Goal: Task Accomplishment & Management: Use online tool/utility

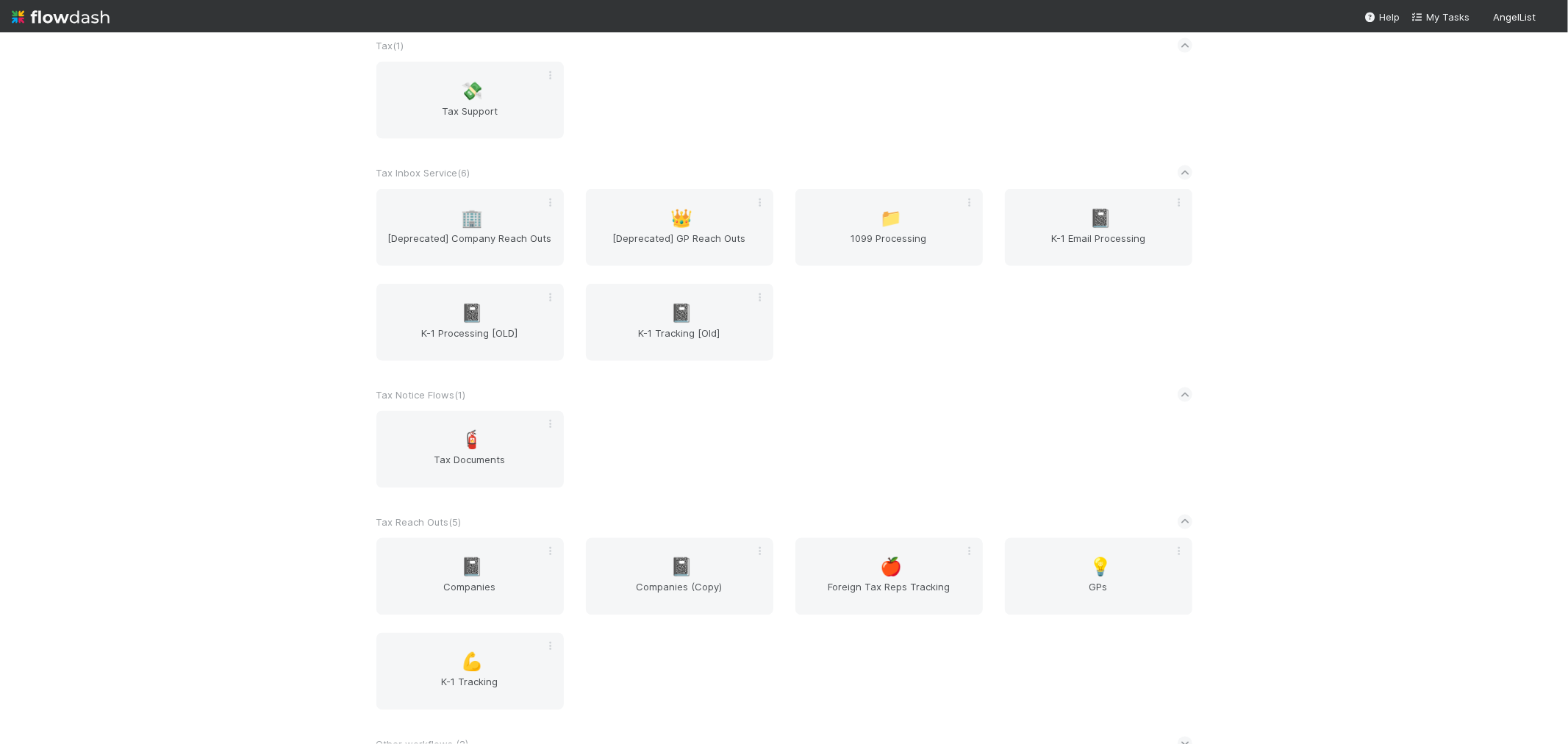
scroll to position [1986, 0]
click at [467, 552] on span "📓" at bounding box center [472, 561] width 22 height 19
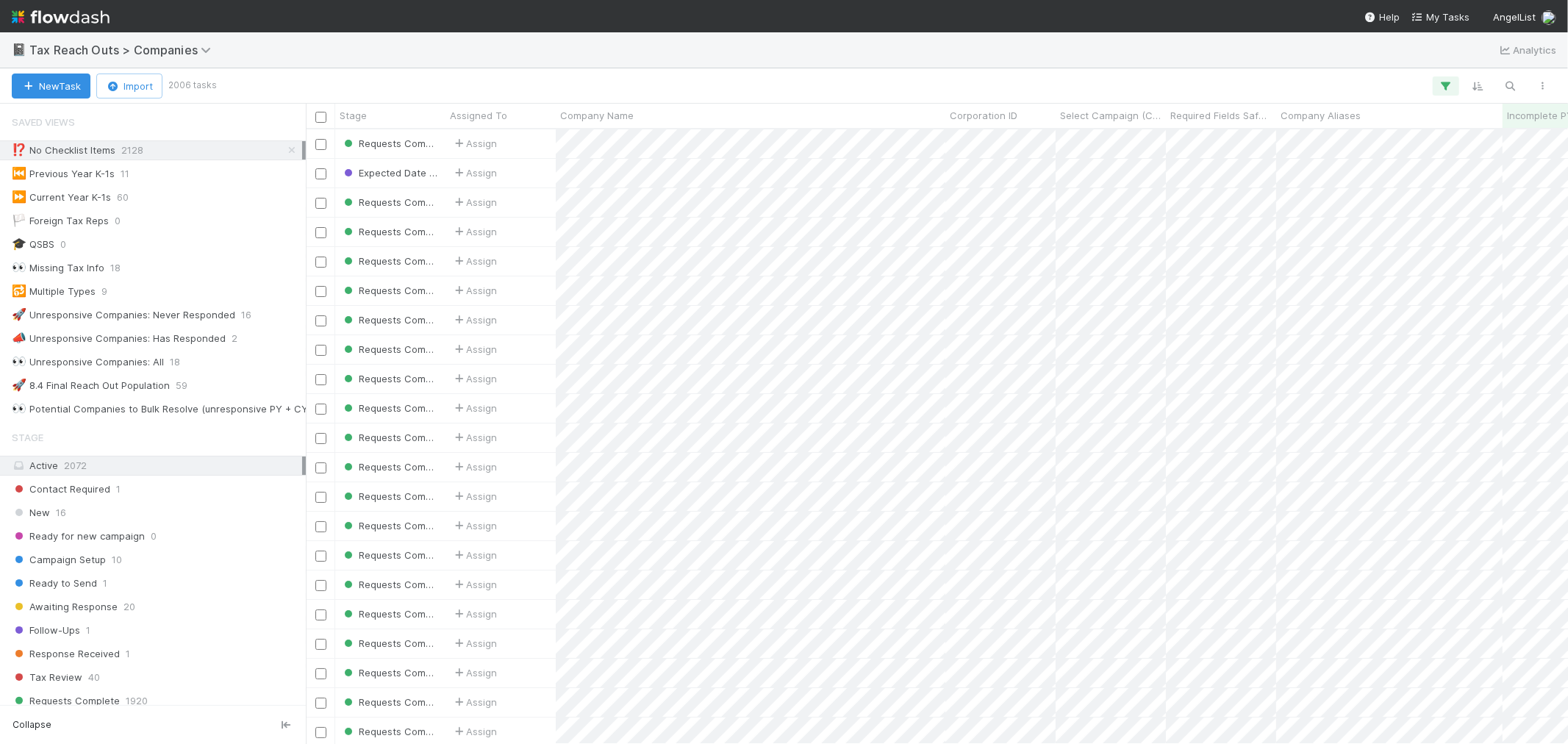
scroll to position [601, 1250]
click at [285, 149] on icon at bounding box center [292, 151] width 15 height 9
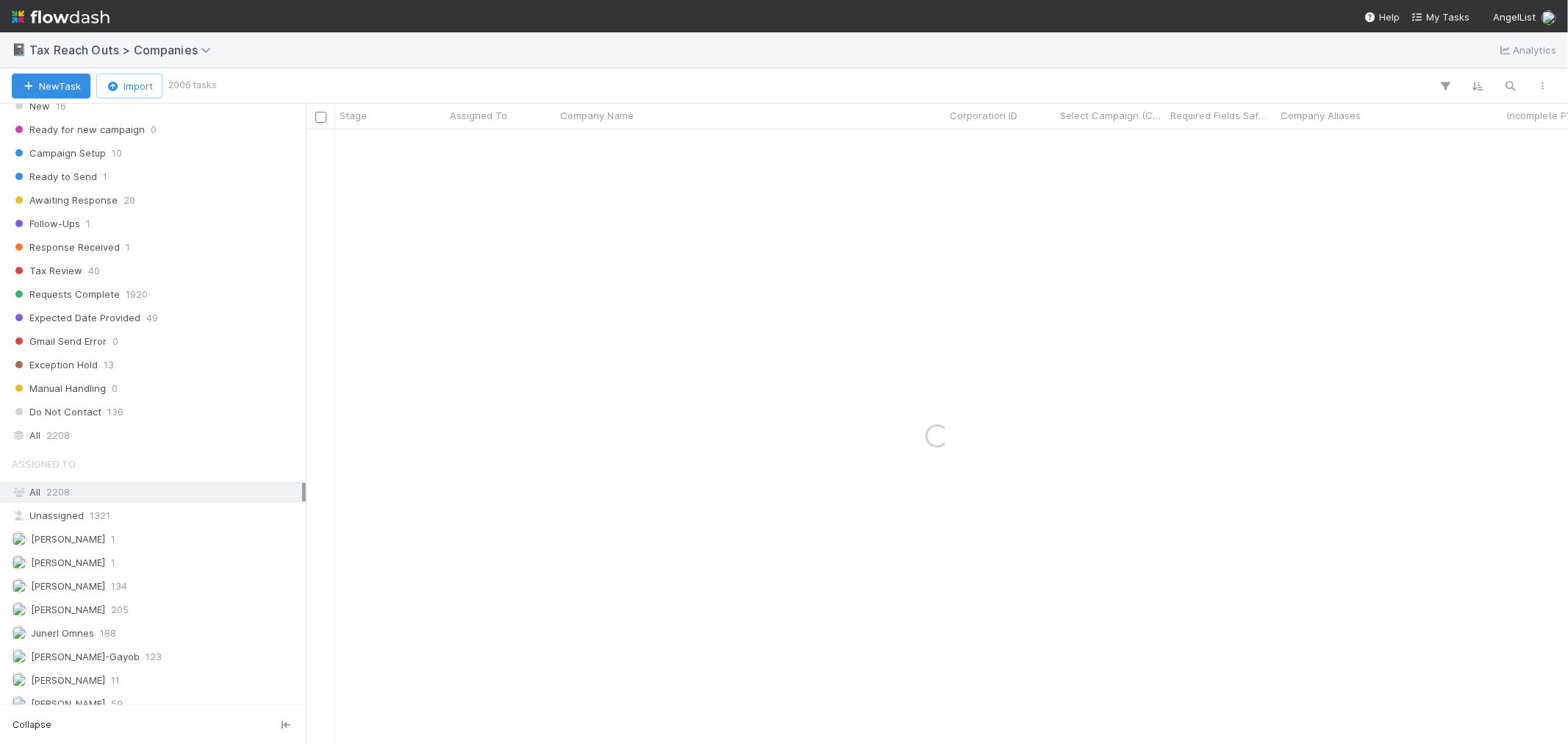
scroll to position [408, 0]
click at [174, 441] on div "All 2208" at bounding box center [157, 433] width 290 height 18
click at [1503, 82] on icon "button" at bounding box center [1510, 86] width 15 height 13
paste input "Stella.ai Holdings LLC"
type input "Stella.ai Holdings LLC"
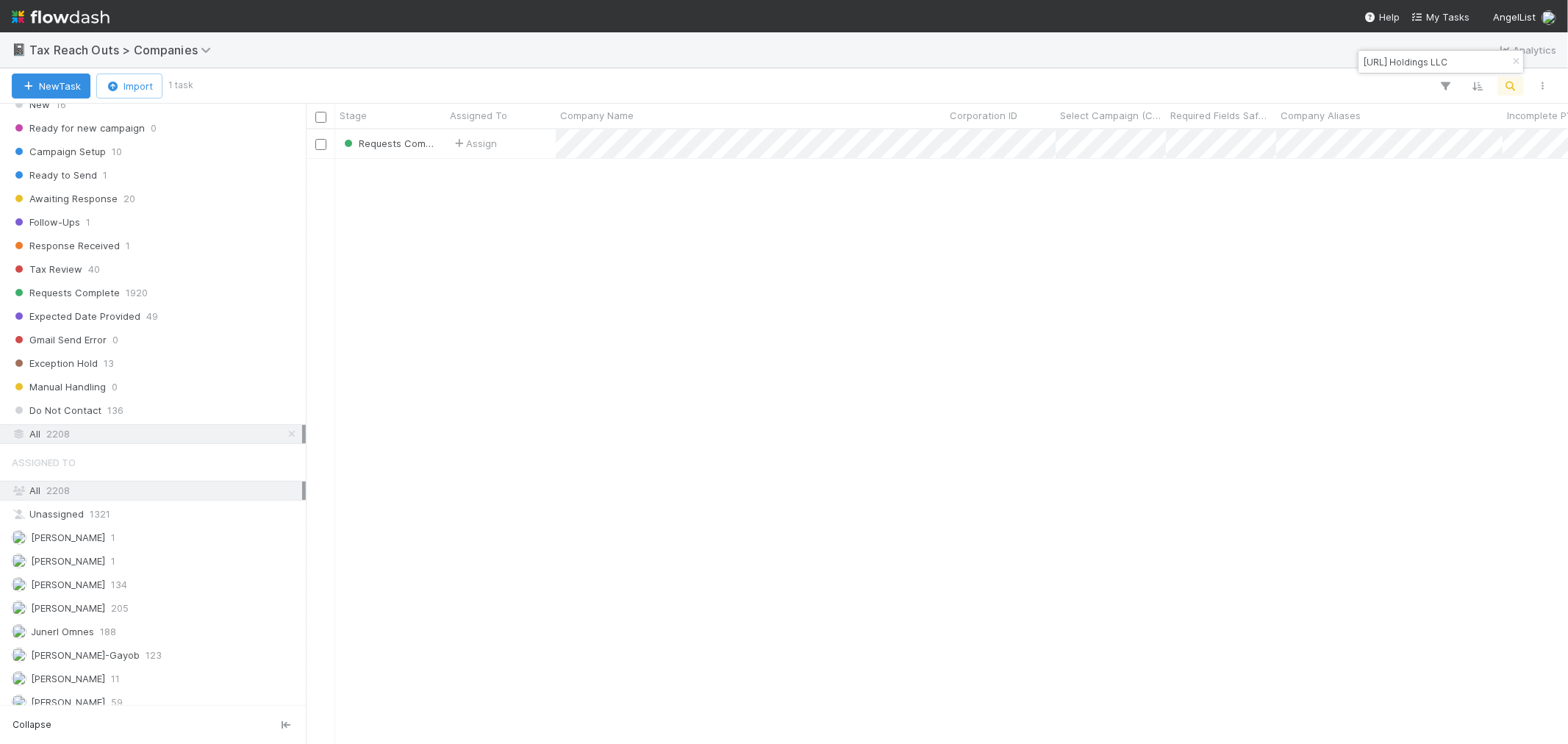
scroll to position [601, 1250]
click at [527, 152] on div "Assign" at bounding box center [501, 143] width 110 height 28
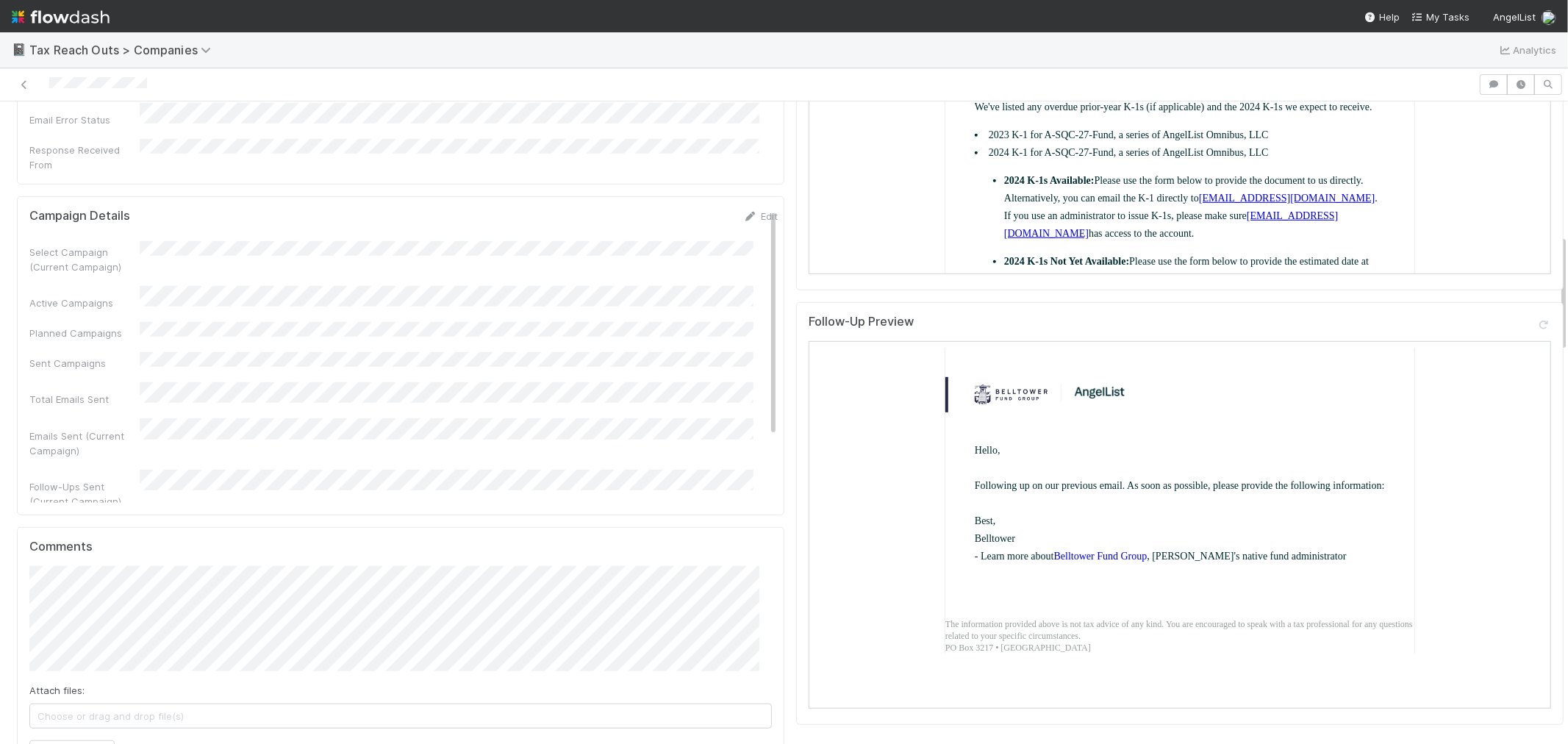
scroll to position [326, 0]
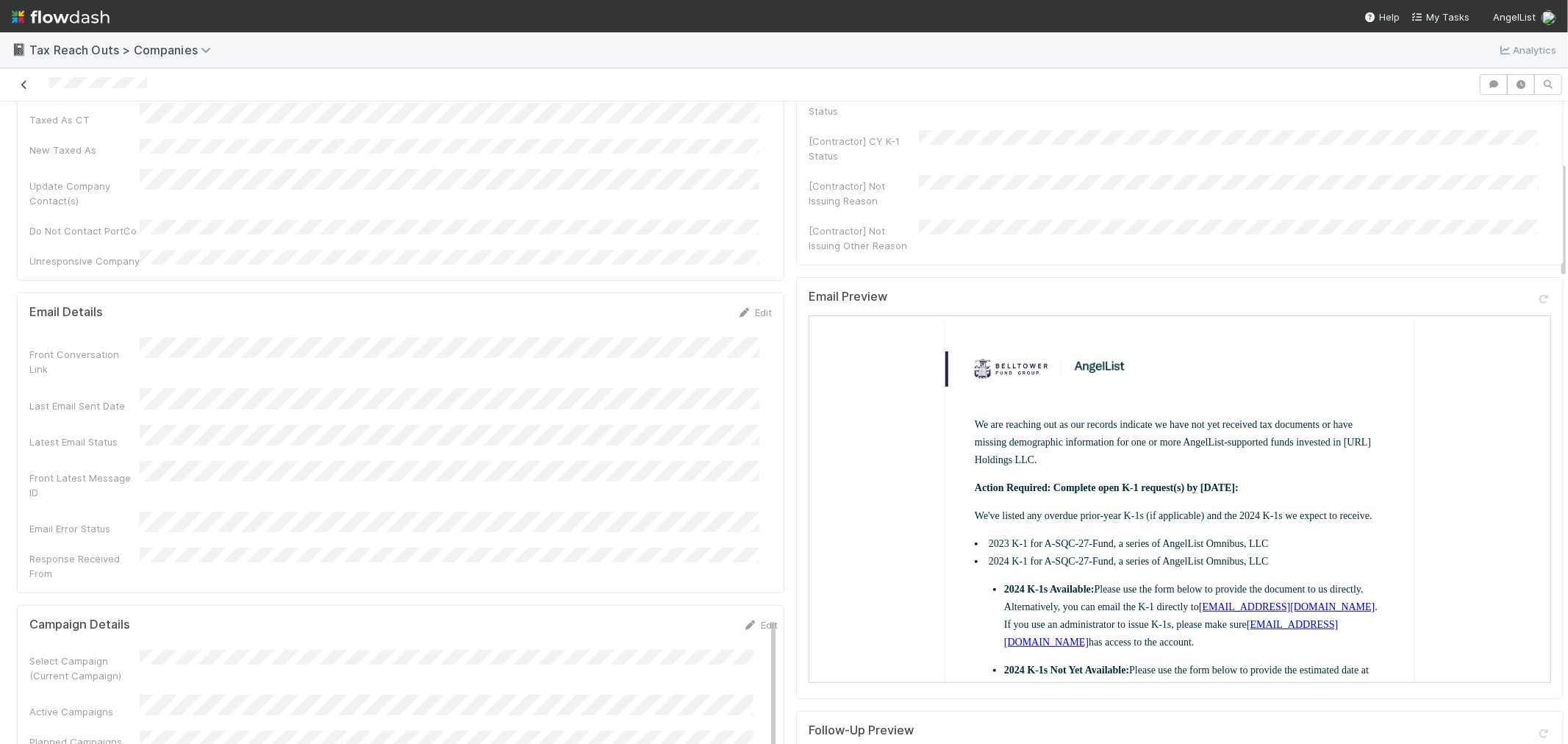
click at [29, 82] on icon at bounding box center [24, 85] width 15 height 9
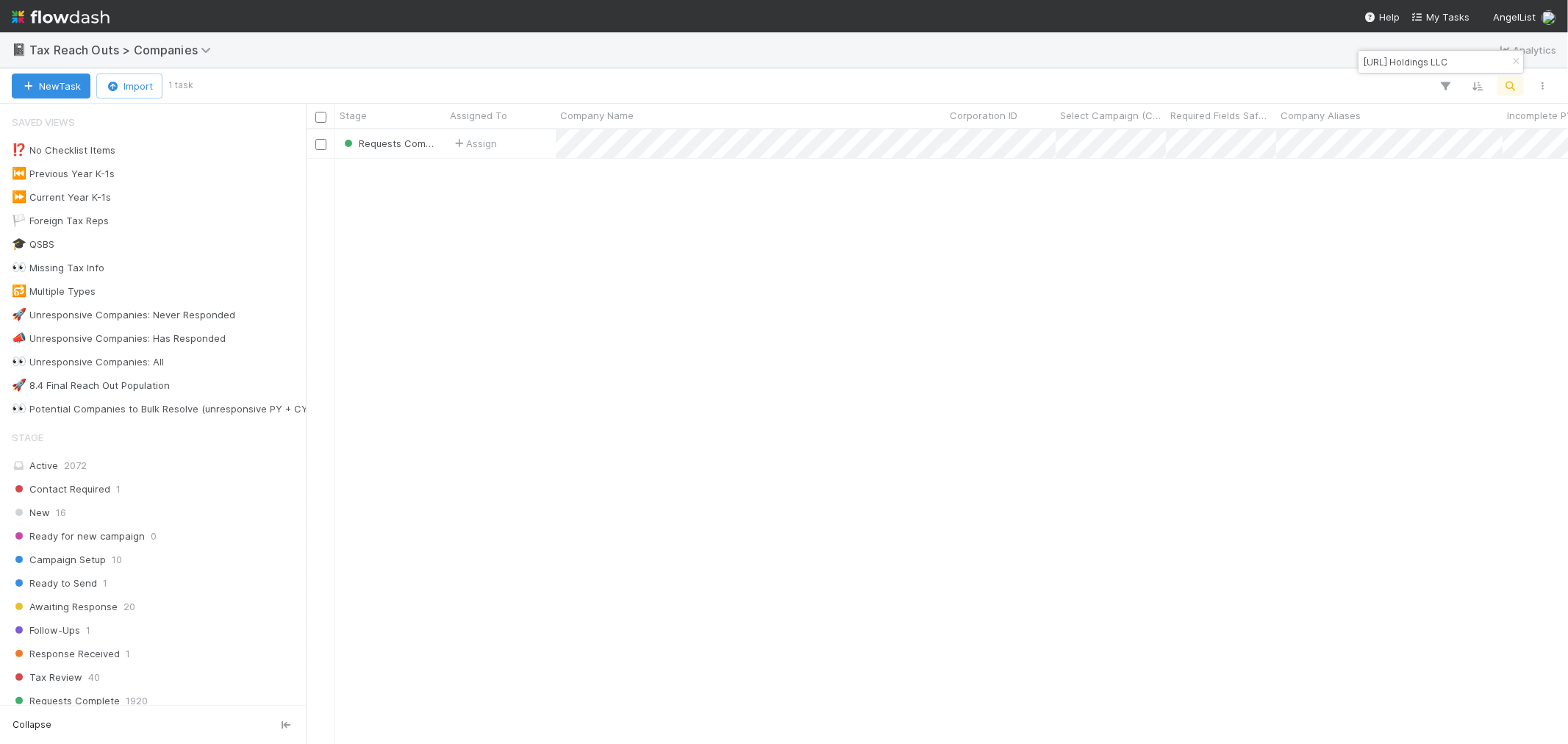
scroll to position [601, 1250]
click at [1512, 61] on icon "button" at bounding box center [1516, 61] width 15 height 9
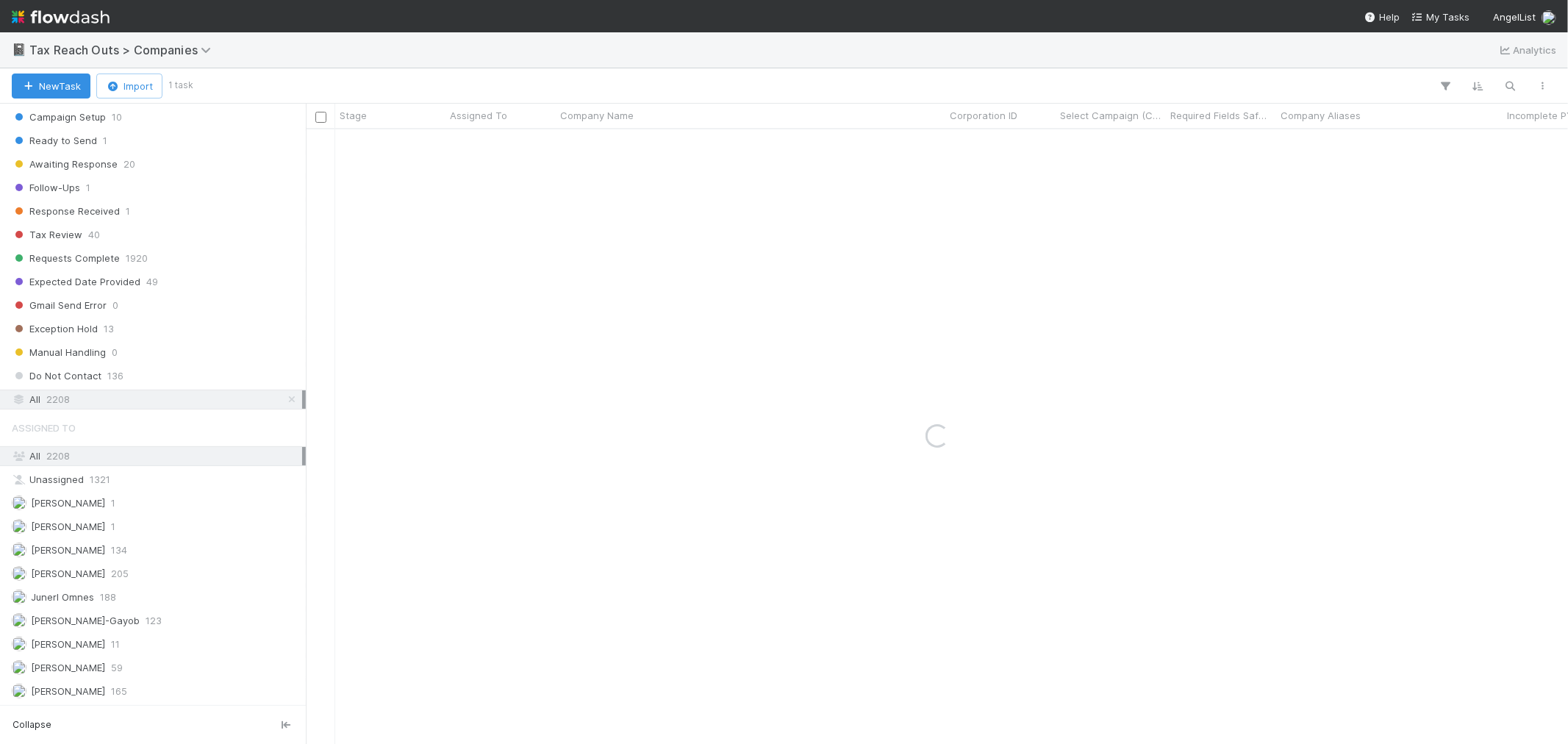
scroll to position [449, 0]
click at [165, 253] on div "Requests Complete 1920" at bounding box center [157, 258] width 290 height 18
click at [177, 274] on div "Expected Date Provided 49" at bounding box center [157, 281] width 290 height 18
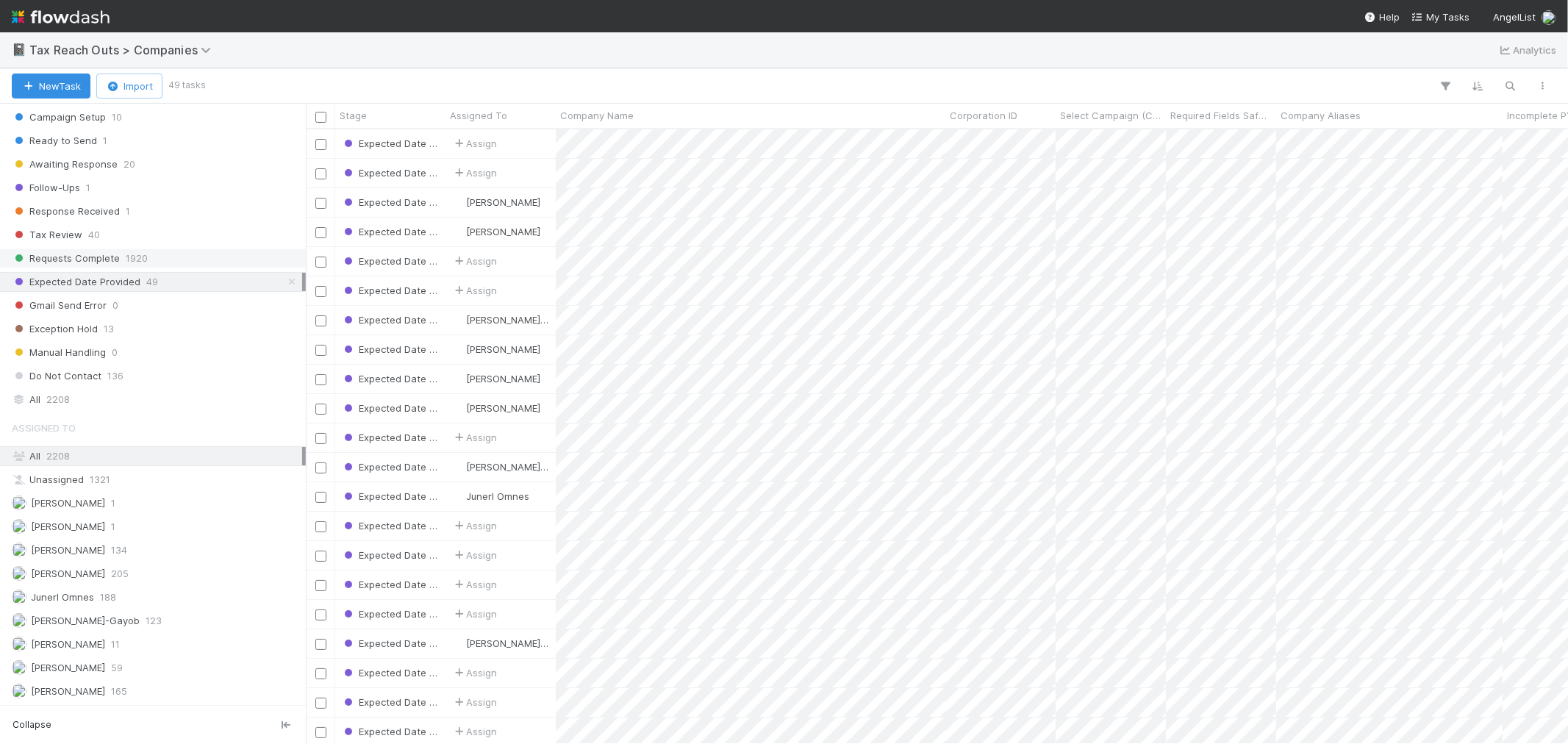
scroll to position [601, 1250]
click at [175, 255] on div "Requests Complete 1920" at bounding box center [157, 258] width 290 height 18
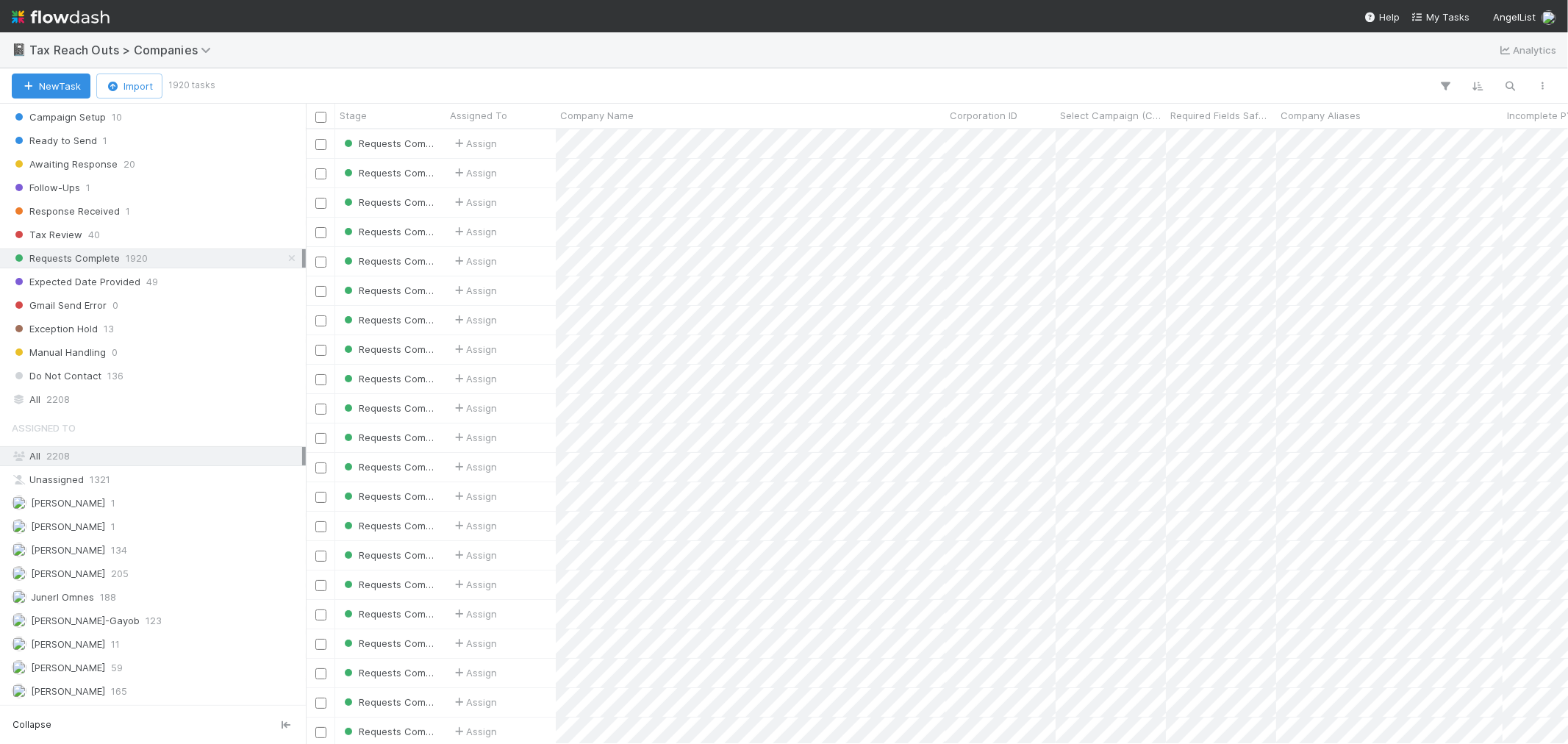
scroll to position [601, 1250]
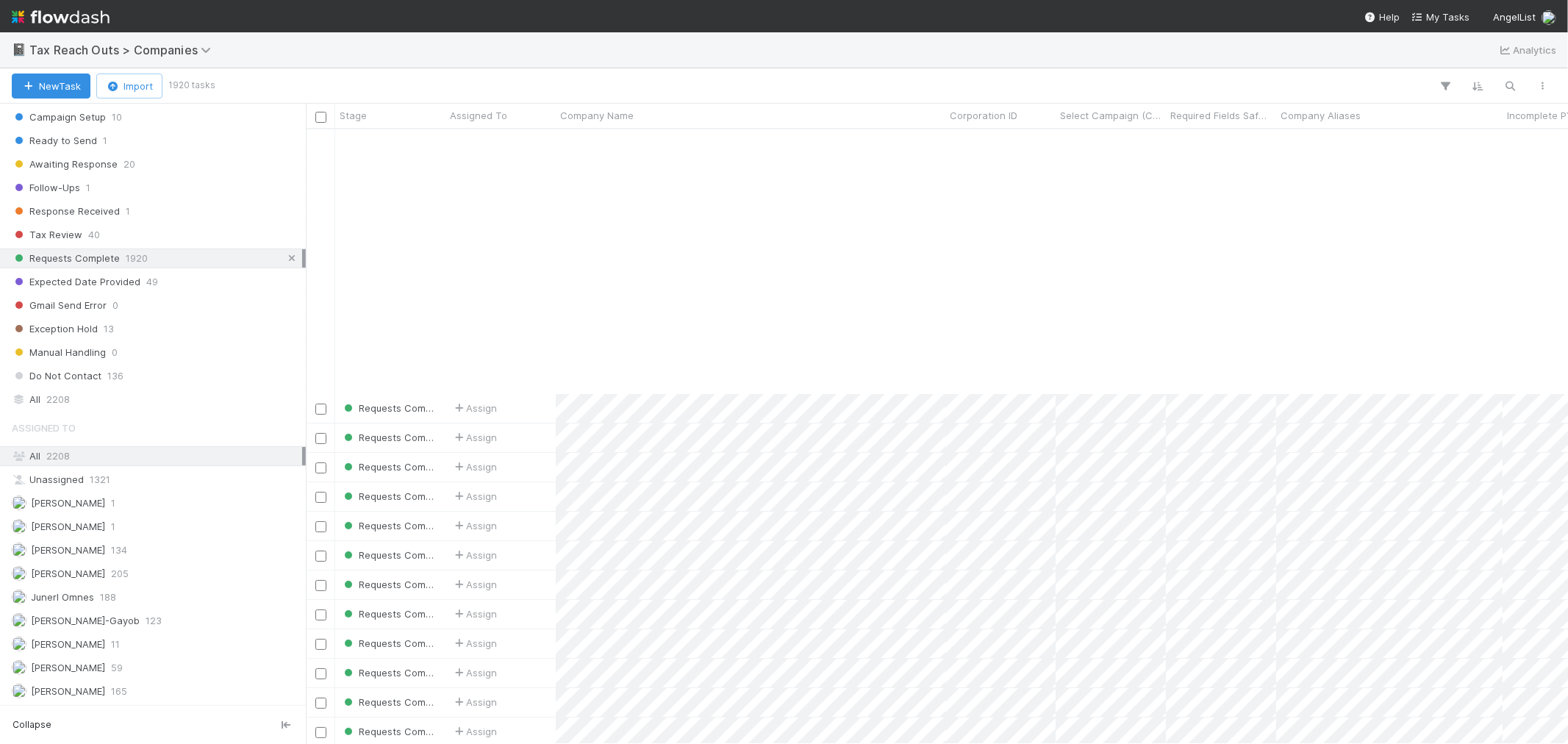
drag, startPoint x: 278, startPoint y: 256, endPoint x: 120, endPoint y: 213, distance: 163.7
click at [285, 257] on icon at bounding box center [292, 259] width 15 height 9
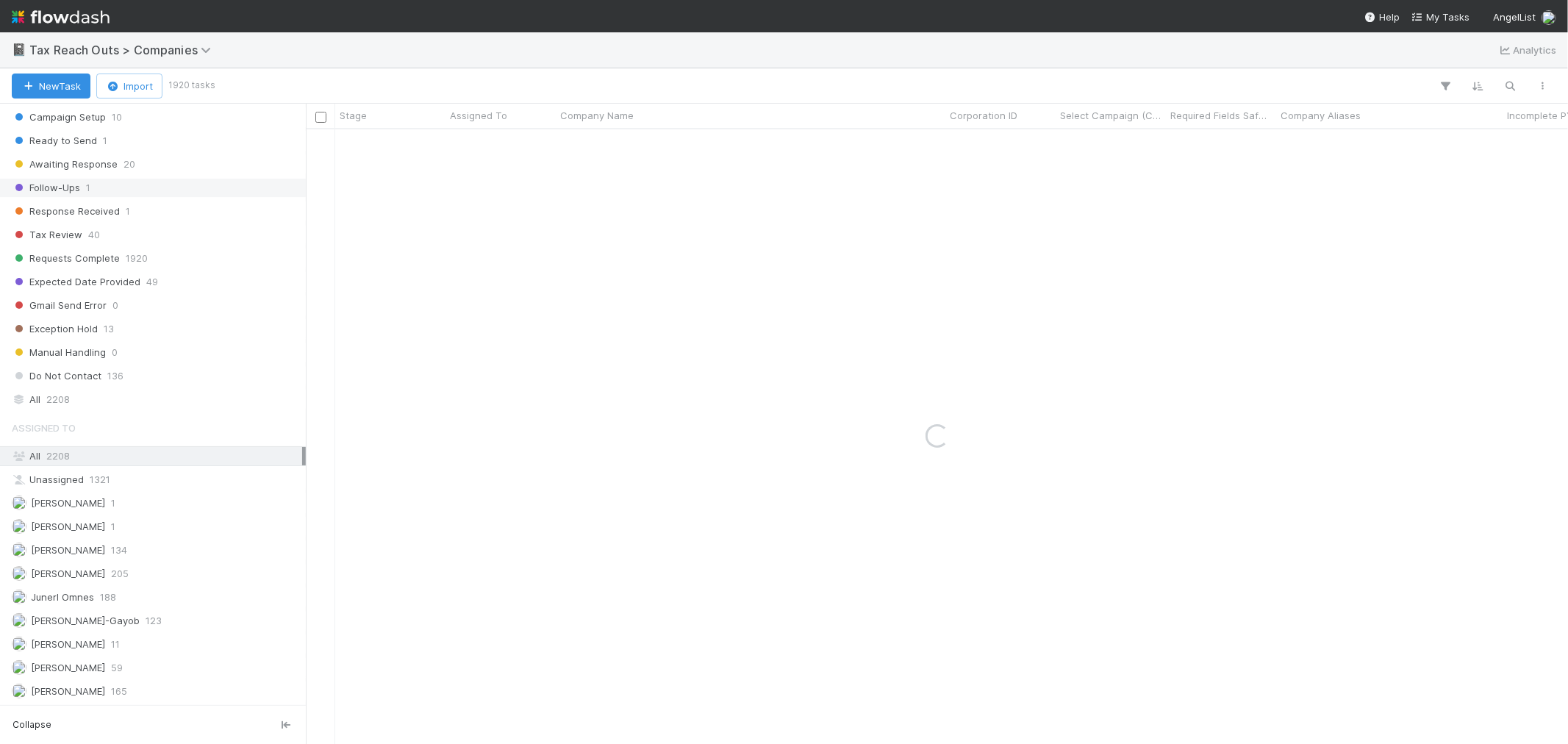
click at [97, 189] on div "Follow-Ups 1" at bounding box center [157, 188] width 290 height 18
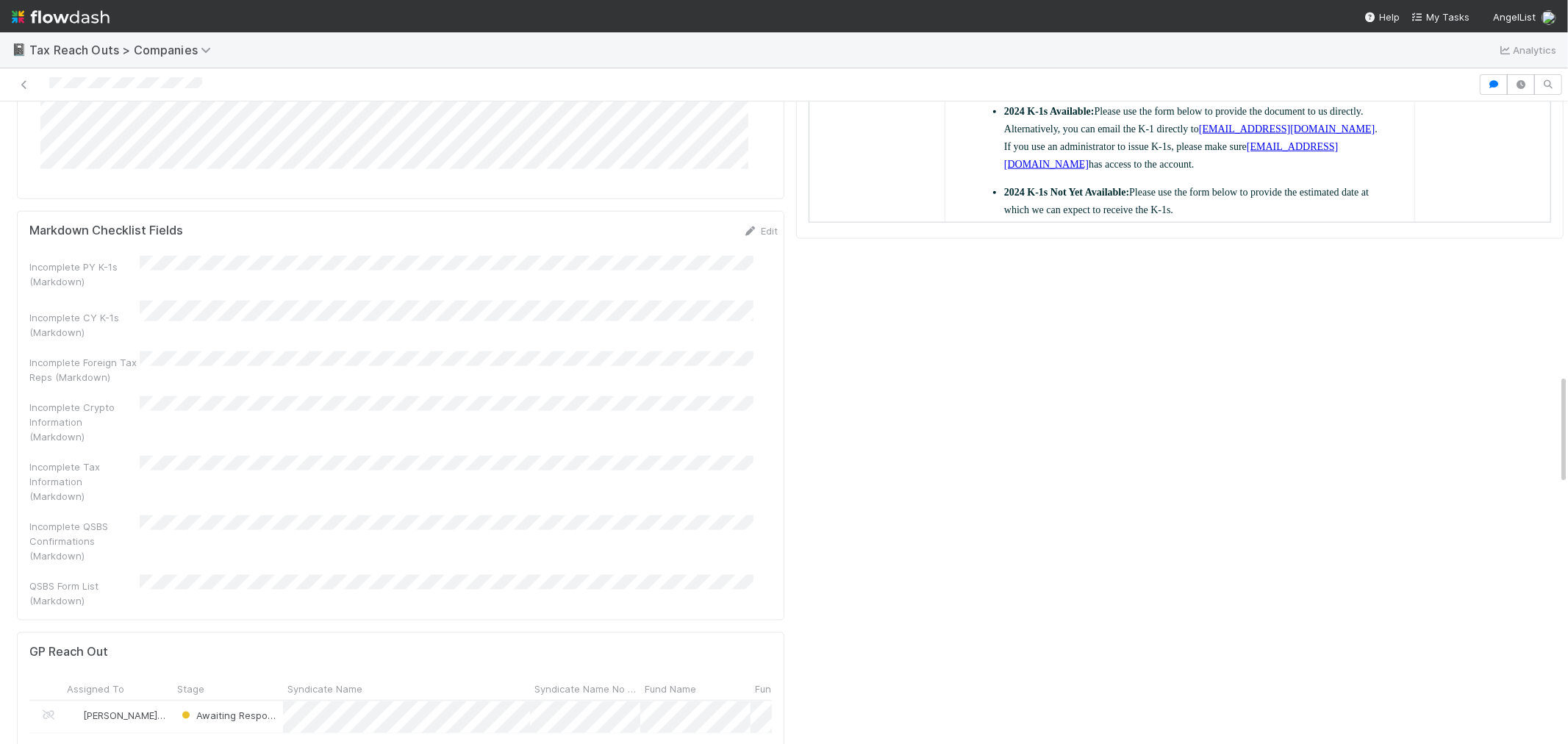
scroll to position [1878, 0]
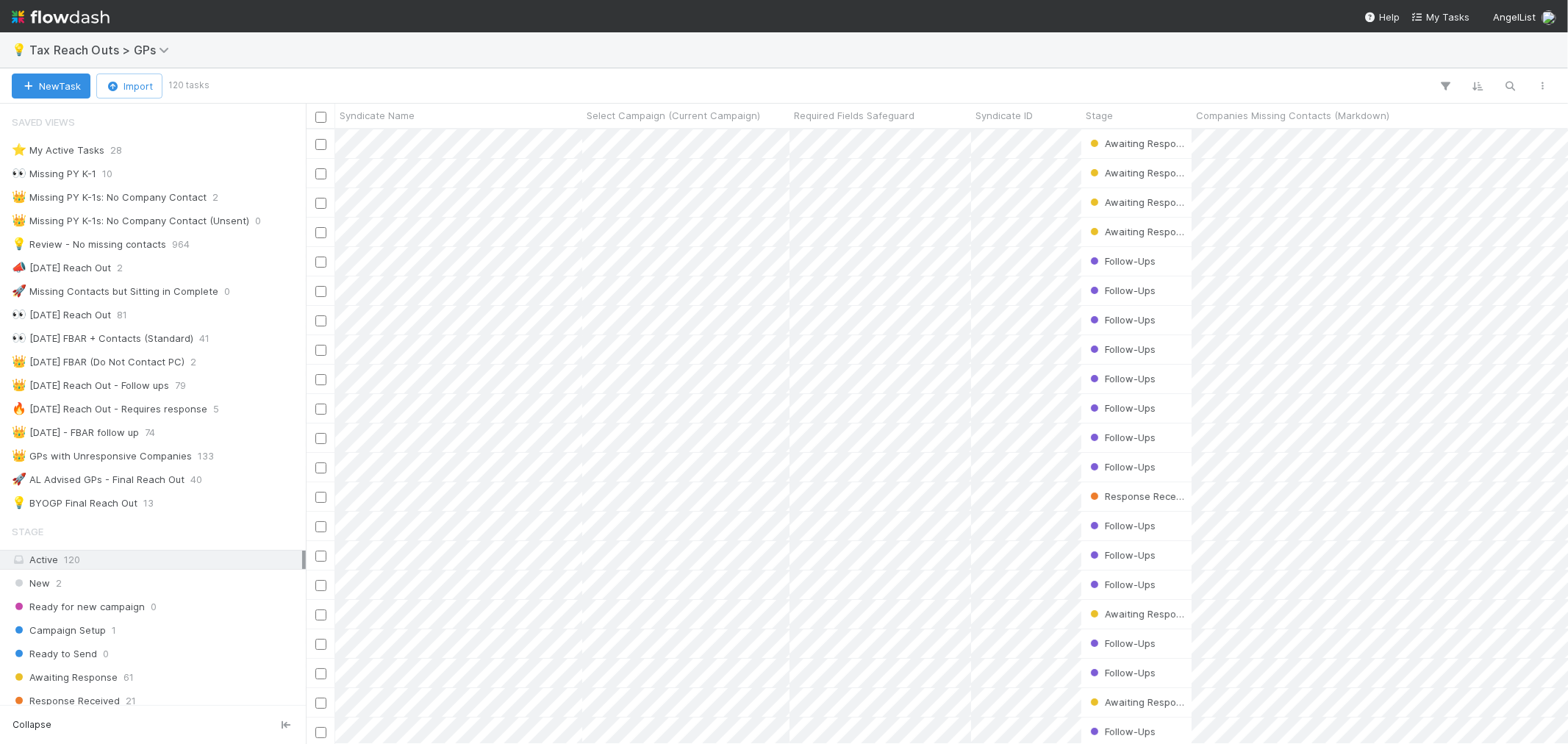
scroll to position [601, 1250]
click at [65, 17] on img at bounding box center [61, 17] width 98 height 25
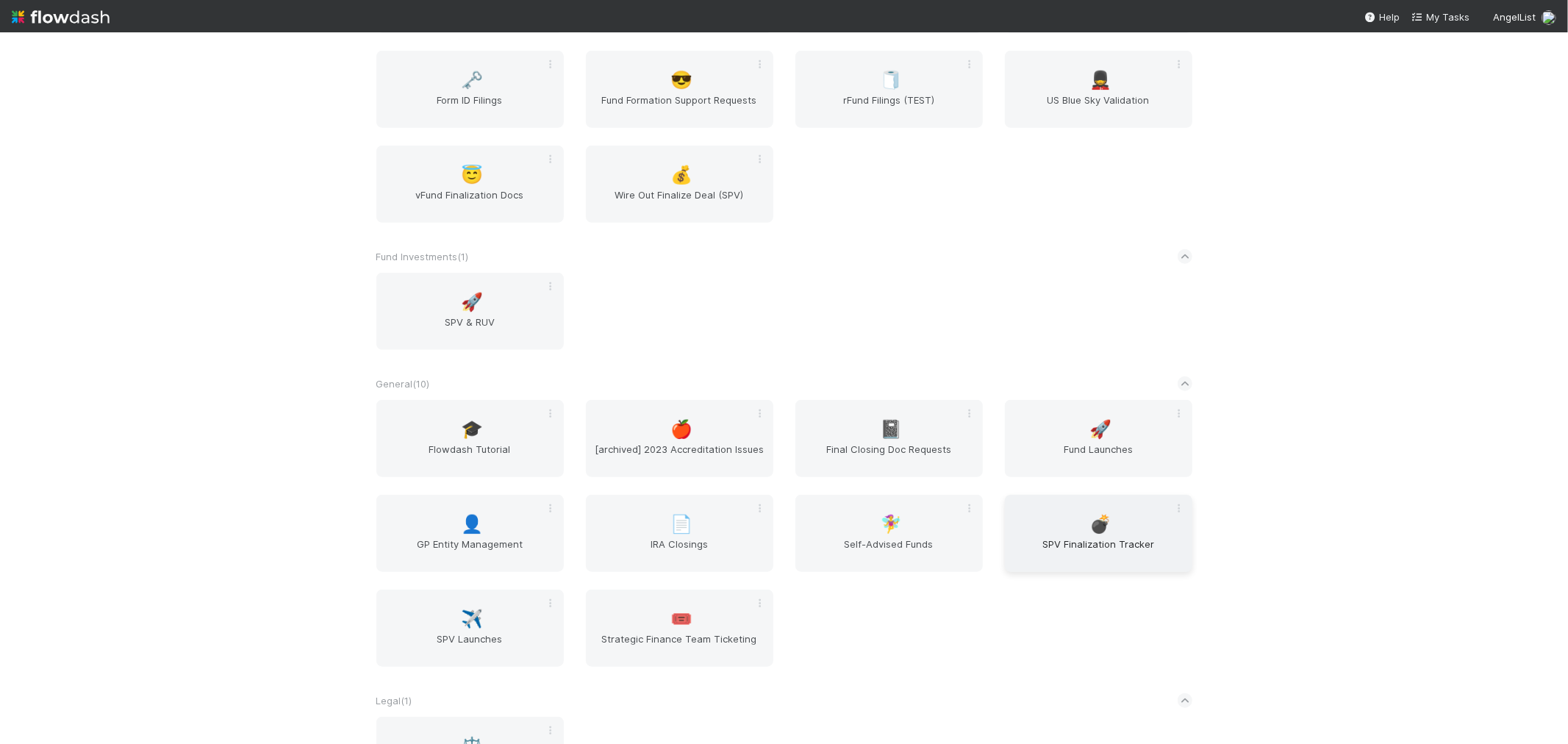
scroll to position [980, 0]
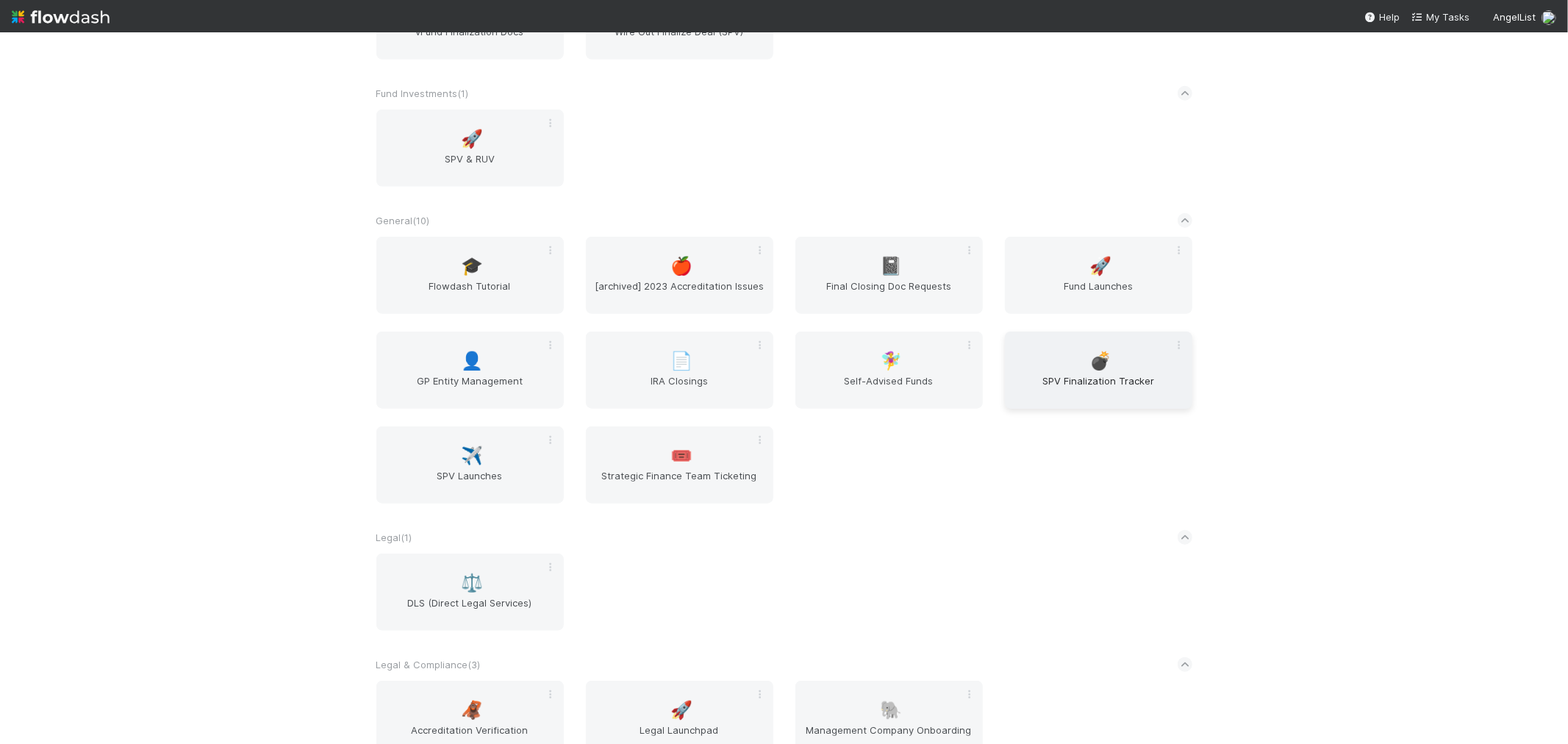
click at [1064, 394] on span "SPV Finalization Tracker" at bounding box center [1098, 388] width 176 height 29
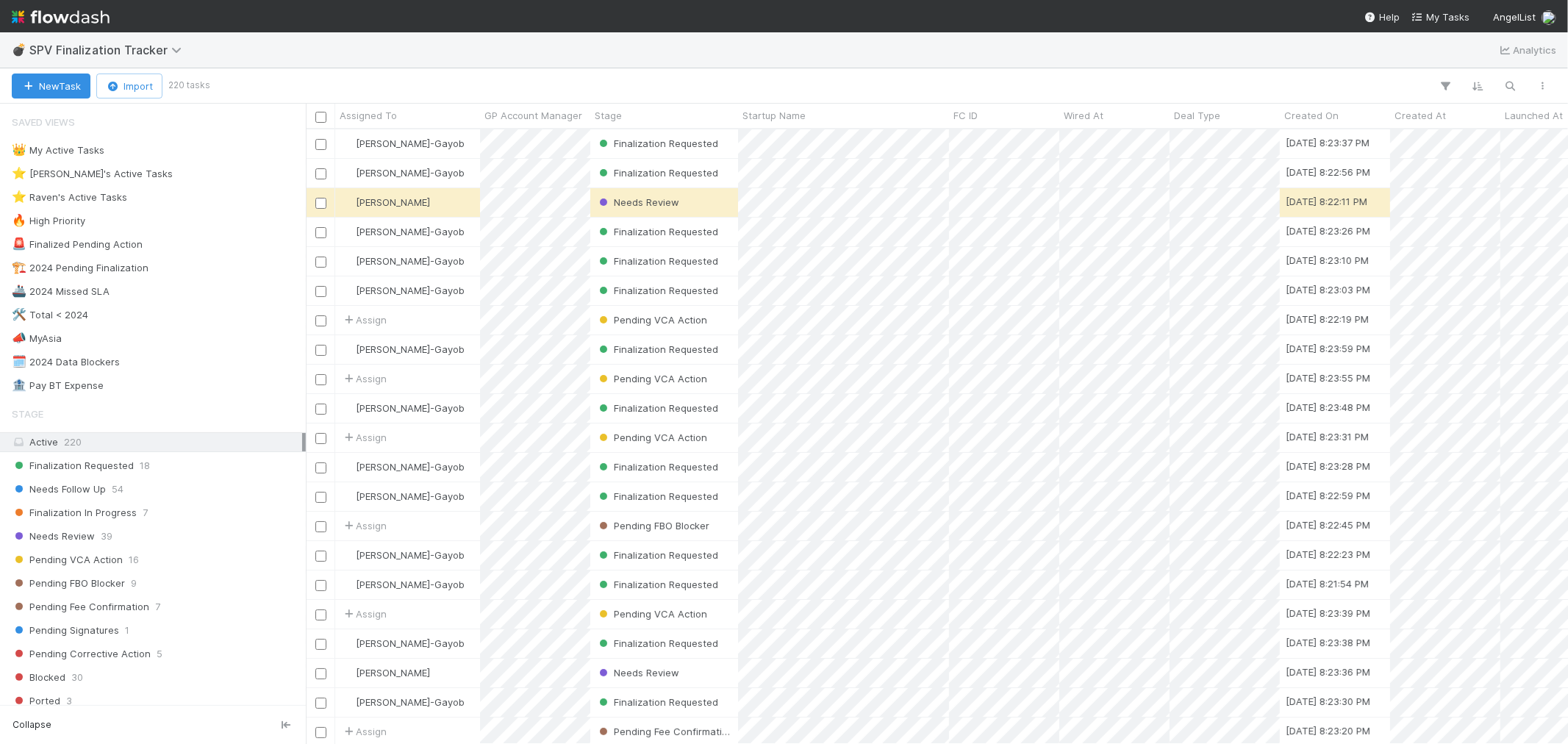
scroll to position [601, 1250]
click at [106, 19] on img at bounding box center [61, 17] width 98 height 25
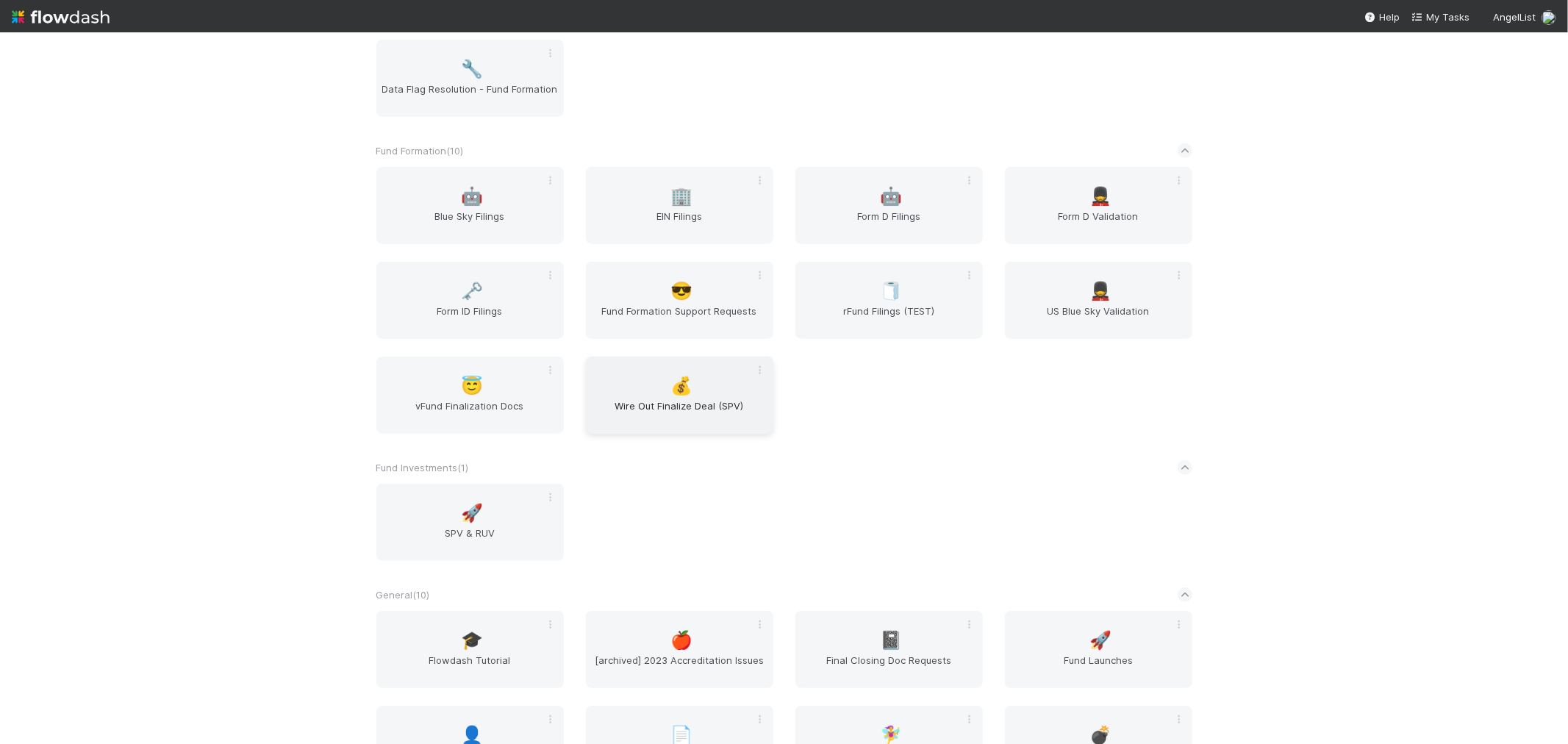
scroll to position [653, 0]
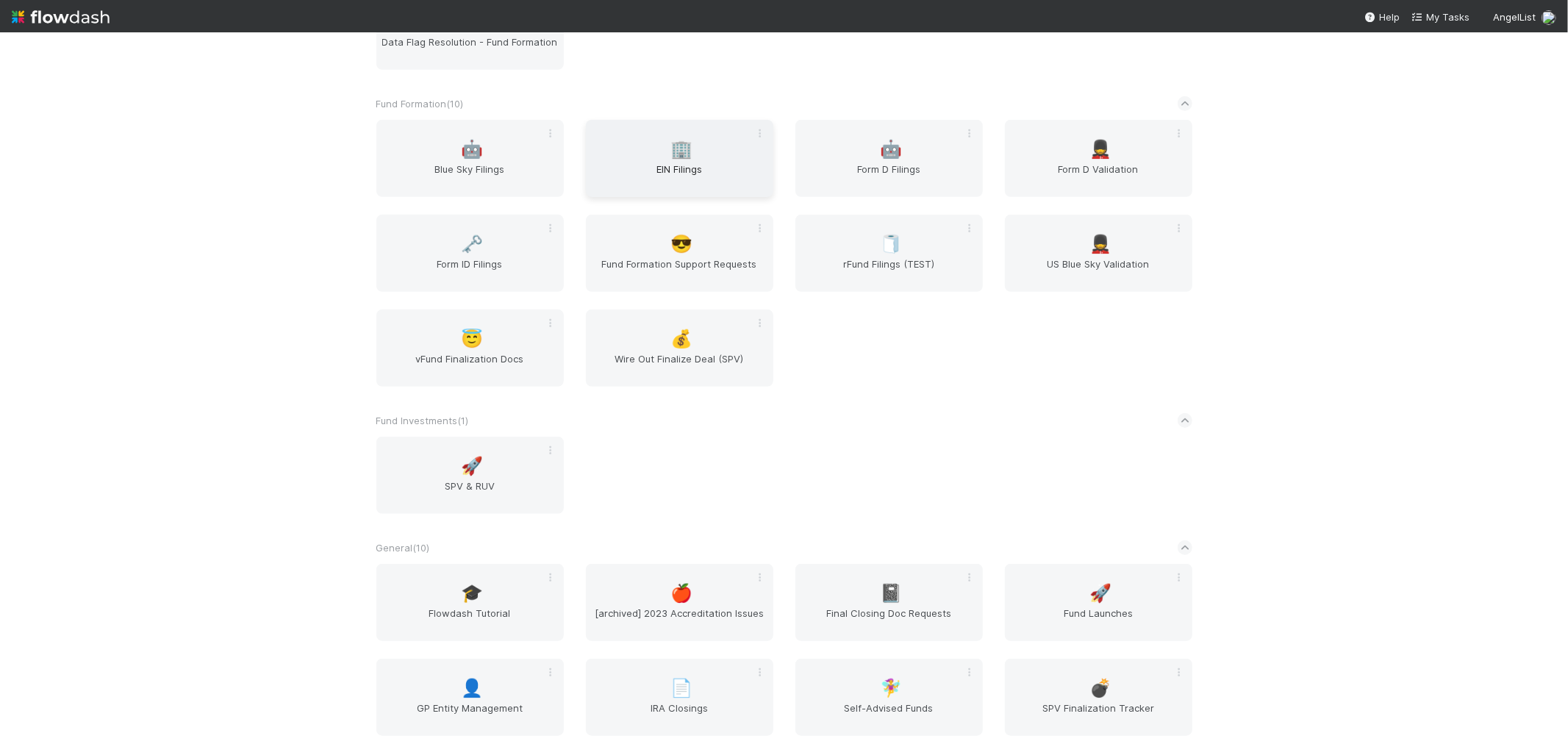
click at [697, 180] on span "EIN Filings" at bounding box center [680, 176] width 176 height 29
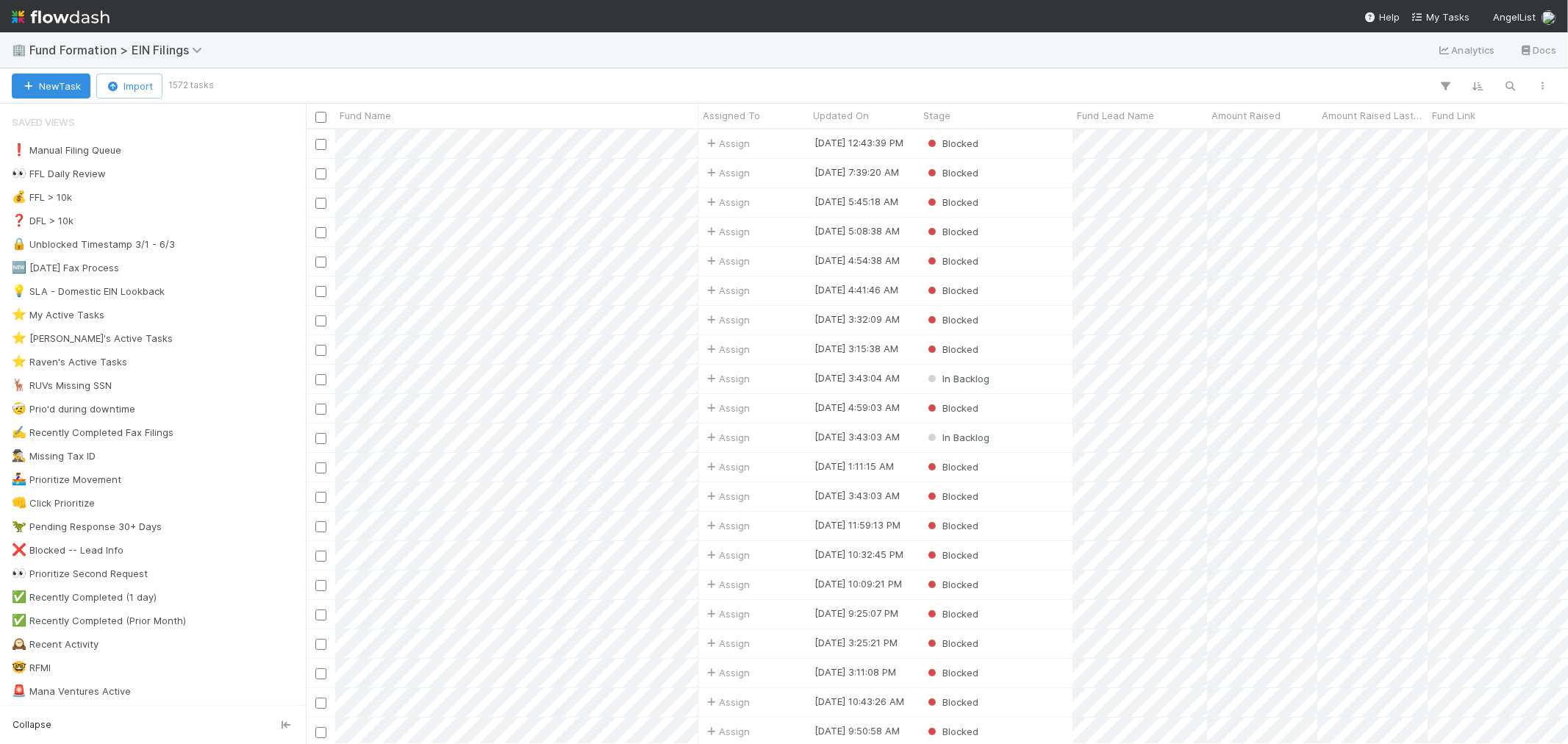
scroll to position [601, 1250]
click at [66, 23] on img at bounding box center [61, 17] width 98 height 25
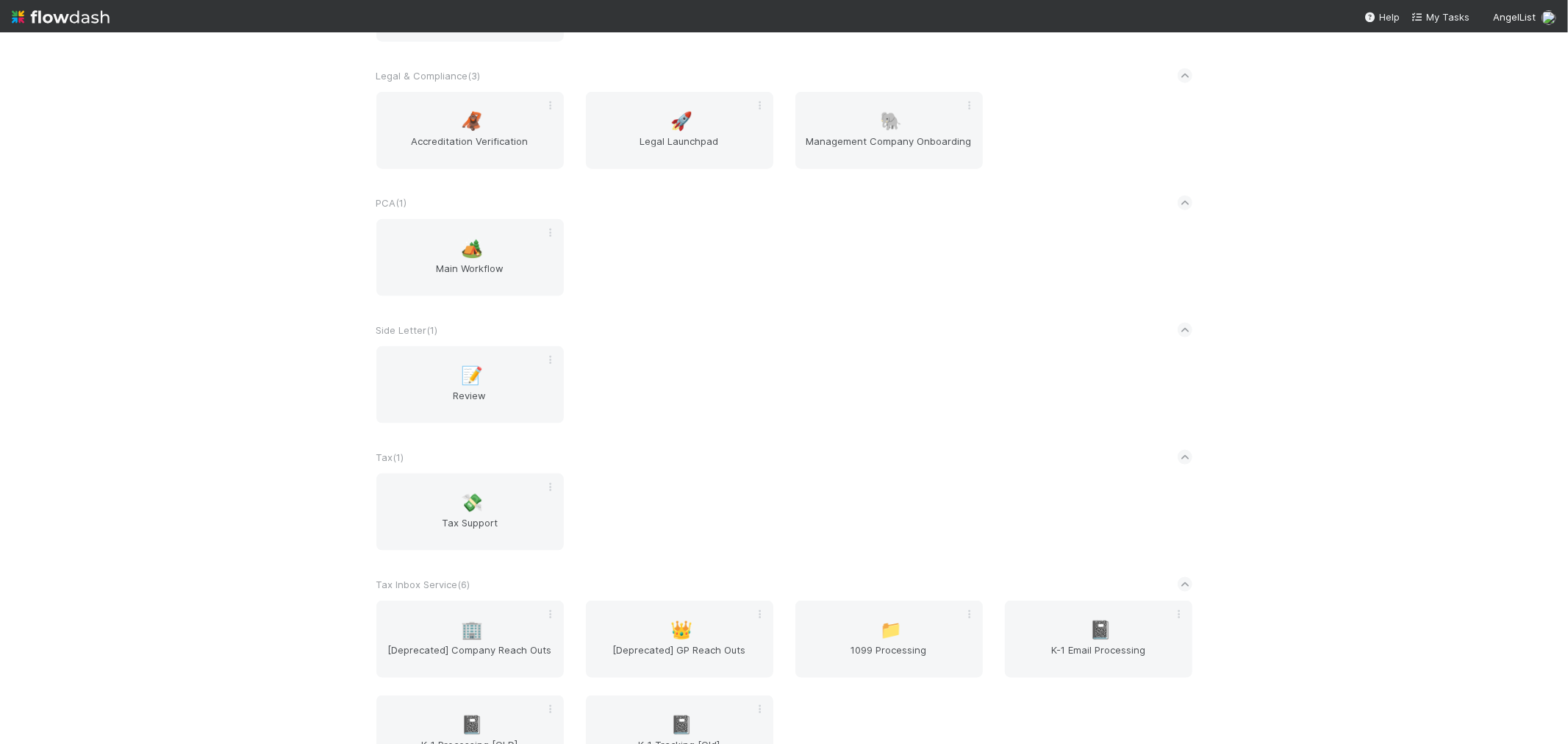
scroll to position [1715, 0]
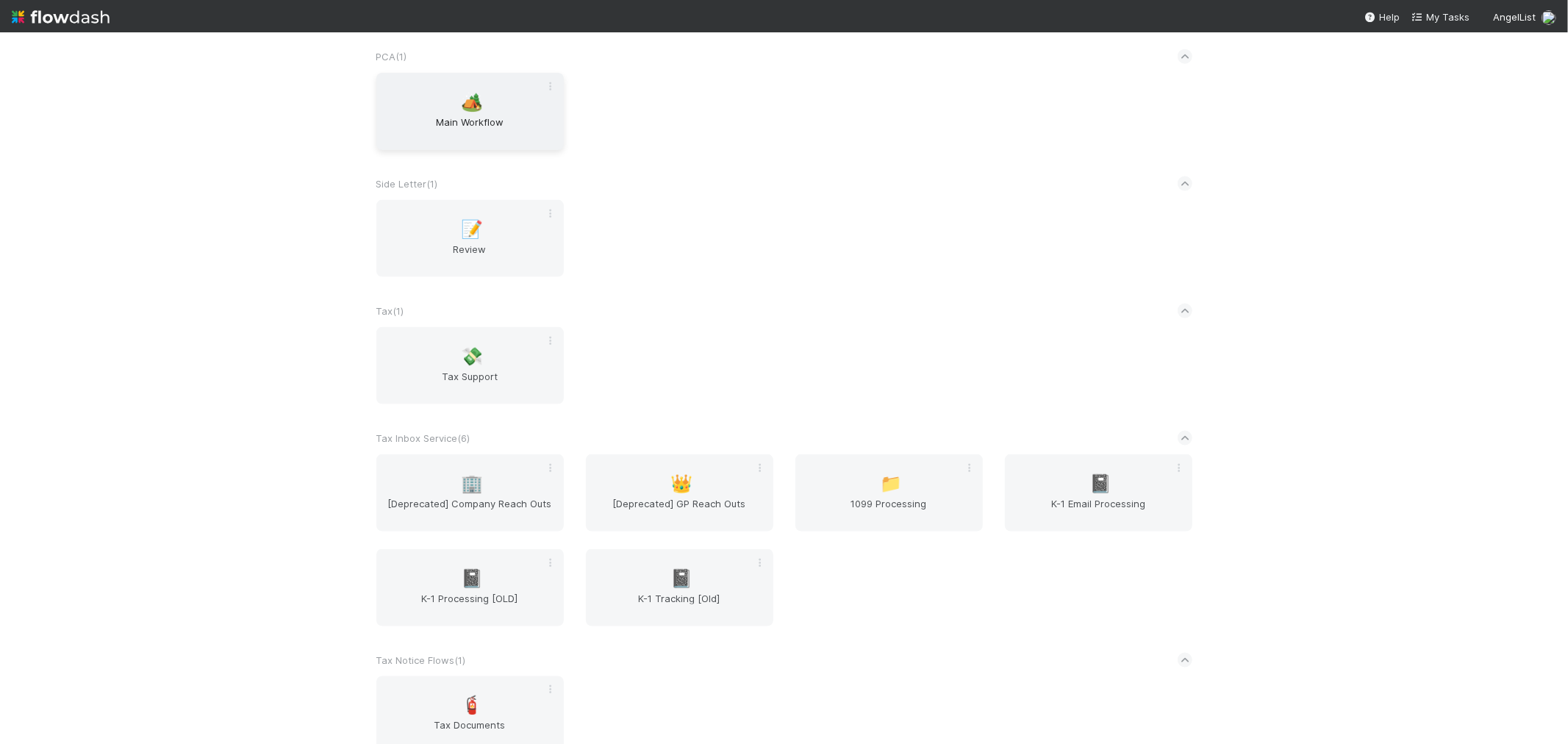
click at [501, 114] on span "Main Workflow" at bounding box center [470, 128] width 176 height 29
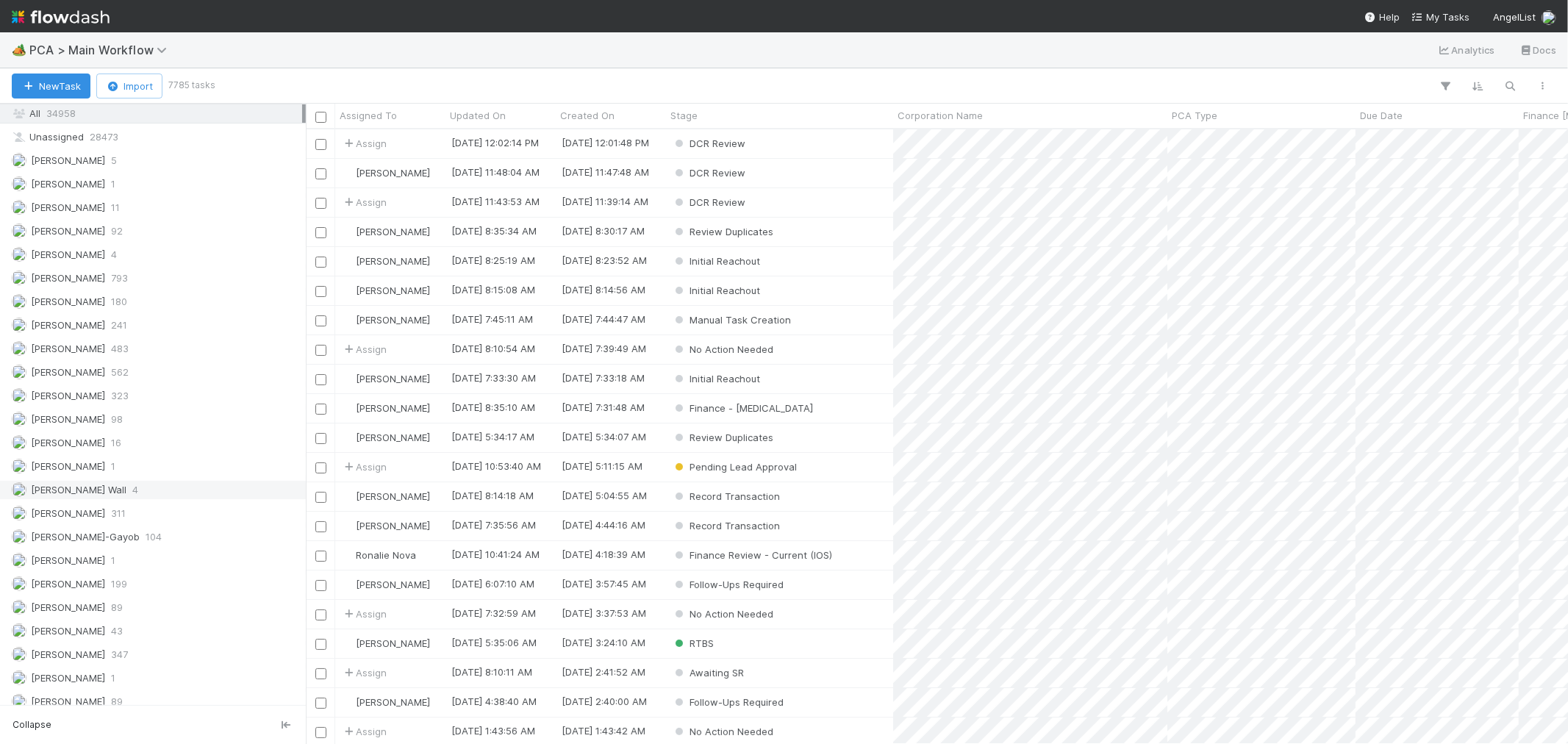
scroll to position [2036, 0]
click at [120, 569] on div "Raven Jacinto 8" at bounding box center [157, 573] width 290 height 18
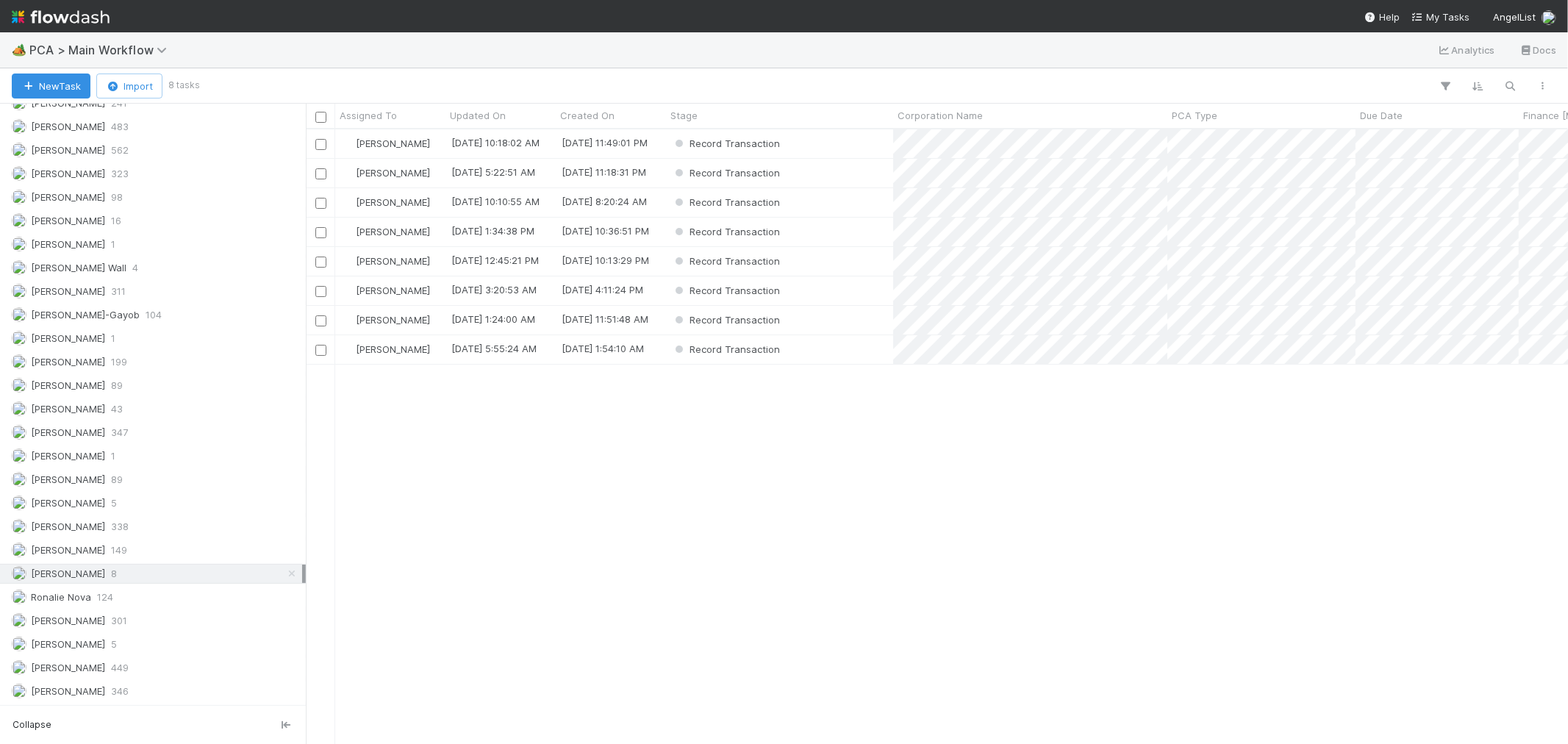
scroll to position [601, 1250]
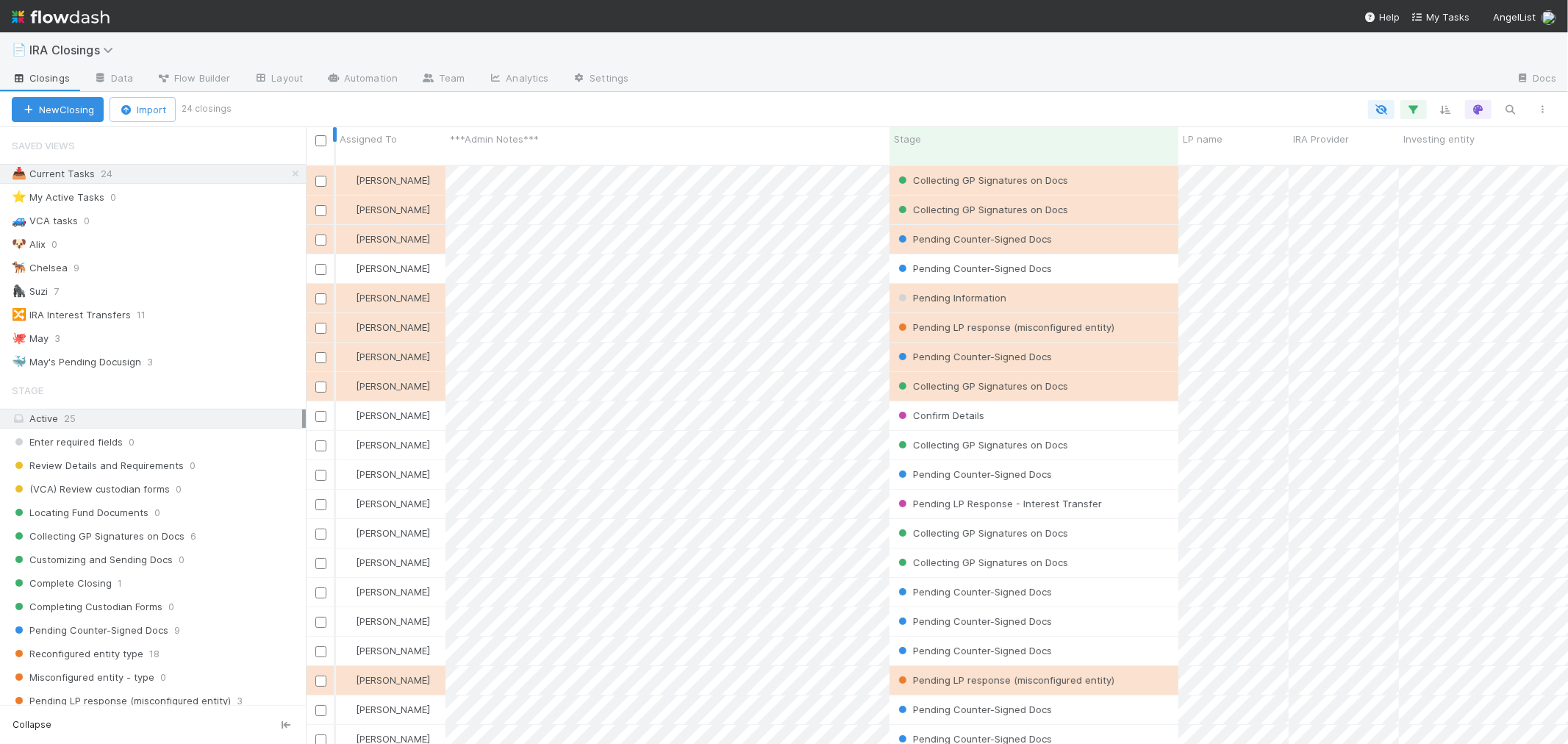
scroll to position [13, 12]
click at [157, 115] on button "Import" at bounding box center [143, 110] width 66 height 25
click at [145, 142] on div "Import from CSV" at bounding box center [121, 143] width 123 height 22
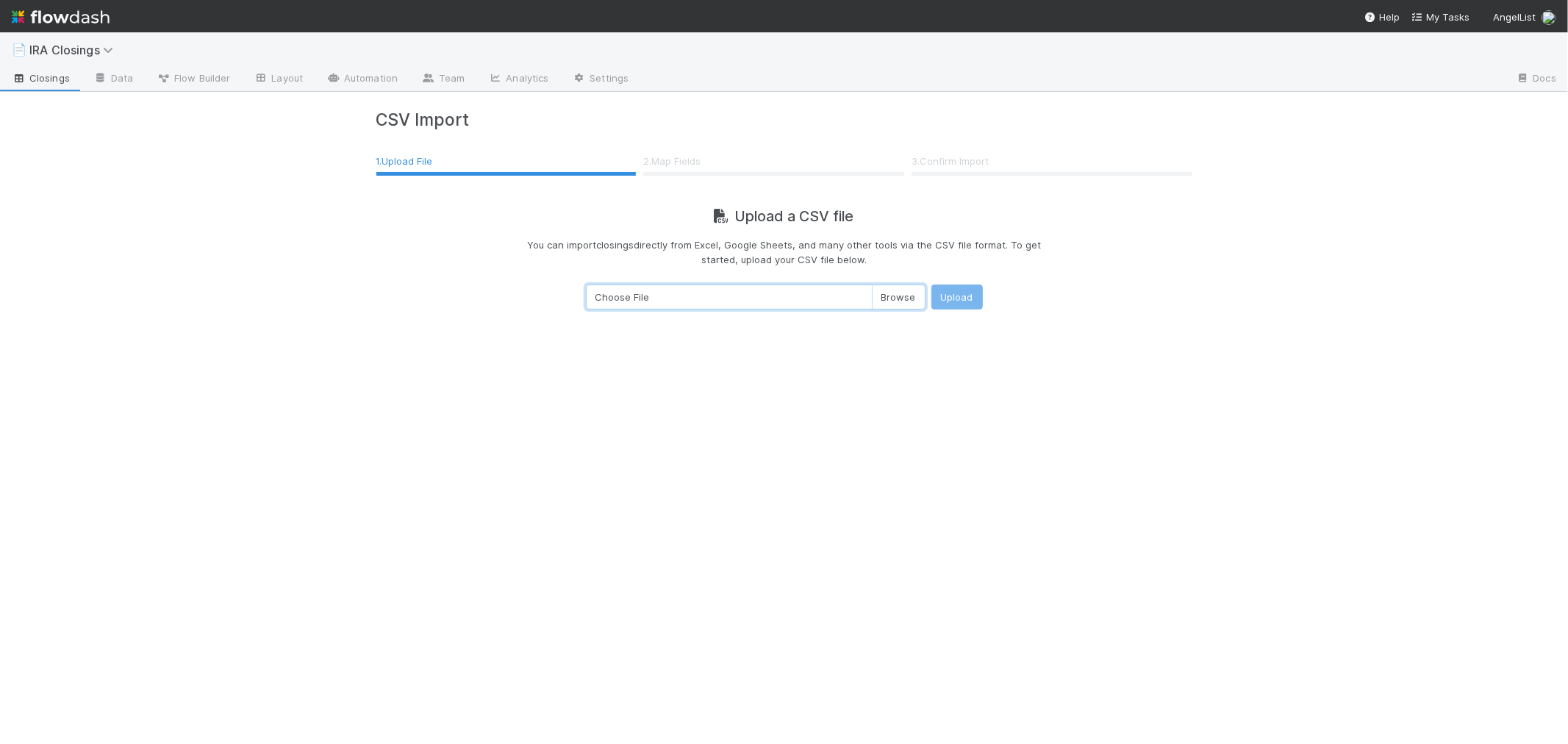
click at [894, 300] on input "Choose File" at bounding box center [755, 297] width 340 height 25
type input "C:\fakepath\IRA Closings - Daily Feed - Export.csv"
click at [967, 294] on button "Upload" at bounding box center [957, 297] width 51 height 25
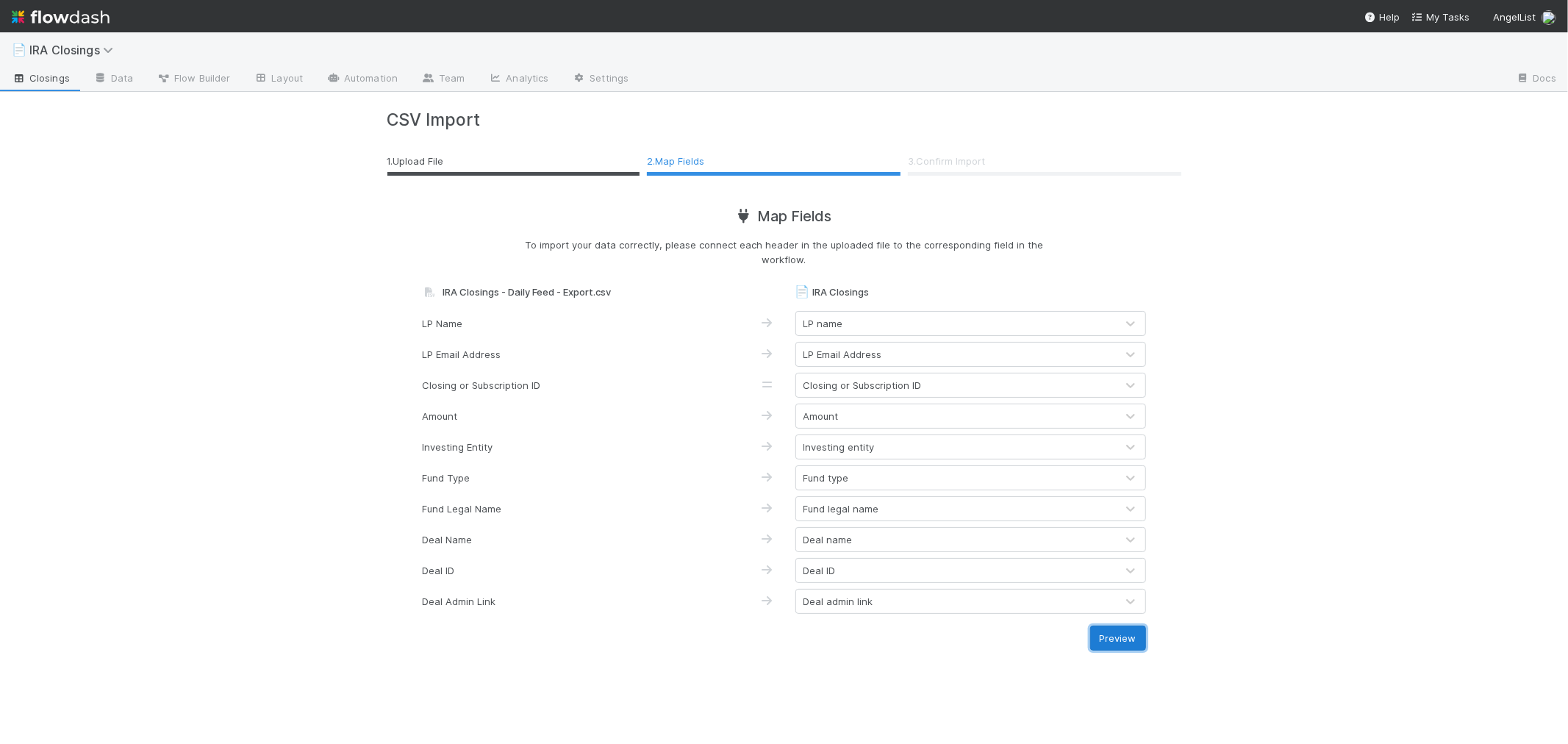
click at [1128, 643] on button "Preview" at bounding box center [1118, 638] width 56 height 25
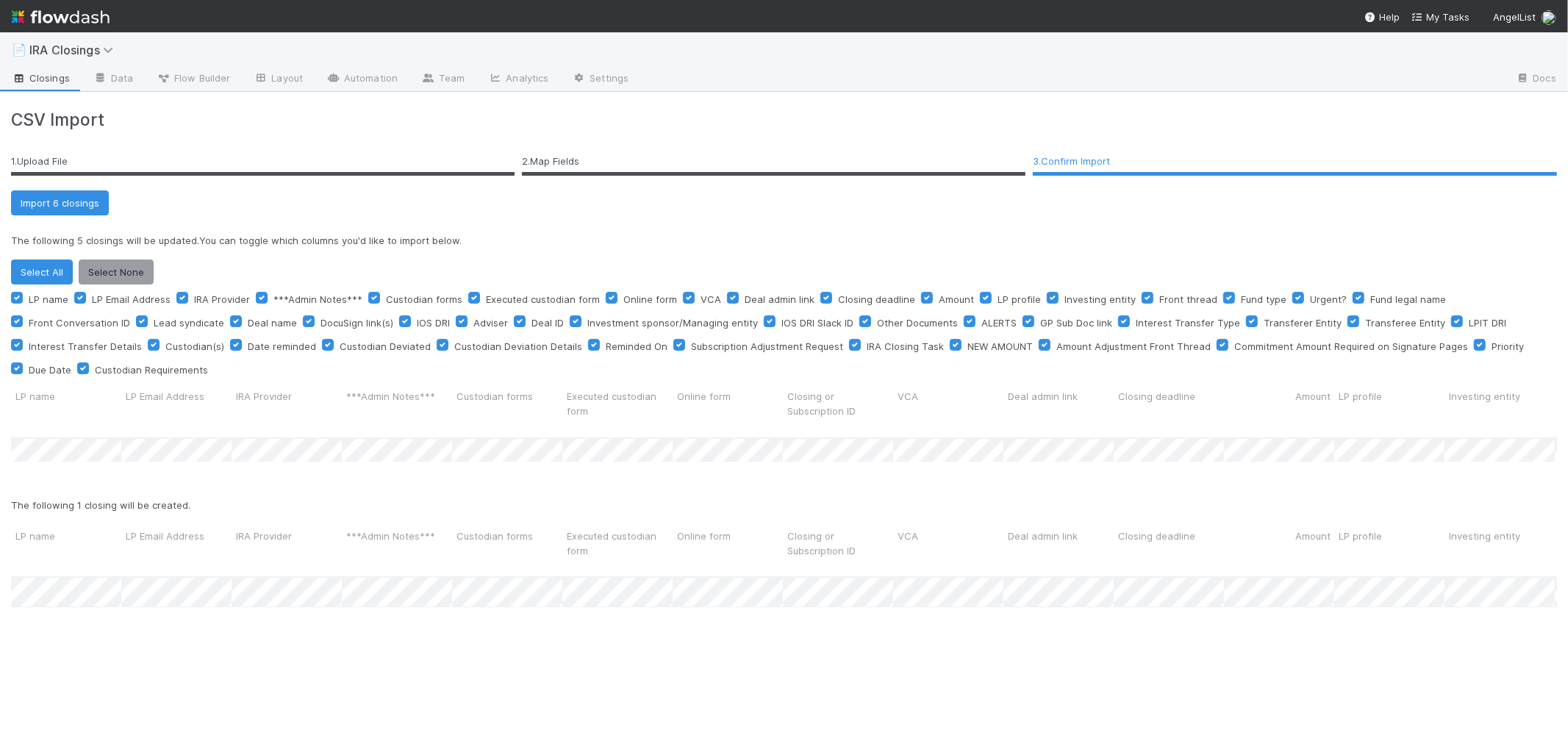
scroll to position [190, 1533]
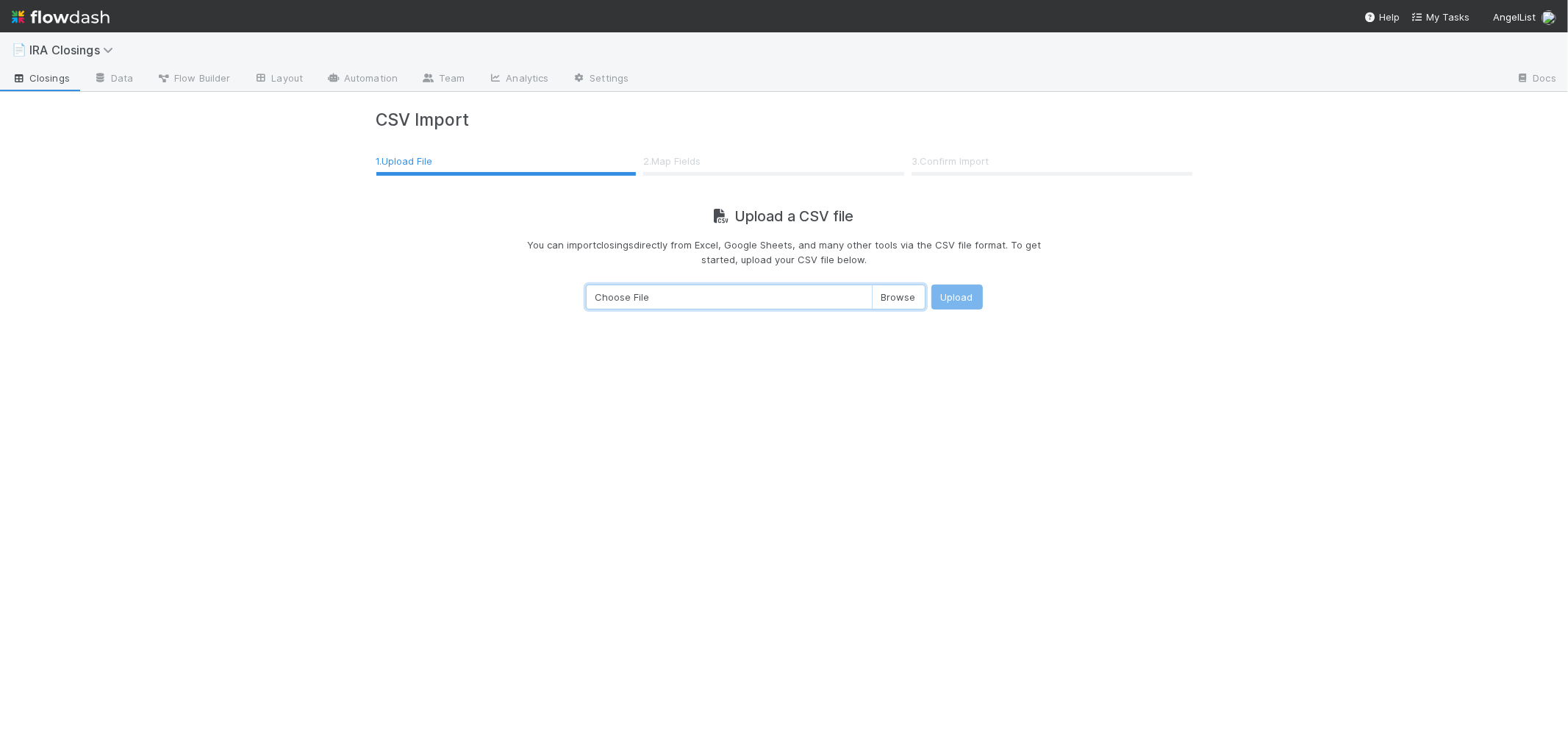
click at [891, 298] on input "Choose File" at bounding box center [755, 297] width 340 height 25
type input "C:\fakepath\IRA Closings - Daily Feed - Export.csv"
click at [960, 294] on button "Upload" at bounding box center [957, 297] width 51 height 25
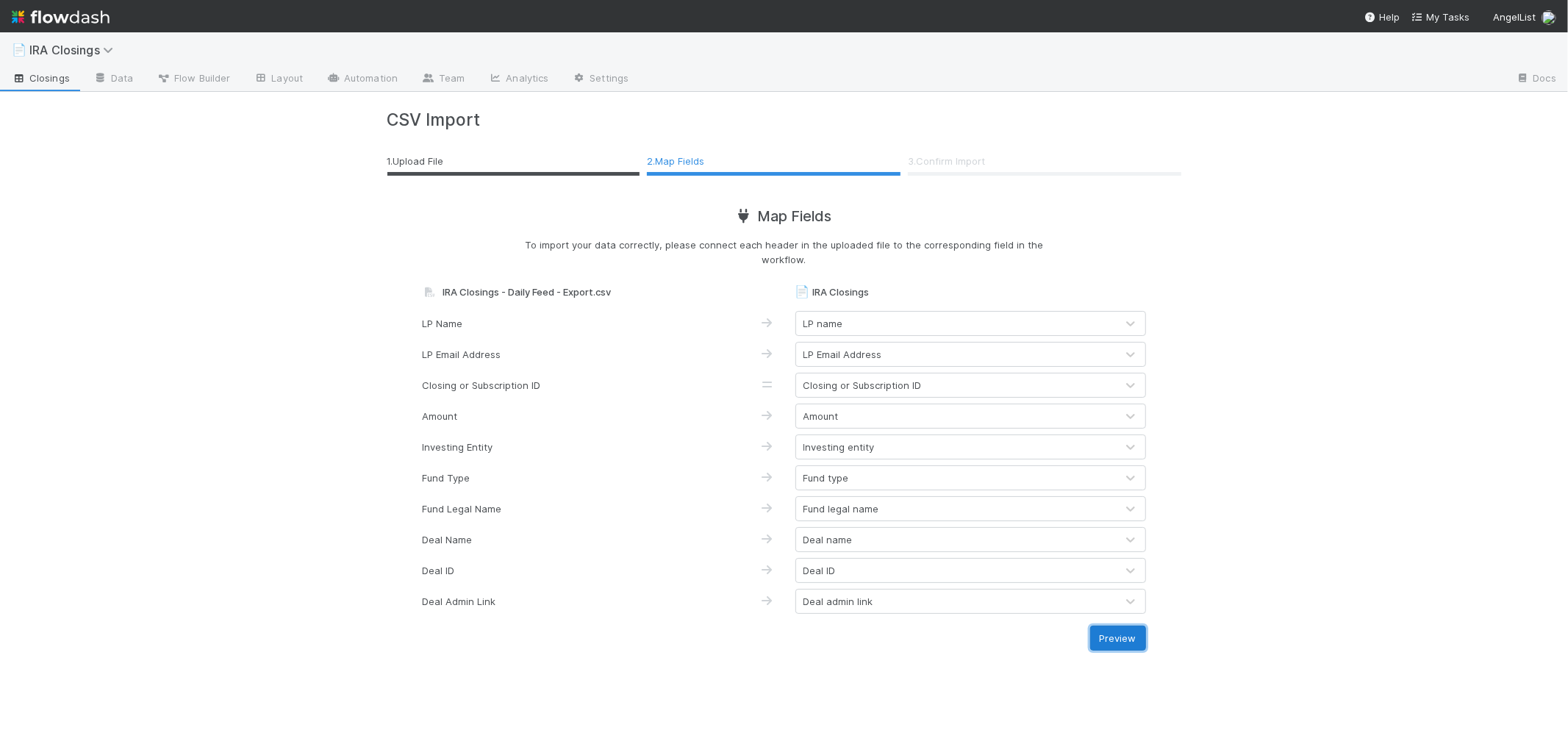
click at [1105, 637] on button "Preview" at bounding box center [1118, 638] width 56 height 25
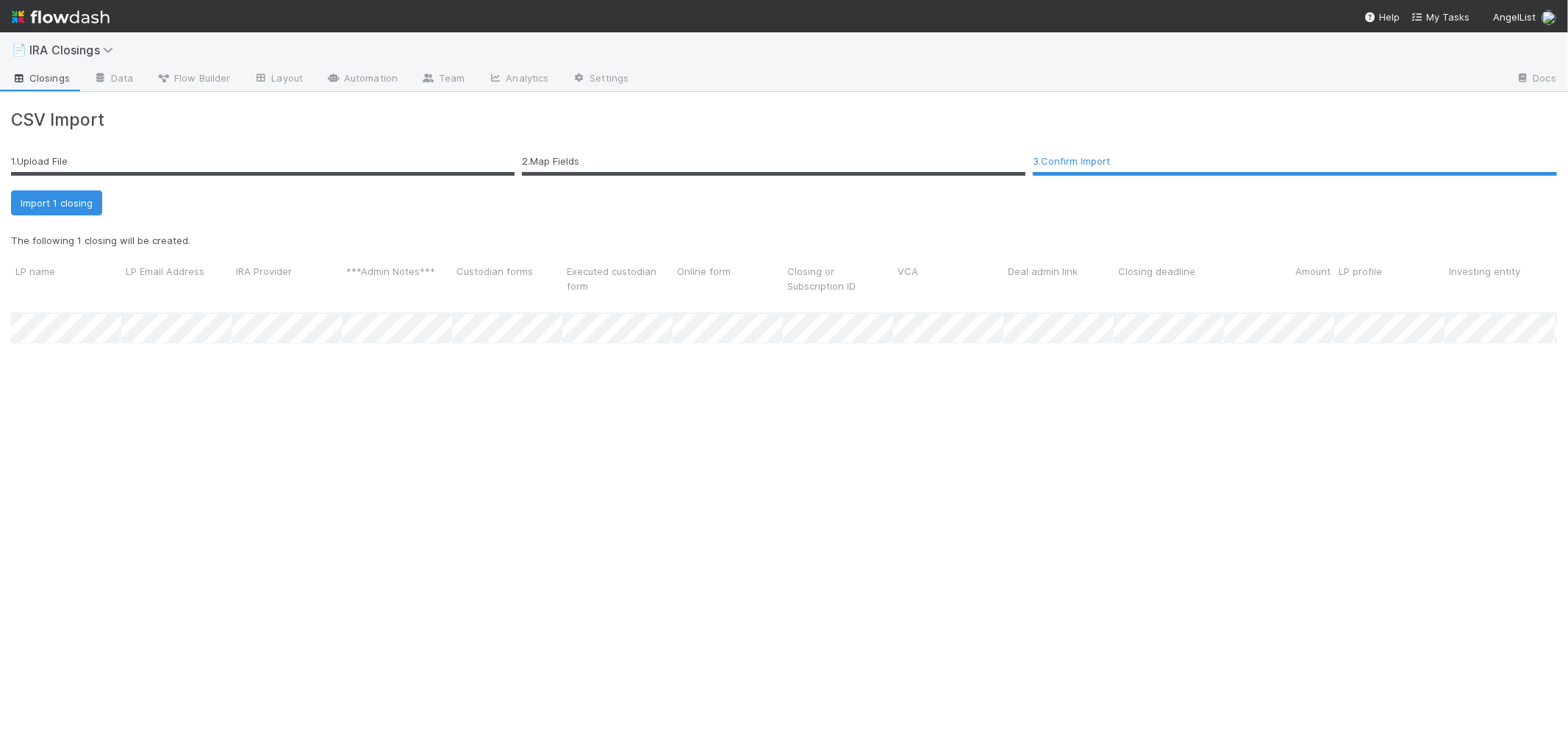
scroll to position [453, 1533]
drag, startPoint x: 47, startPoint y: 192, endPoint x: 1007, endPoint y: 129, distance: 962.1
click at [47, 192] on button "Import 1 closing" at bounding box center [57, 203] width 91 height 25
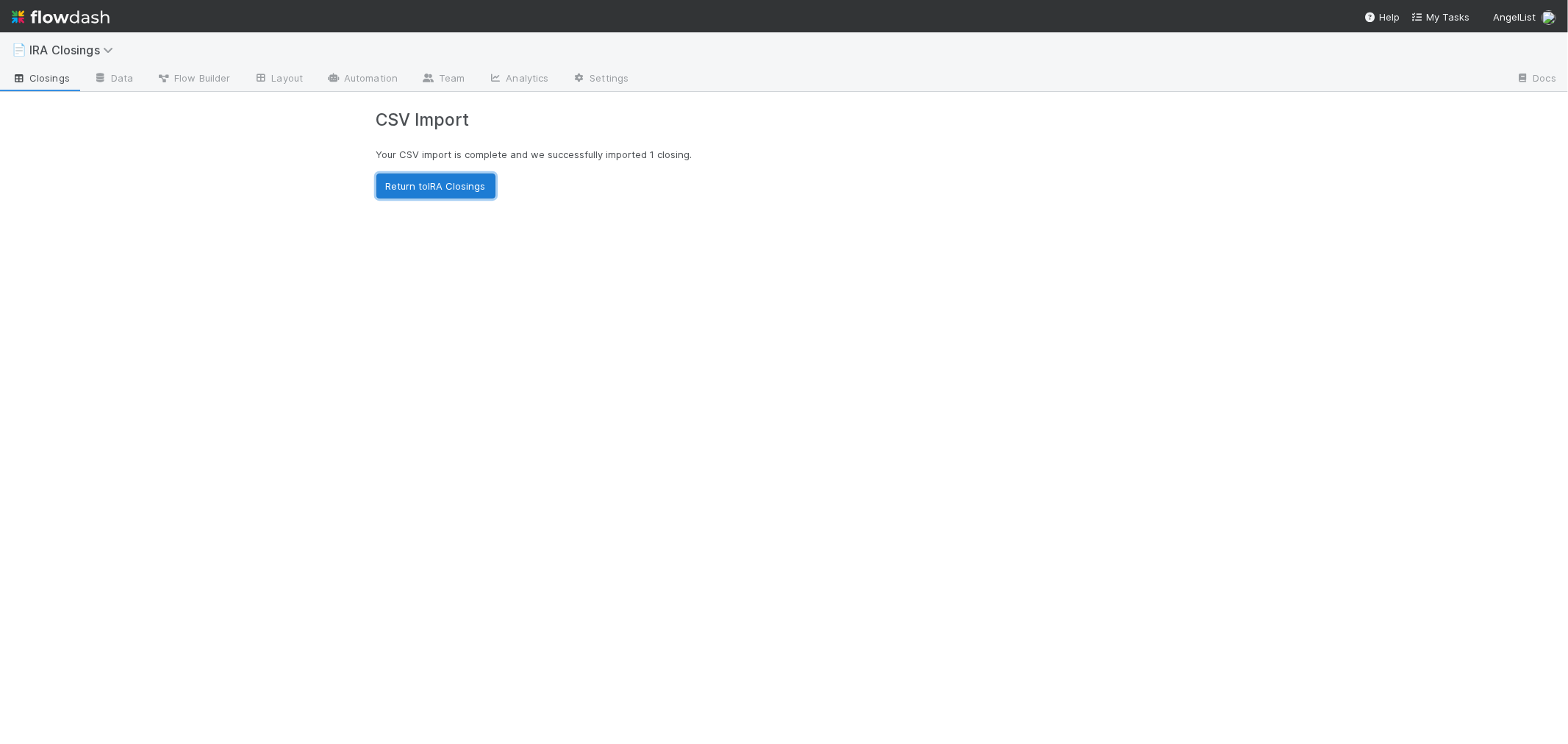
click at [415, 174] on link "Return to IRA Closings" at bounding box center [436, 186] width 119 height 25
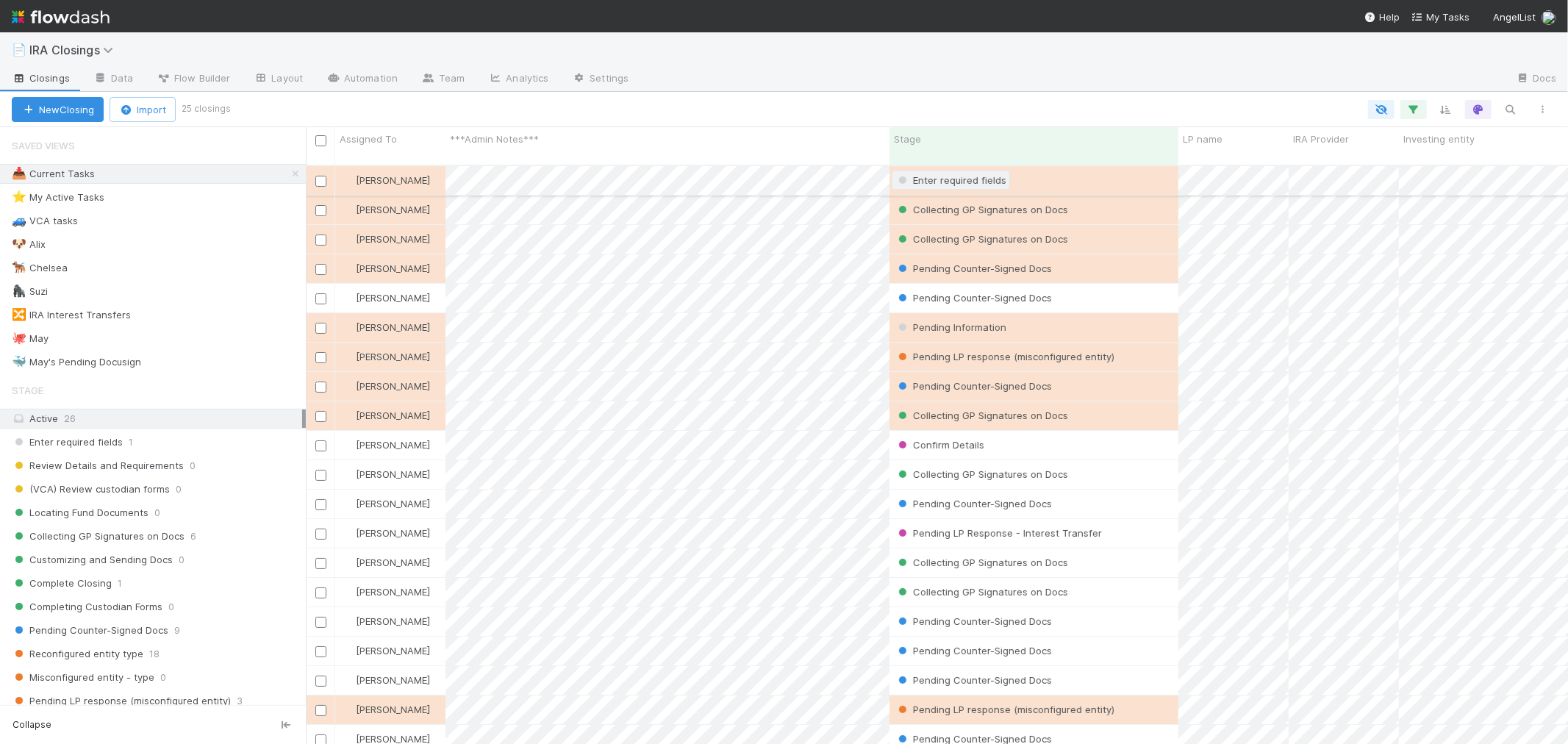
scroll to position [578, 1250]
click at [149, 446] on div "Enter required fields 1" at bounding box center [158, 441] width 294 height 18
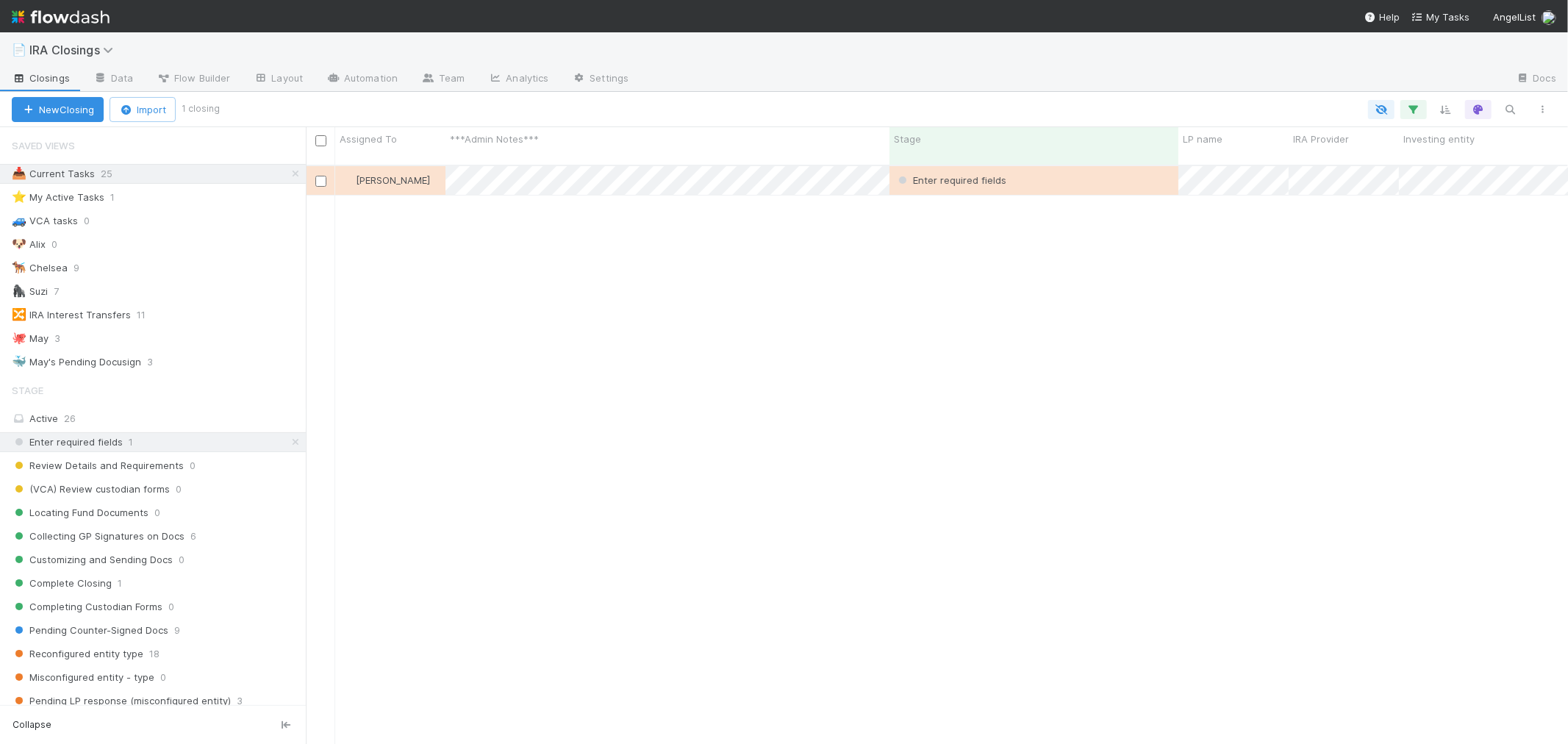
scroll to position [578, 1250]
click at [436, 169] on div "[PERSON_NAME]" at bounding box center [390, 180] width 110 height 28
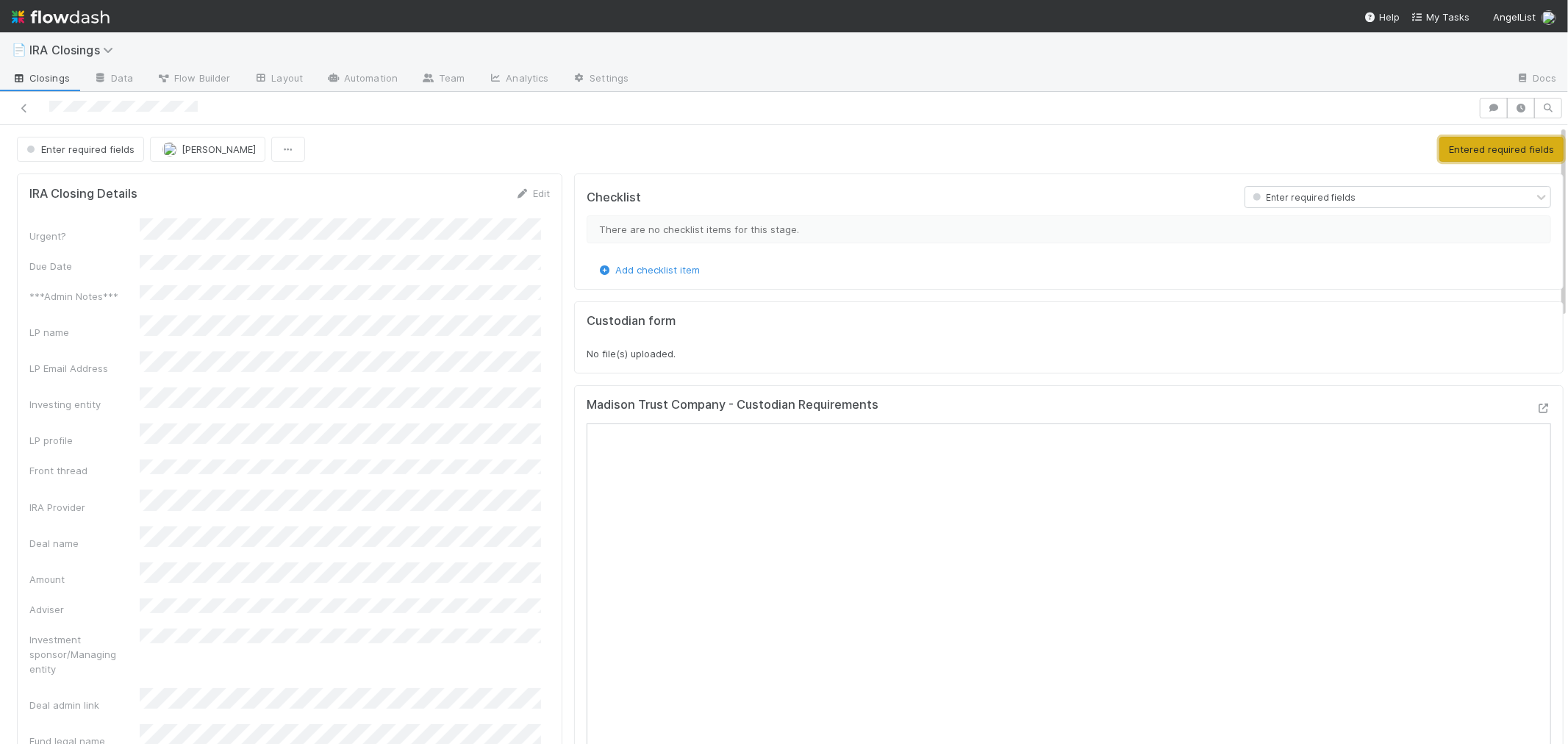
click at [1459, 144] on button "Entered required fields" at bounding box center [1502, 149] width 125 height 25
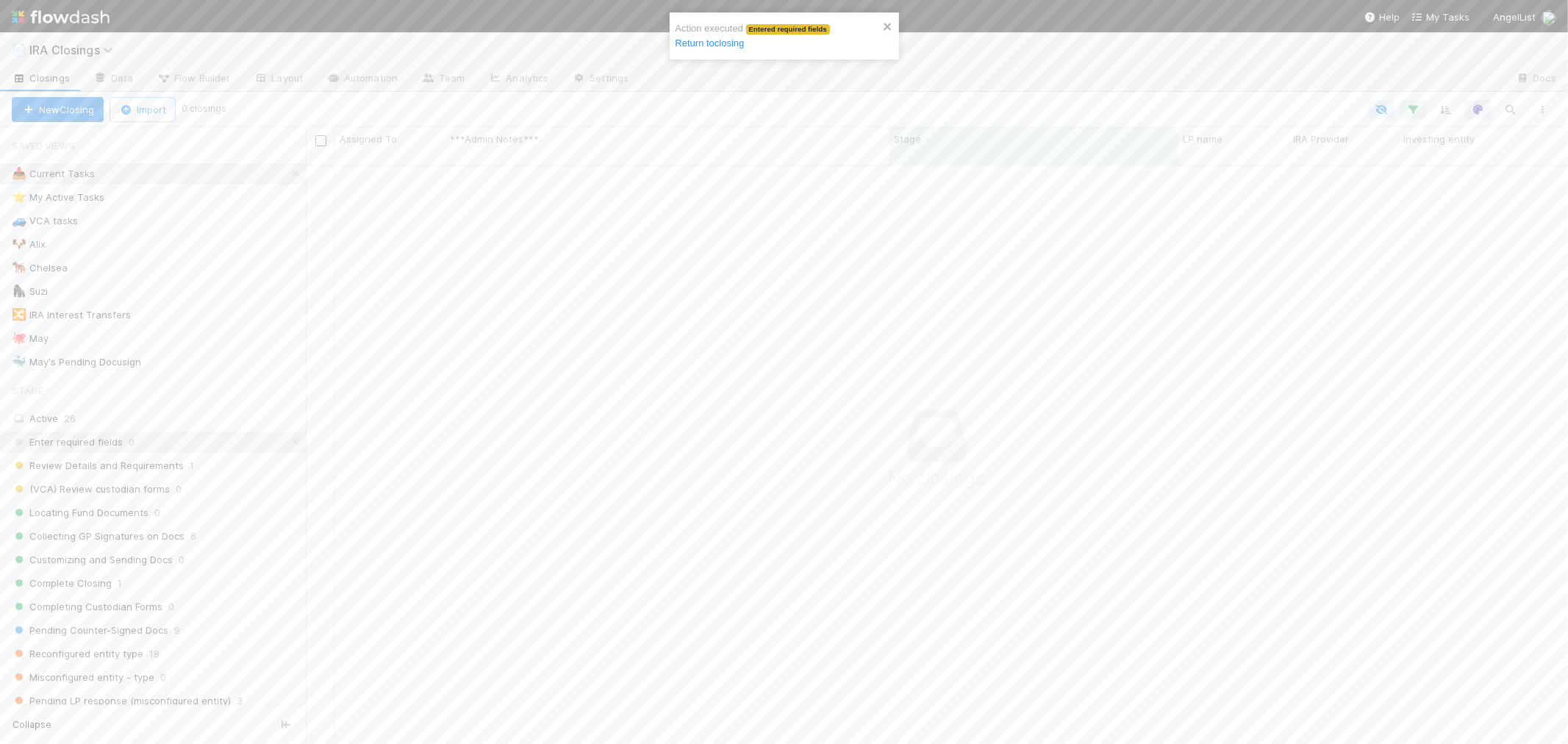
scroll to position [13, 13]
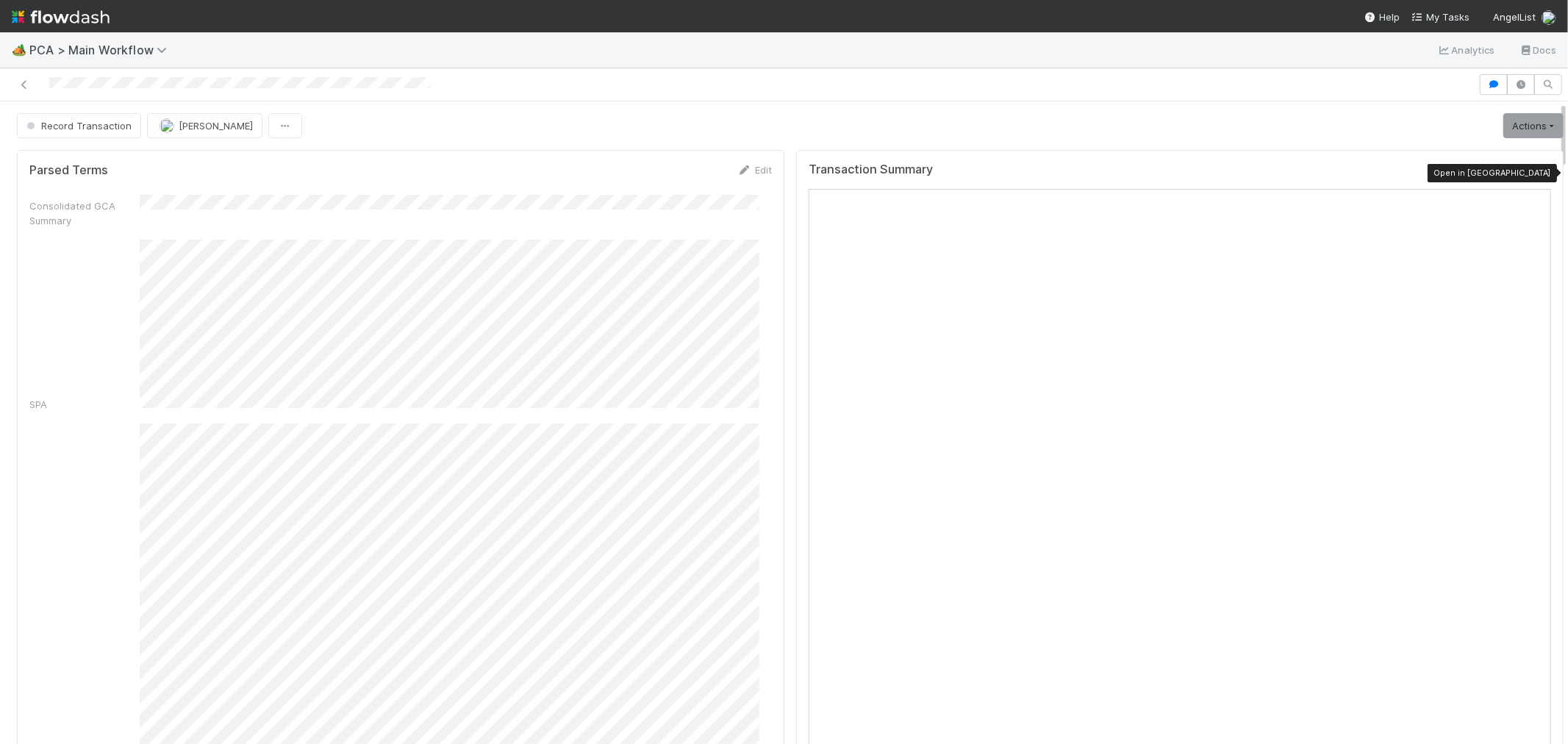
click at [1536, 170] on icon at bounding box center [1544, 173] width 15 height 9
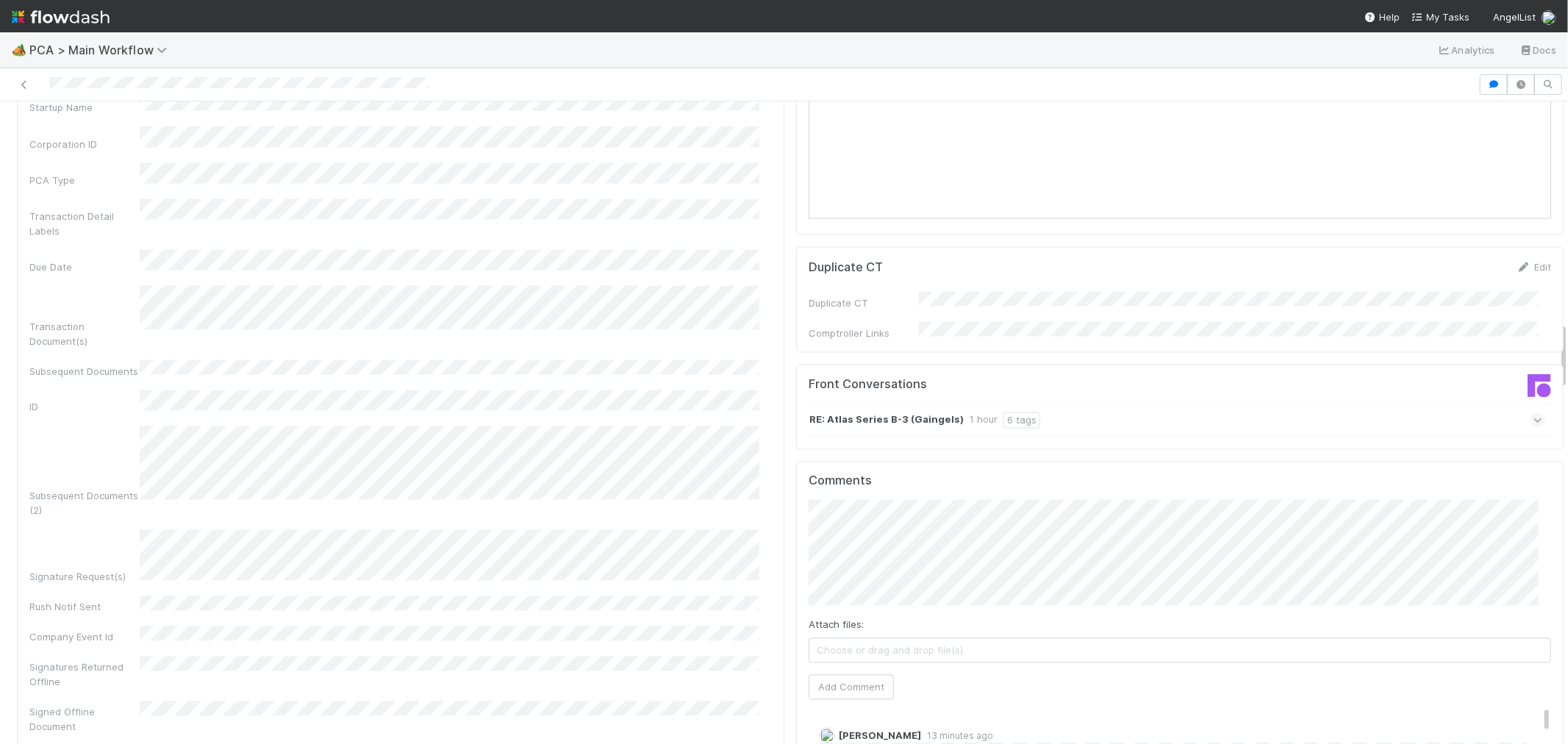
scroll to position [2205, 0]
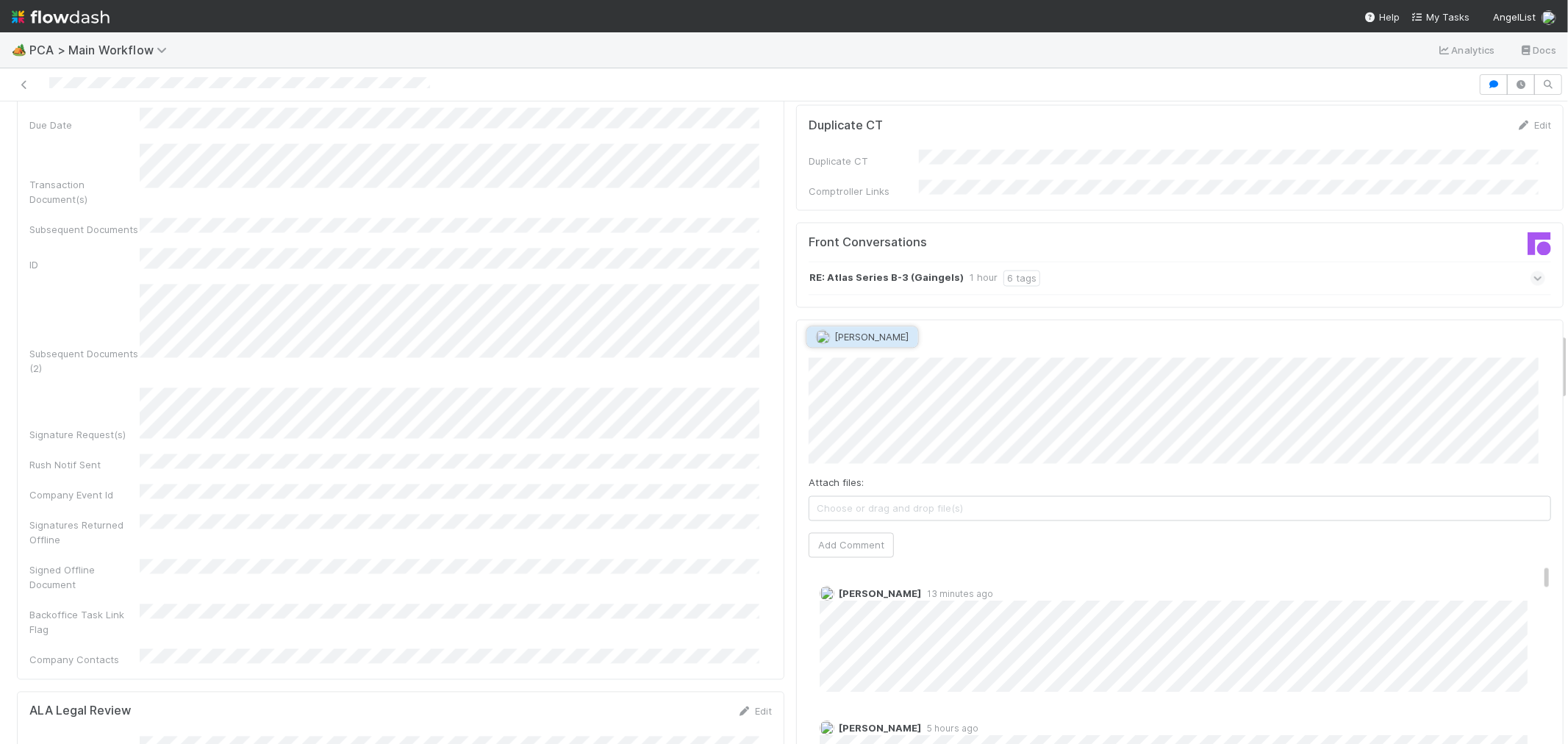
click at [841, 337] on span "[PERSON_NAME]" at bounding box center [872, 337] width 74 height 12
click at [839, 533] on button "Add Comment" at bounding box center [851, 545] width 85 height 25
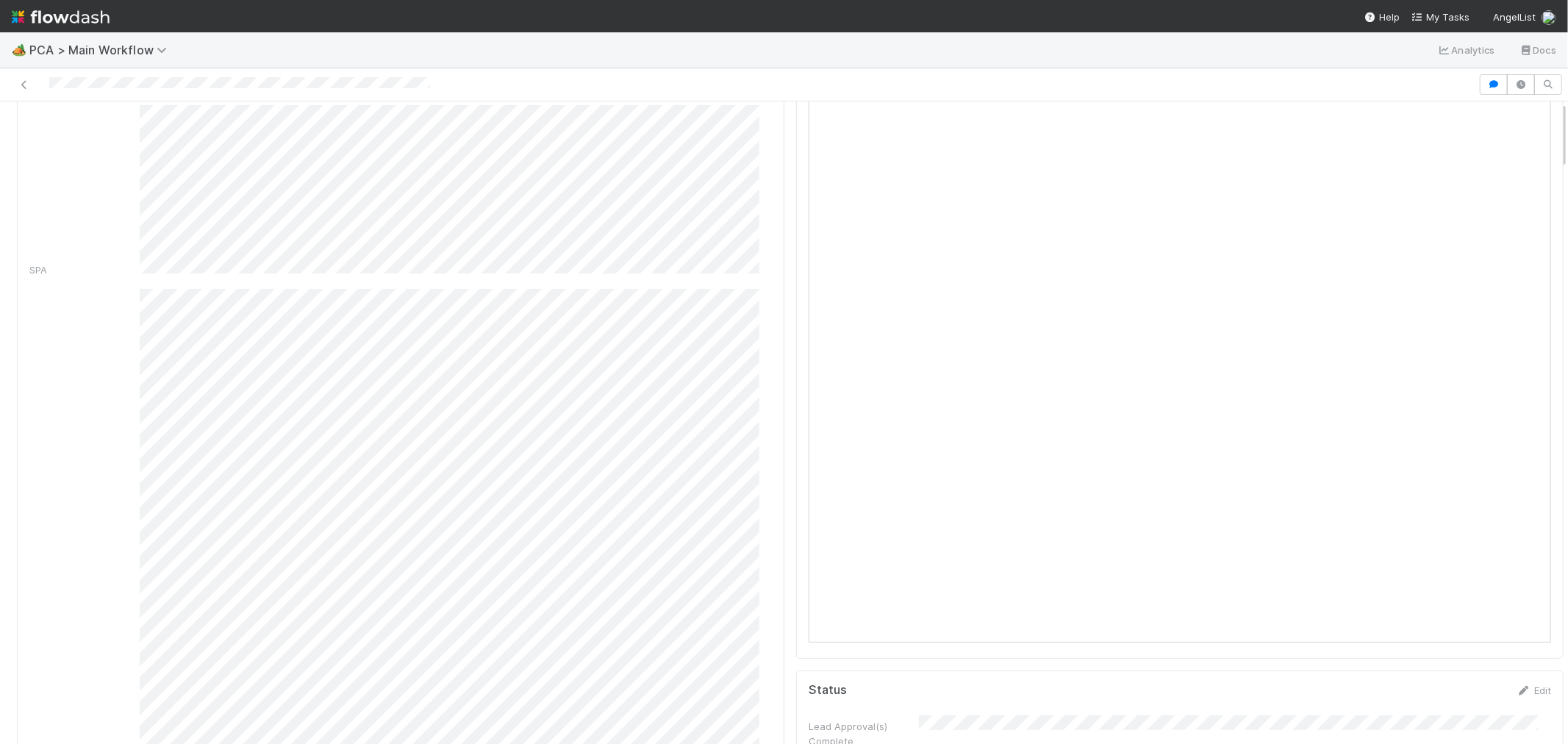
scroll to position [0, 0]
click at [97, 134] on button "Record Transaction" at bounding box center [79, 126] width 125 height 25
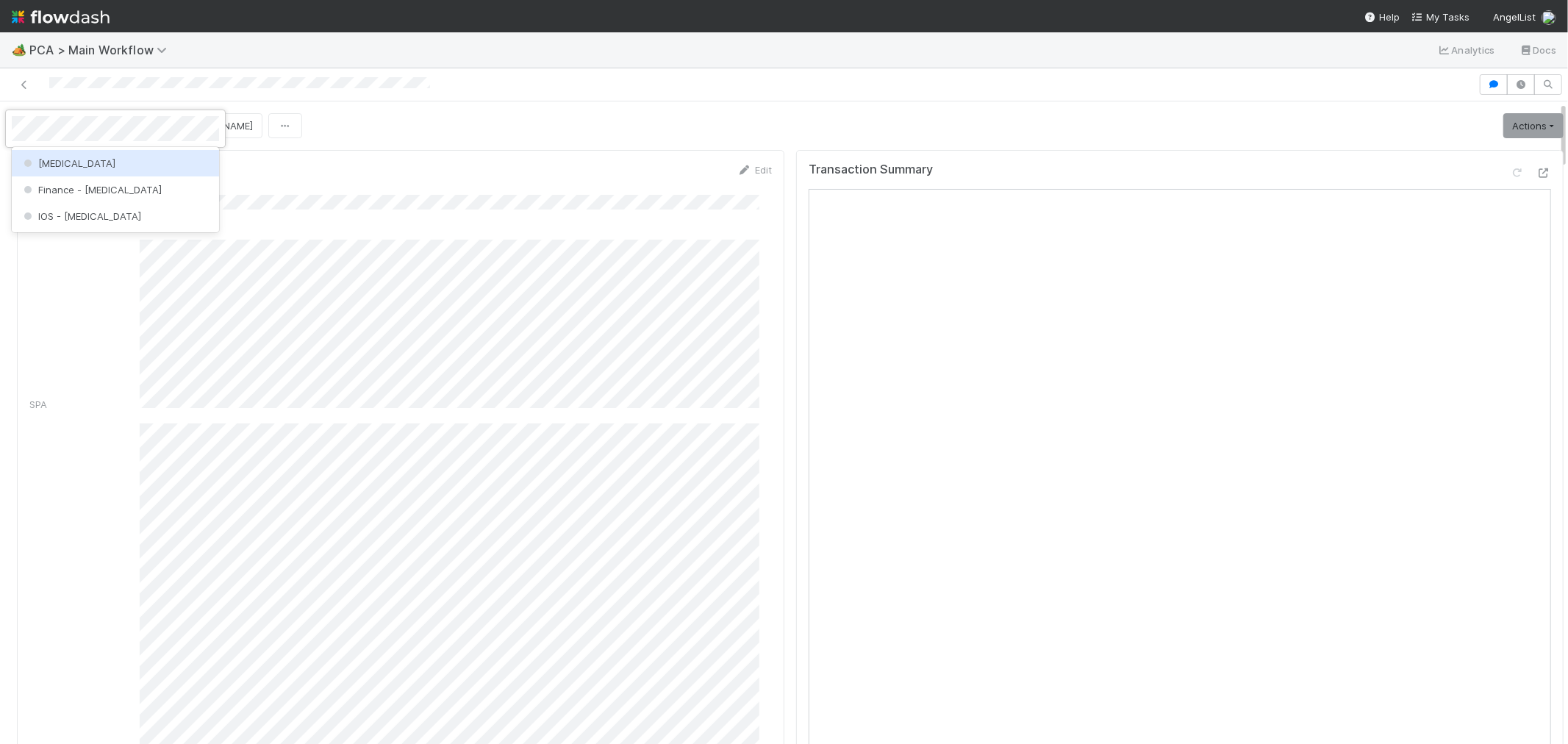
click at [127, 159] on div "[MEDICAL_DATA]" at bounding box center [115, 163] width 207 height 27
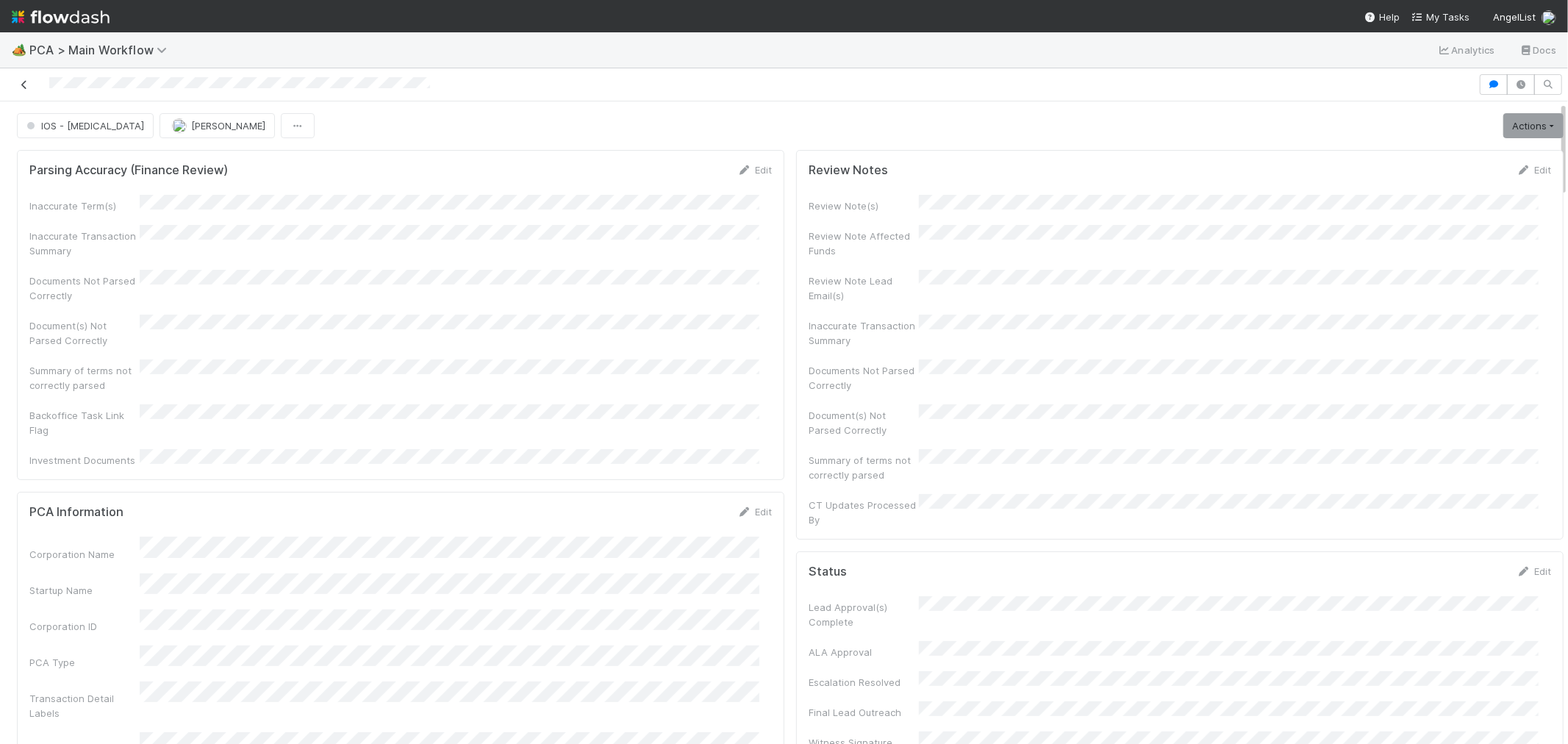
click at [19, 87] on icon at bounding box center [24, 85] width 15 height 9
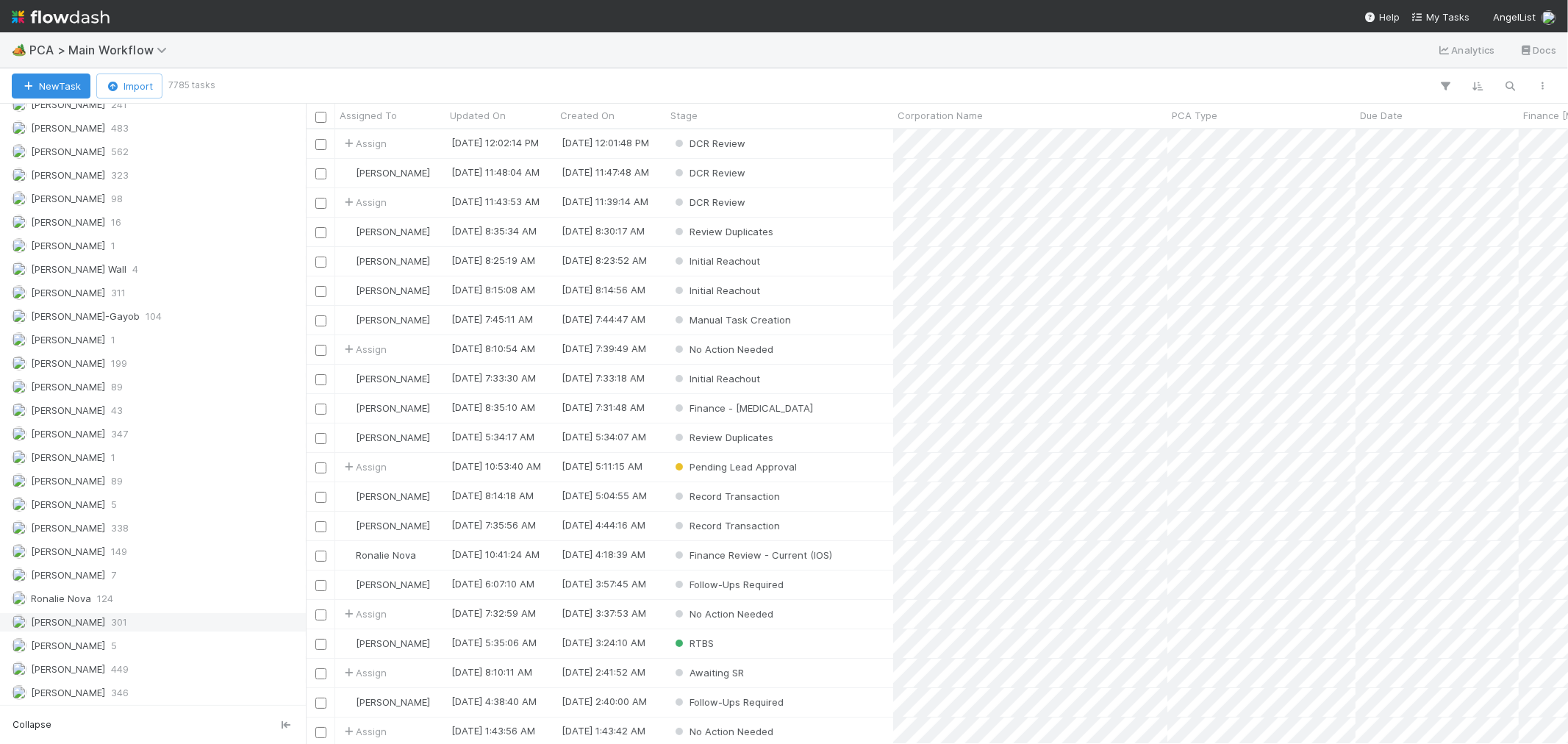
scroll to position [2036, 0]
click at [131, 573] on div "Raven Jacinto 7" at bounding box center [157, 573] width 290 height 18
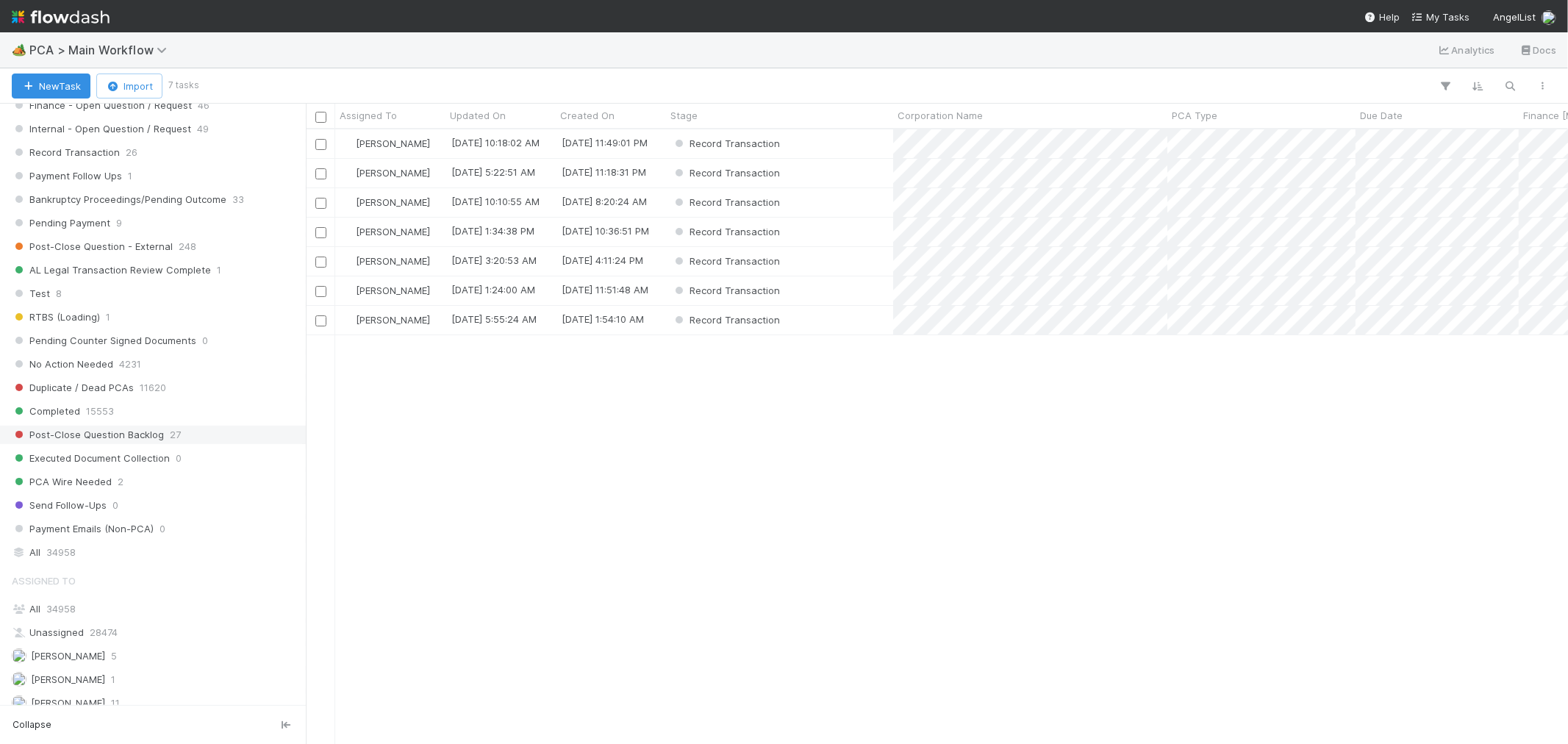
scroll to position [601, 1250]
click at [839, 238] on div "Record Transaction" at bounding box center [780, 232] width 227 height 28
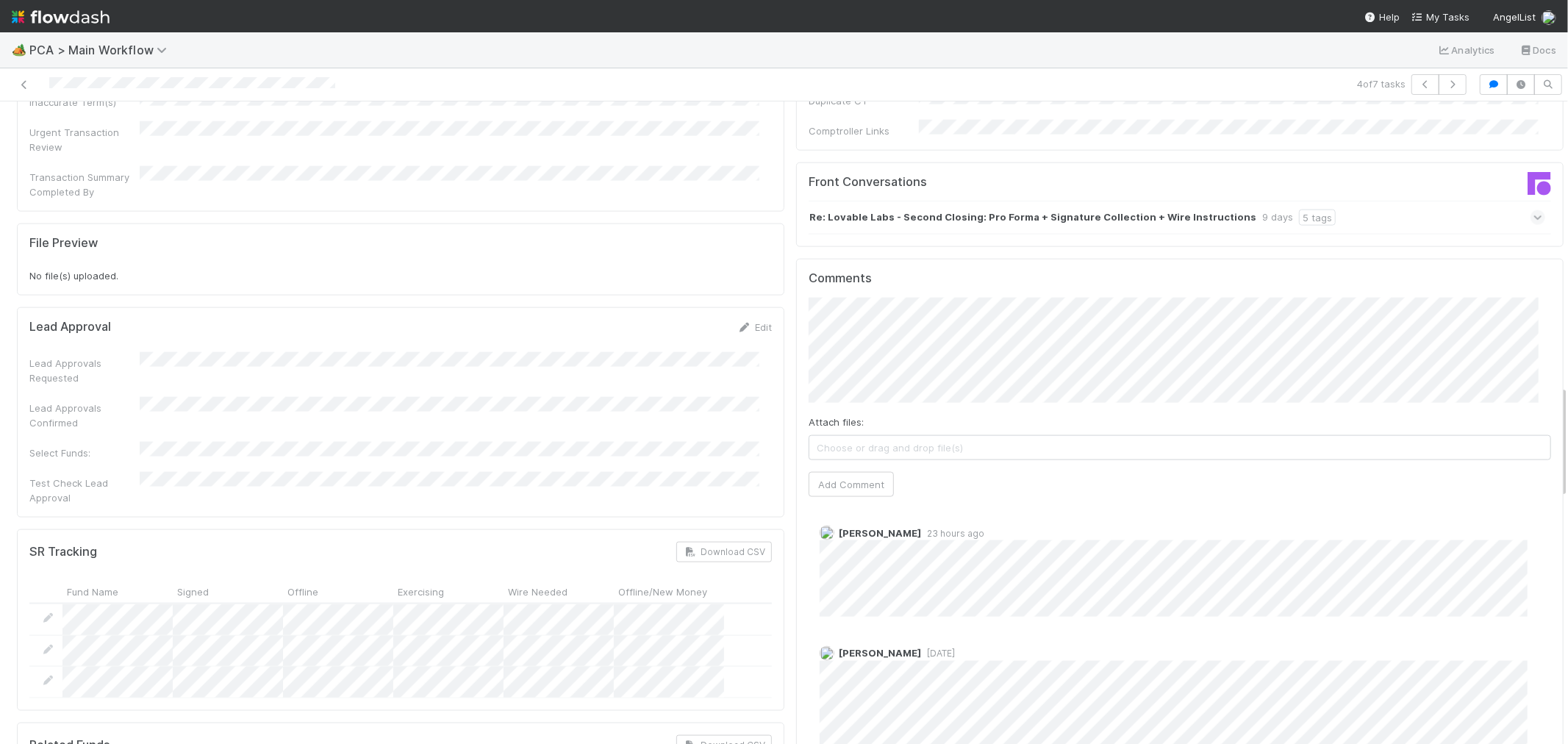
scroll to position [1633, 0]
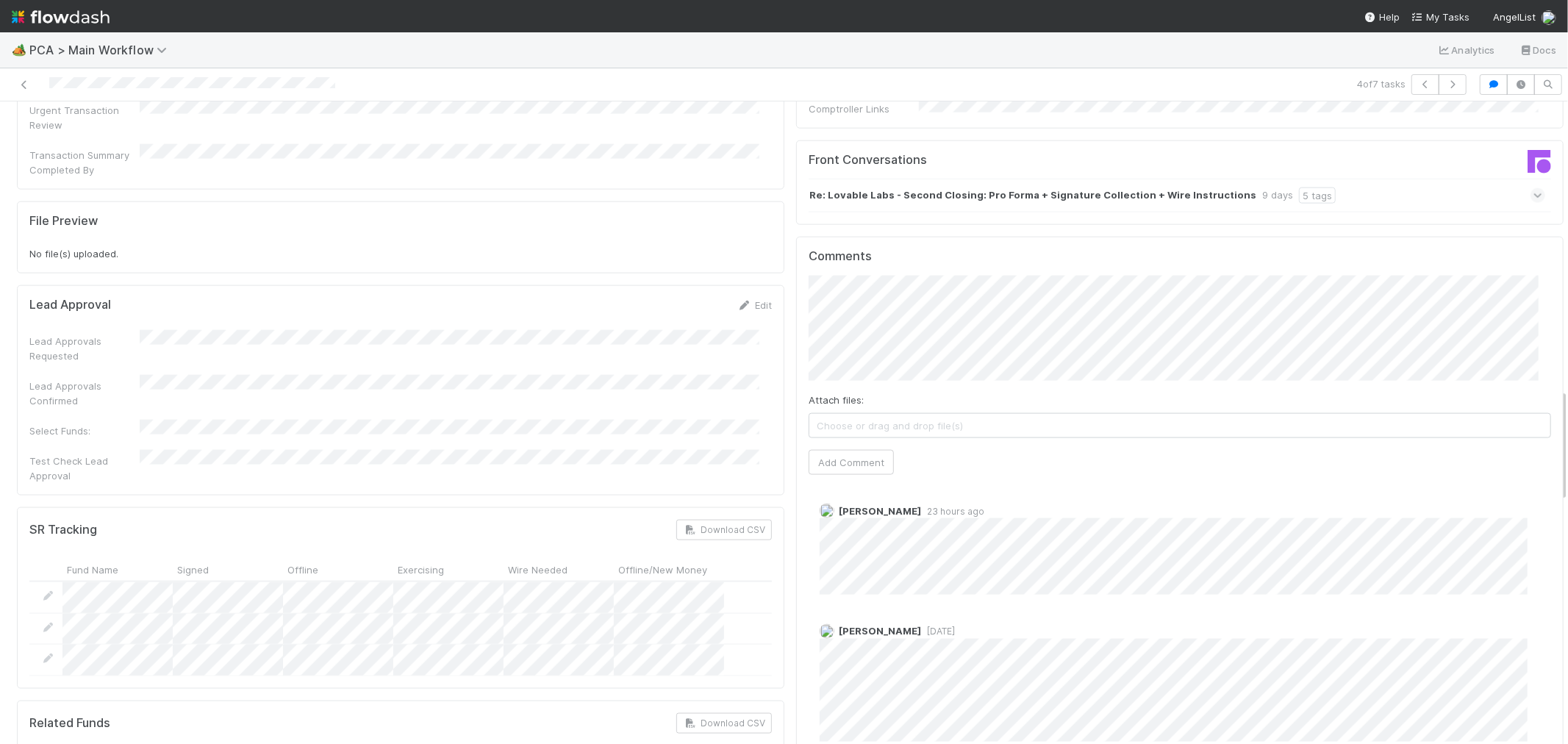
click at [1531, 188] on span at bounding box center [1538, 195] width 15 height 15
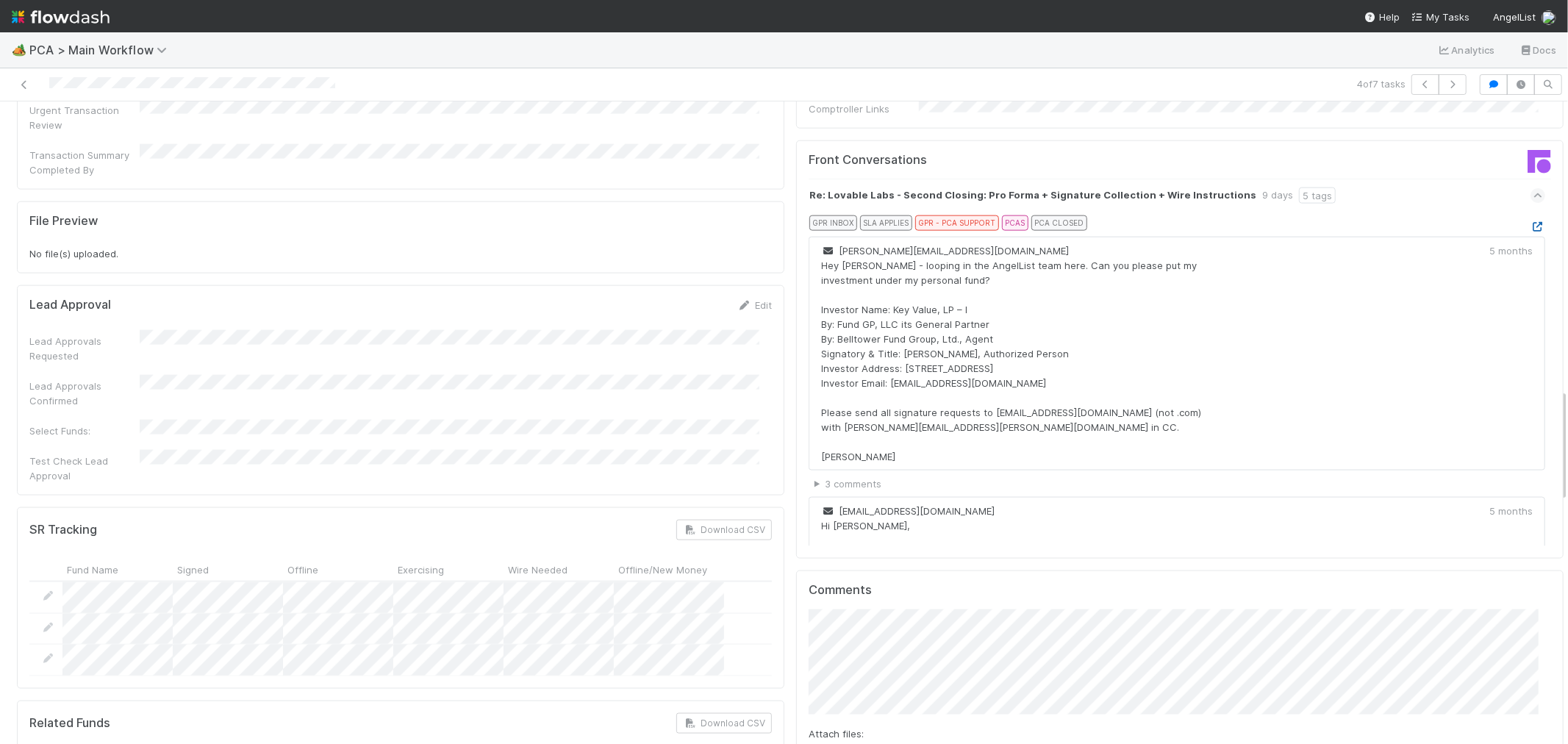
click at [1531, 222] on icon at bounding box center [1538, 227] width 15 height 9
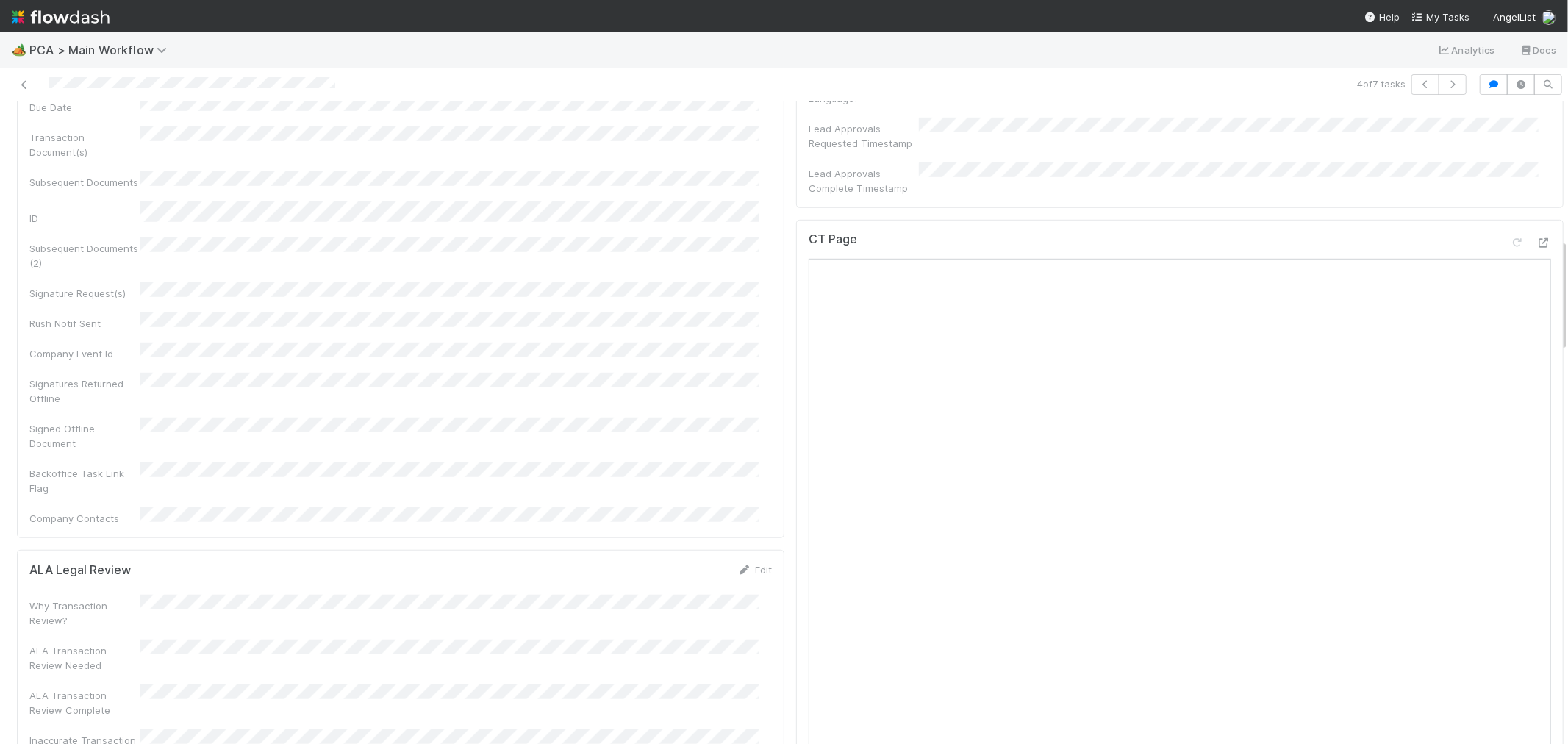
scroll to position [653, 0]
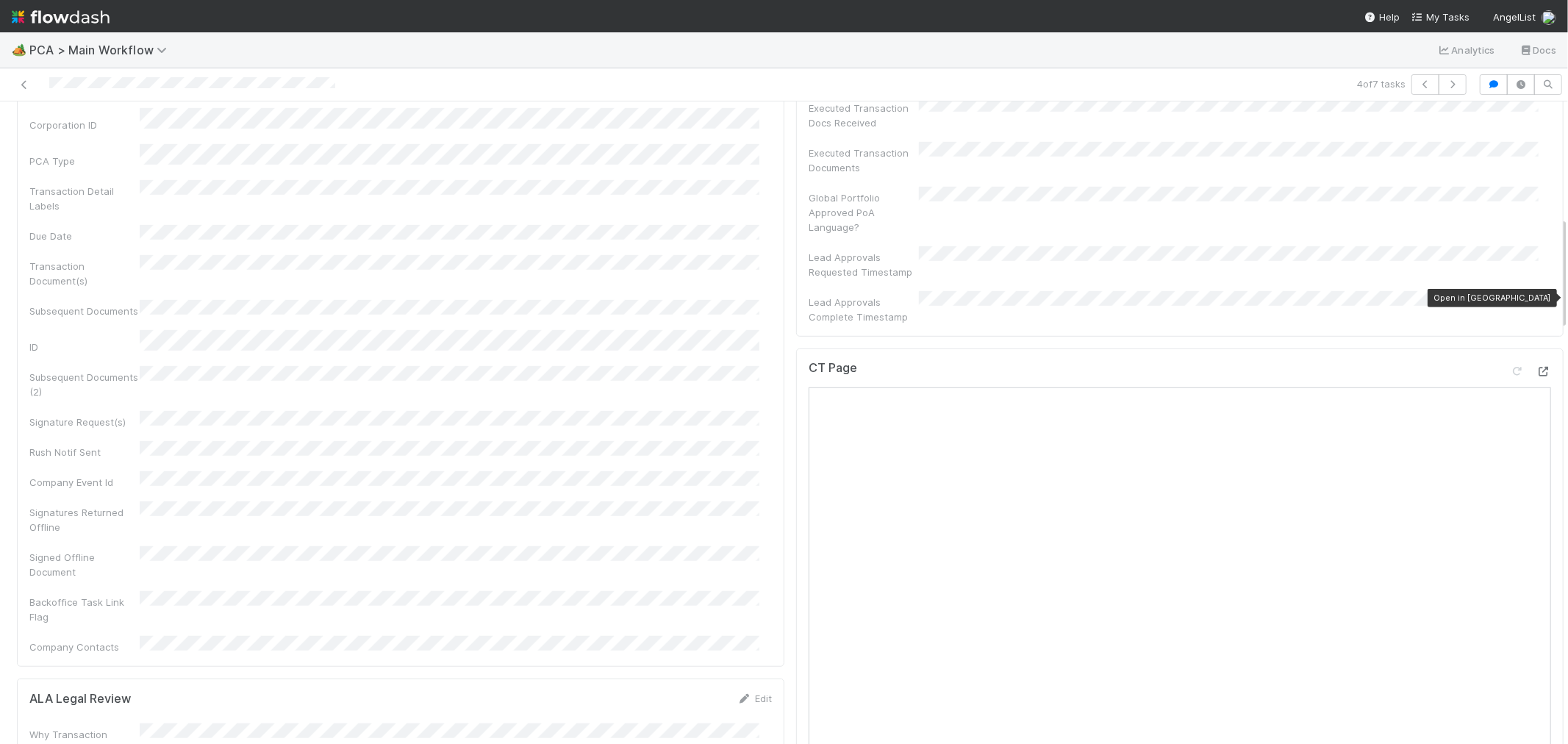
click at [1536, 366] on icon at bounding box center [1544, 371] width 15 height 9
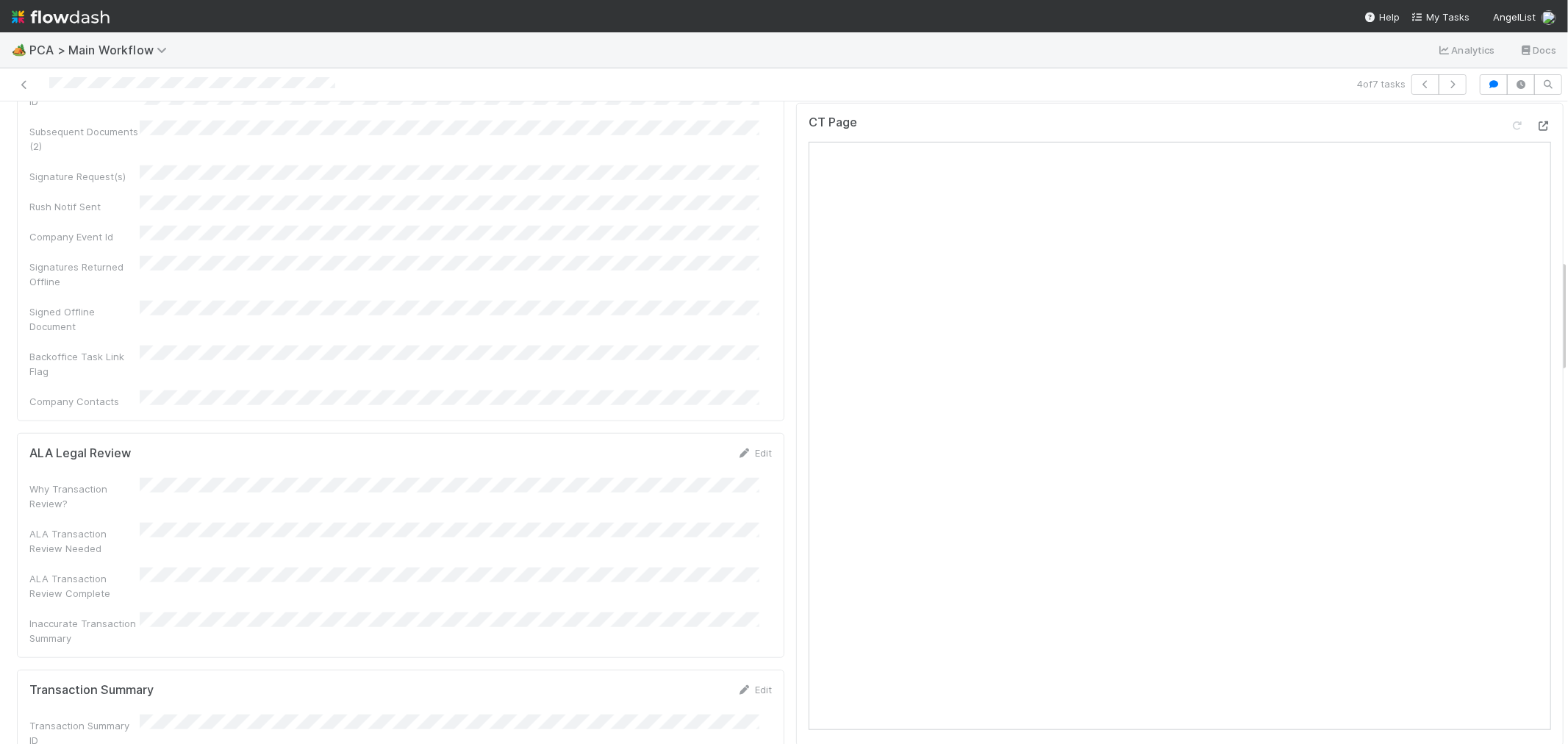
scroll to position [735, 0]
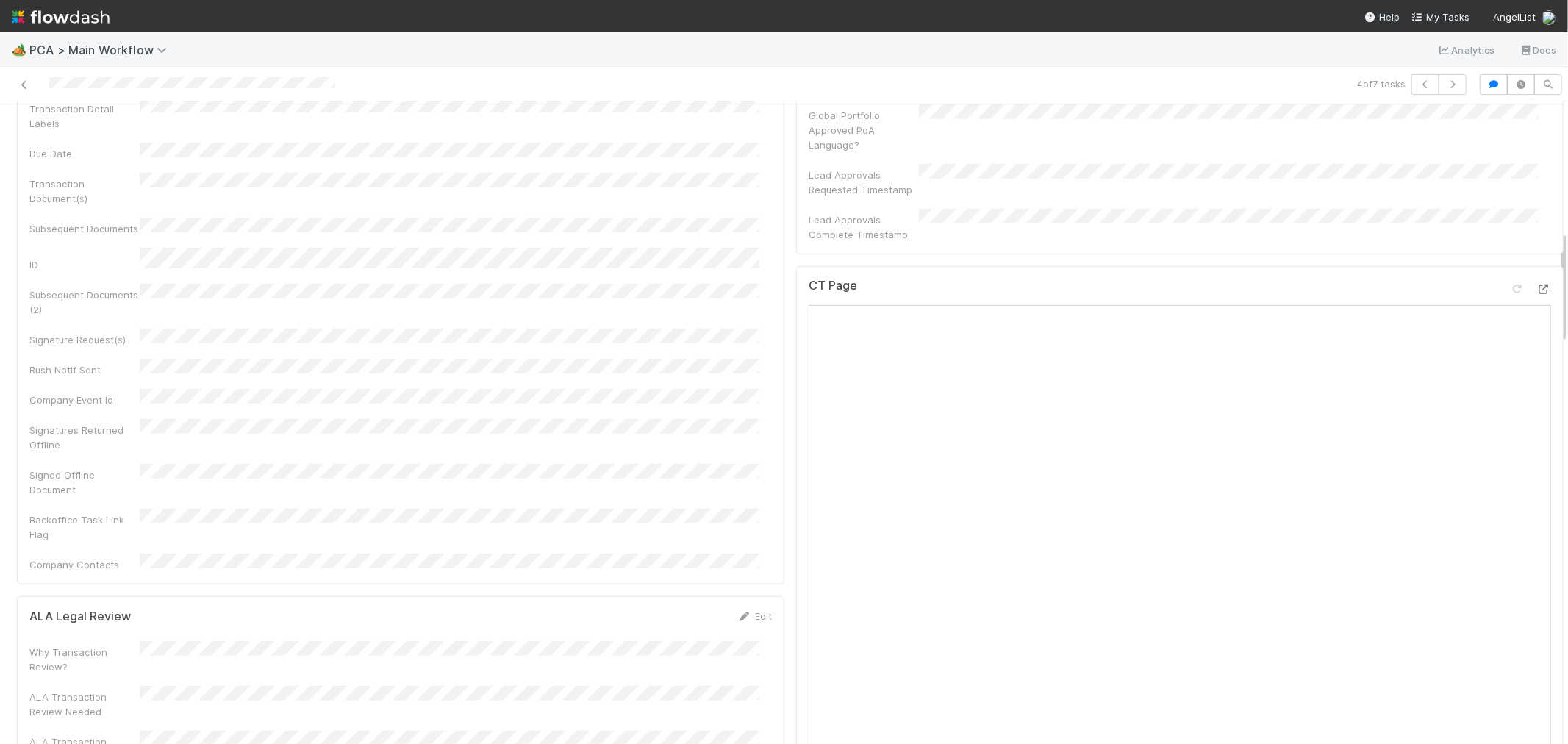
click at [1536, 285] on icon at bounding box center [1544, 289] width 15 height 9
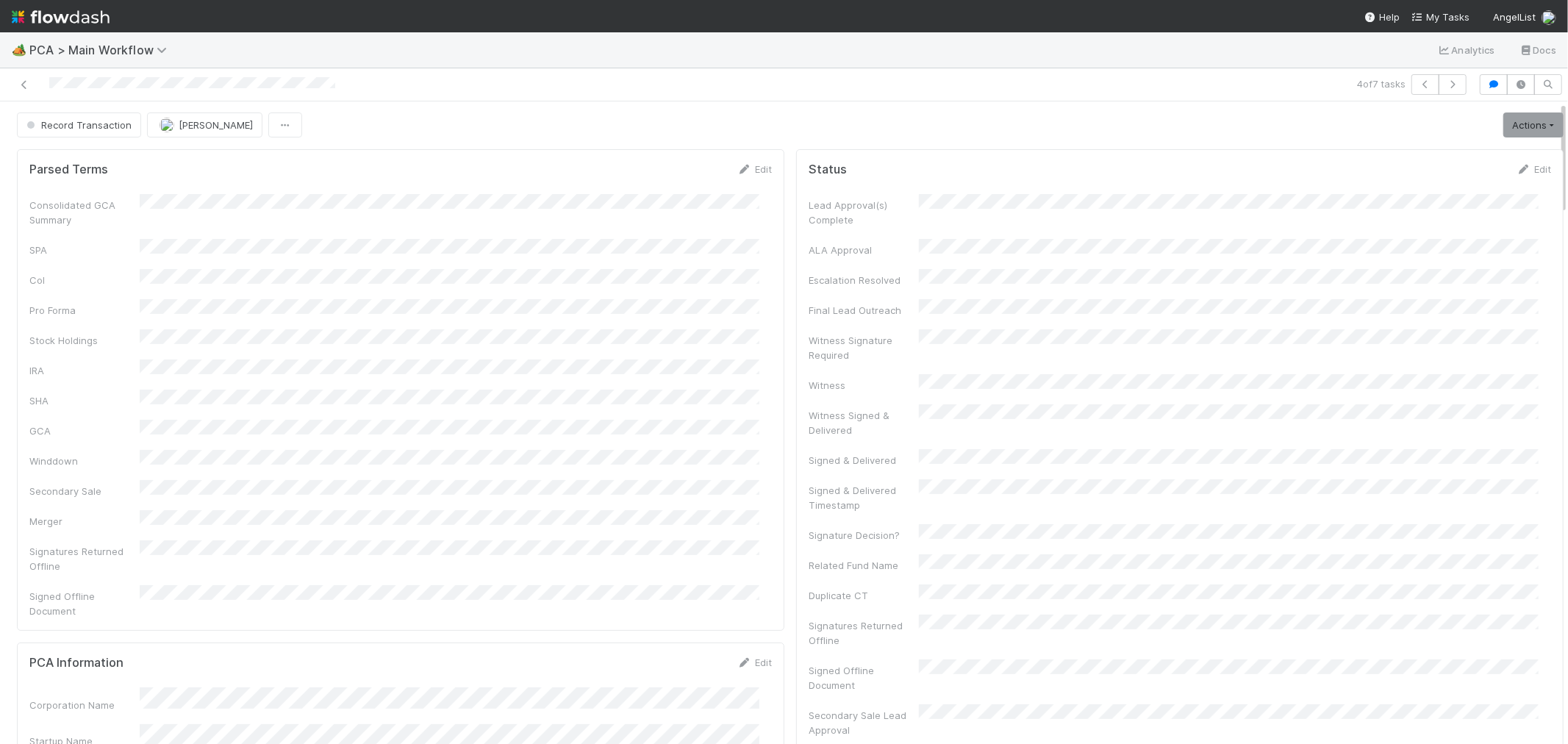
scroll to position [0, 0]
click at [1503, 125] on link "Actions" at bounding box center [1533, 126] width 60 height 25
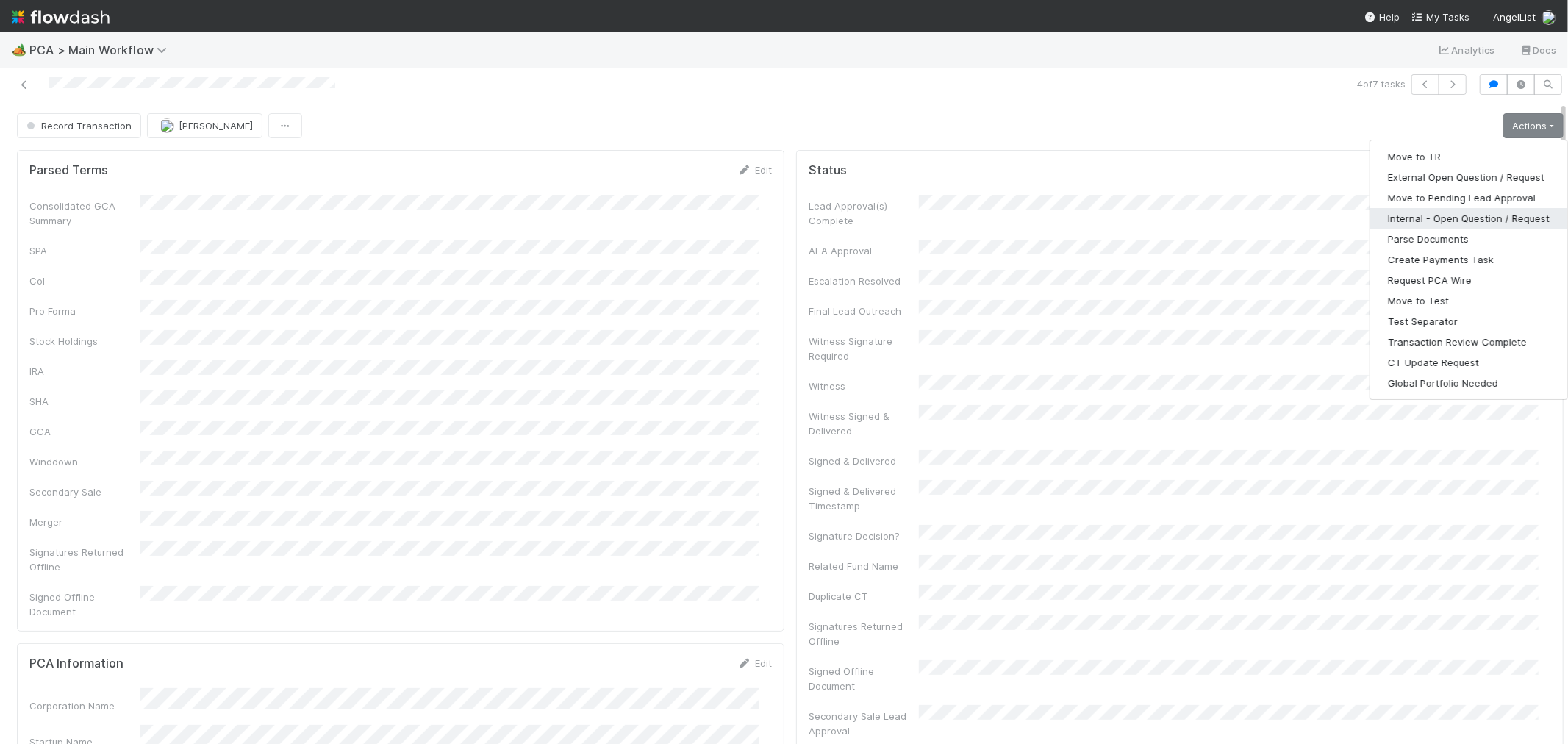
click at [1457, 219] on button "Internal - Open Question / Request" at bounding box center [1469, 218] width 197 height 20
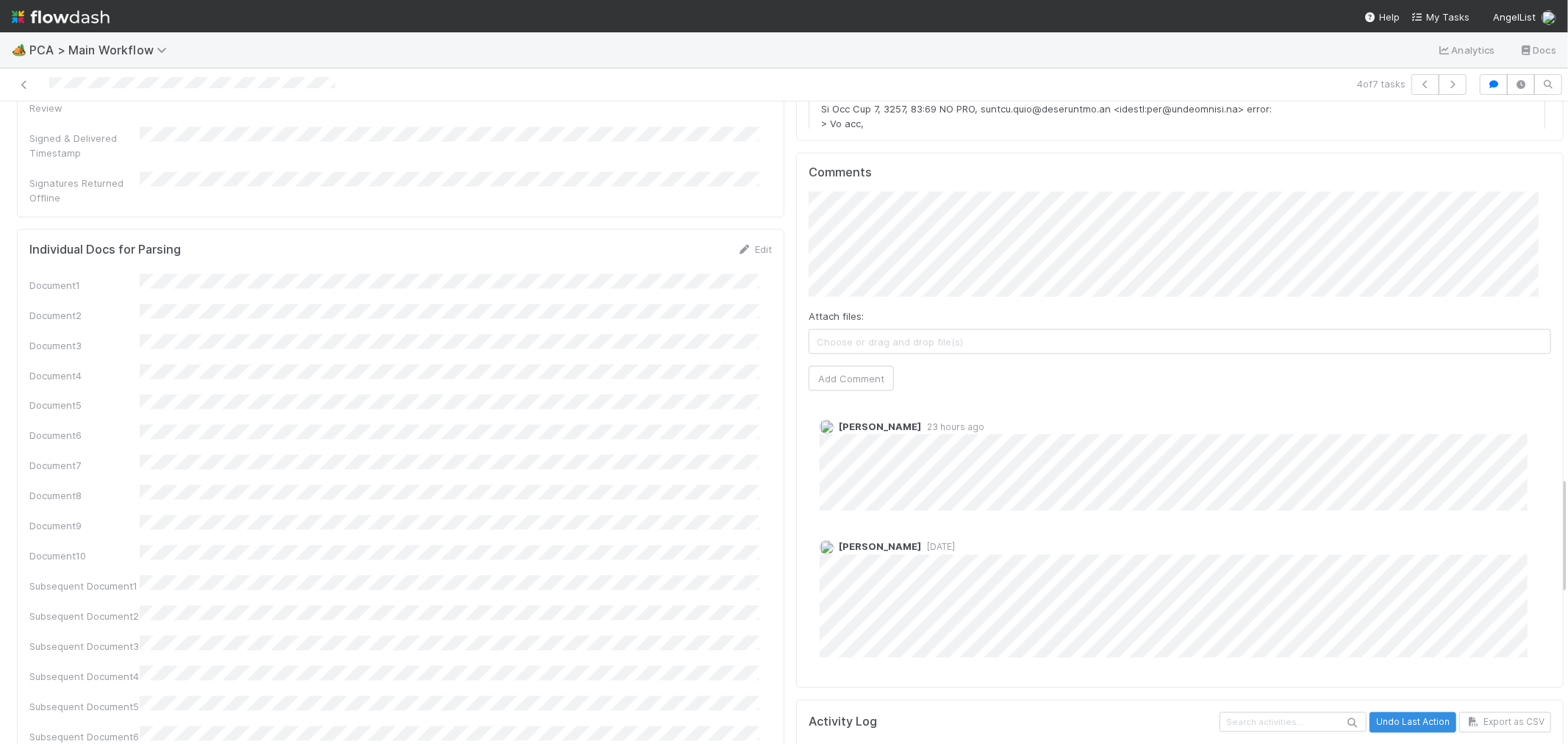
scroll to position [2041, 0]
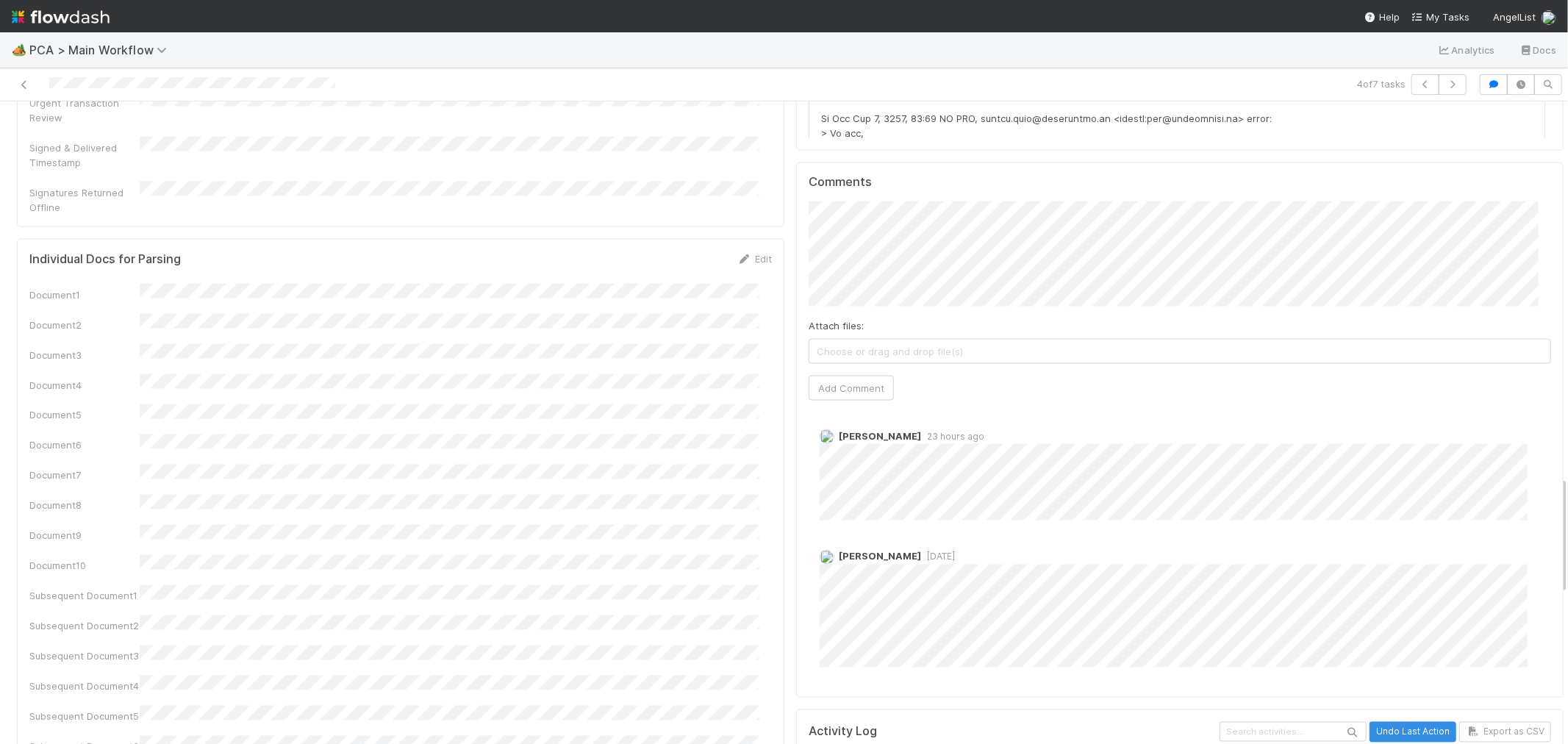
click at [960, 225] on div "Attach files: Choose or drag and drop file(s) Add Comment" at bounding box center [1180, 301] width 743 height 199
click at [842, 376] on button "Add Comment" at bounding box center [851, 389] width 85 height 25
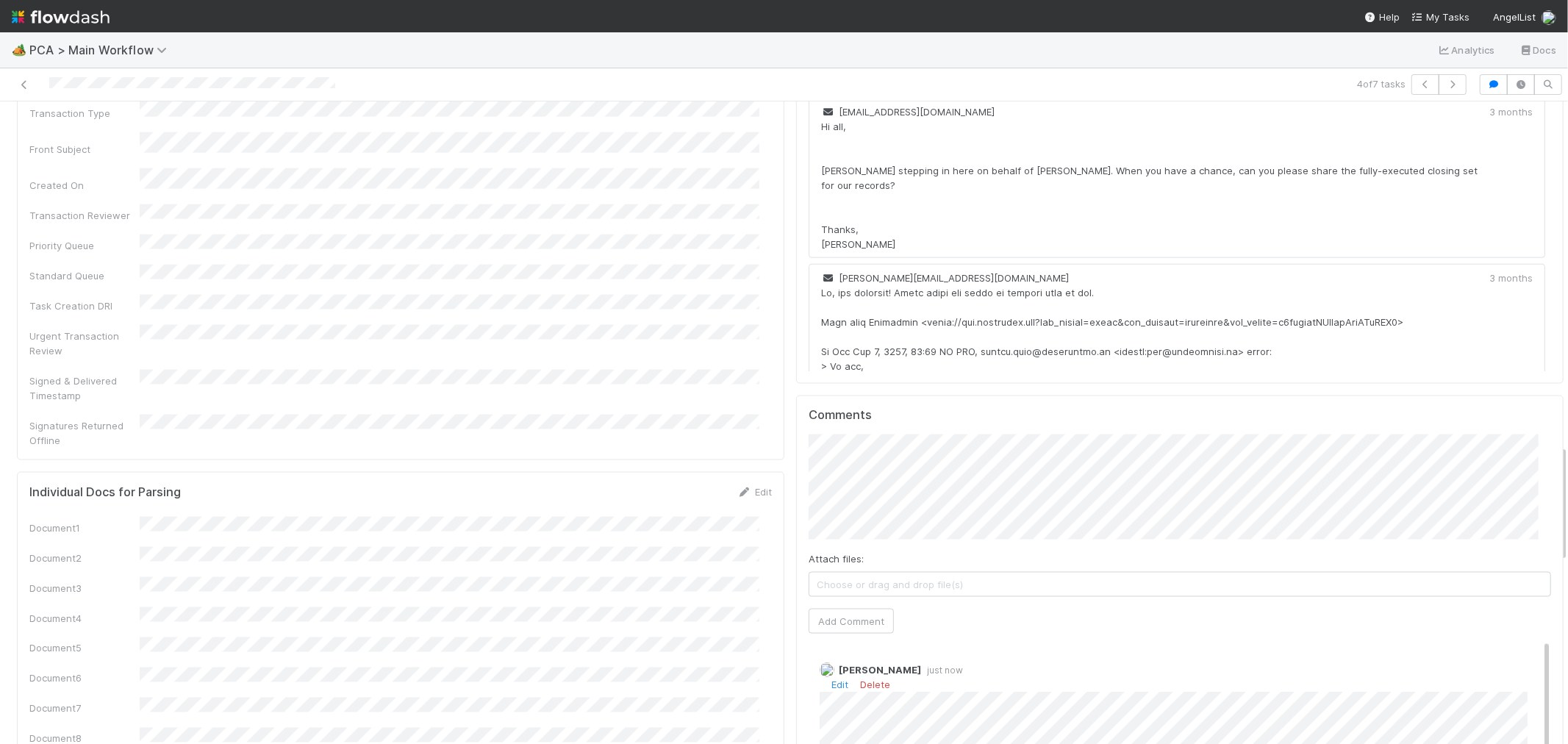
scroll to position [1878, 0]
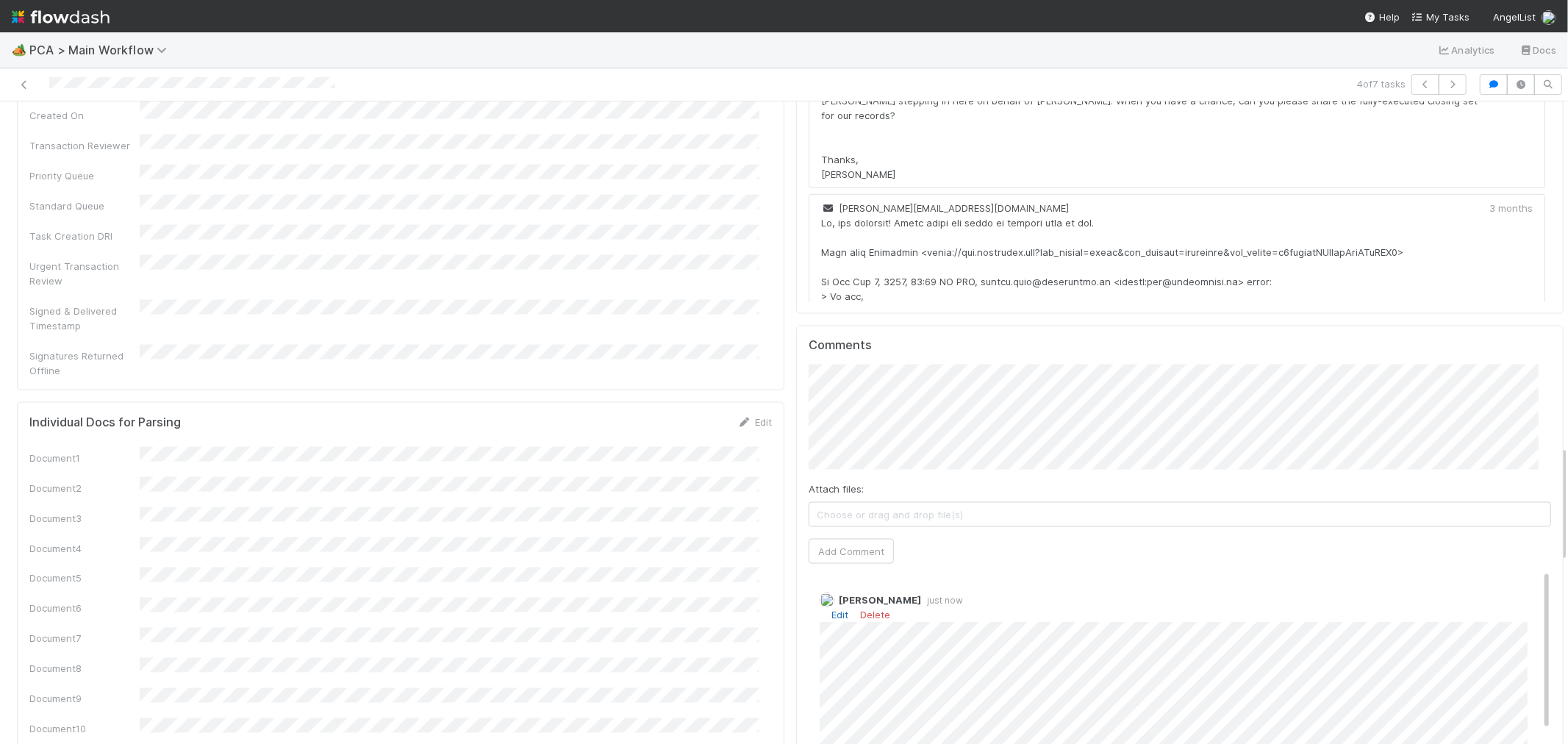
click at [832, 608] on link "Edit" at bounding box center [840, 614] width 17 height 12
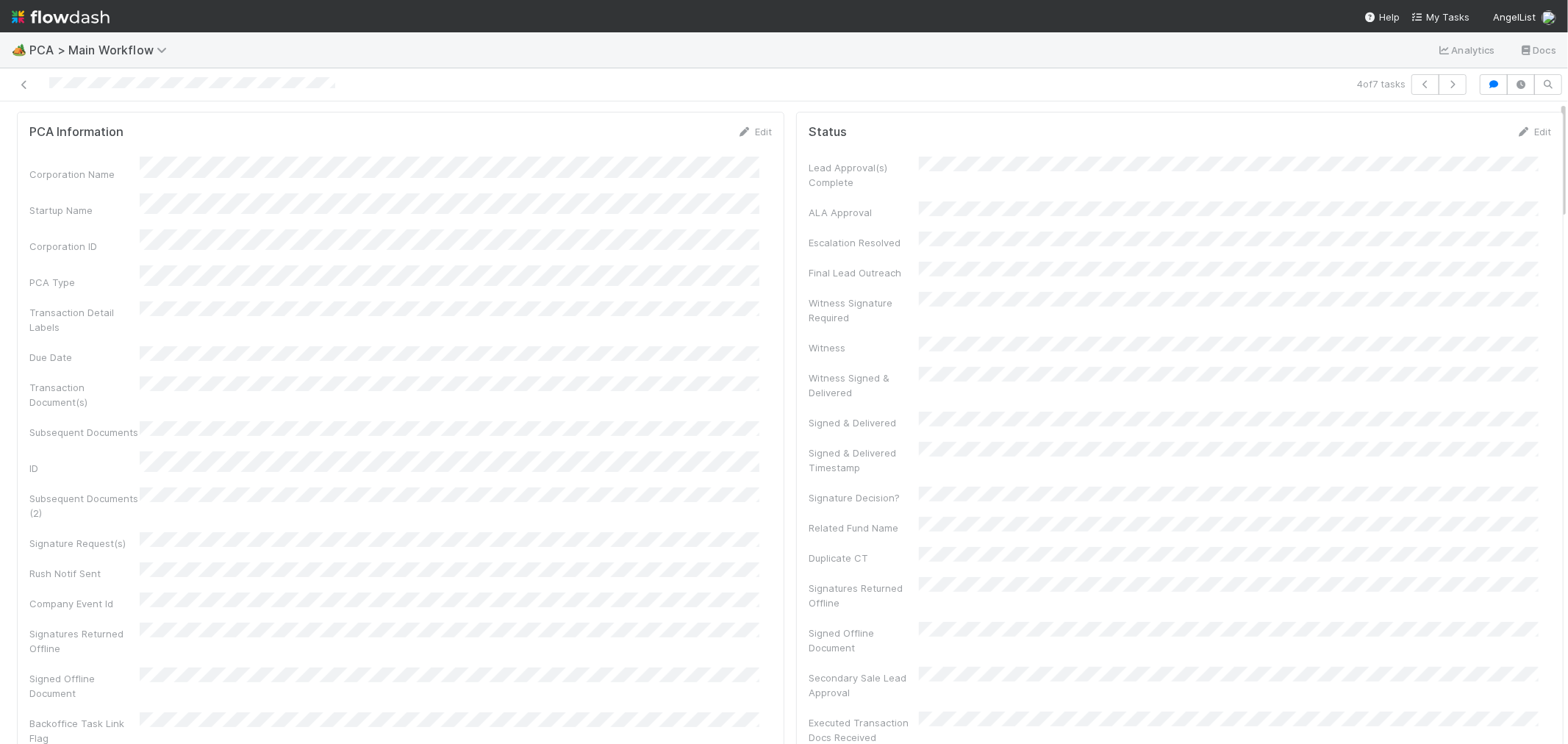
scroll to position [0, 0]
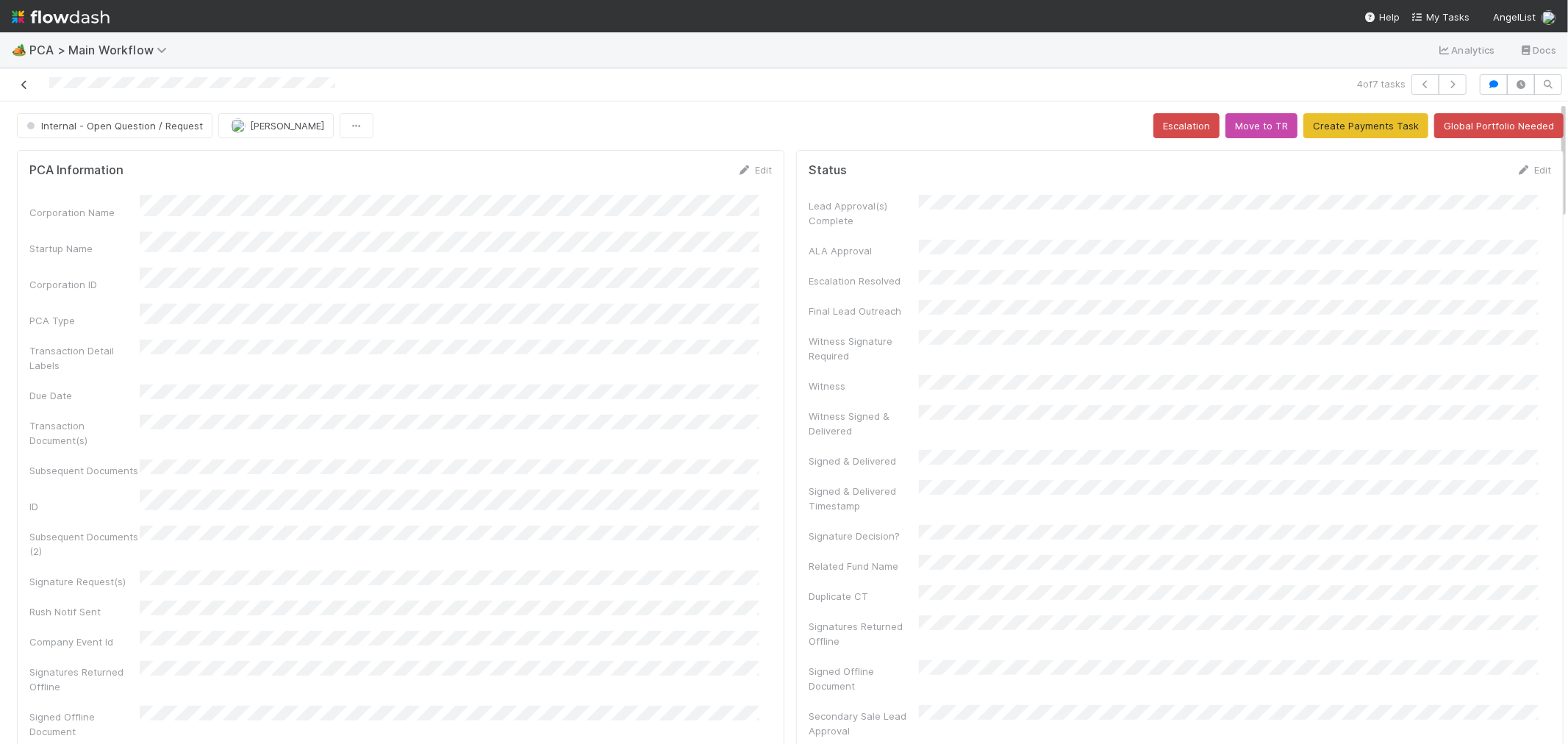
click at [20, 82] on icon at bounding box center [24, 85] width 15 height 9
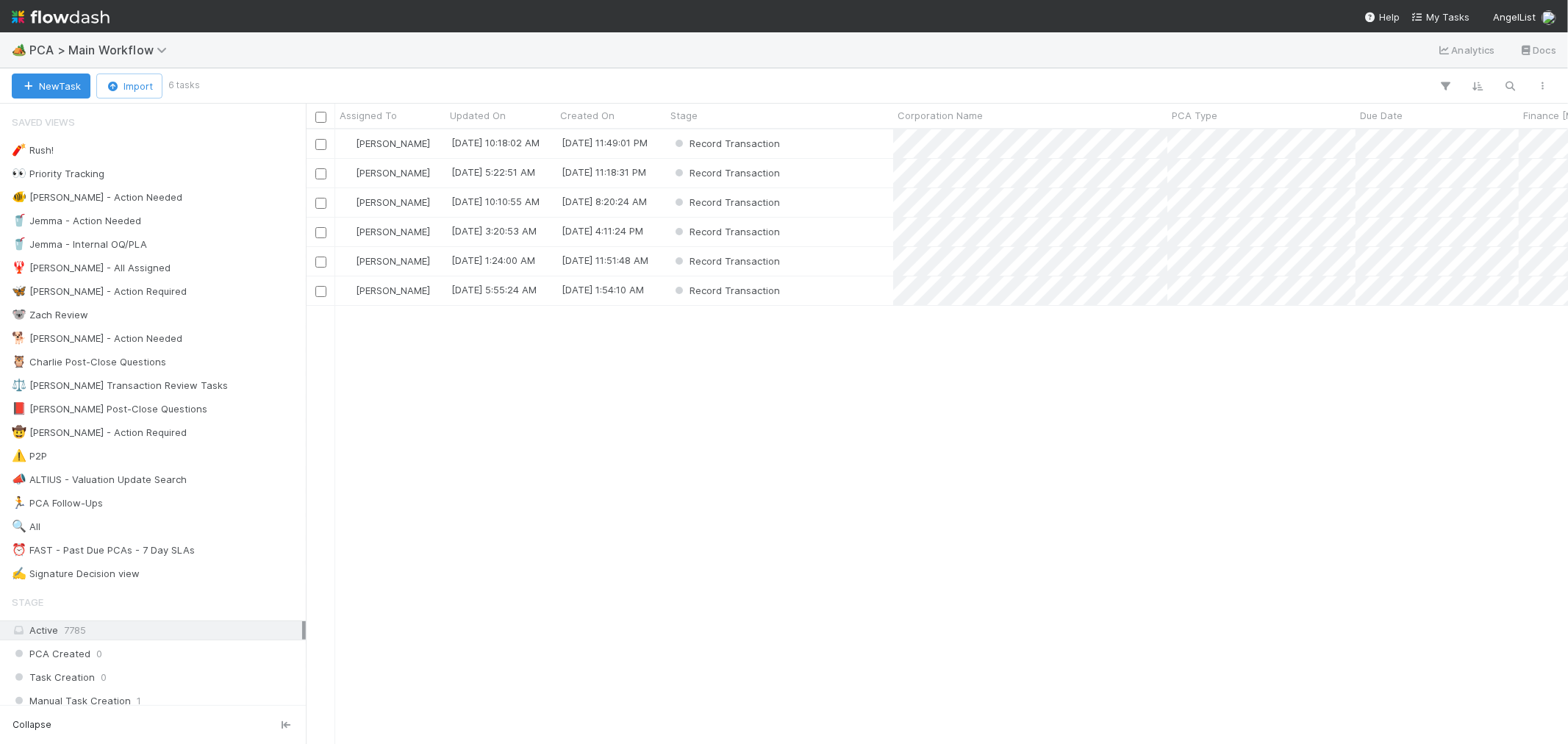
scroll to position [601, 1250]
click at [863, 289] on div "Record Transaction" at bounding box center [780, 291] width 227 height 28
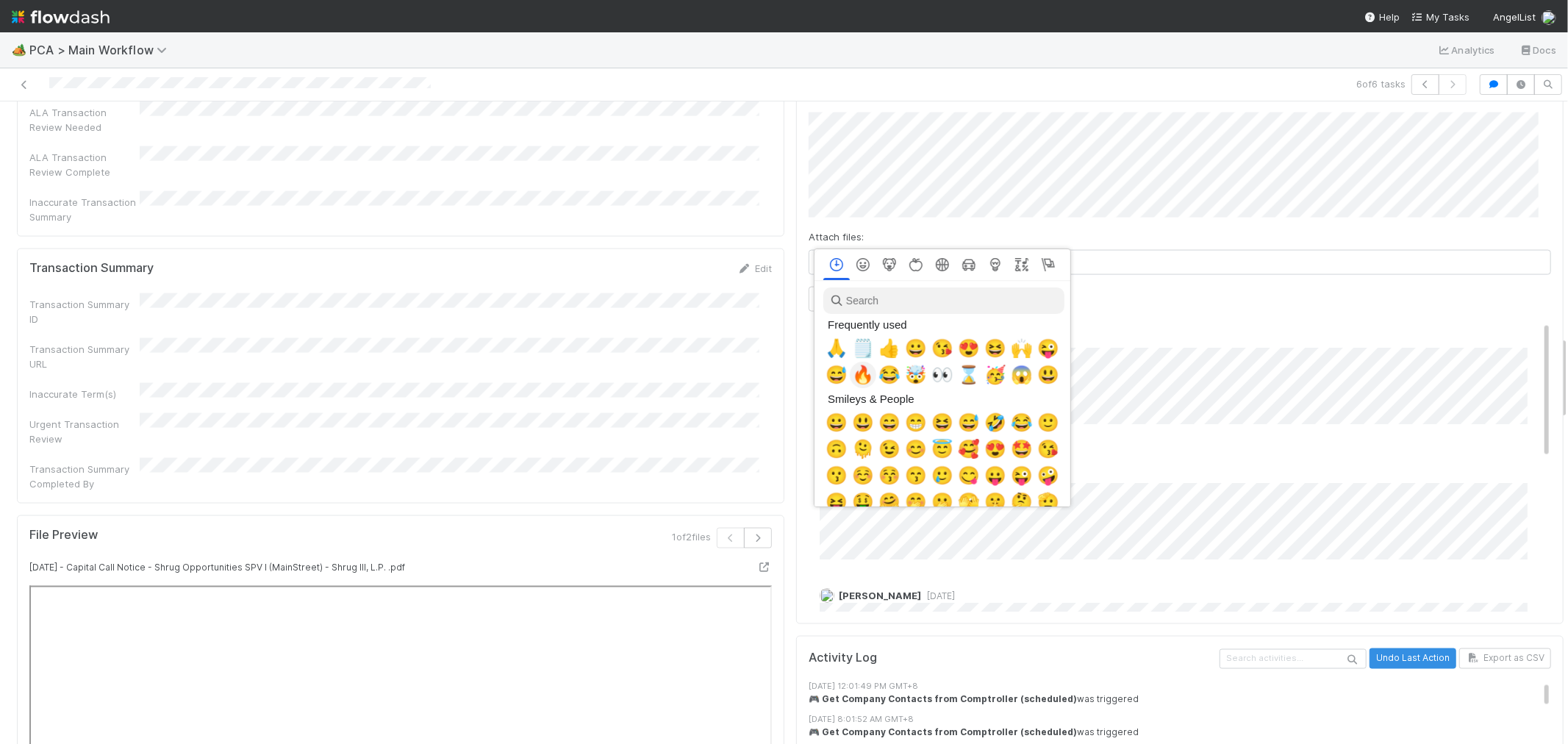
scroll to position [0, 6]
click at [833, 346] on span "🙏" at bounding box center [834, 348] width 22 height 20
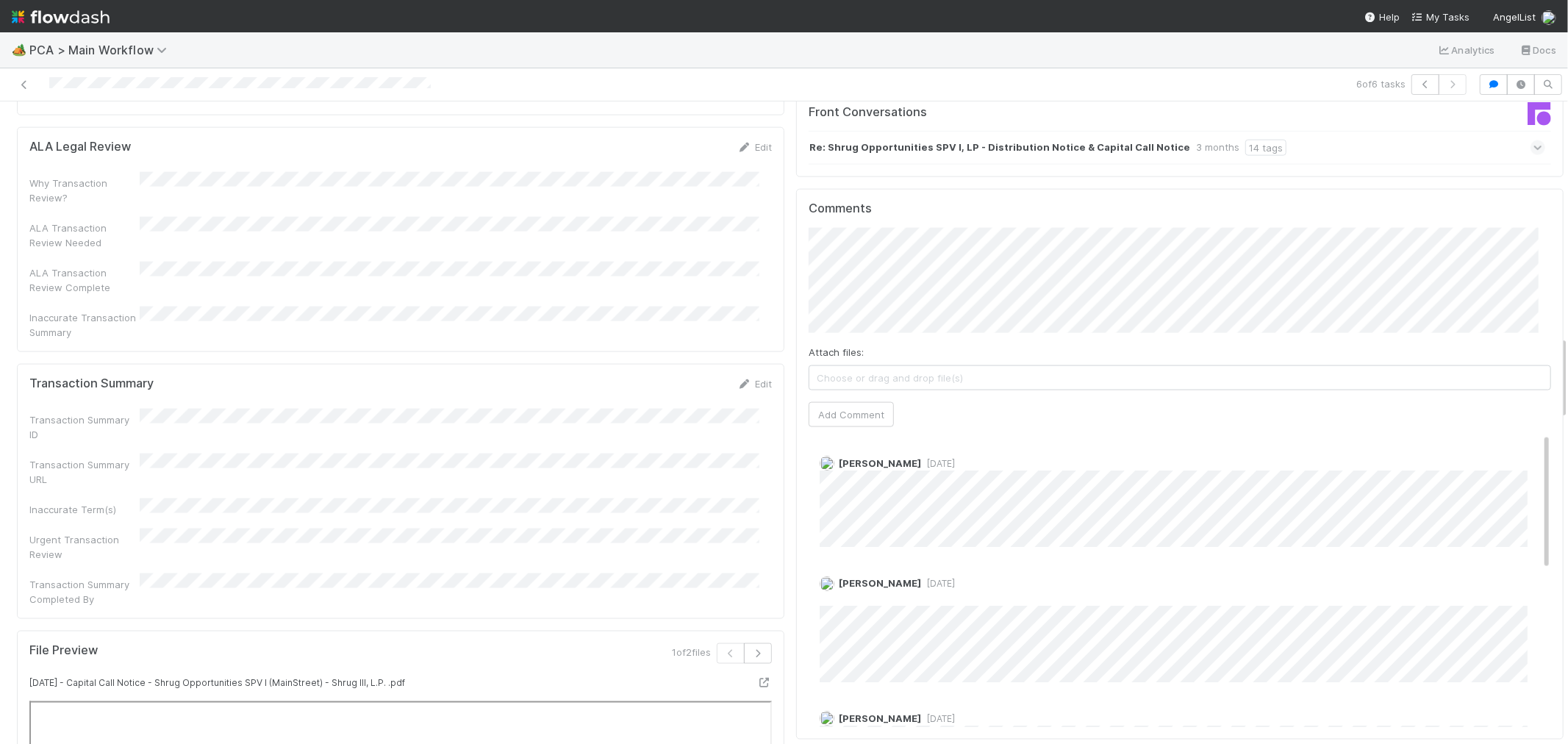
scroll to position [1552, 0]
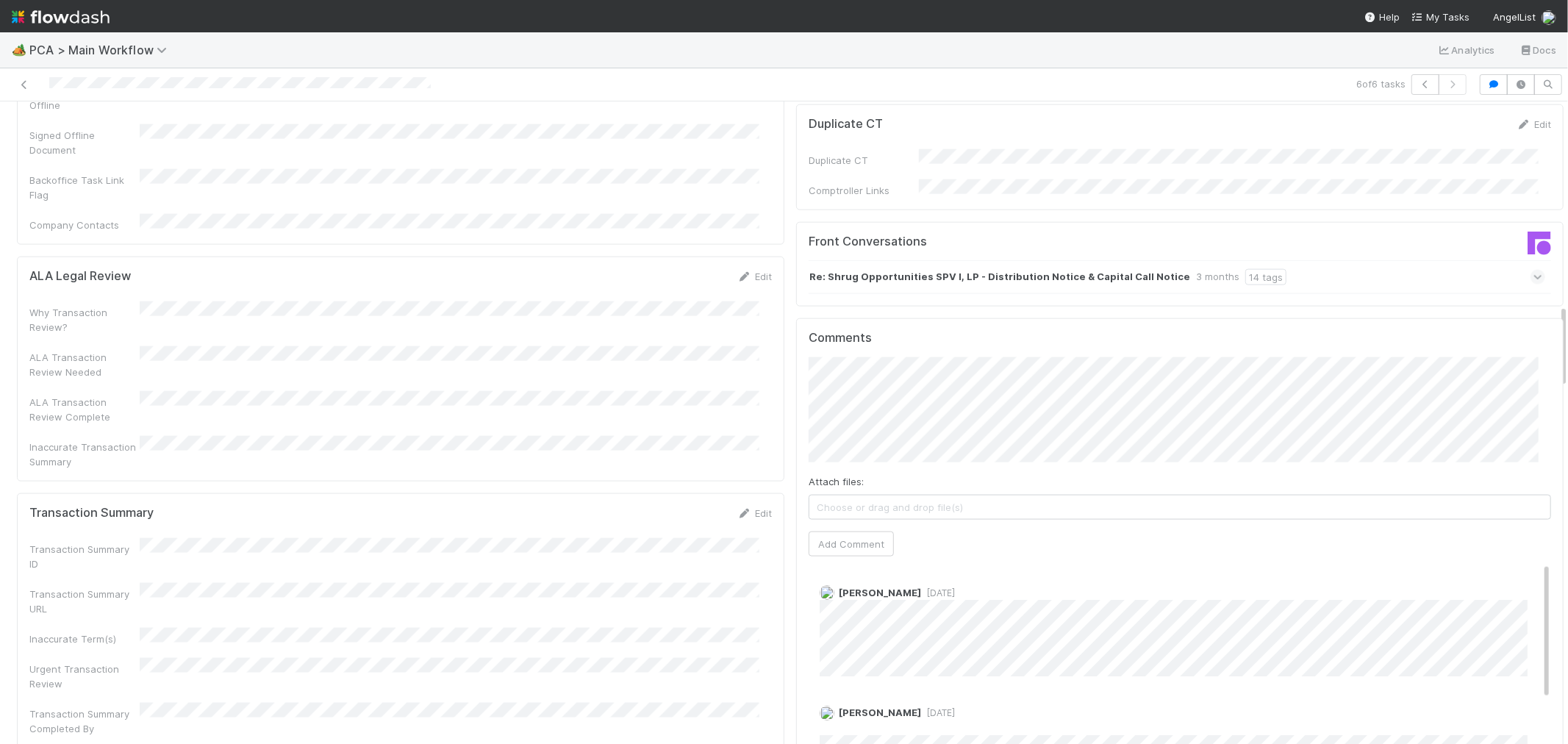
click at [1319, 260] on div "Re: Shrug Opportunities SPV I, LP - Distribution Notice & Capital Call Notice 3…" at bounding box center [1177, 277] width 736 height 34
click at [1533, 270] on icon at bounding box center [1538, 277] width 9 height 15
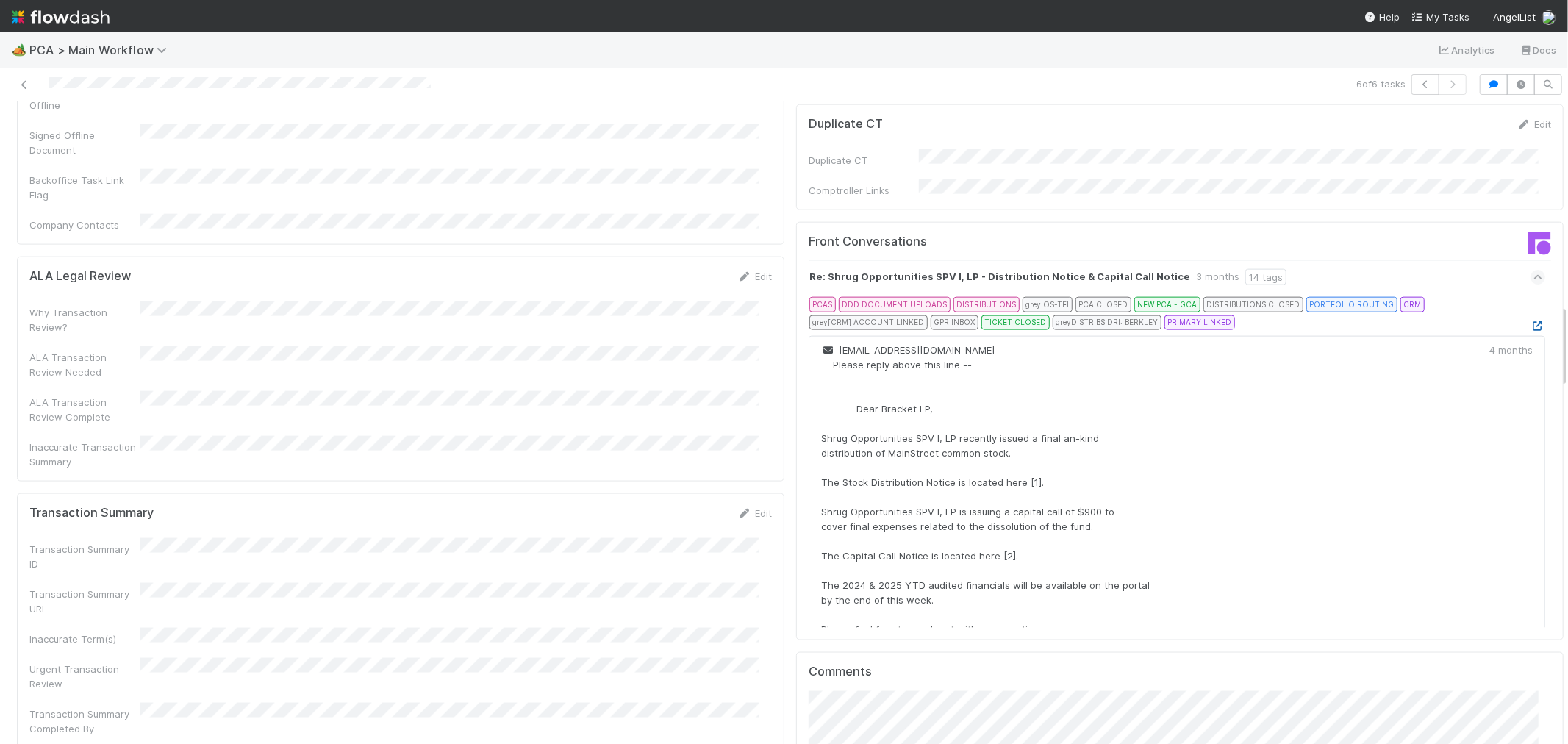
click at [1531, 322] on icon at bounding box center [1538, 326] width 15 height 9
click at [750, 508] on link "Edit" at bounding box center [754, 513] width 35 height 12
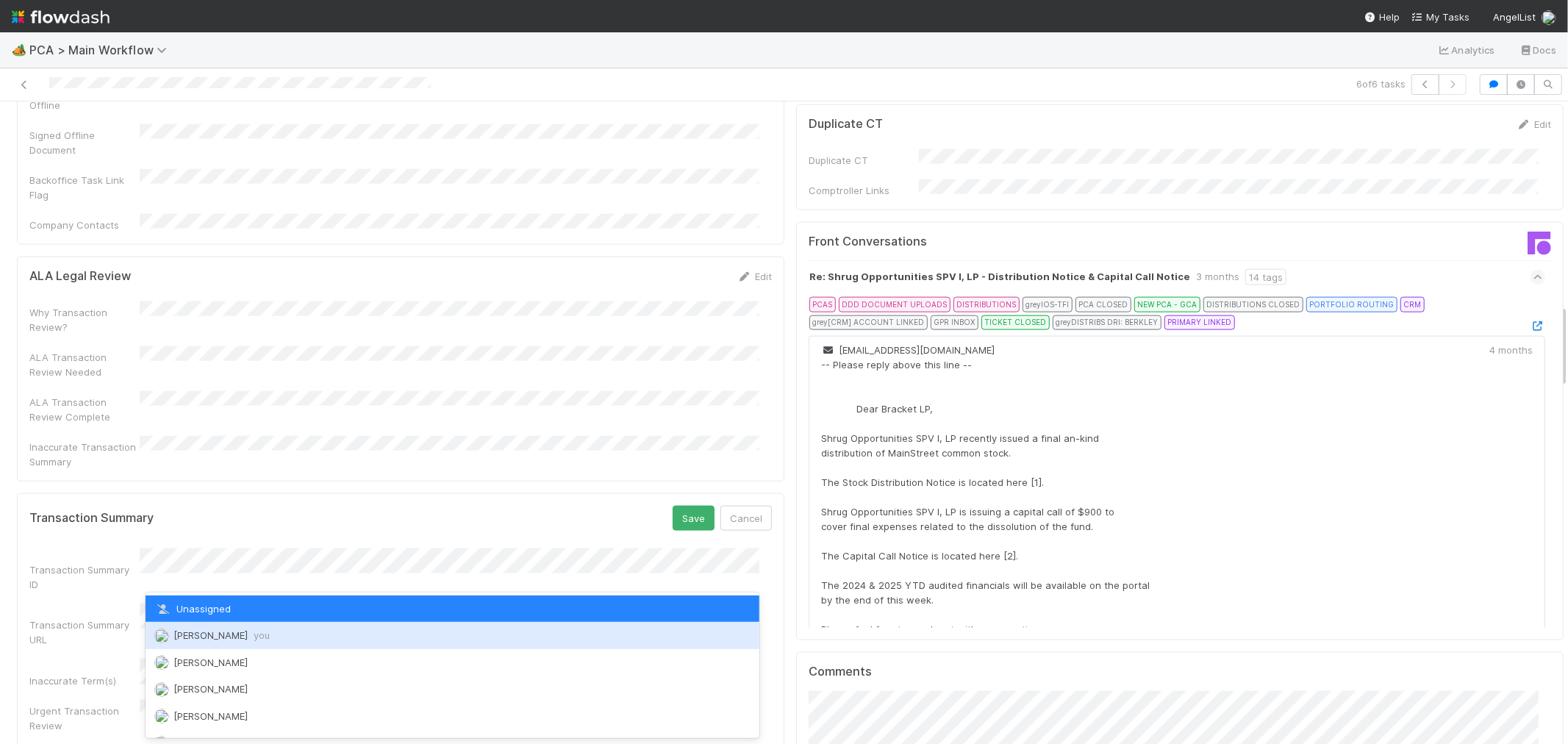
drag, startPoint x: 229, startPoint y: 639, endPoint x: 362, endPoint y: 598, distance: 139.2
click at [233, 639] on span "Raven Jacinto you" at bounding box center [222, 634] width 96 height 12
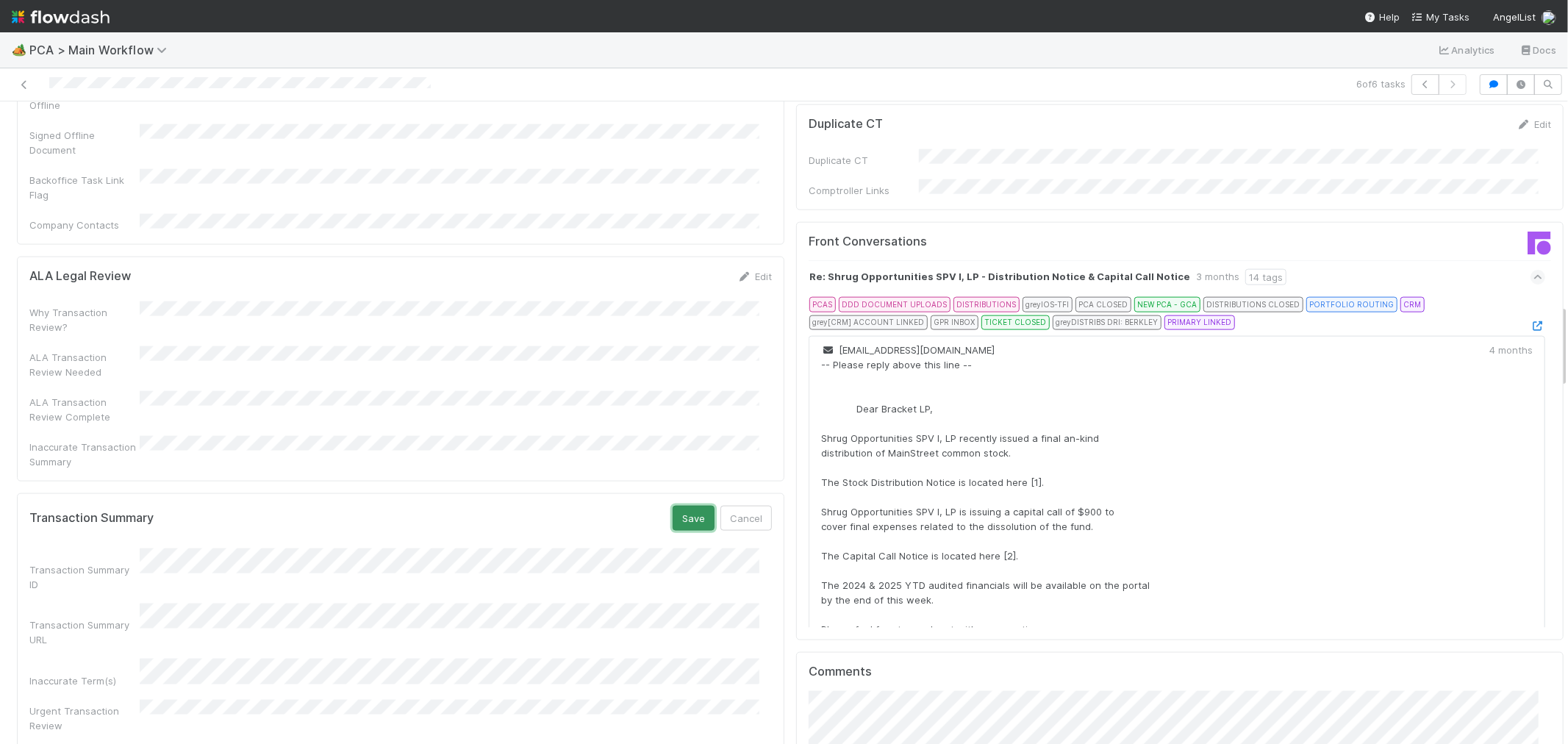
click at [674, 506] on button "Save" at bounding box center [693, 519] width 42 height 25
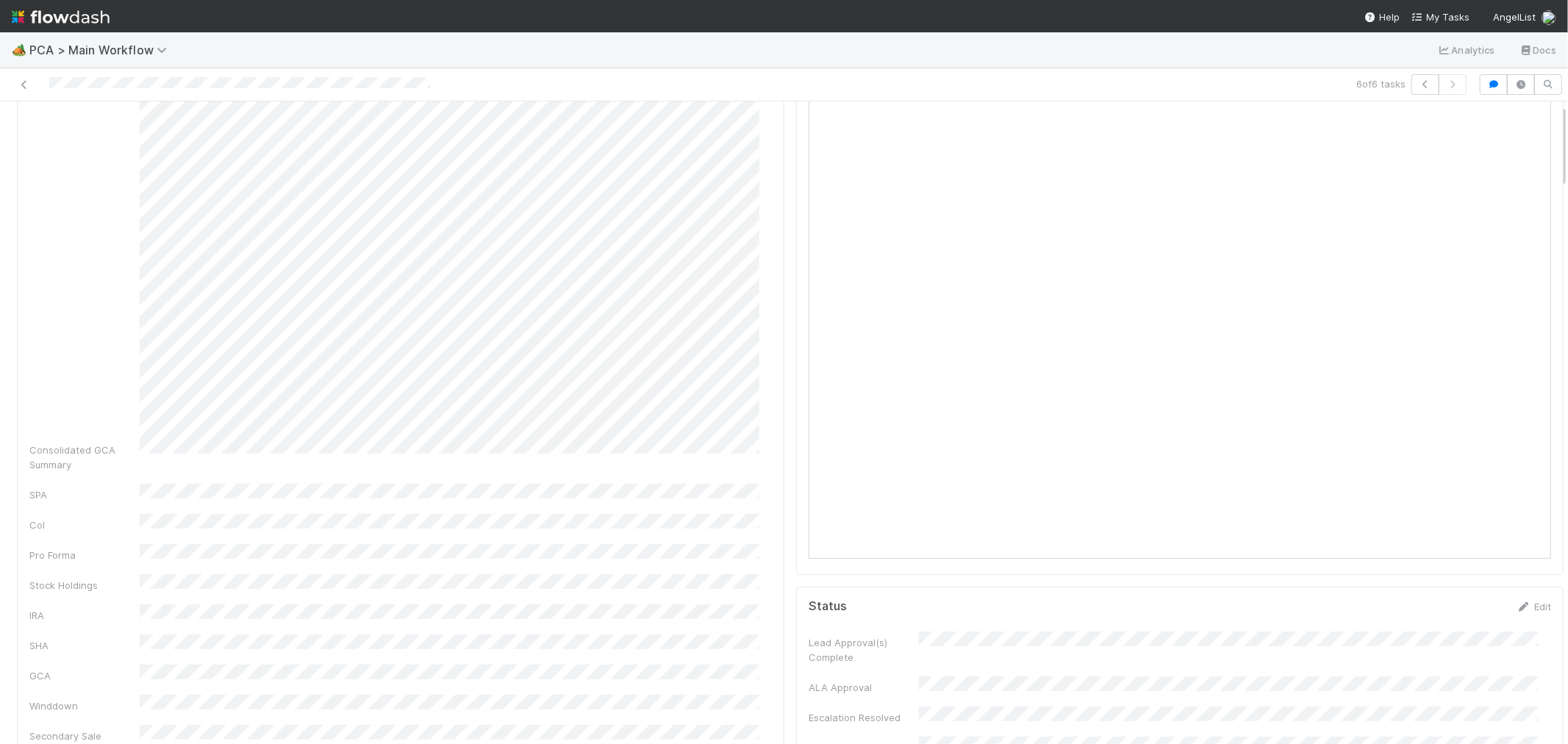
scroll to position [0, 0]
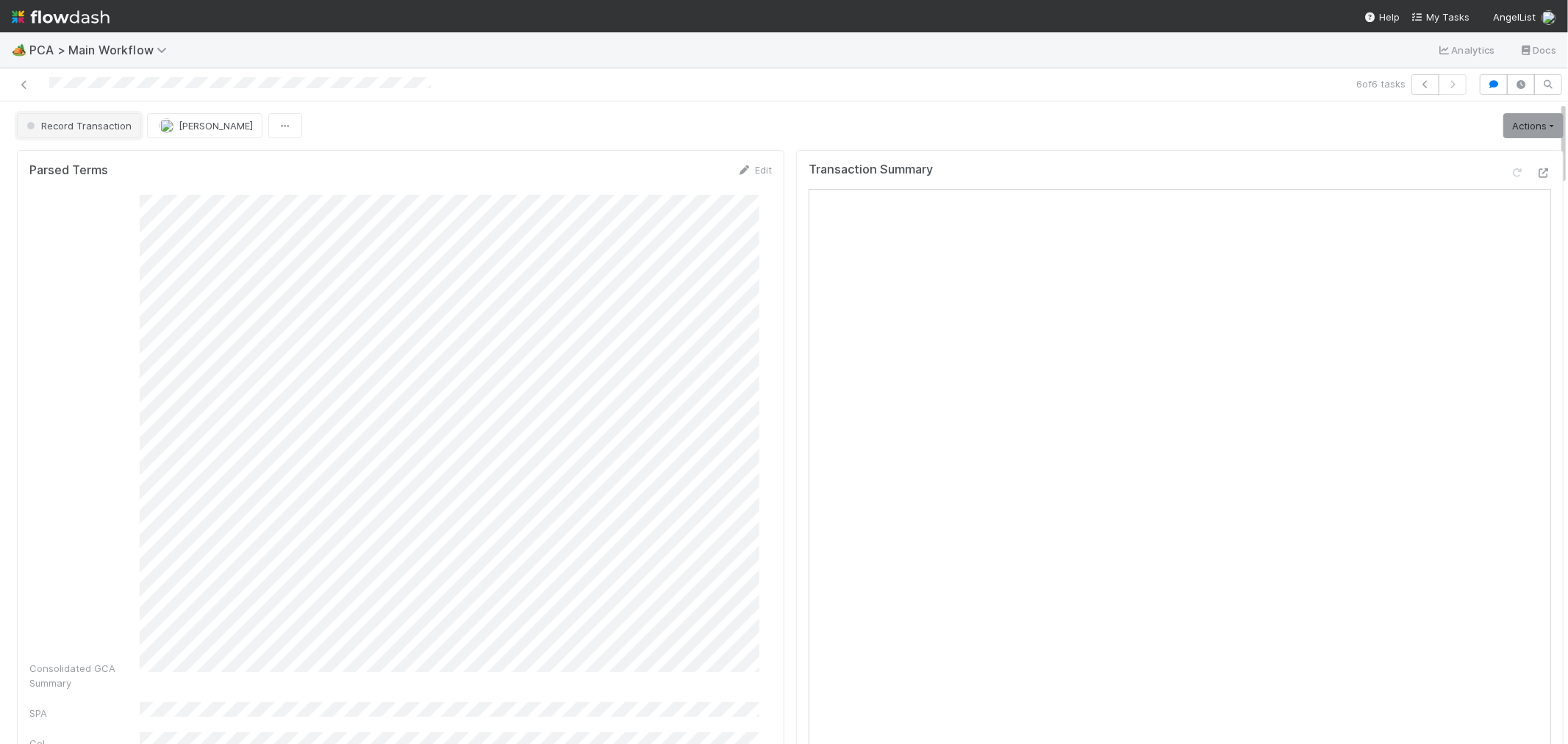
click at [101, 131] on button "Record Transaction" at bounding box center [79, 126] width 125 height 25
click at [102, 158] on div "ICU" at bounding box center [115, 163] width 207 height 27
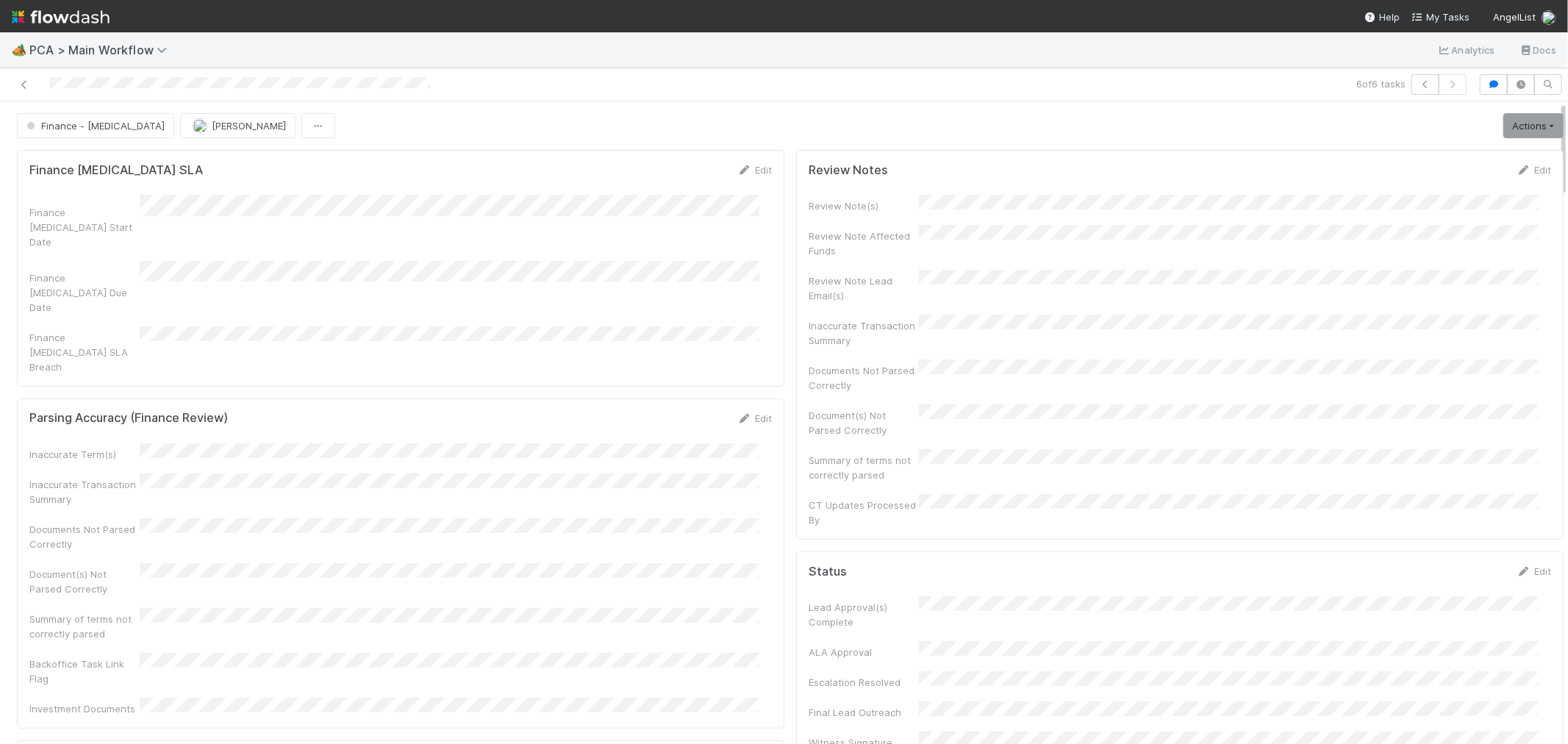
click at [24, 92] on div at bounding box center [374, 84] width 736 height 20
click at [26, 82] on icon at bounding box center [24, 85] width 15 height 9
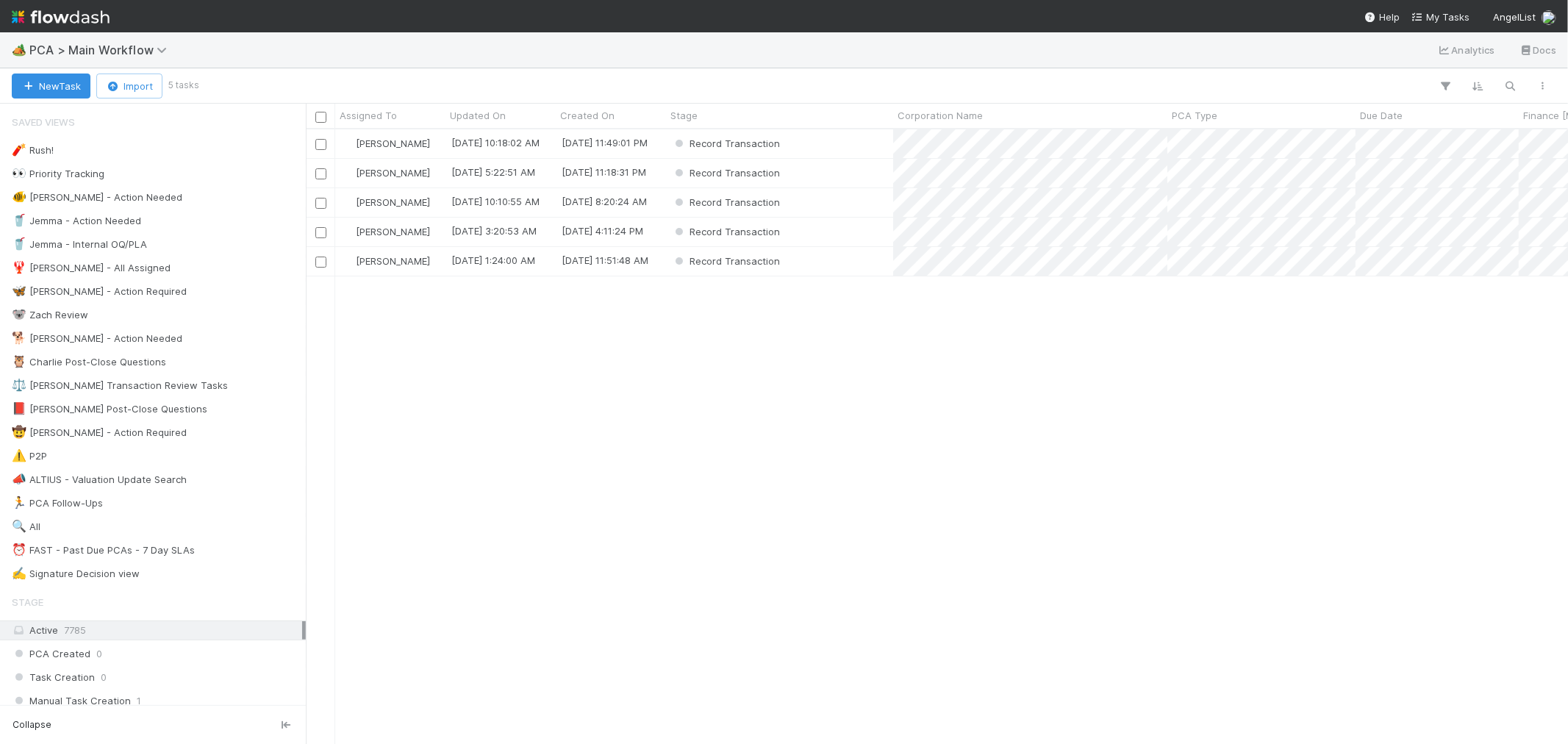
scroll to position [601, 1250]
click at [1214, 113] on span "PCA Type" at bounding box center [1195, 115] width 46 height 15
click at [1217, 140] on div "Sort A → Z" at bounding box center [1257, 143] width 168 height 22
click at [802, 147] on div "Record Transaction" at bounding box center [780, 143] width 227 height 28
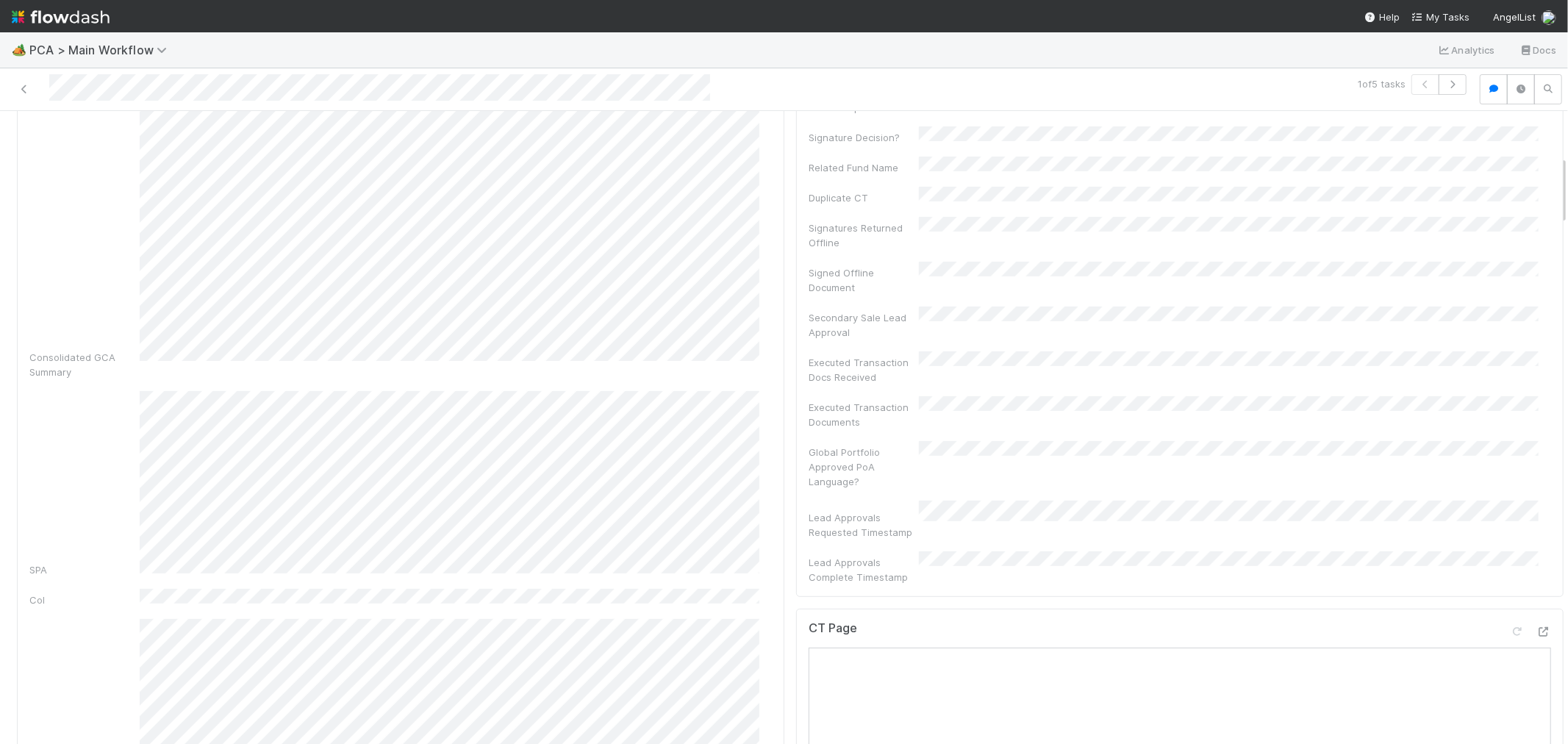
scroll to position [489, 0]
click at [1536, 545] on icon at bounding box center [1544, 550] width 15 height 9
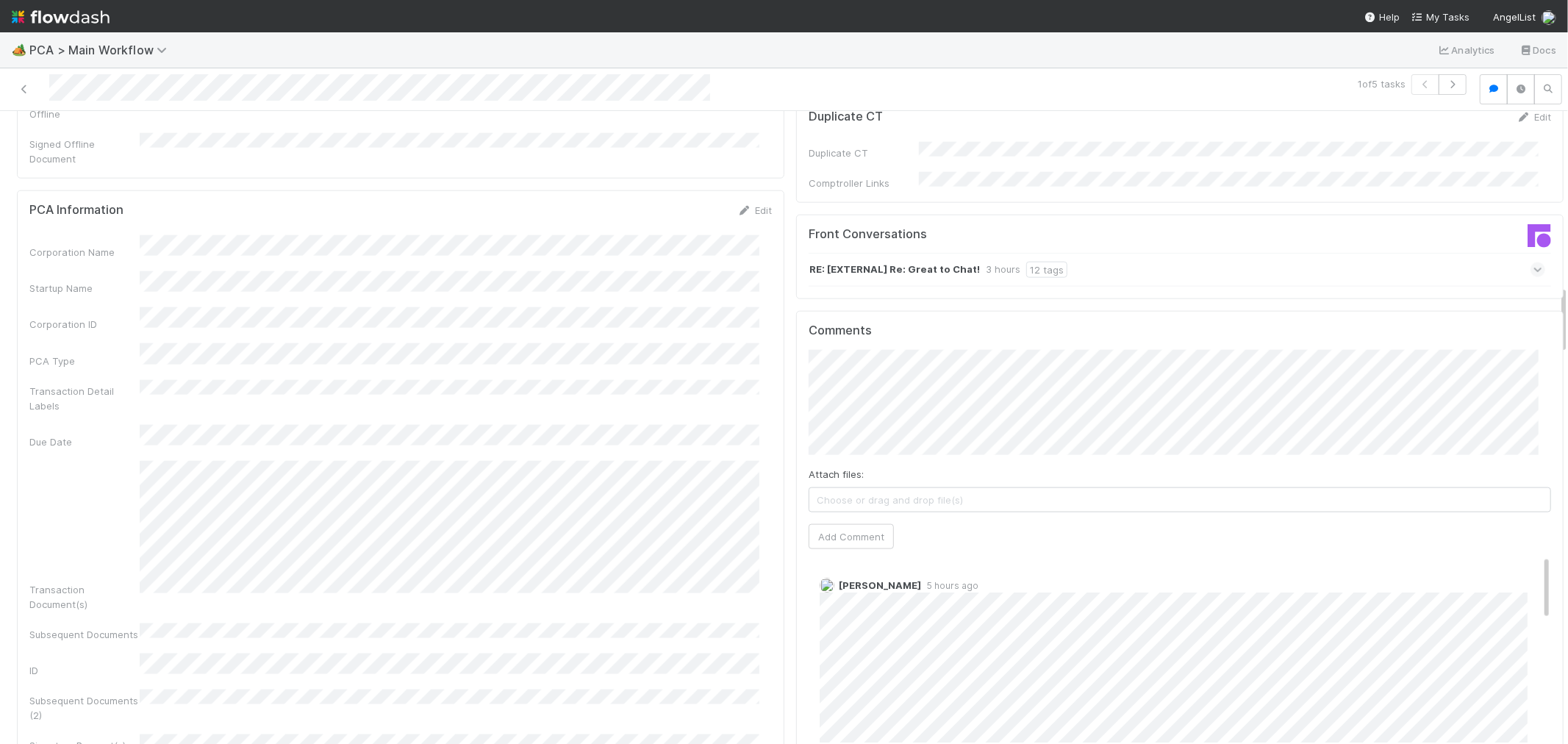
scroll to position [1552, 0]
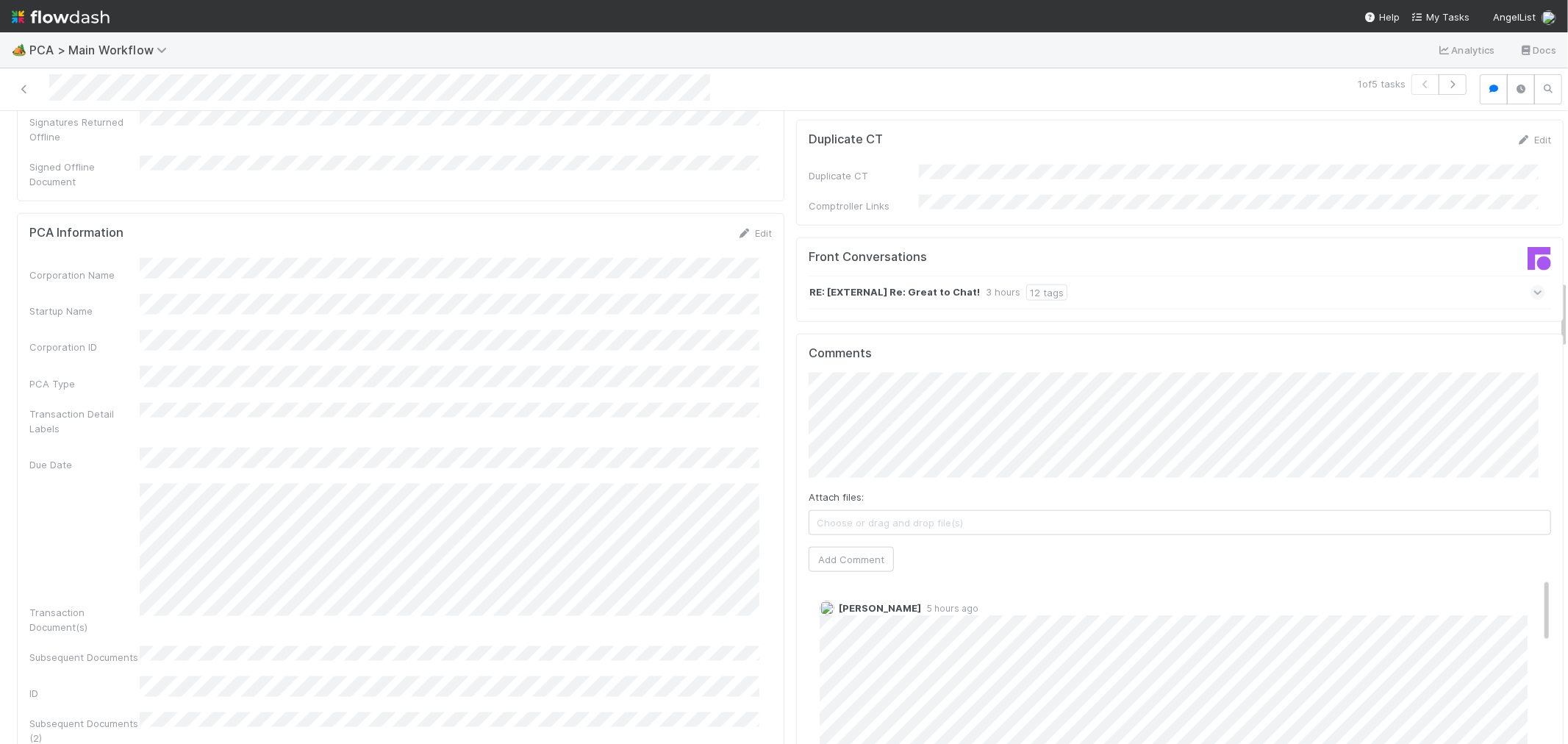
click at [1143, 276] on div "RE: [EXTERNAL] Re: Great to Chat! 3 hours 12 tags" at bounding box center [1177, 292] width 736 height 34
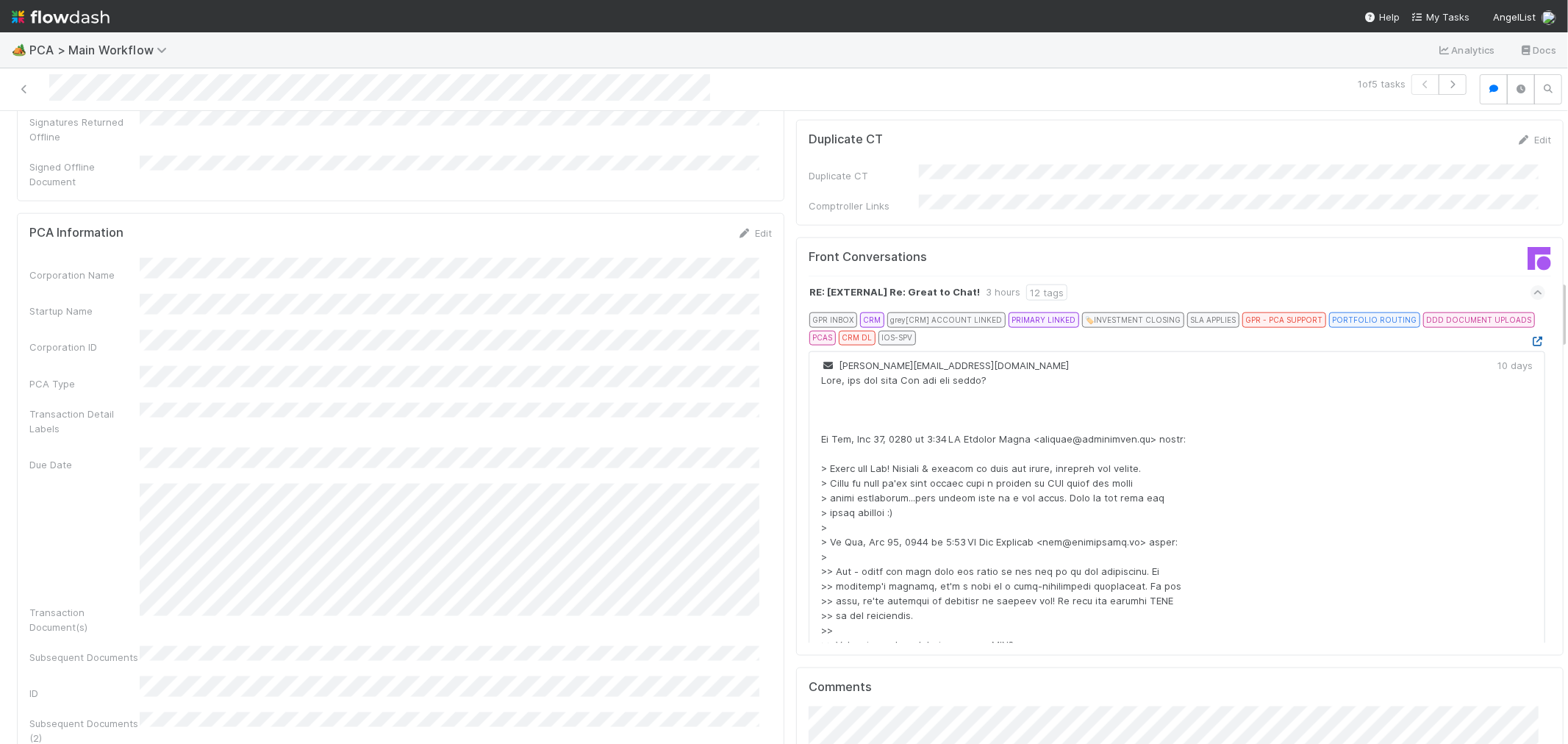
click at [1531, 337] on icon at bounding box center [1538, 341] width 15 height 9
click at [1466, 276] on div "RE: [EXTERNAL] Re: Great to Chat! 3 hours 12 tags" at bounding box center [1177, 292] width 736 height 34
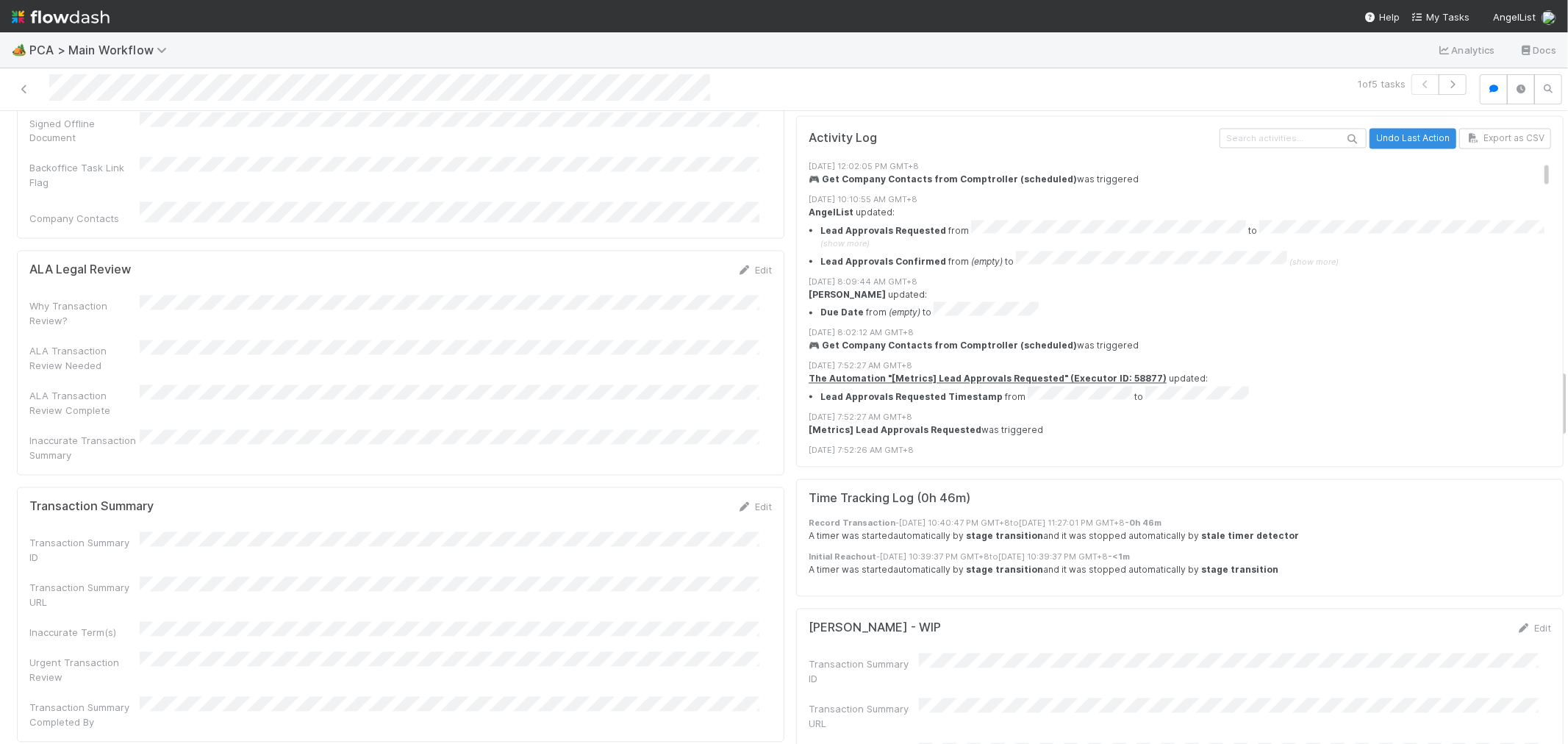
scroll to position [2368, 0]
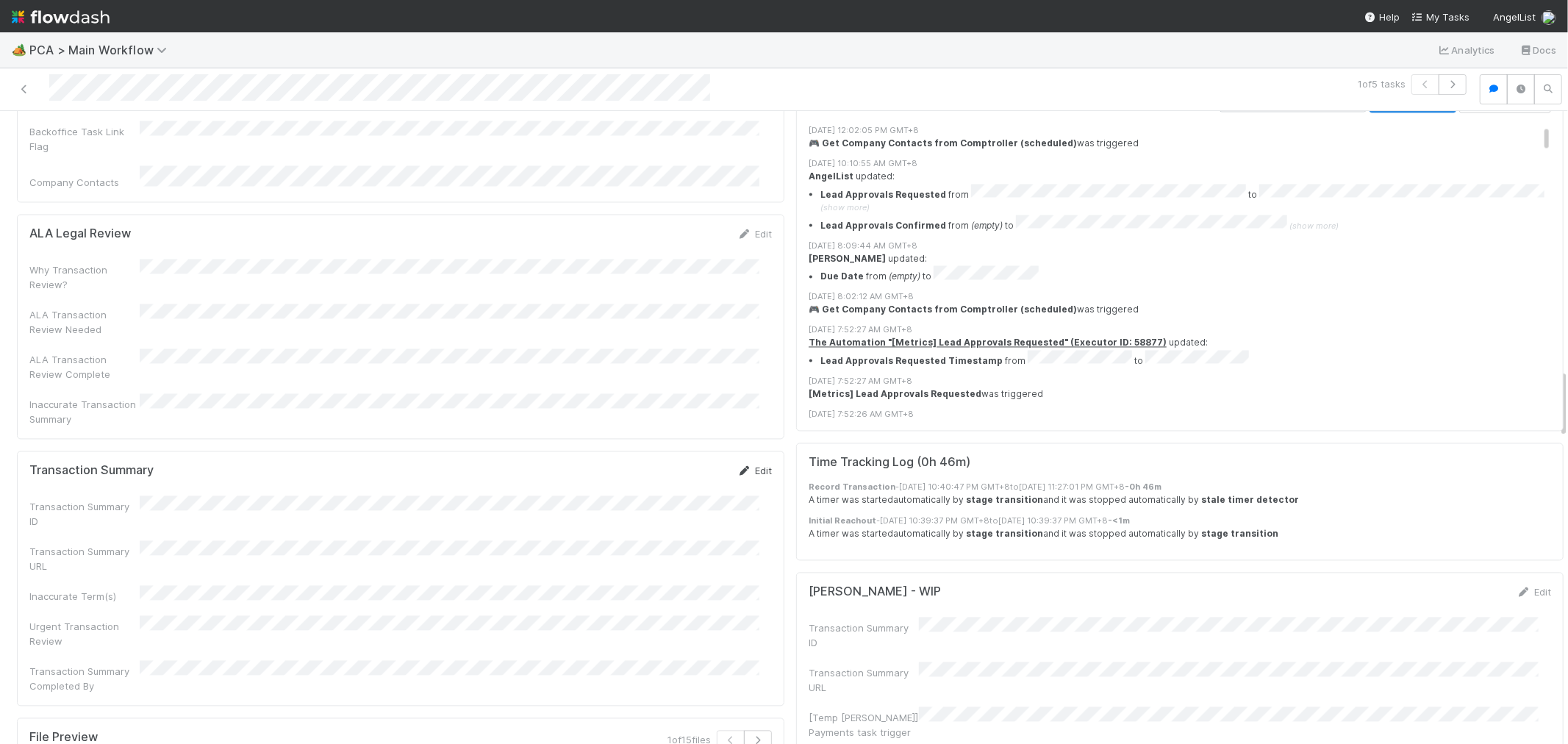
click at [750, 464] on link "Edit" at bounding box center [754, 470] width 35 height 12
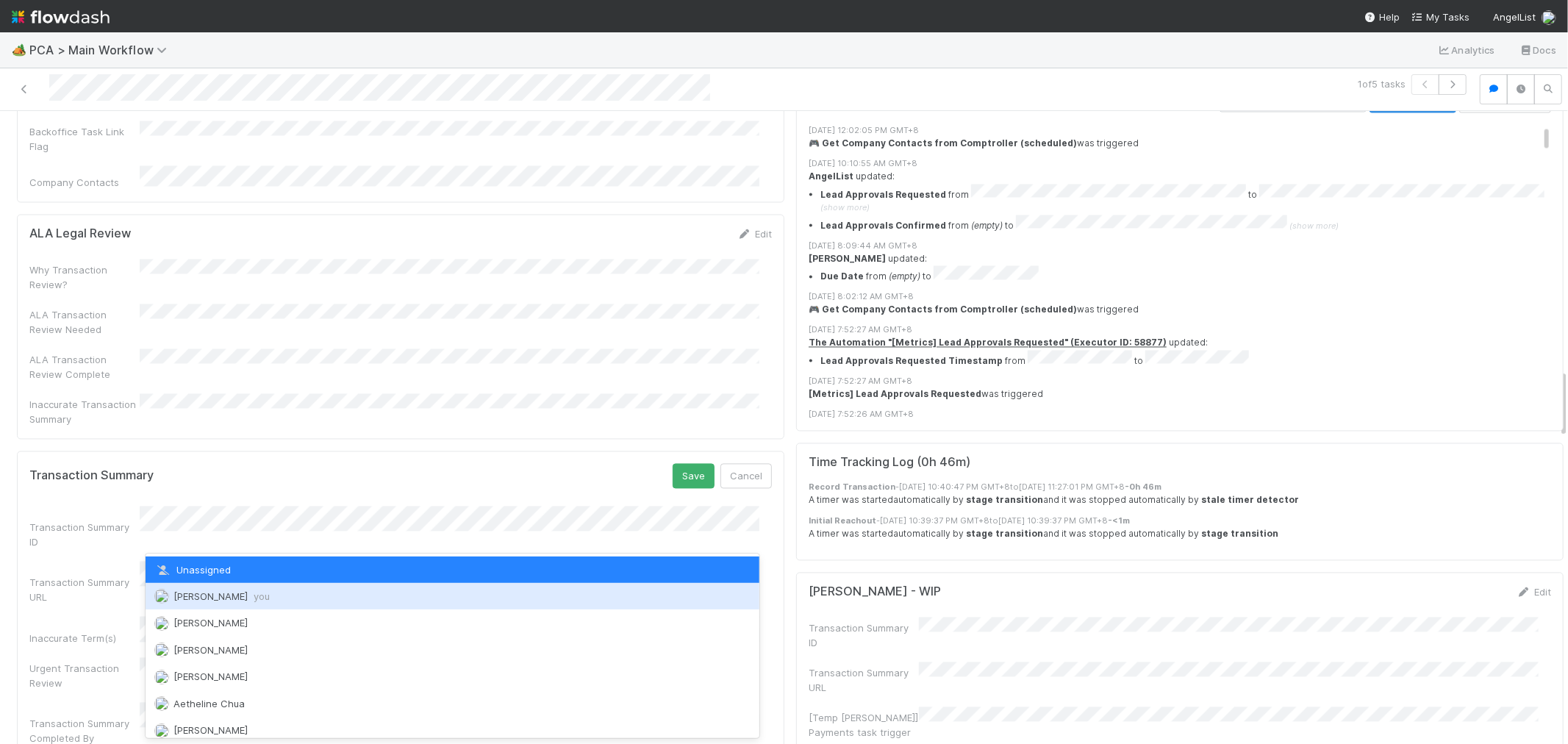
drag, startPoint x: 195, startPoint y: 597, endPoint x: 211, endPoint y: 597, distance: 16.0
click at [195, 597] on span "Raven Jacinto you" at bounding box center [222, 596] width 96 height 12
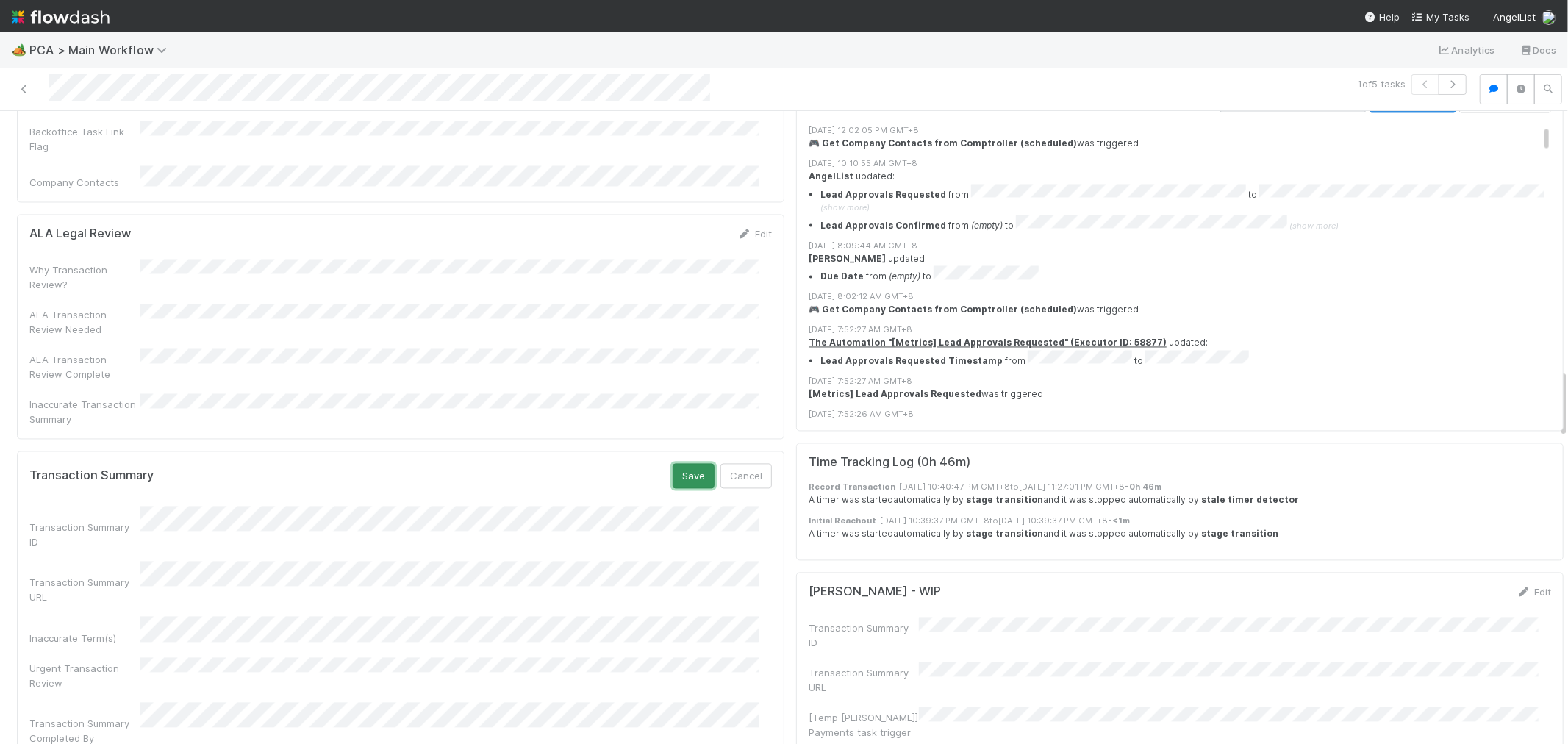
click at [685, 463] on button "Save" at bounding box center [693, 476] width 42 height 25
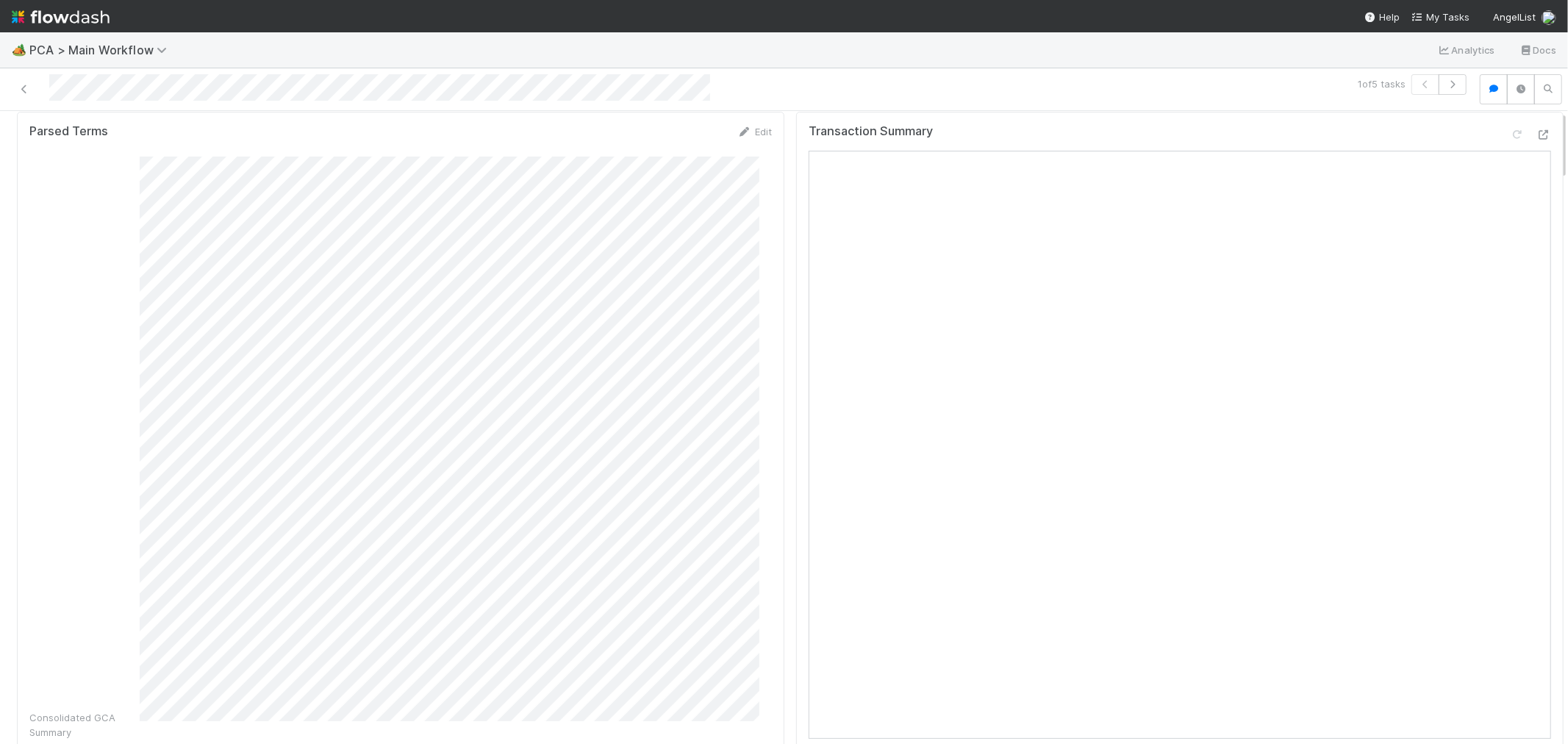
scroll to position [0, 0]
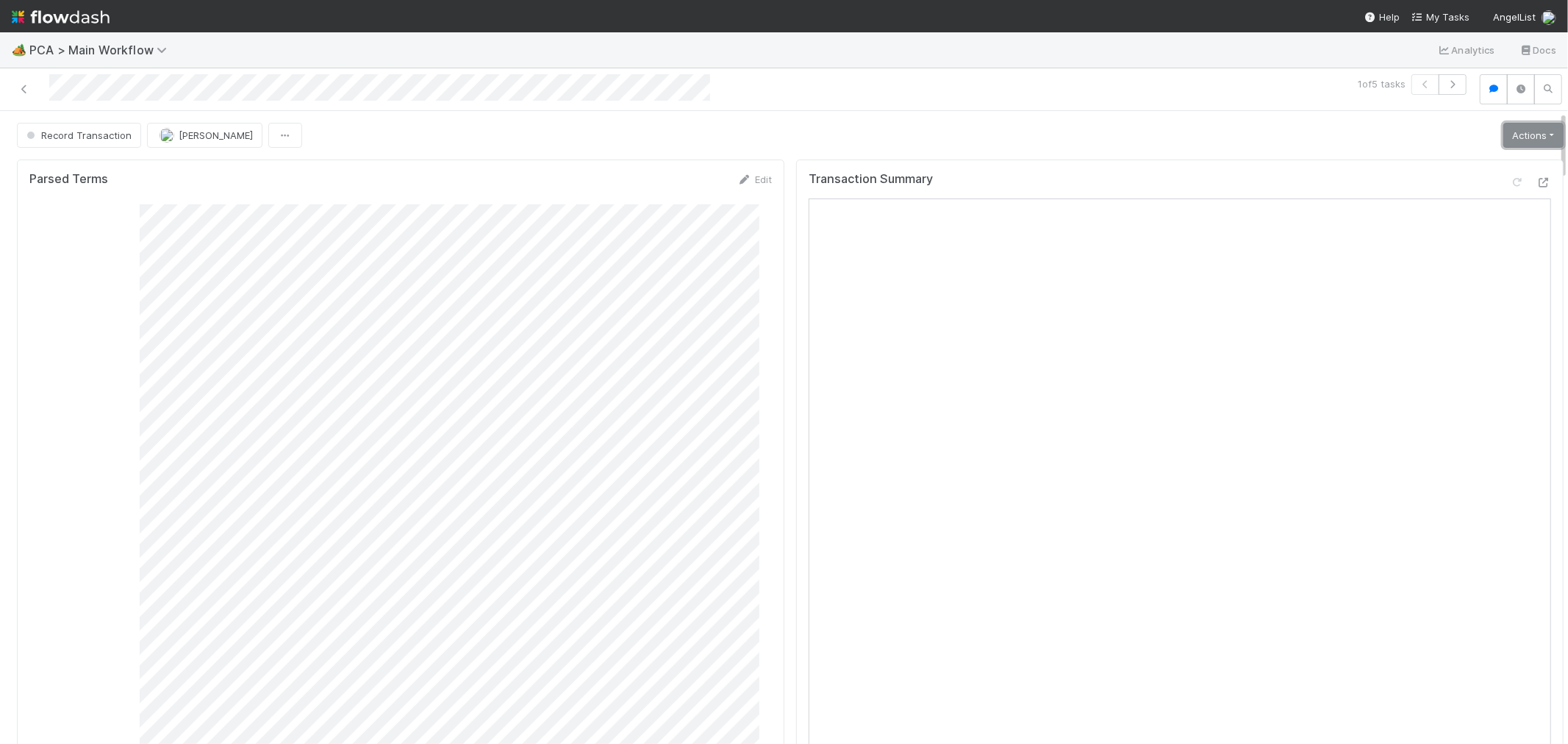
click at [1530, 128] on link "Actions" at bounding box center [1533, 136] width 60 height 25
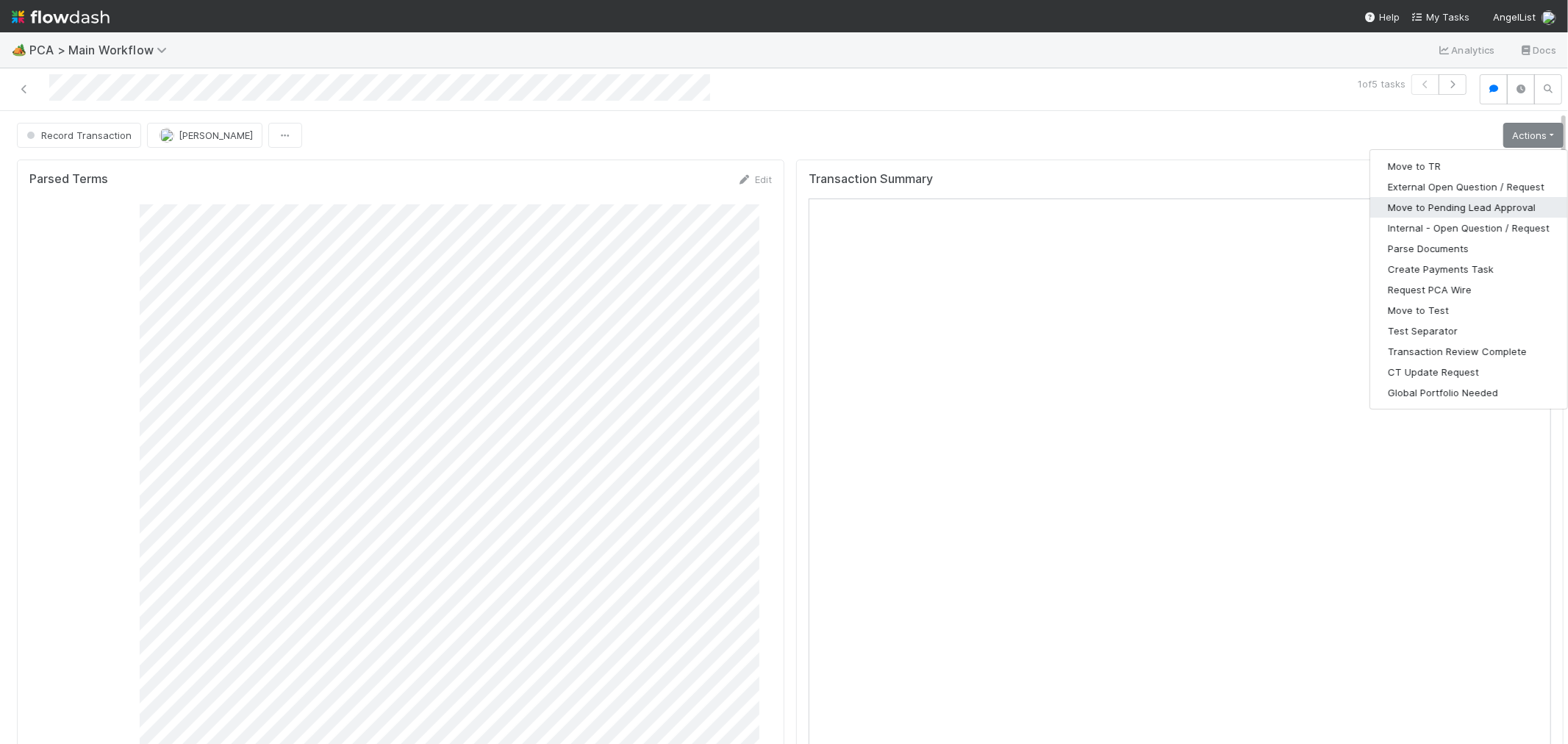
click at [1470, 206] on button "Move to Pending Lead Approval" at bounding box center [1469, 207] width 197 height 20
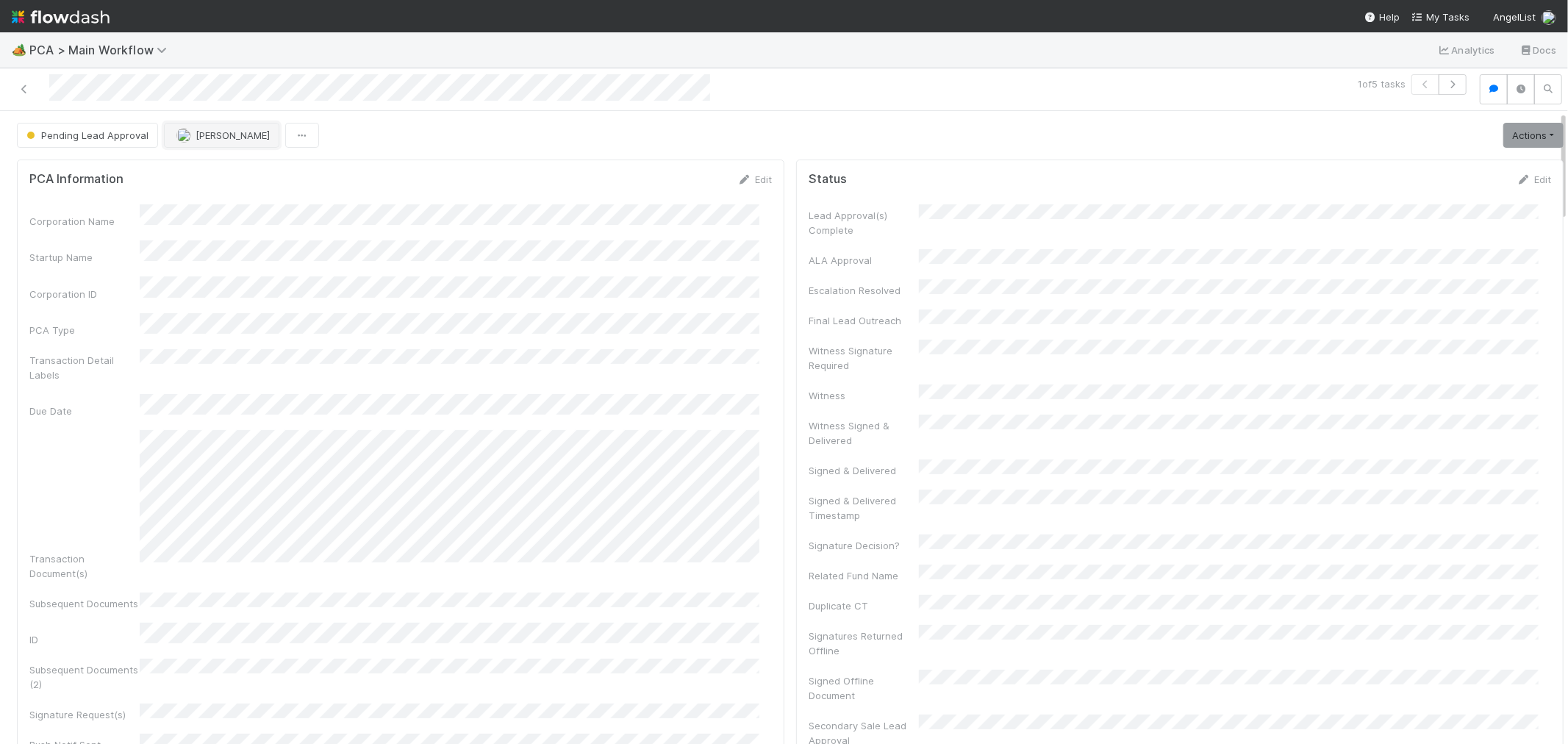
click at [210, 138] on span "[PERSON_NAME]" at bounding box center [233, 135] width 74 height 12
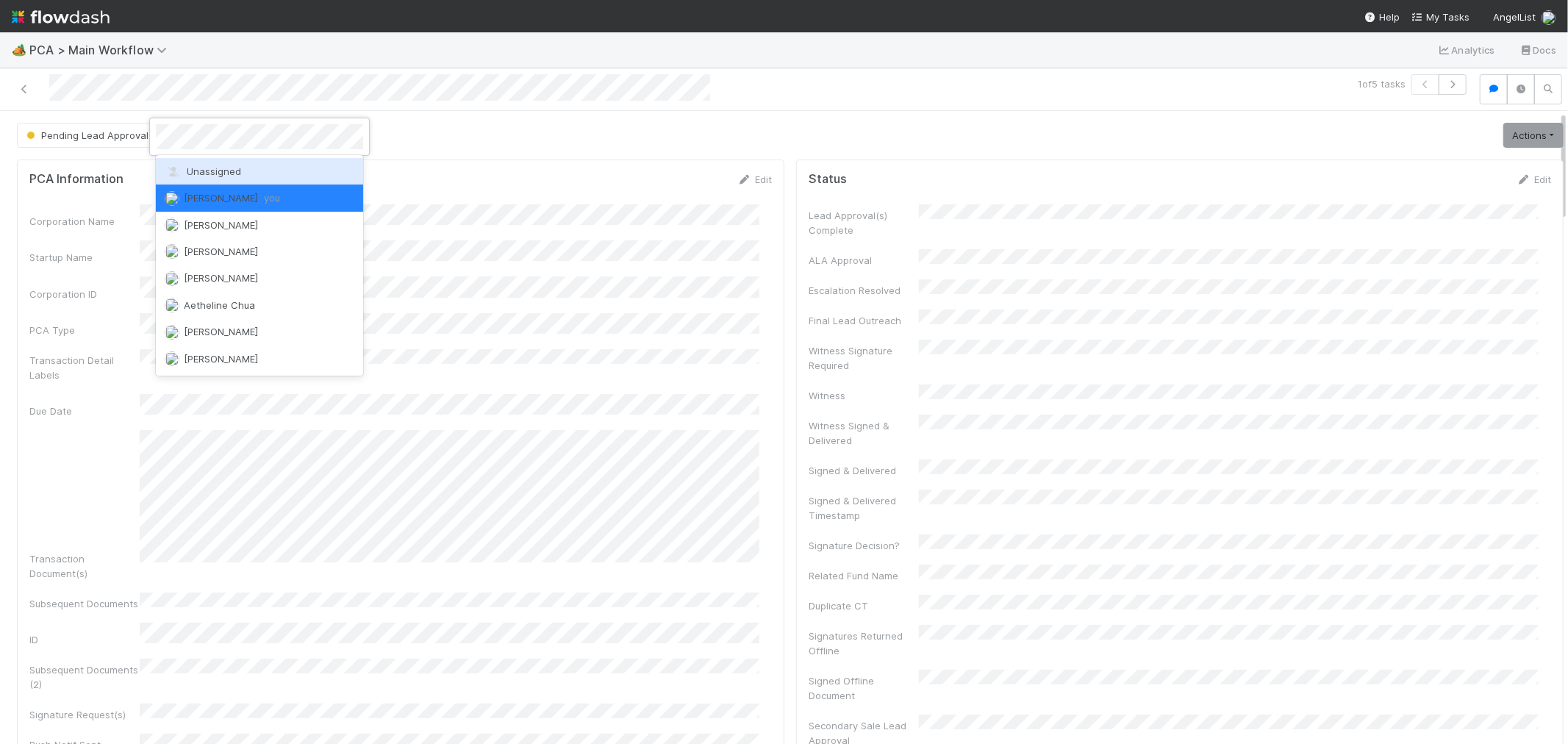
click at [203, 171] on span "Unassigned" at bounding box center [203, 171] width 76 height 12
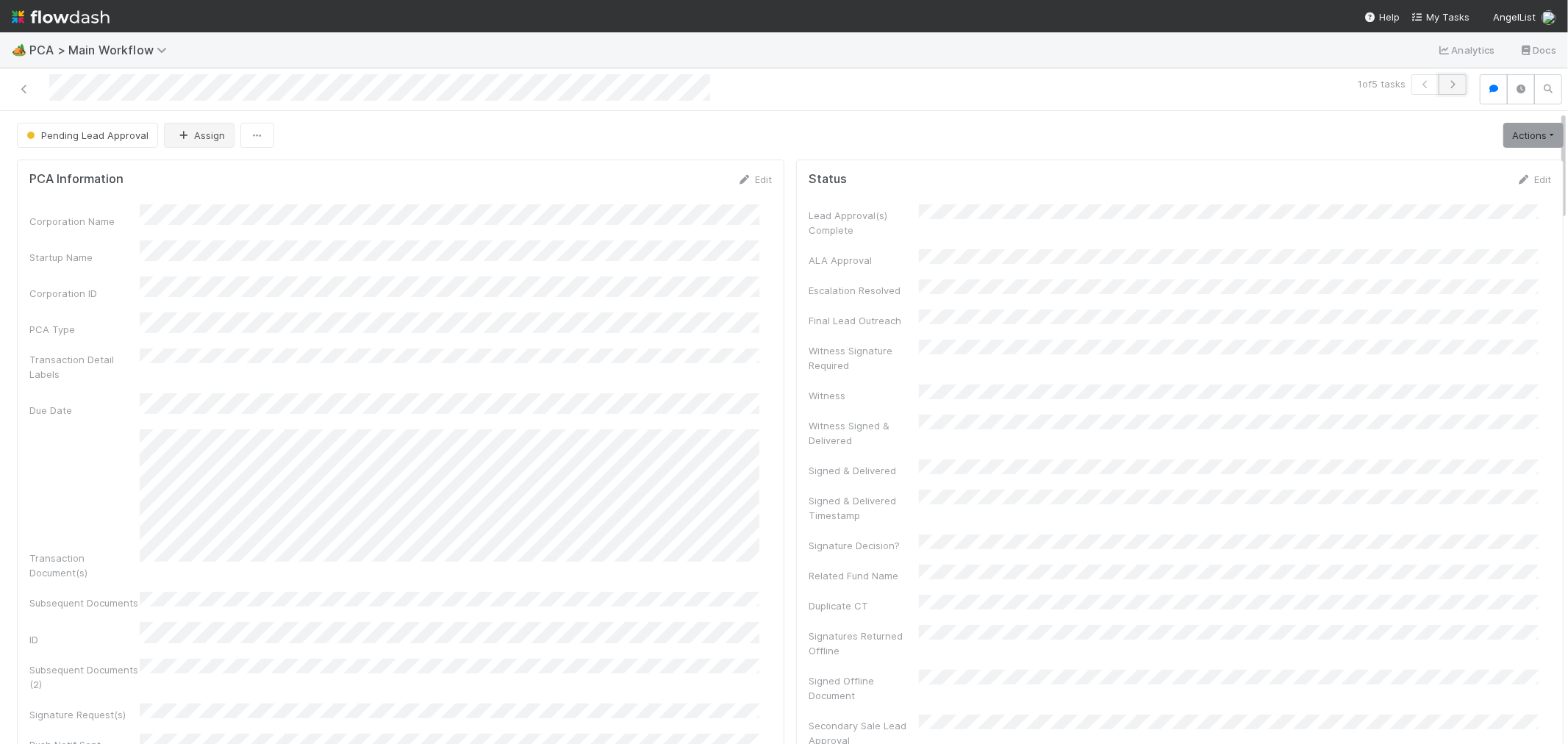
click at [1447, 92] on button "button" at bounding box center [1452, 84] width 28 height 20
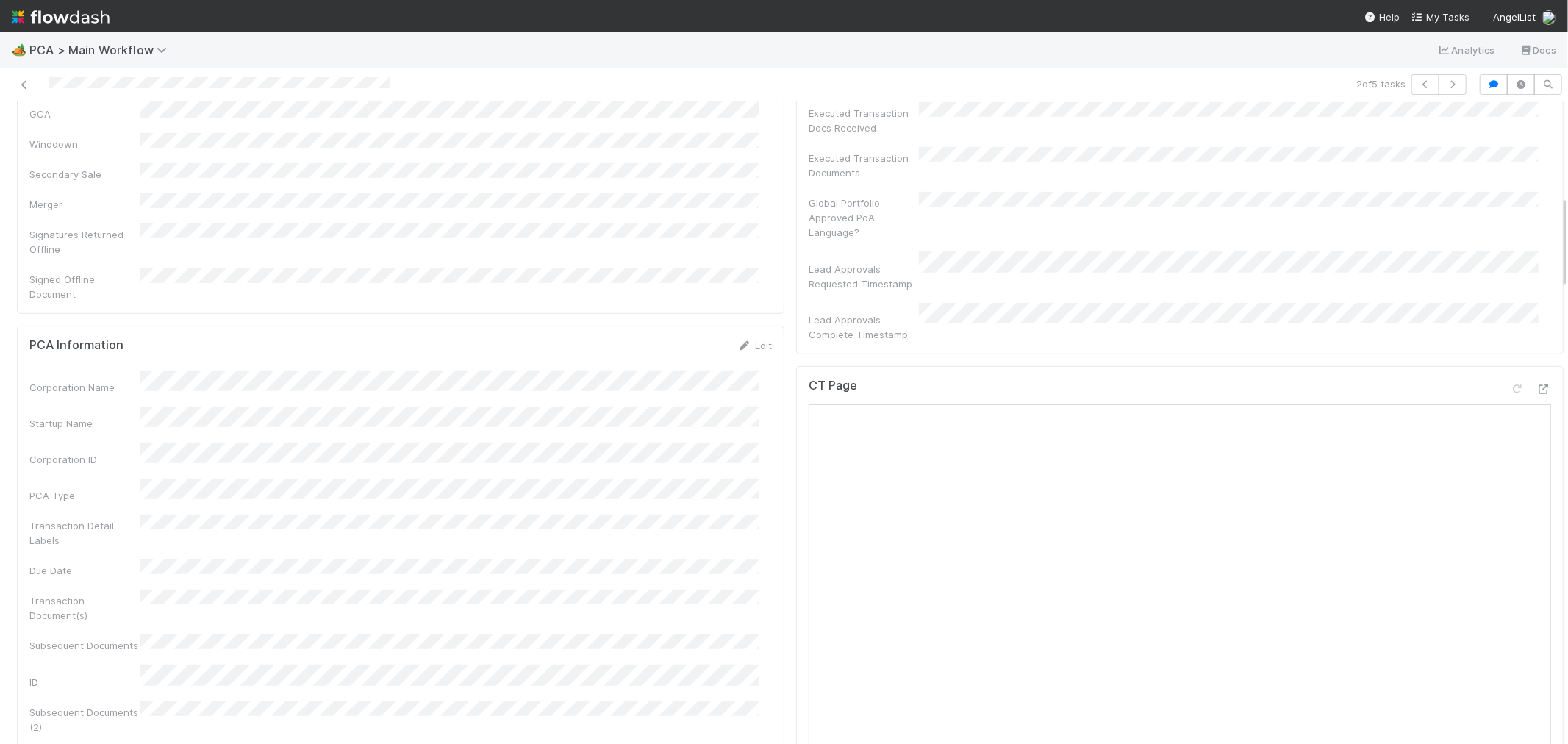
scroll to position [653, 0]
click at [1536, 379] on icon at bounding box center [1544, 384] width 15 height 9
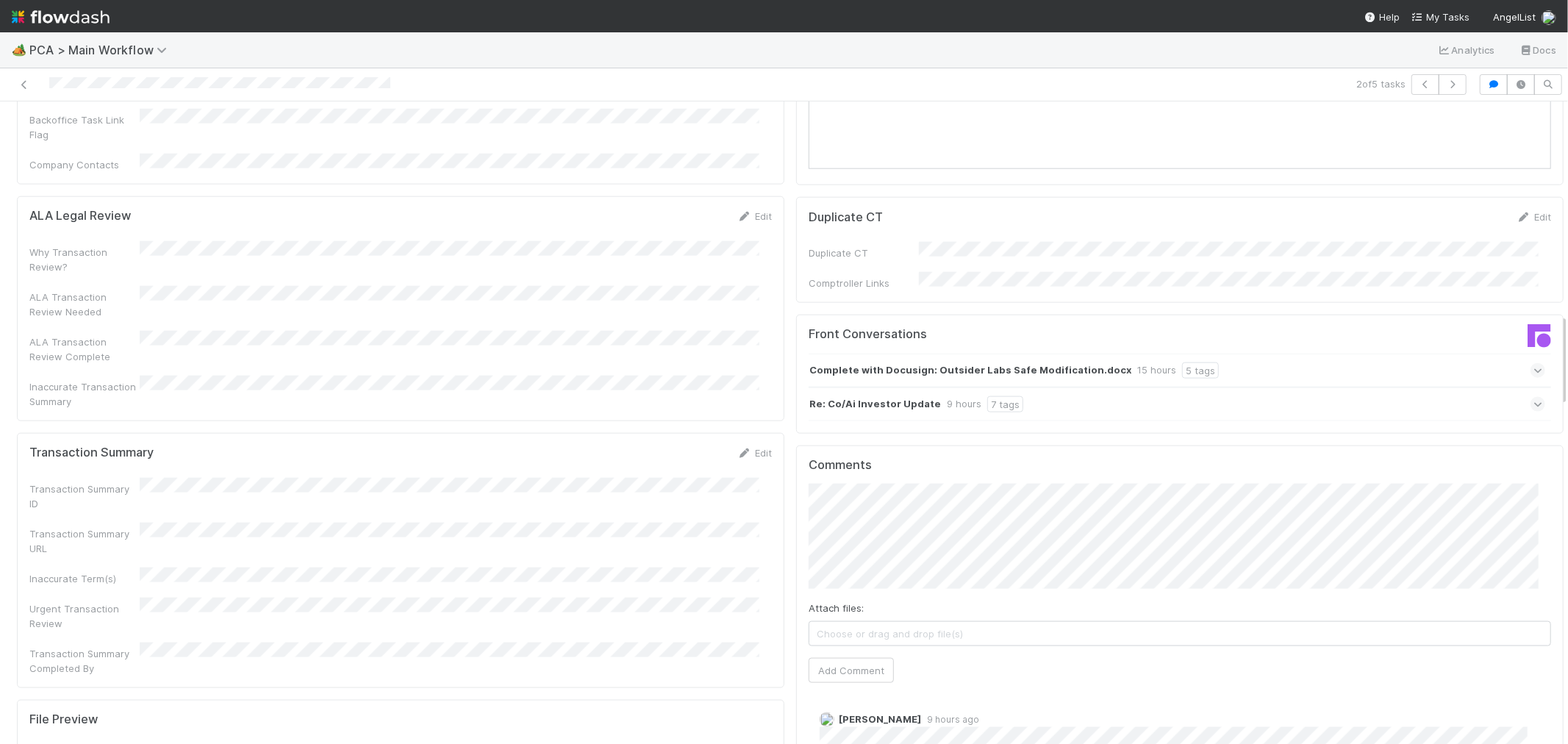
scroll to position [1470, 0]
click at [1154, 388] on div "Re: Co/Ai Investor Update 9 hours 7 tags" at bounding box center [1177, 404] width 736 height 34
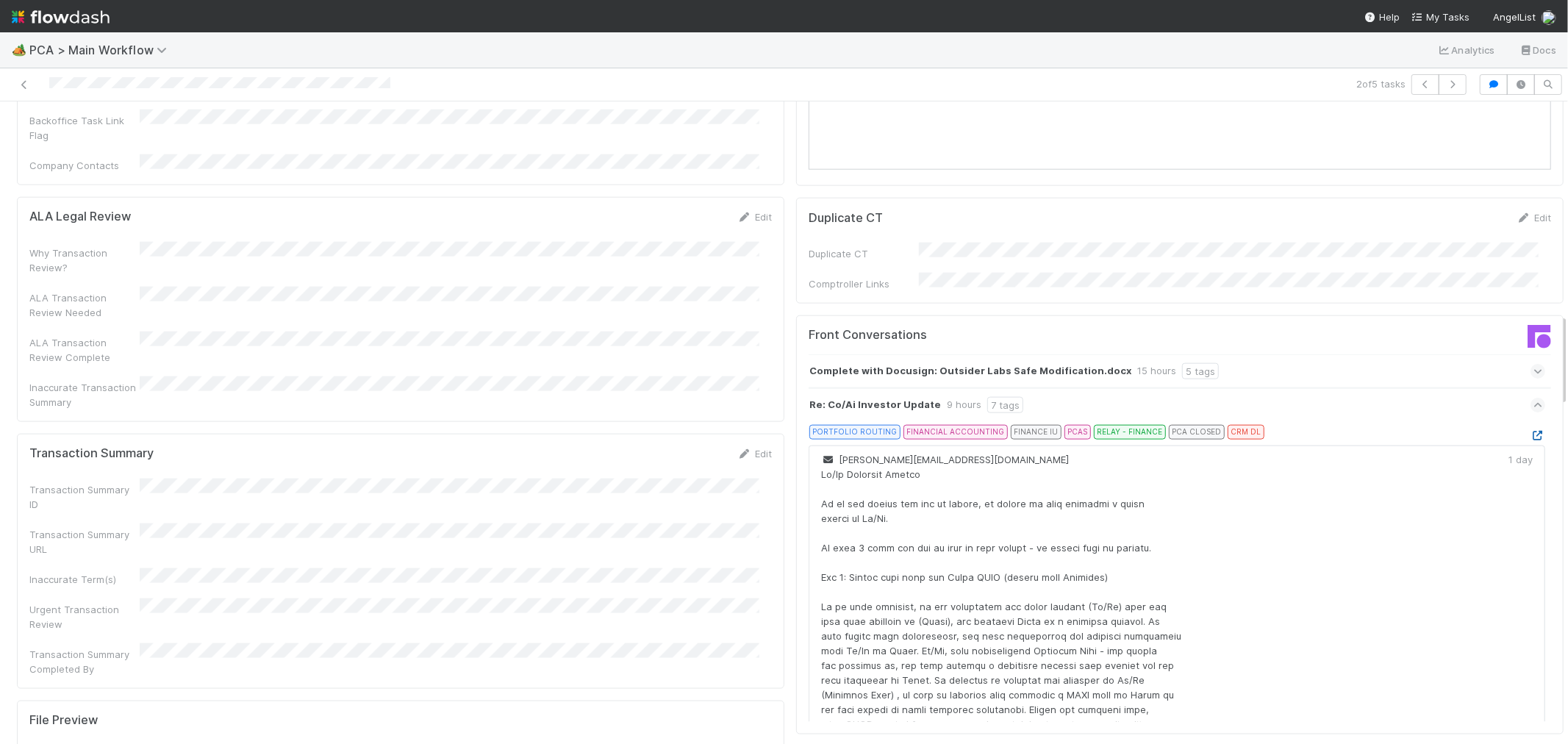
click at [1531, 431] on icon at bounding box center [1538, 436] width 15 height 9
click at [1288, 355] on div "Complete with Docusign: Outsider Labs Safe Modification.docx 15 hours 5 tags" at bounding box center [1177, 371] width 736 height 34
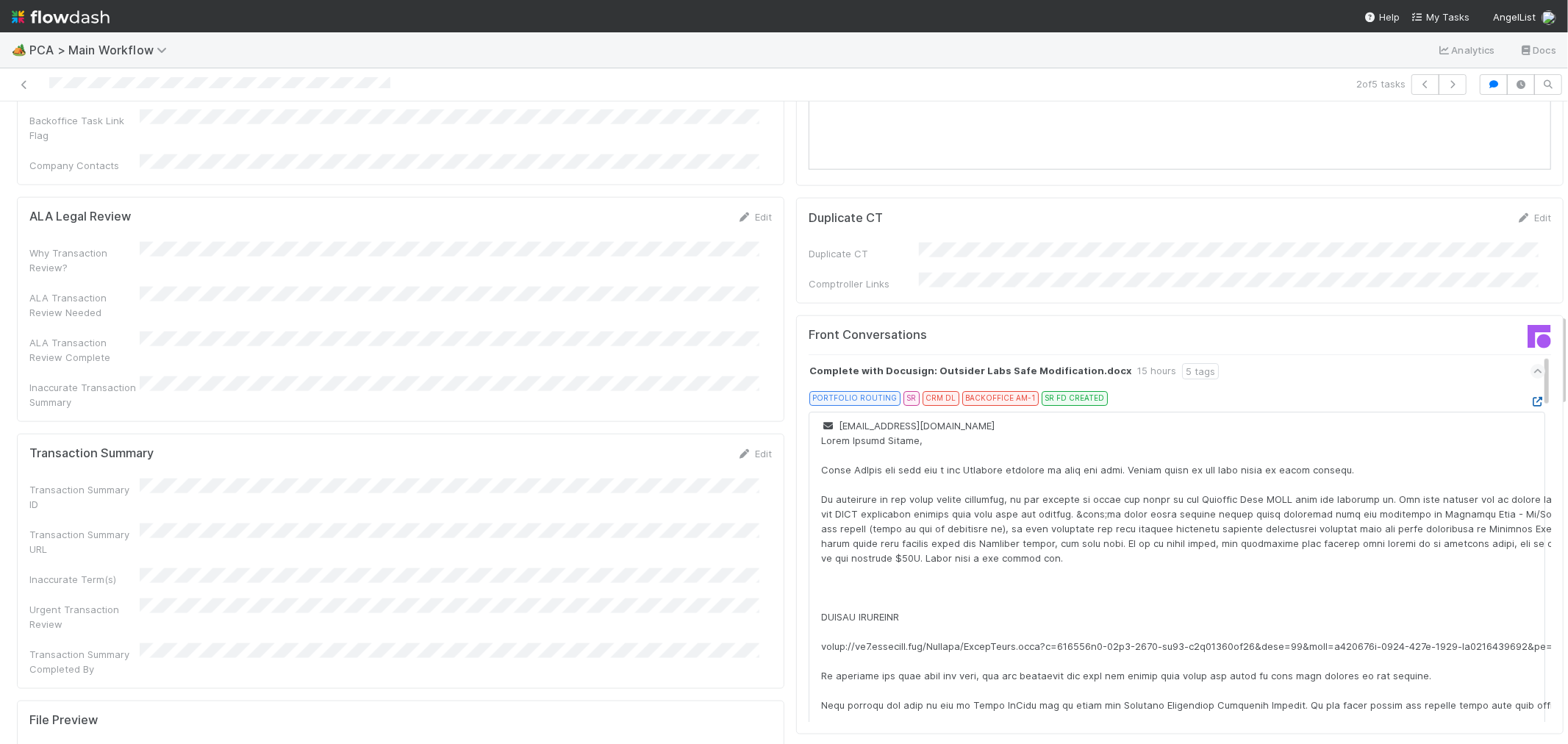
click at [1531, 397] on icon at bounding box center [1538, 402] width 15 height 9
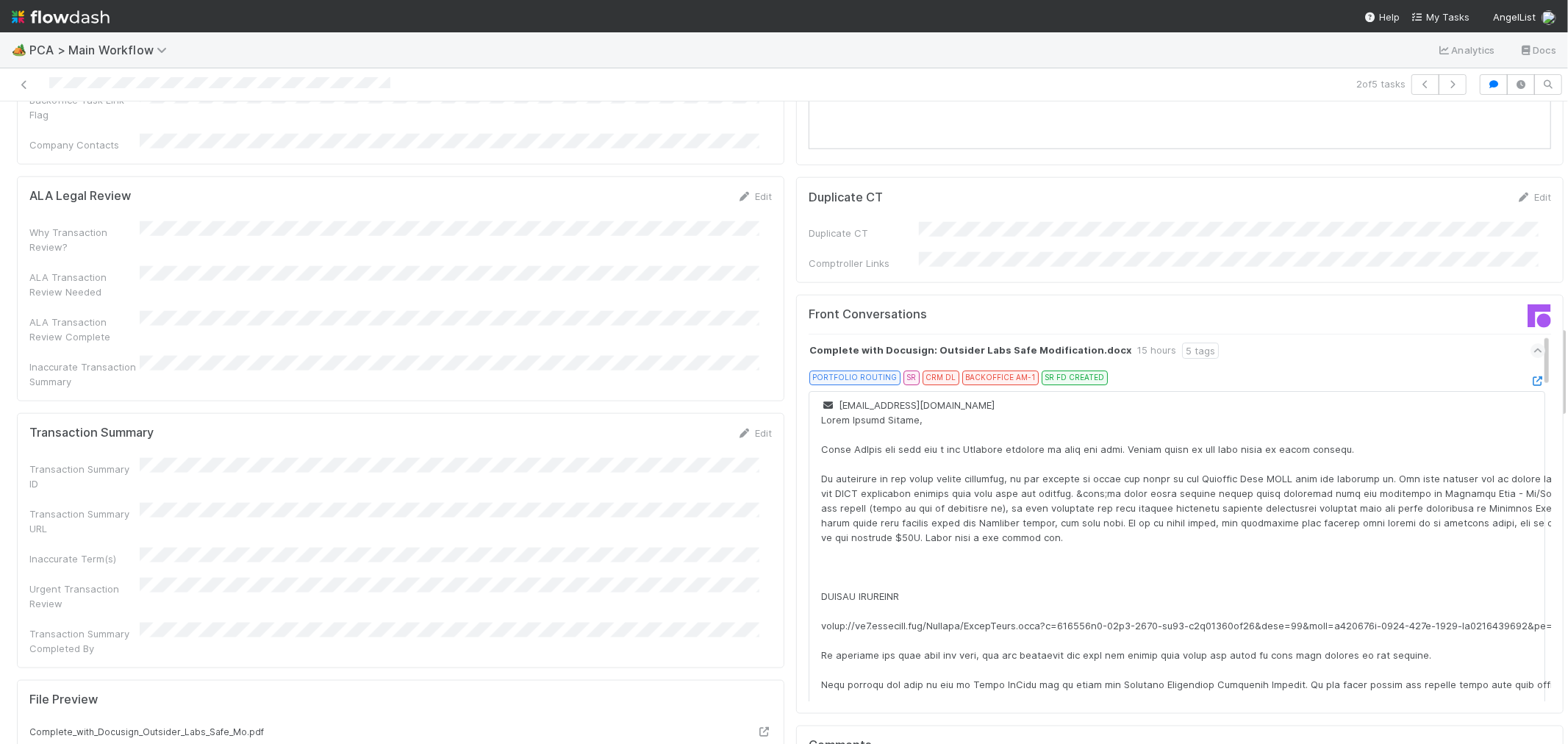
scroll to position [1552, 0]
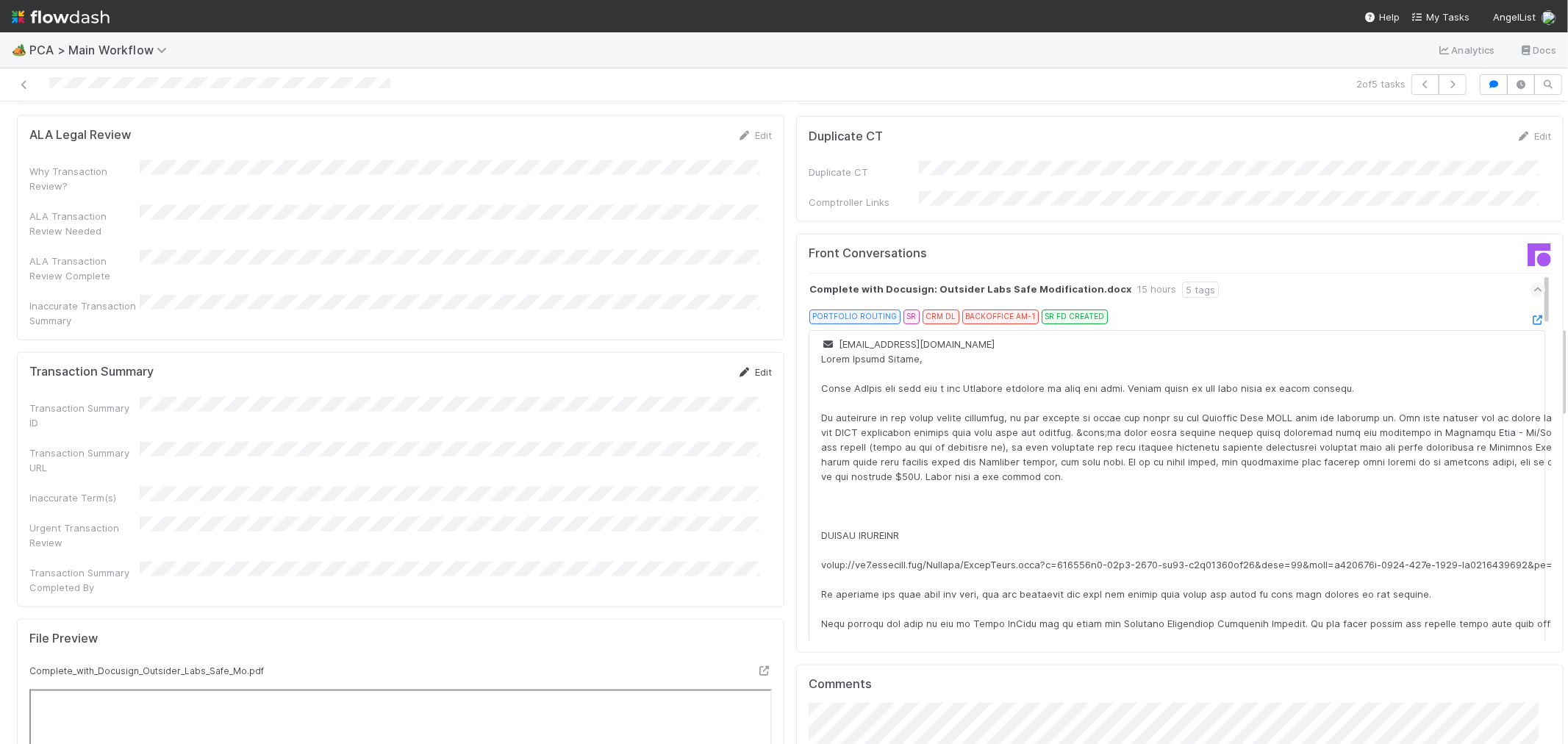
click at [738, 367] on icon at bounding box center [744, 372] width 15 height 9
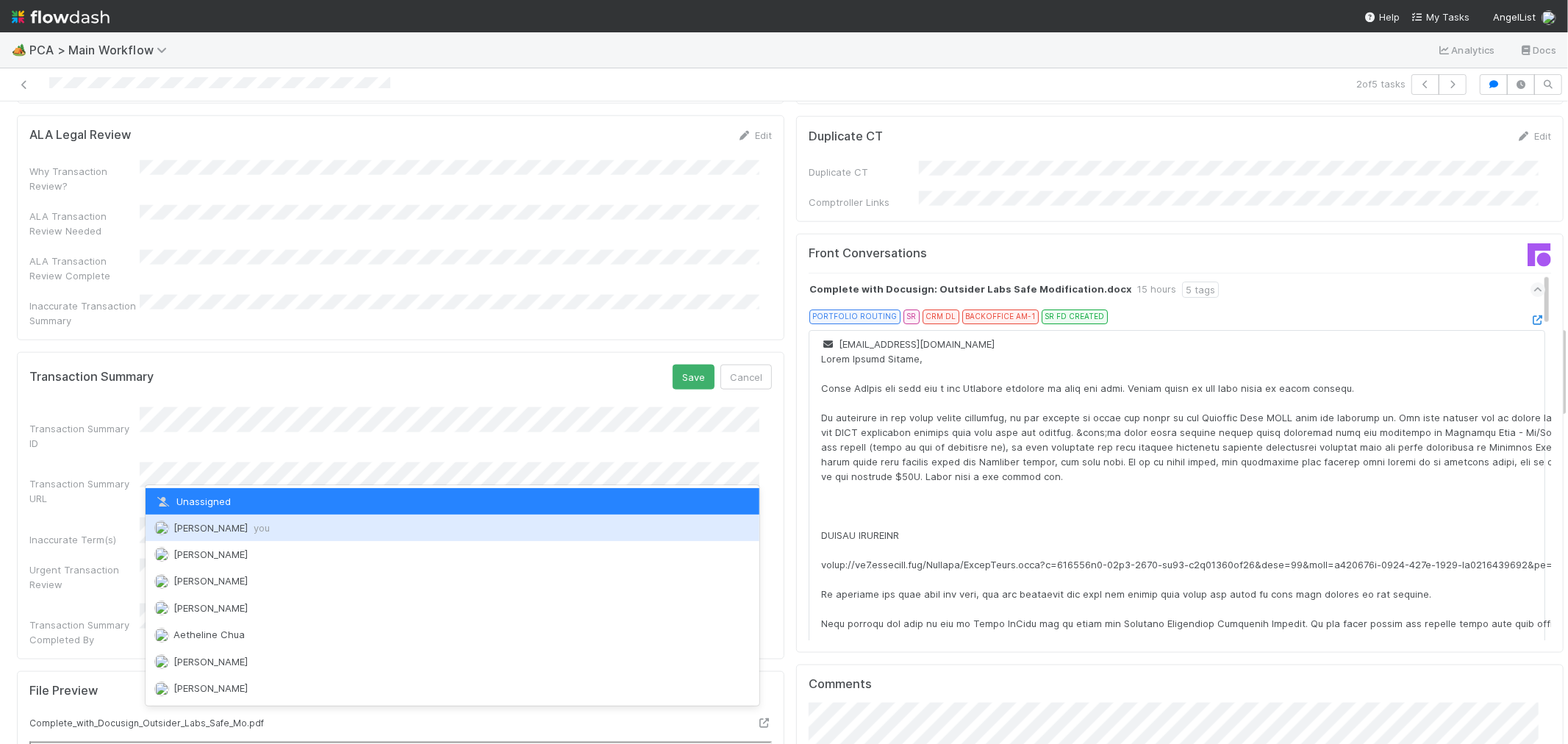
click at [216, 520] on div "Raven Jacinto you" at bounding box center [453, 528] width 614 height 27
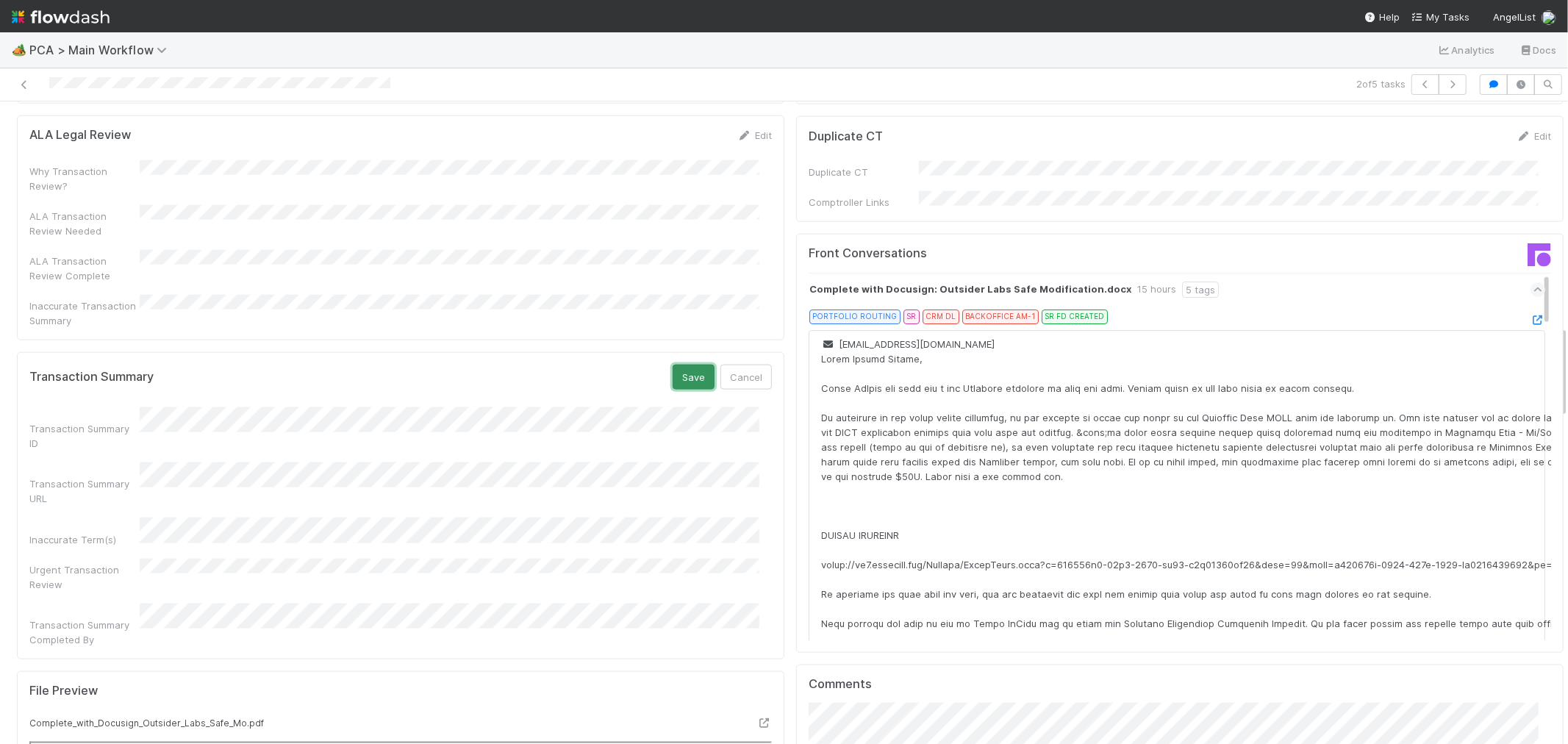
click at [682, 365] on button "Save" at bounding box center [693, 378] width 42 height 25
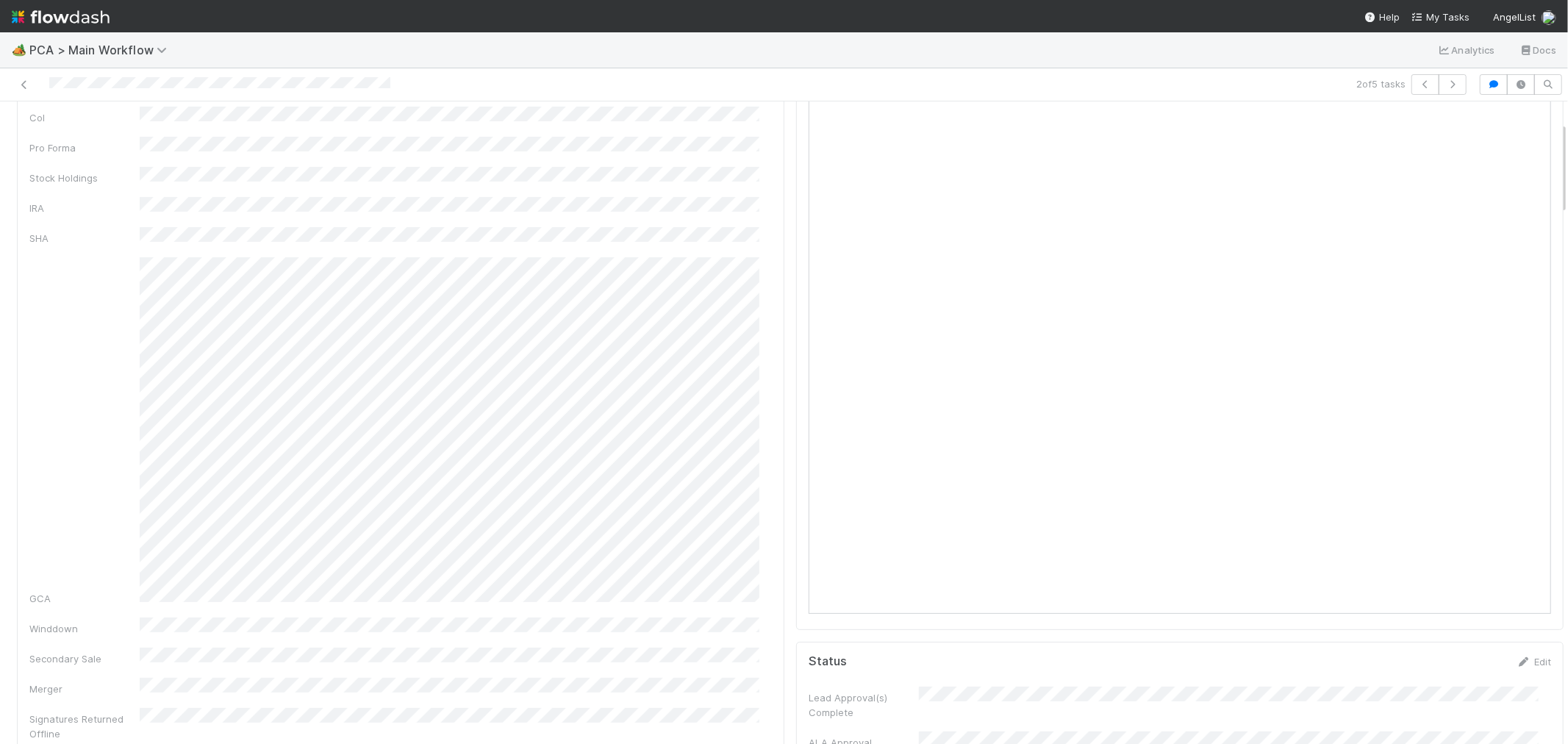
scroll to position [0, 0]
click at [1503, 125] on link "Actions" at bounding box center [1533, 126] width 60 height 25
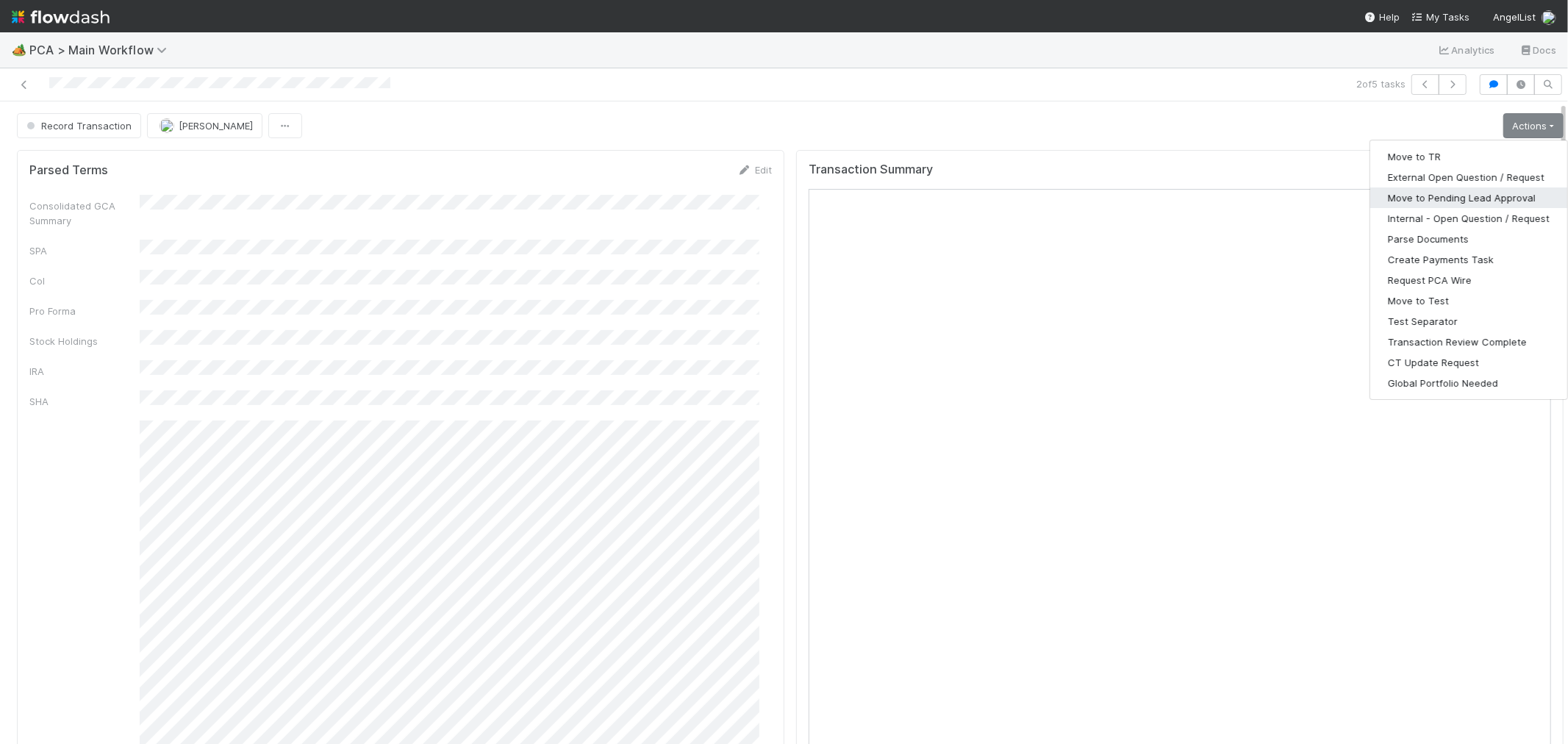
click at [1419, 196] on button "Move to Pending Lead Approval" at bounding box center [1469, 198] width 197 height 20
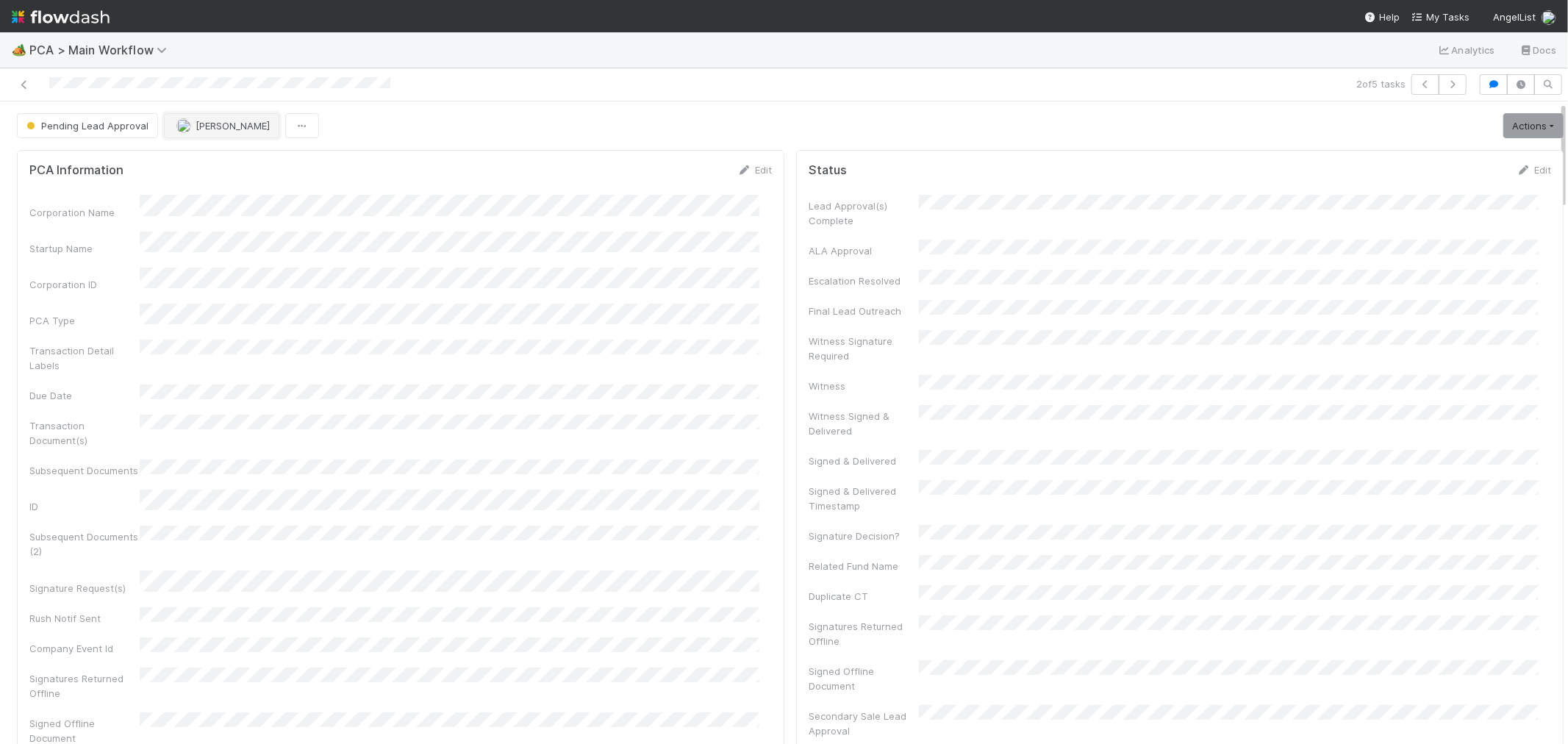
click at [239, 121] on span "[PERSON_NAME]" at bounding box center [233, 125] width 74 height 12
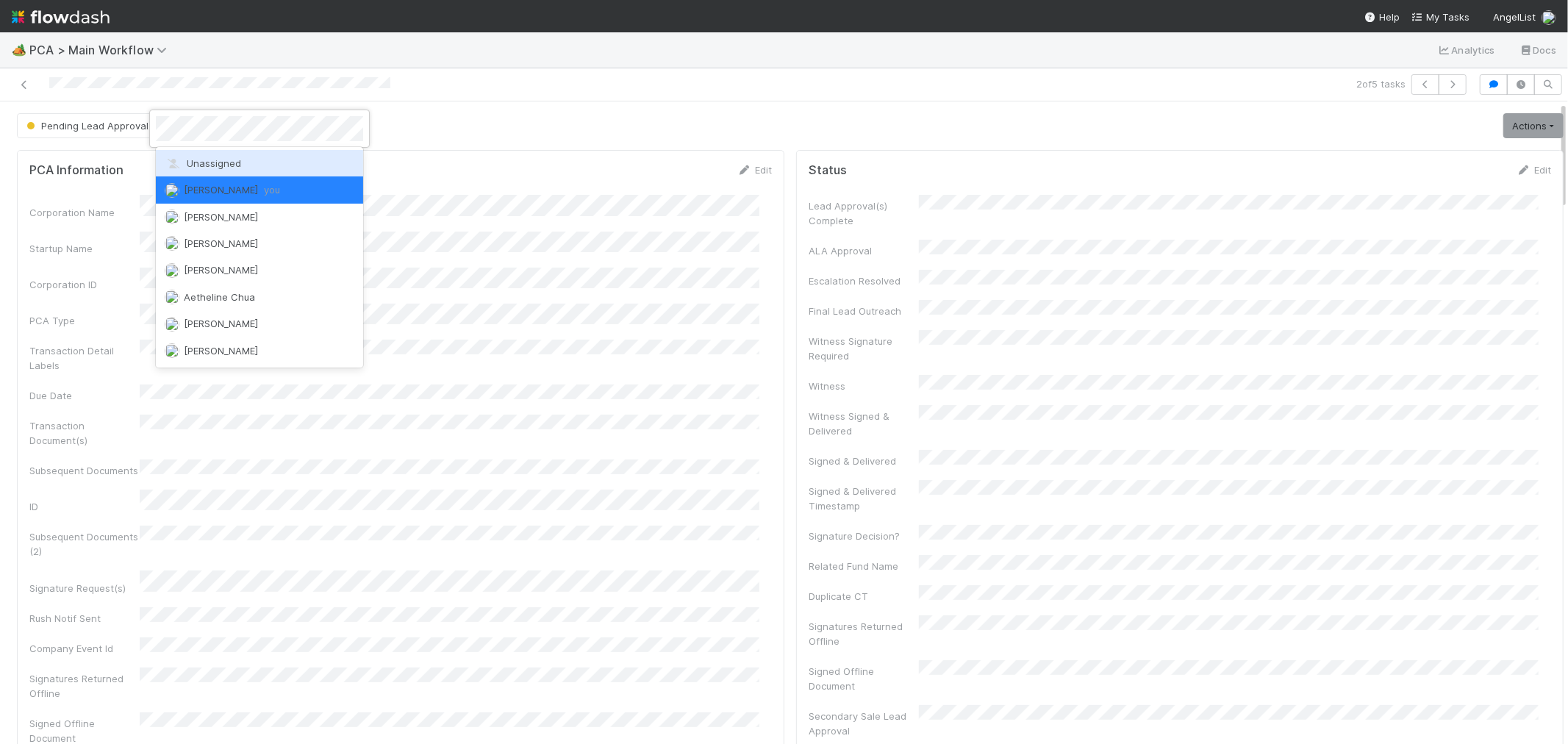
click at [233, 160] on span "Unassigned" at bounding box center [203, 163] width 76 height 12
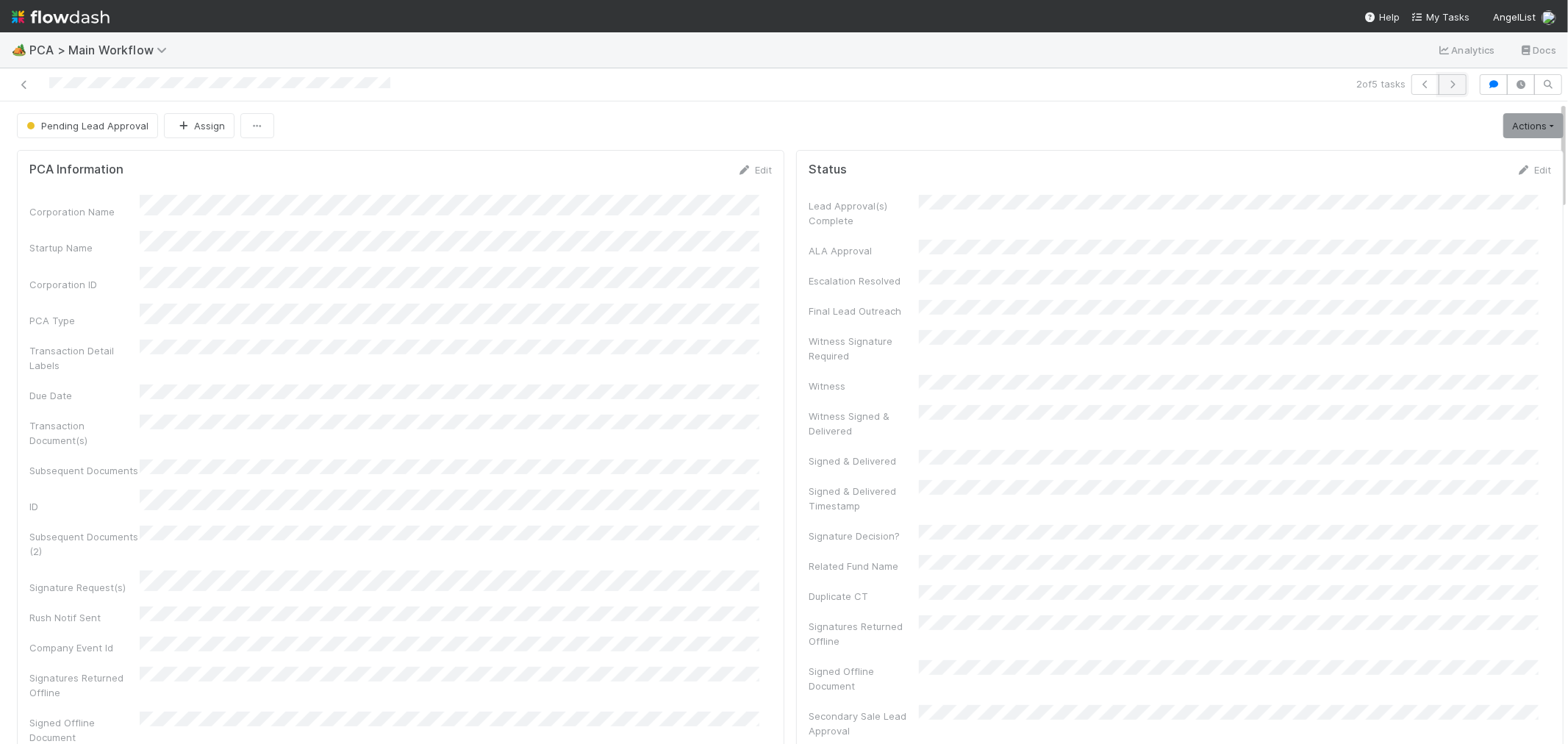
click at [1446, 84] on icon "button" at bounding box center [1453, 84] width 15 height 9
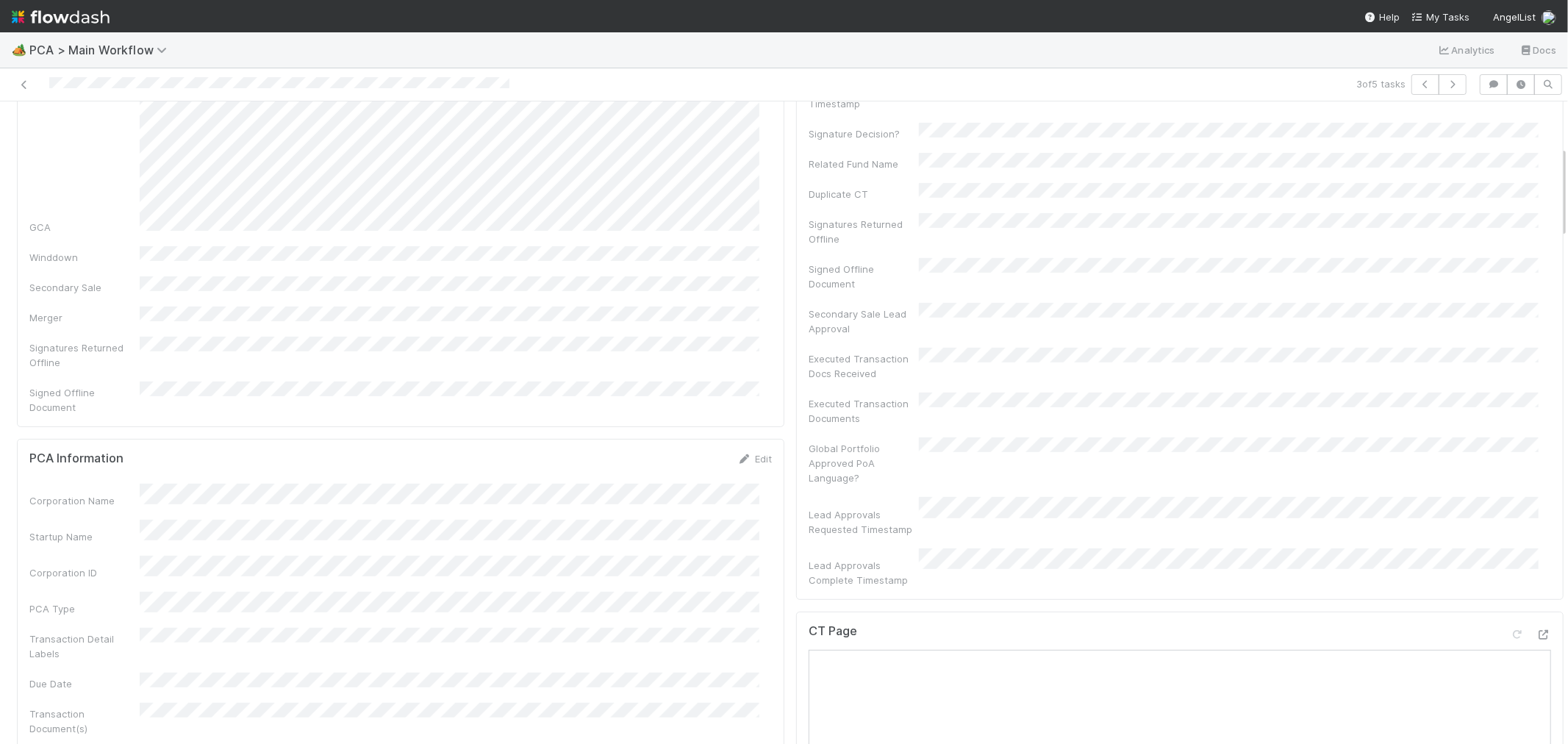
scroll to position [408, 0]
click at [1536, 624] on icon at bounding box center [1544, 629] width 15 height 9
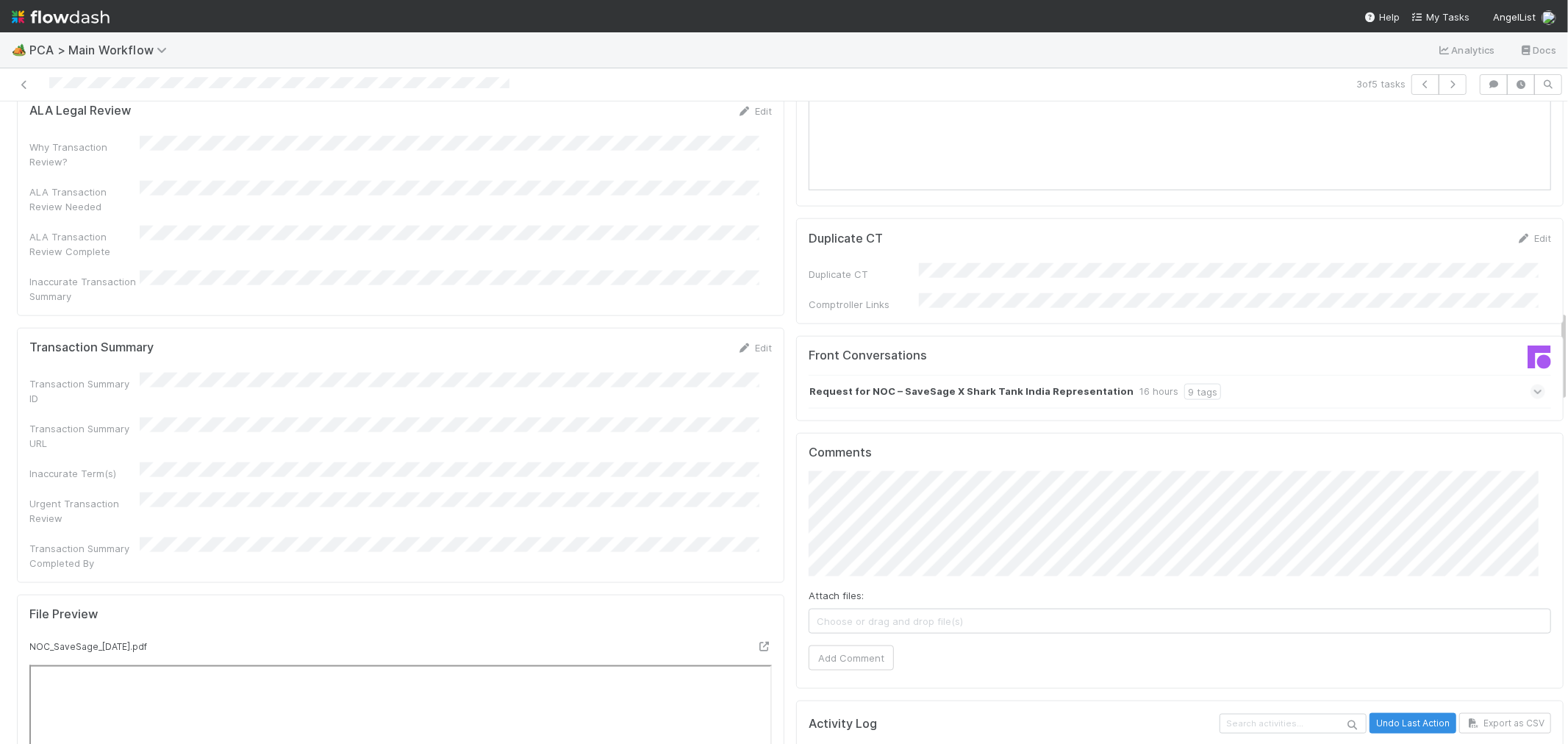
scroll to position [1470, 0]
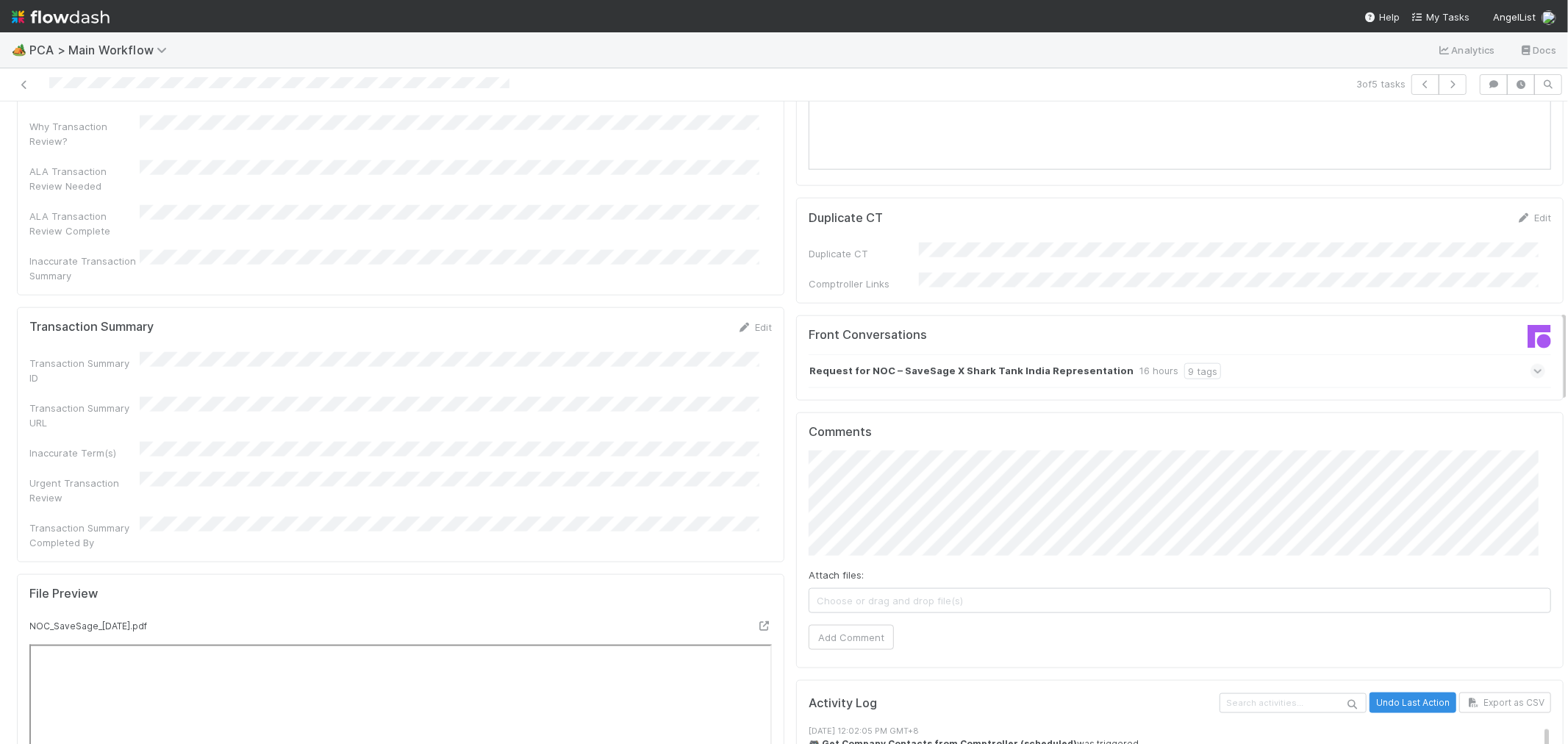
click at [1227, 355] on div "Request for NOC – SaveSage X Shark Tank India Representation 16 hours 9 tags" at bounding box center [1177, 371] width 736 height 34
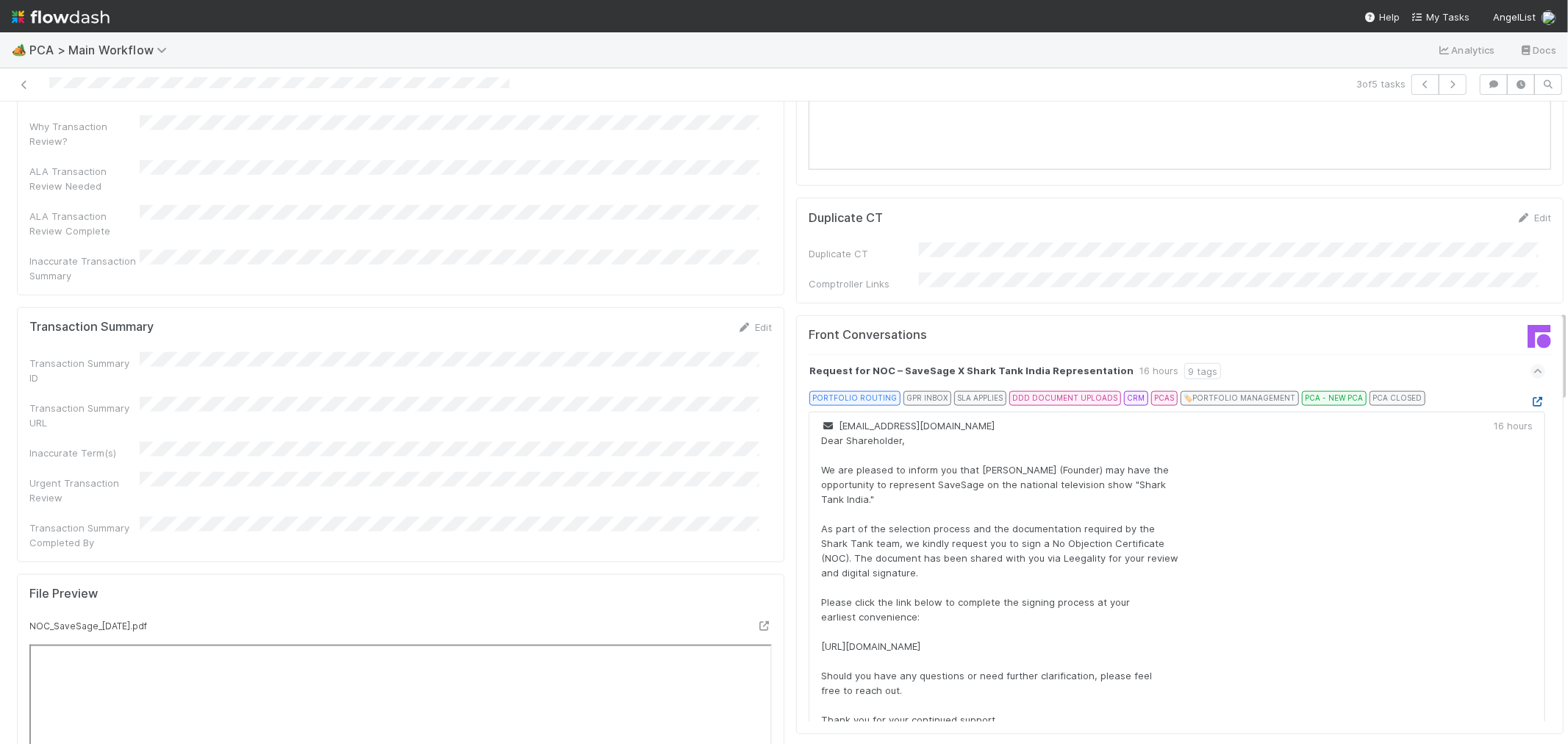
click at [1531, 397] on icon at bounding box center [1538, 402] width 15 height 9
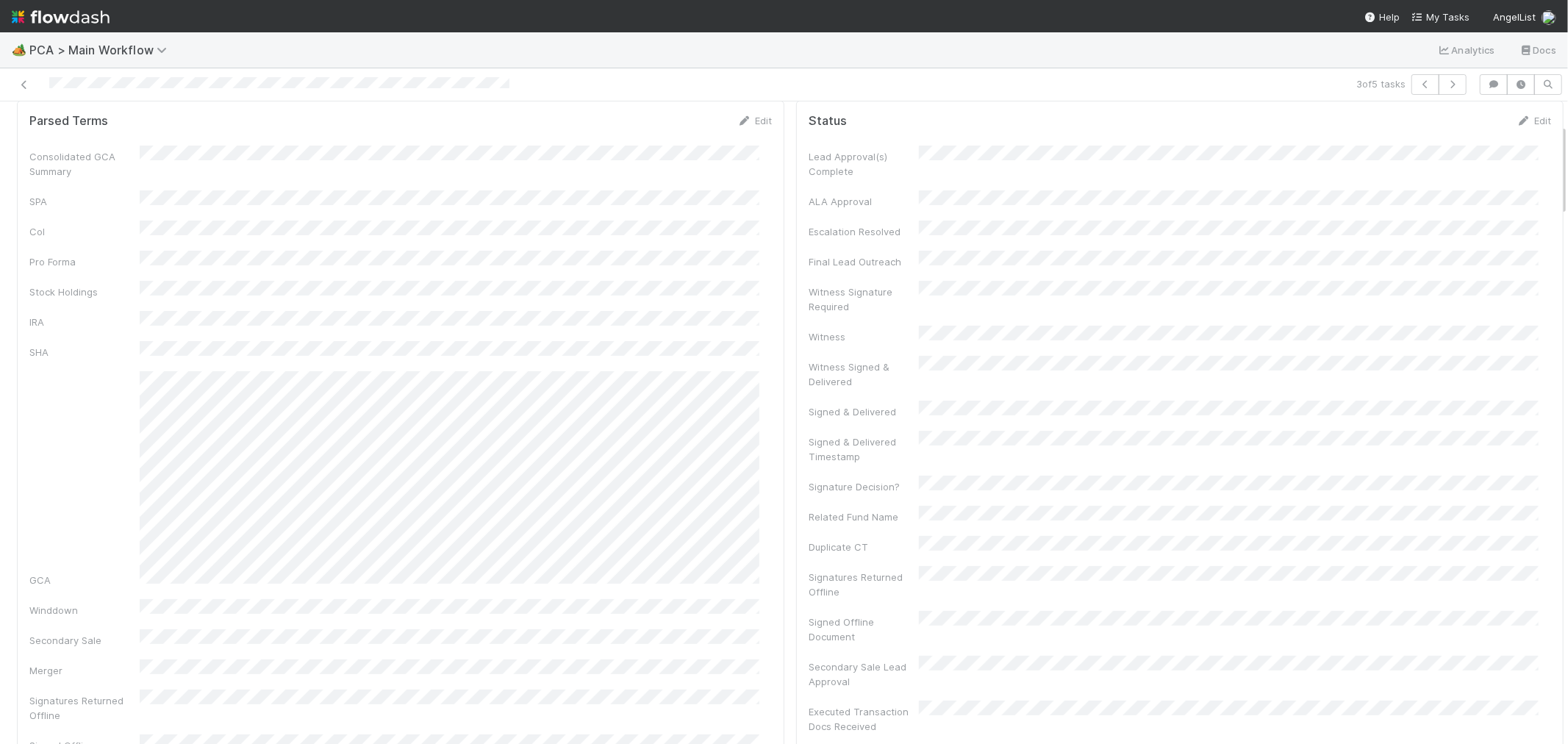
scroll to position [0, 0]
click at [234, 78] on div at bounding box center [374, 84] width 736 height 20
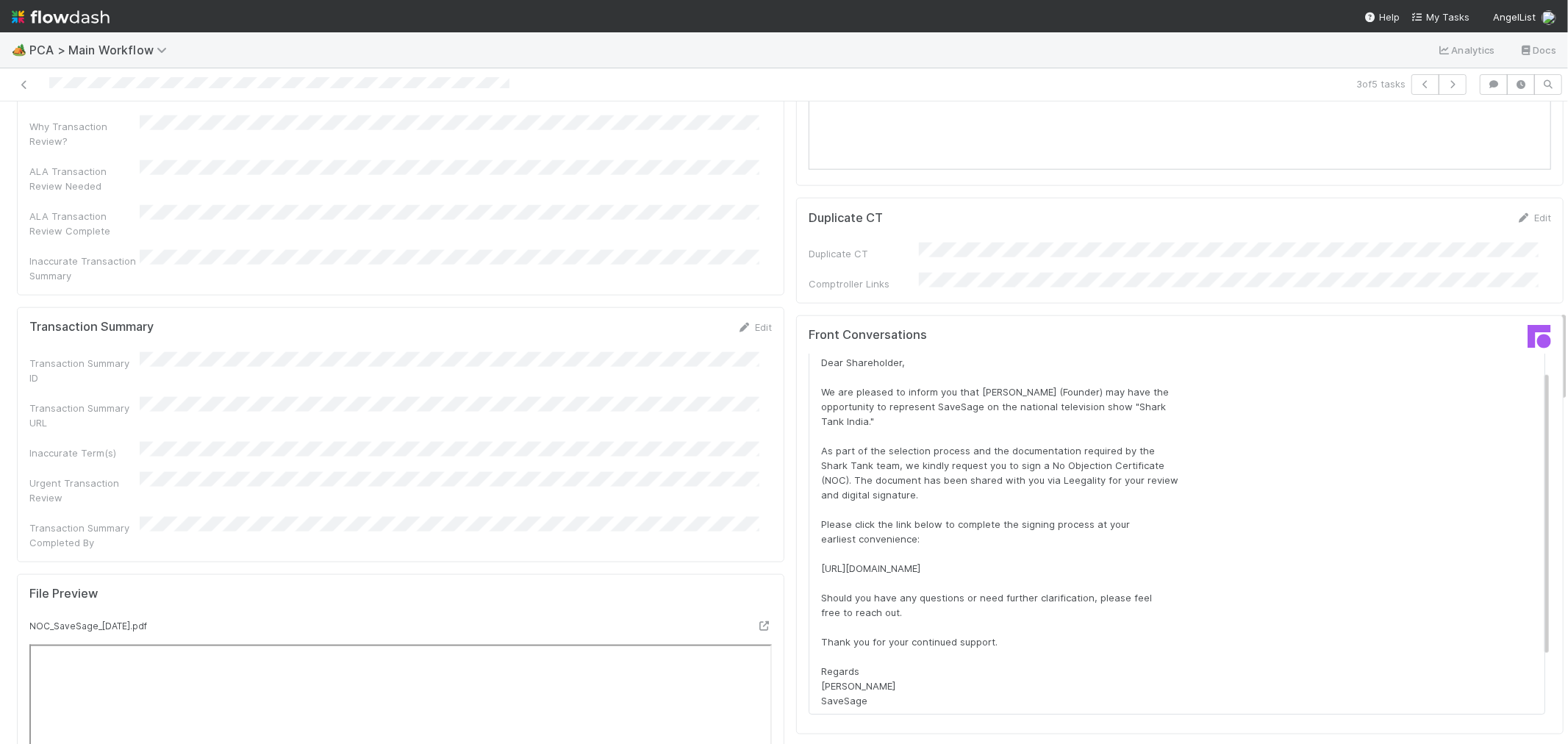
scroll to position [103, 0]
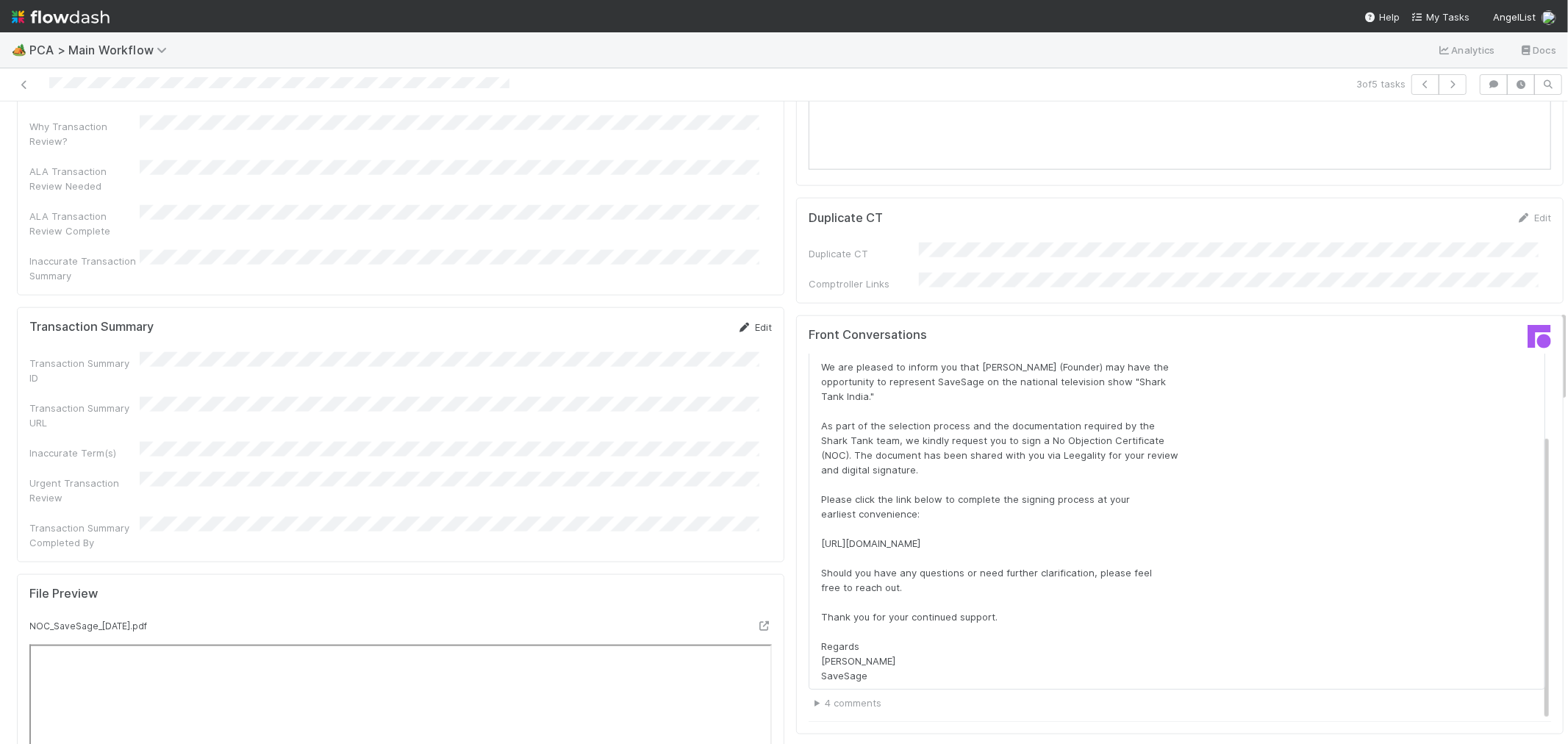
click at [747, 322] on link "Edit" at bounding box center [754, 327] width 35 height 12
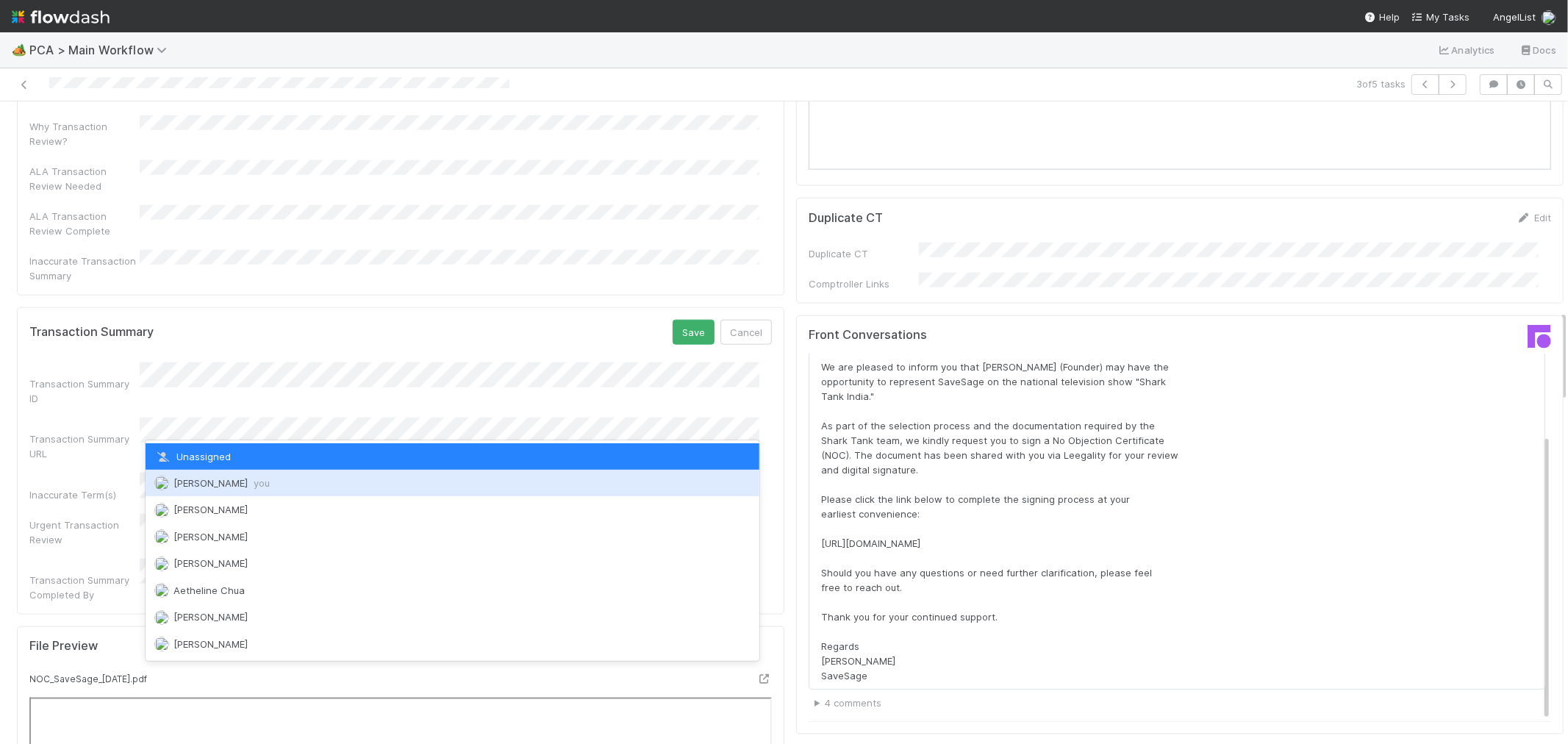
drag, startPoint x: 224, startPoint y: 485, endPoint x: 255, endPoint y: 475, distance: 32.6
click at [224, 487] on span "Raven Jacinto you" at bounding box center [222, 482] width 96 height 12
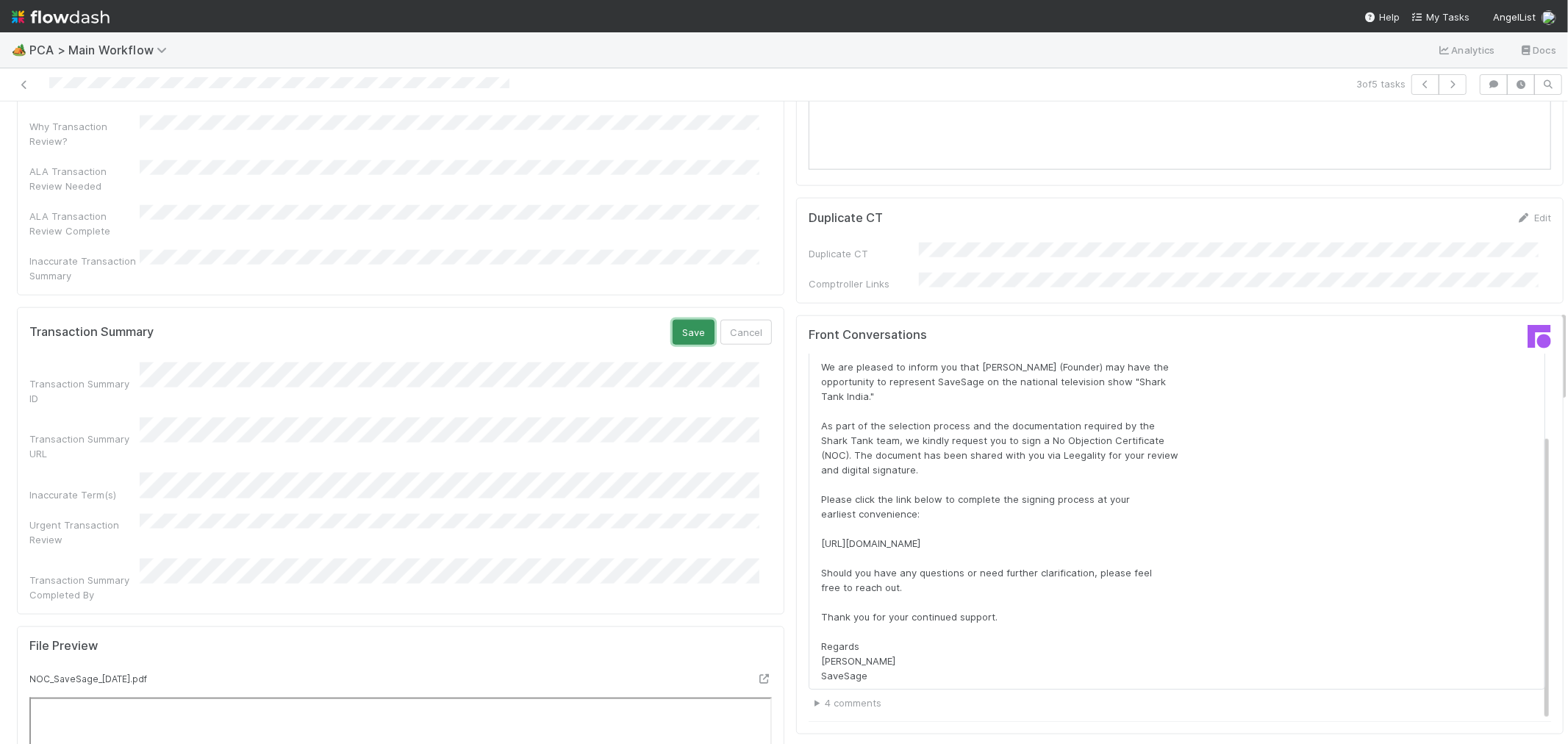
click at [672, 320] on button "Save" at bounding box center [693, 333] width 42 height 25
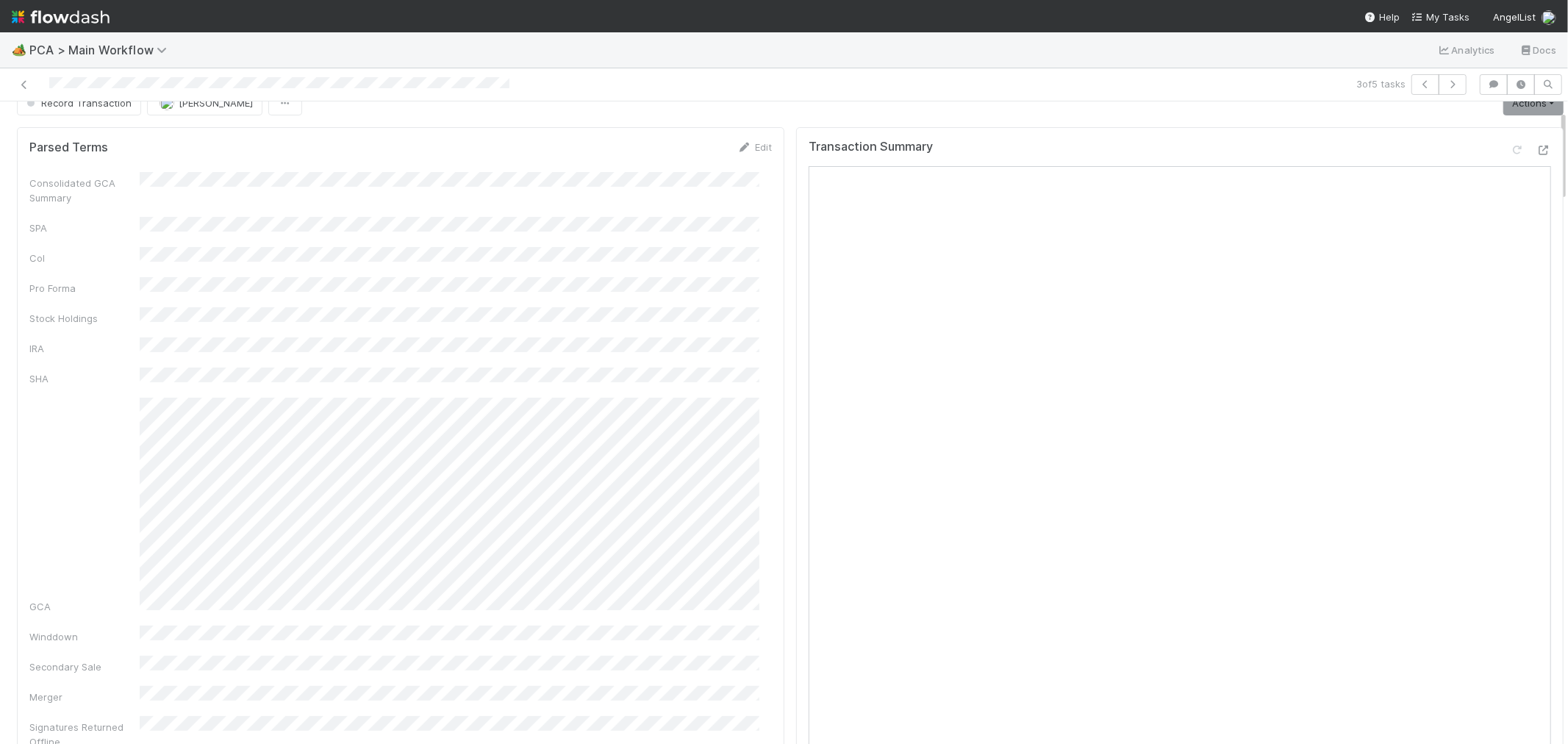
scroll to position [0, 0]
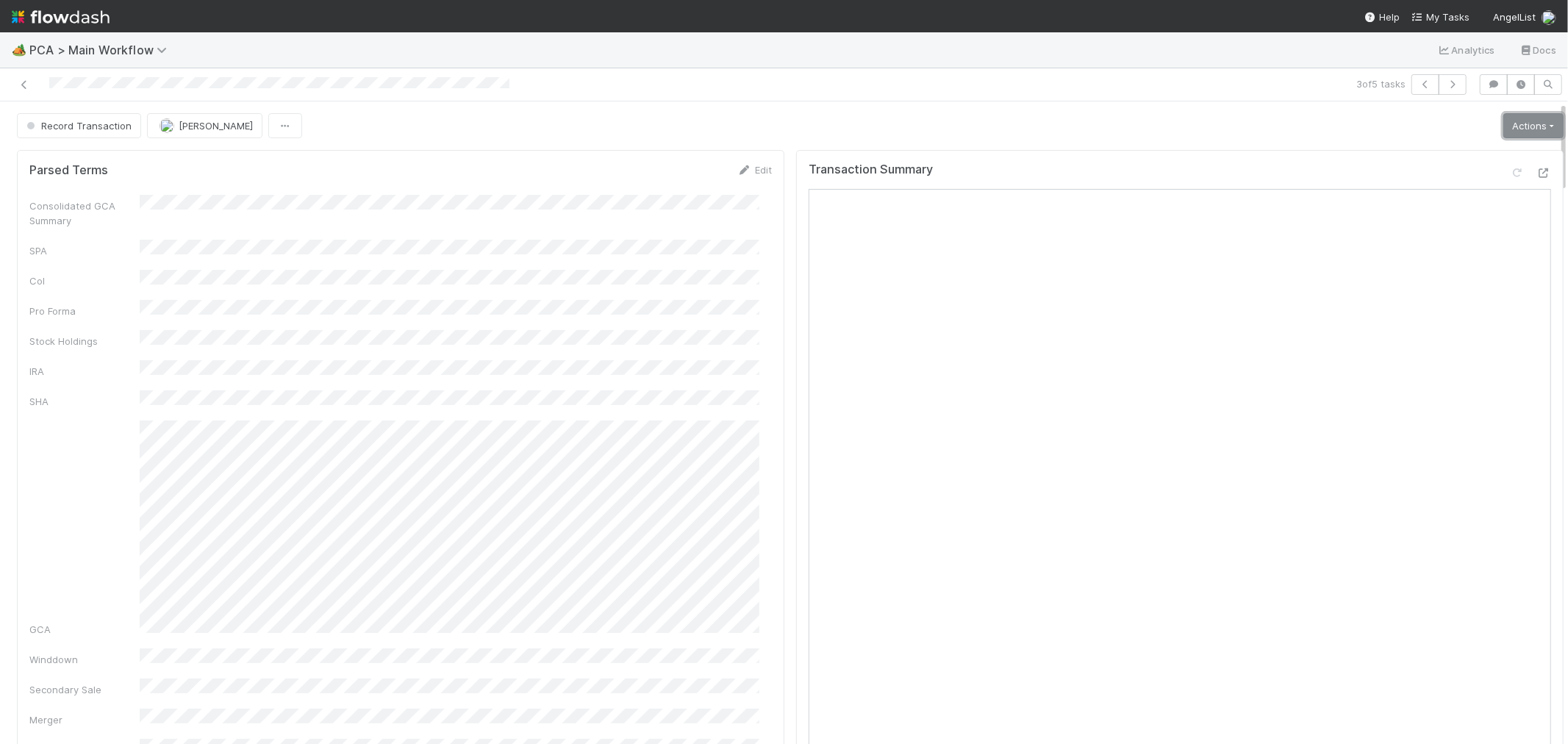
click at [1503, 126] on link "Actions" at bounding box center [1533, 126] width 60 height 25
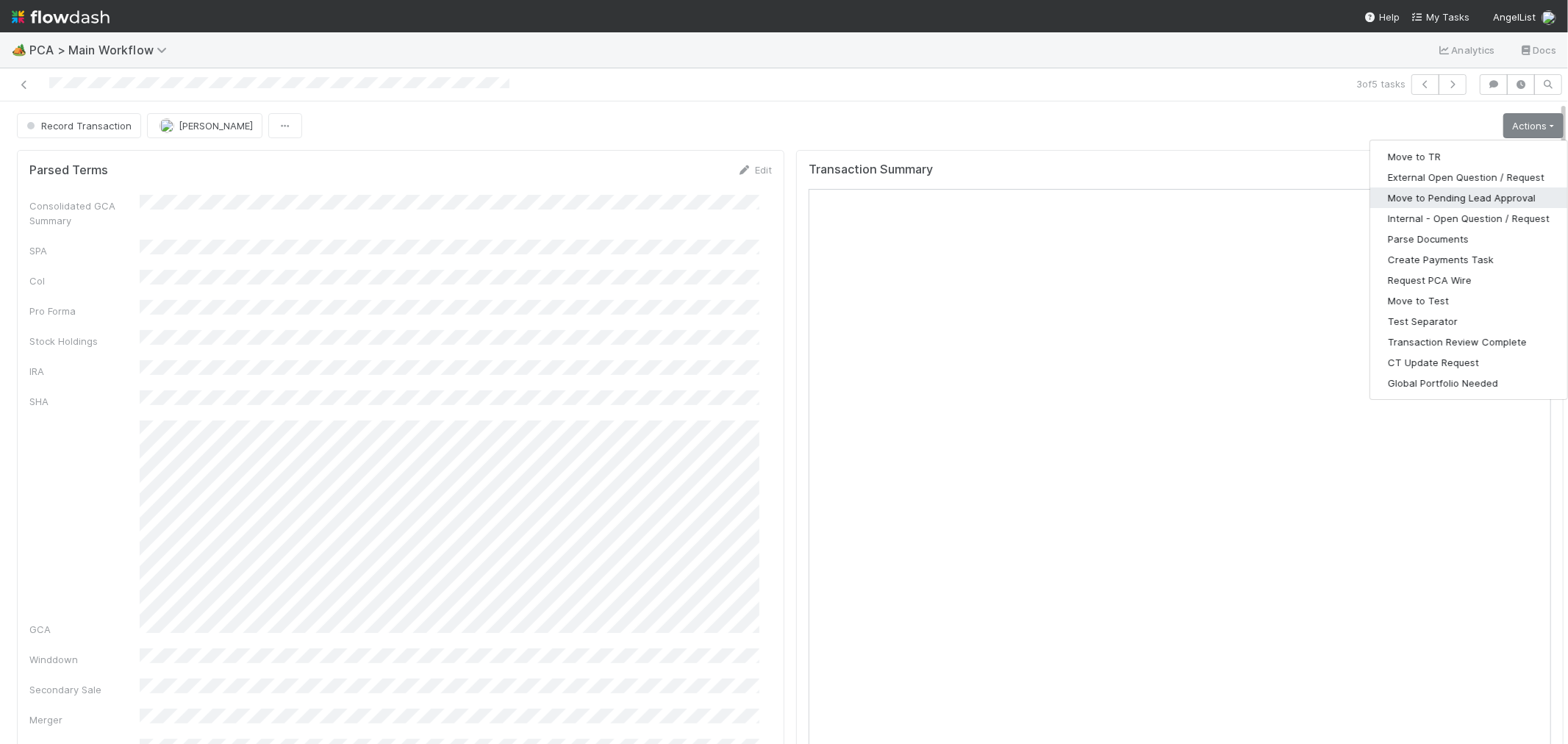
click at [1425, 193] on button "Move to Pending Lead Approval" at bounding box center [1469, 198] width 197 height 20
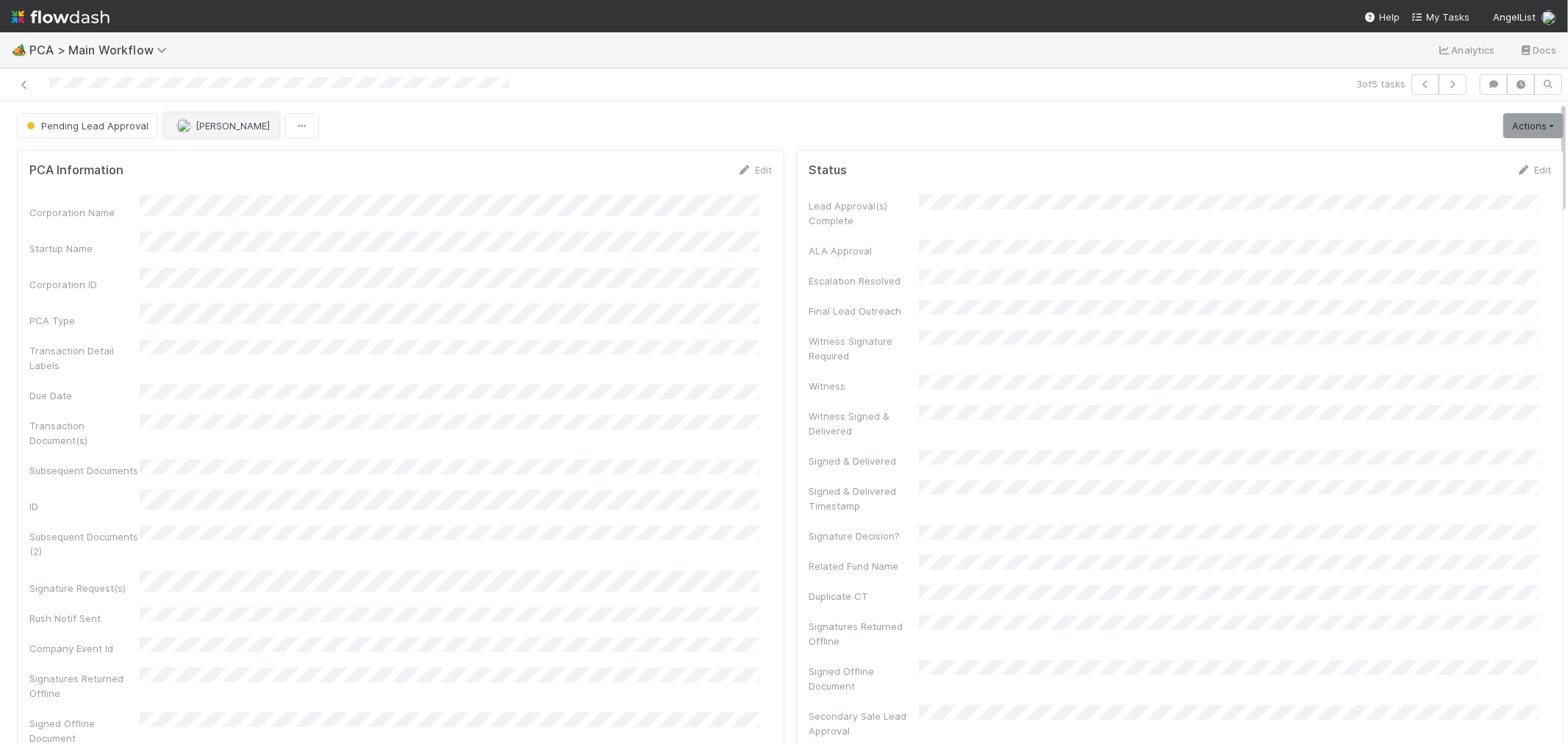
click at [210, 126] on span "[PERSON_NAME]" at bounding box center [233, 125] width 74 height 12
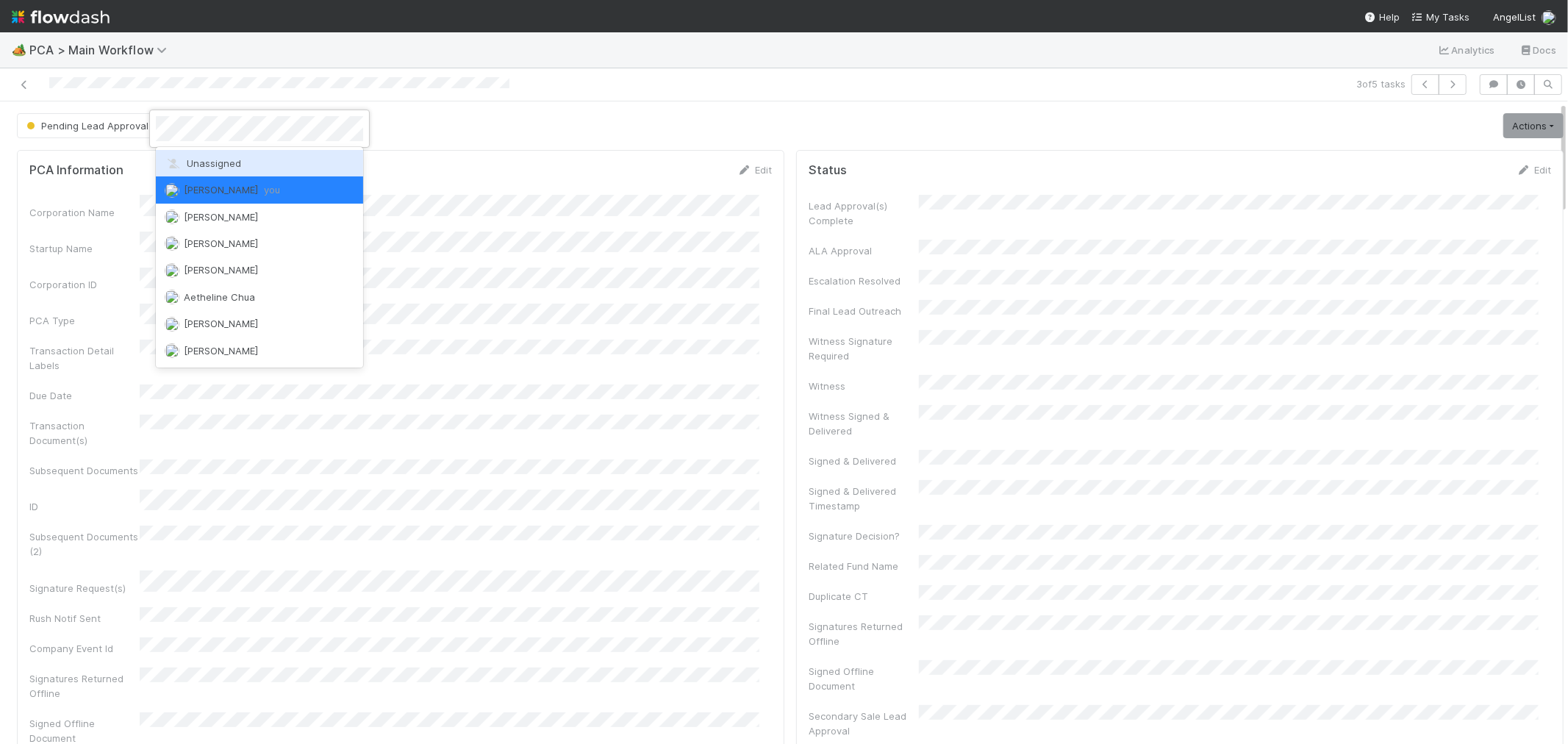
click at [207, 157] on div "Unassigned" at bounding box center [259, 163] width 207 height 27
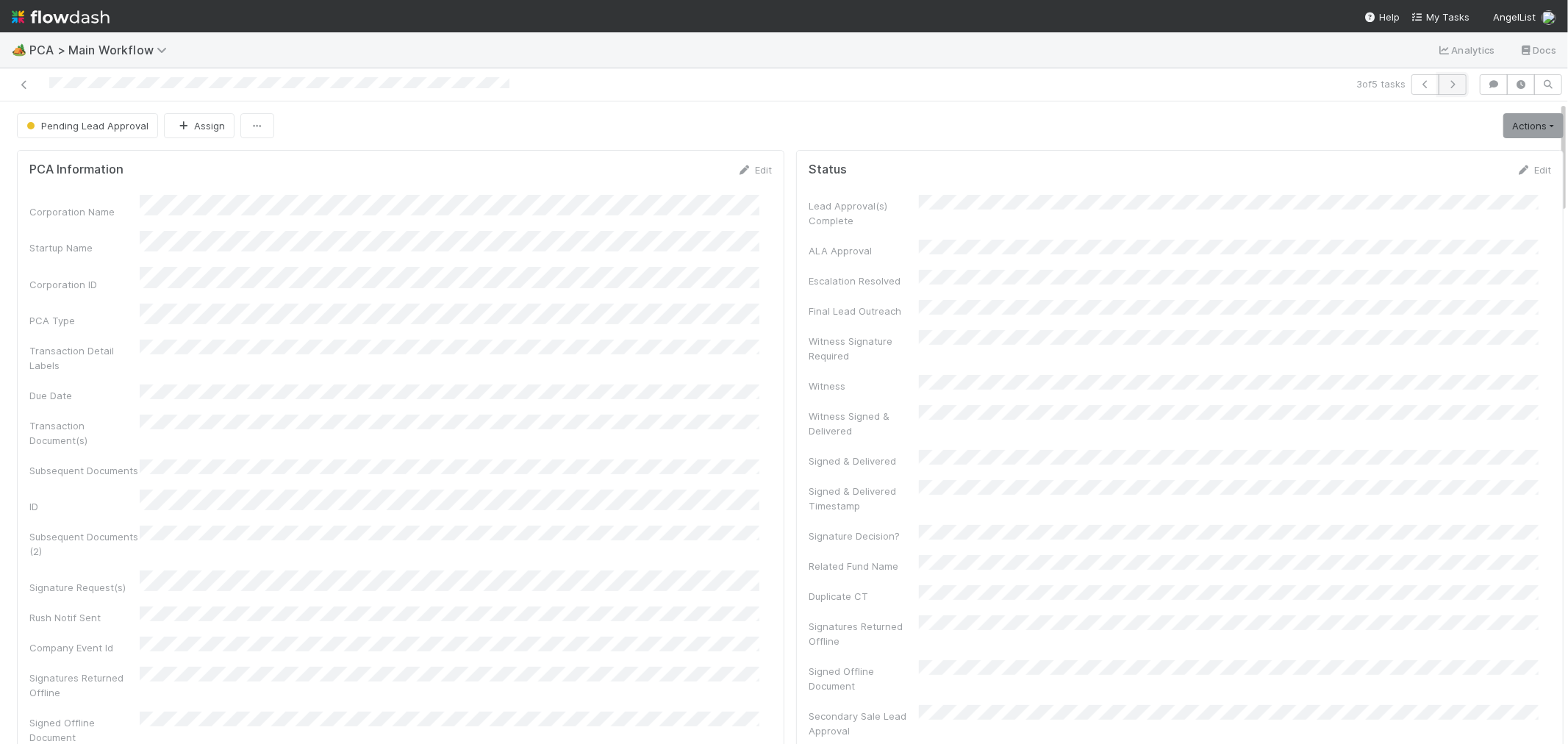
click at [1443, 78] on button "button" at bounding box center [1452, 84] width 28 height 20
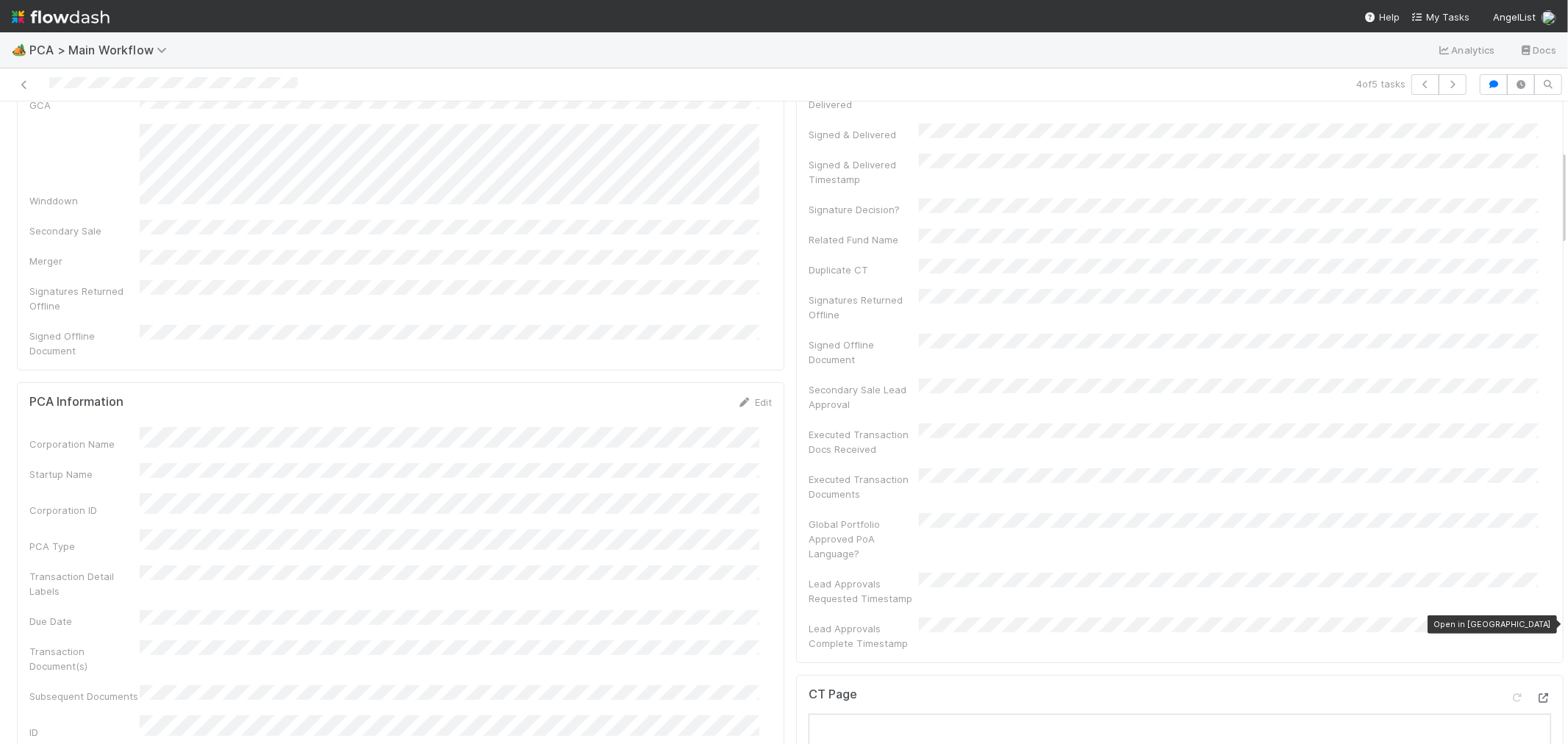
click at [1536, 693] on icon at bounding box center [1544, 698] width 15 height 9
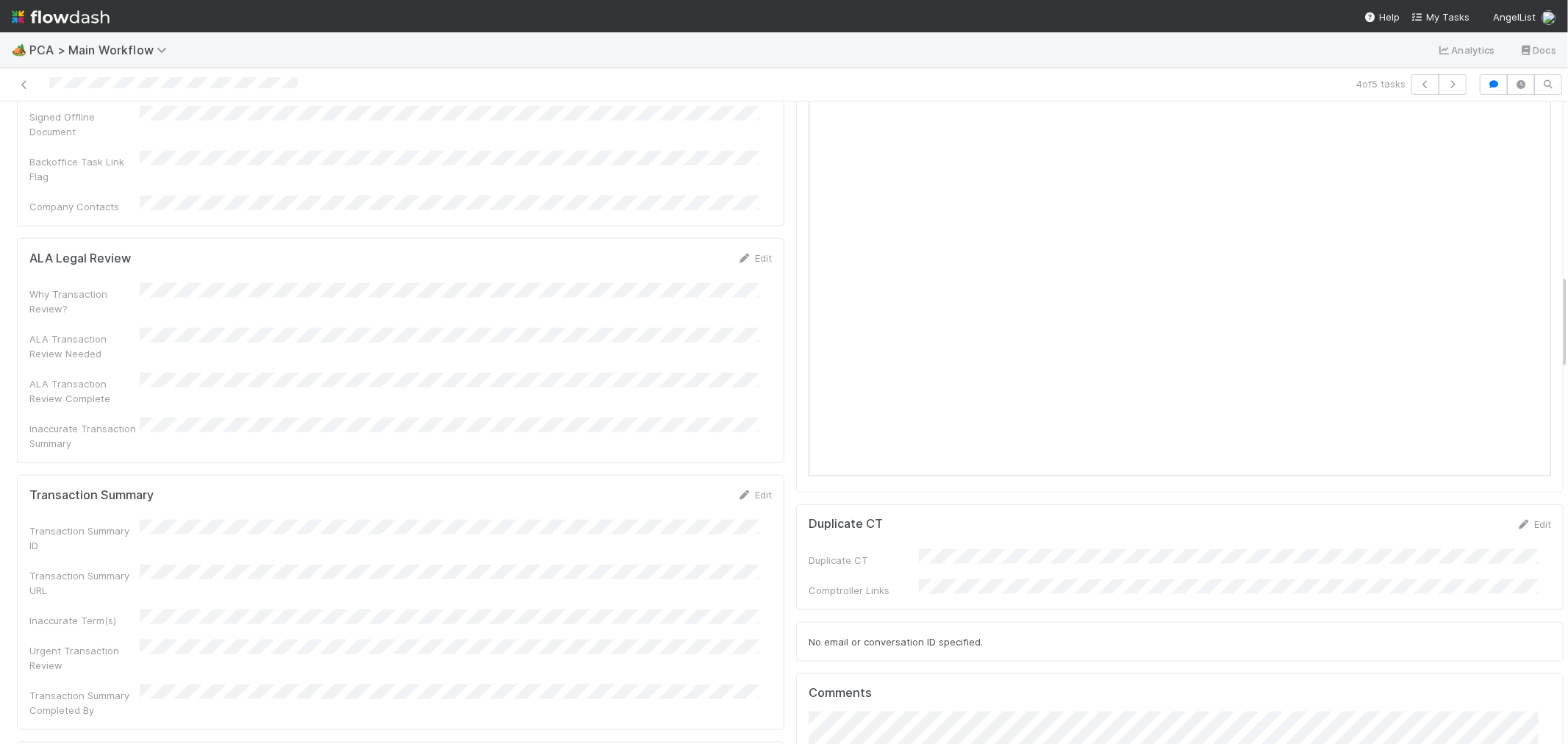
scroll to position [1143, 0]
click at [753, 497] on link "Edit" at bounding box center [754, 503] width 35 height 12
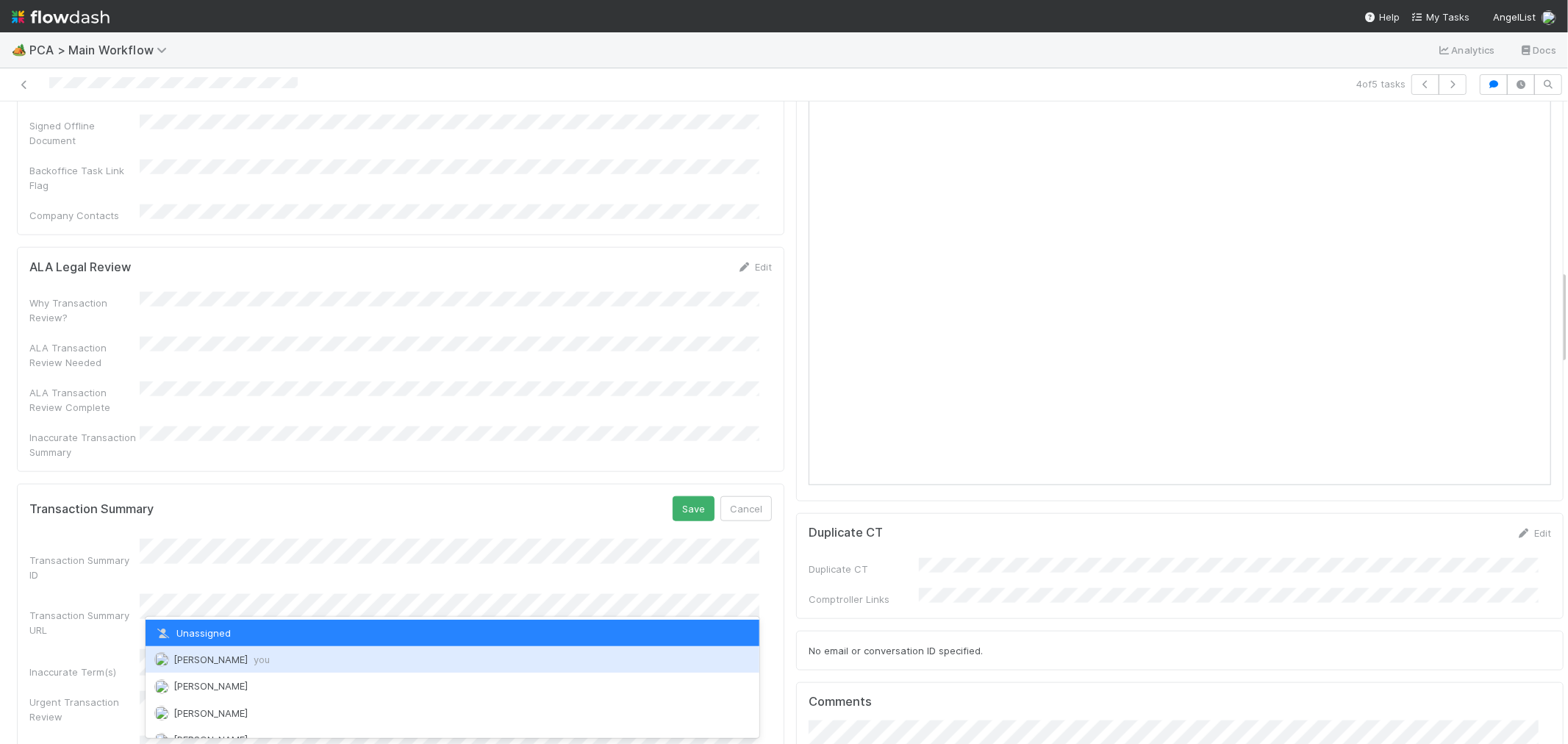
click at [194, 653] on span "Raven Jacinto you" at bounding box center [222, 659] width 96 height 12
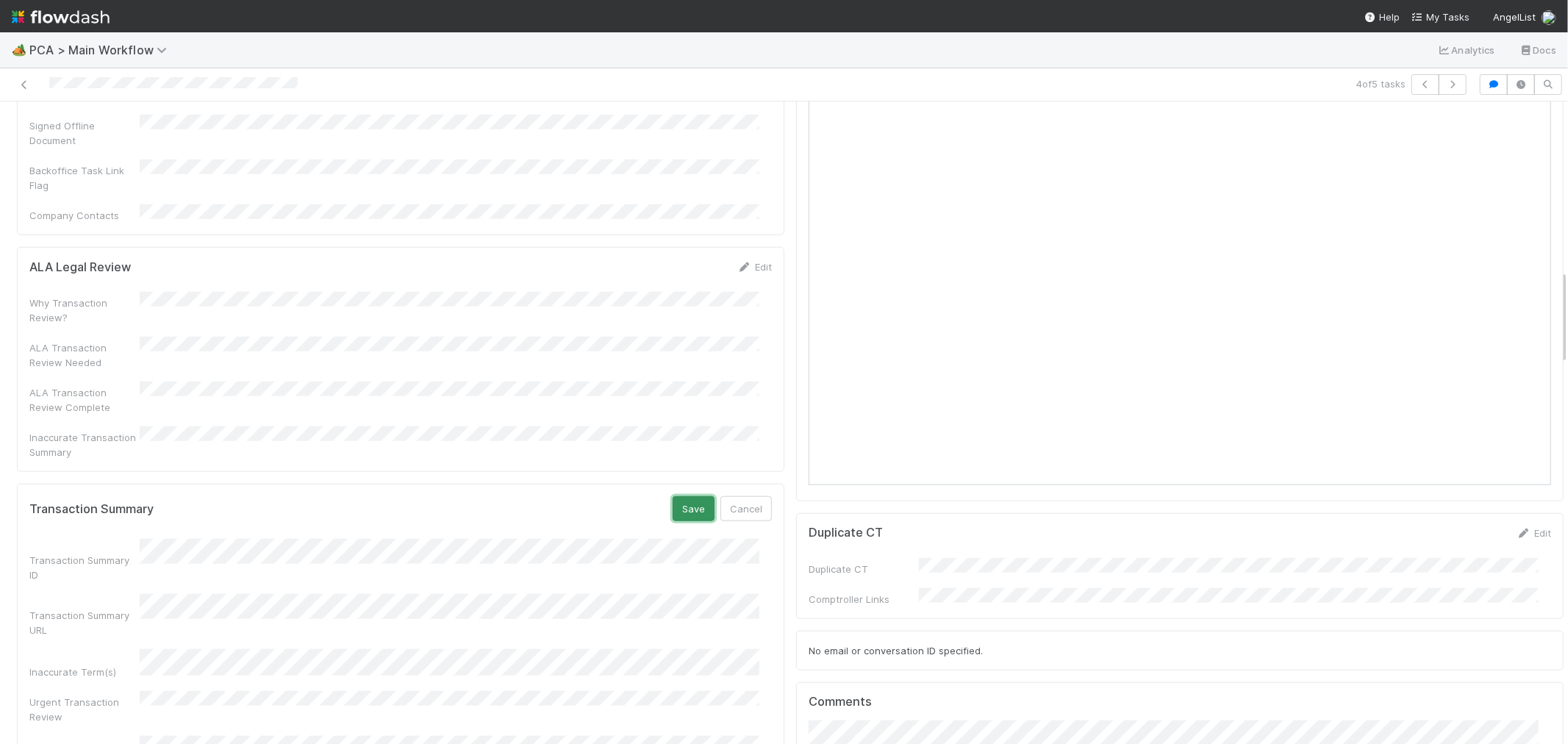
click at [672, 497] on button "Save" at bounding box center [693, 509] width 42 height 25
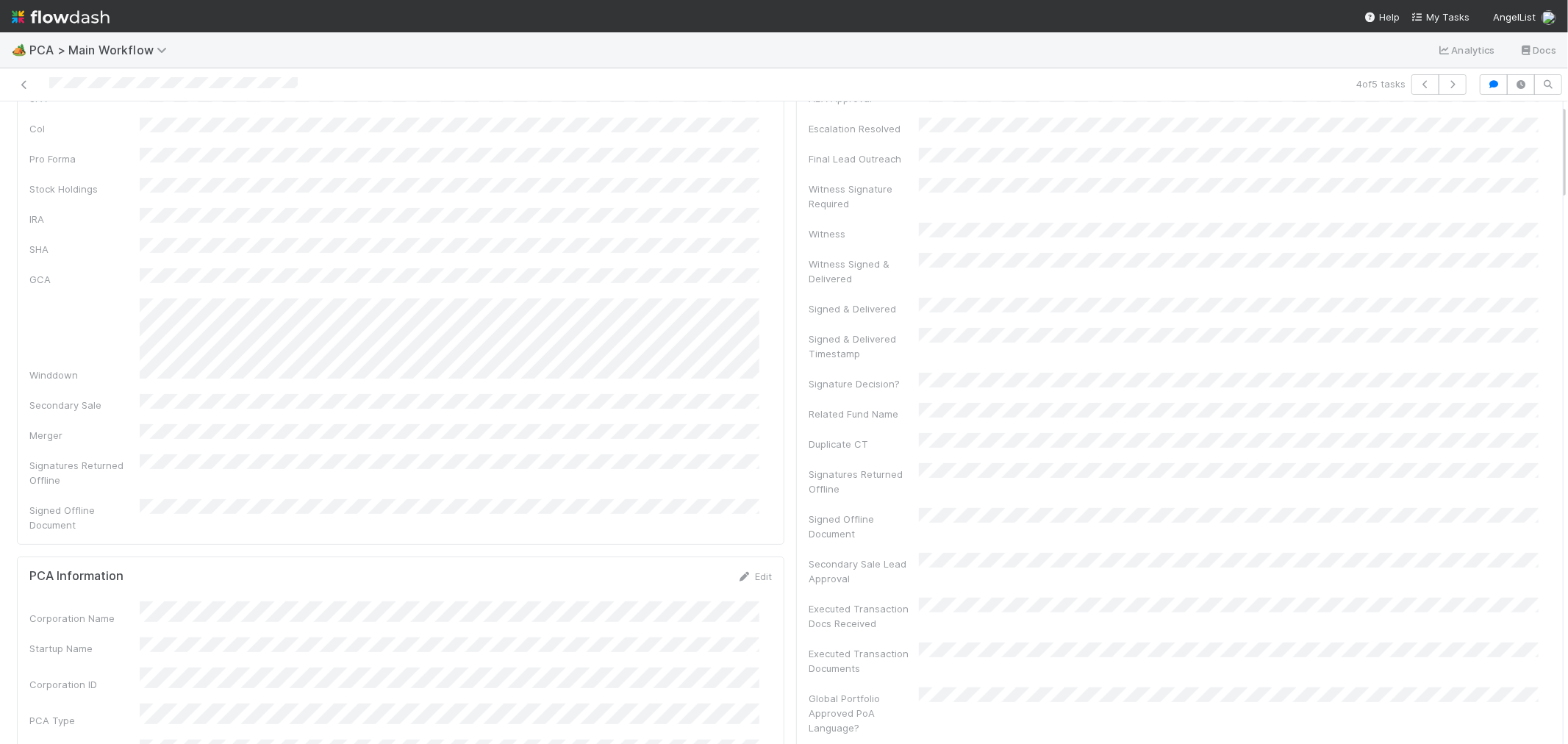
scroll to position [0, 0]
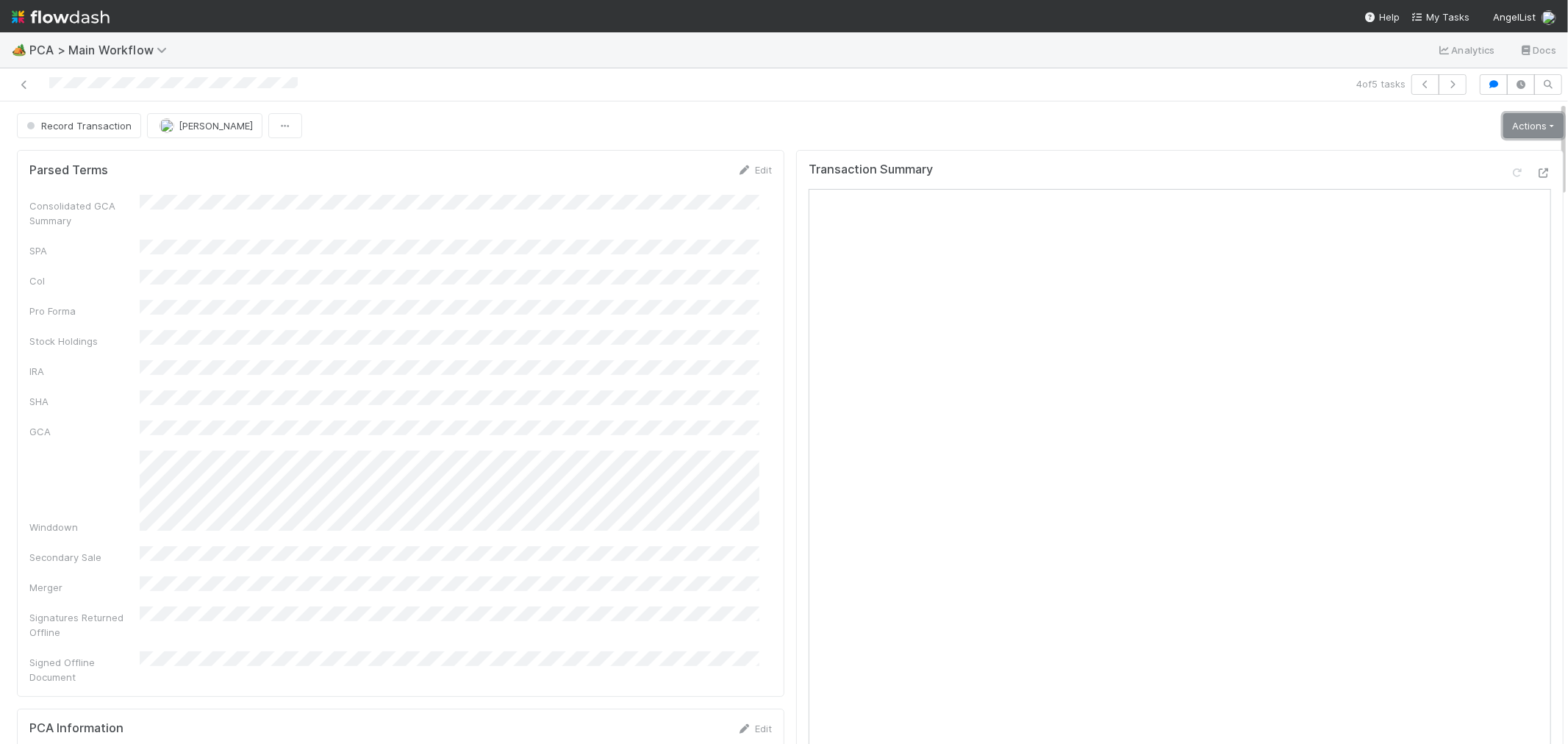
click at [1519, 128] on link "Actions" at bounding box center [1533, 126] width 60 height 25
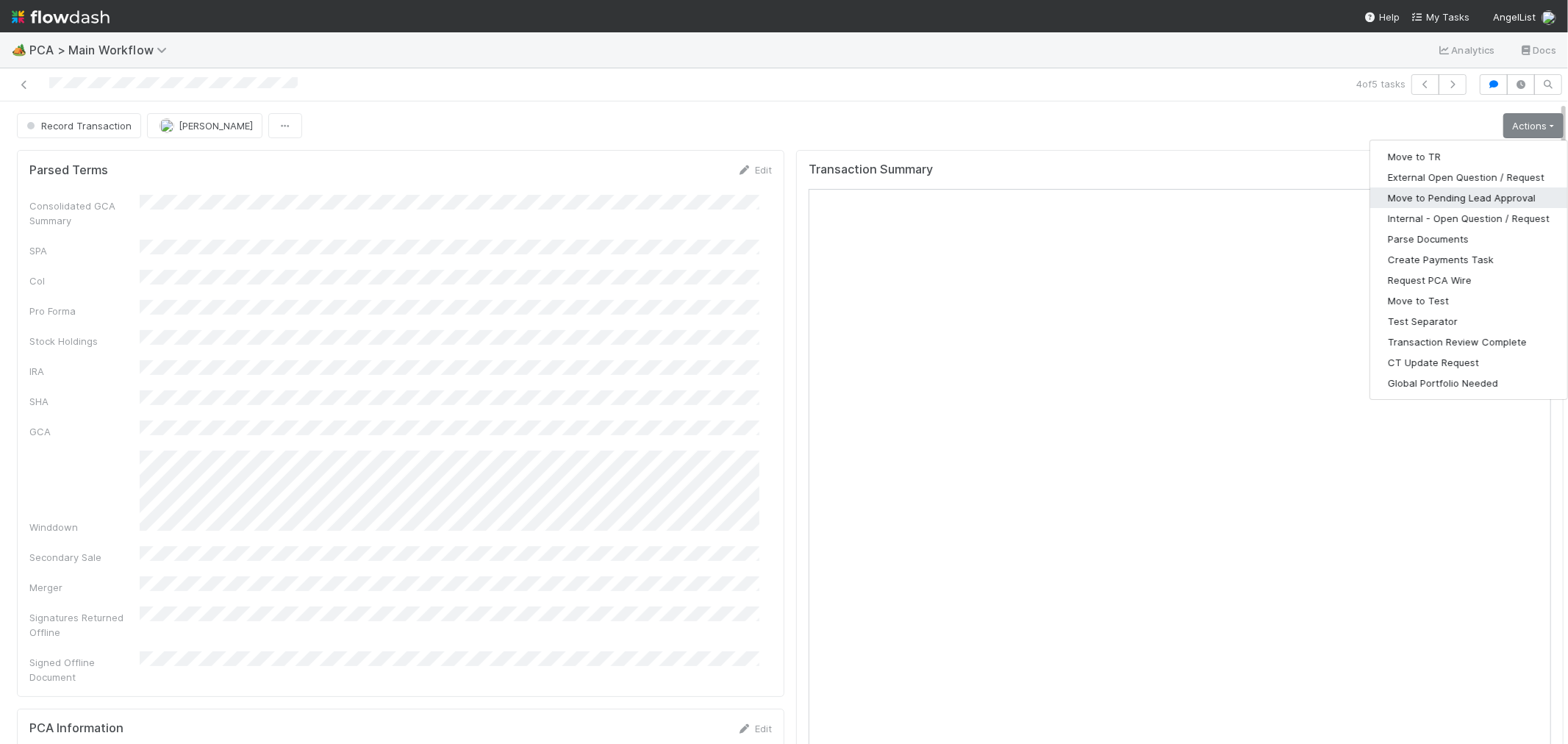
click at [1468, 195] on button "Move to Pending Lead Approval" at bounding box center [1469, 198] width 197 height 20
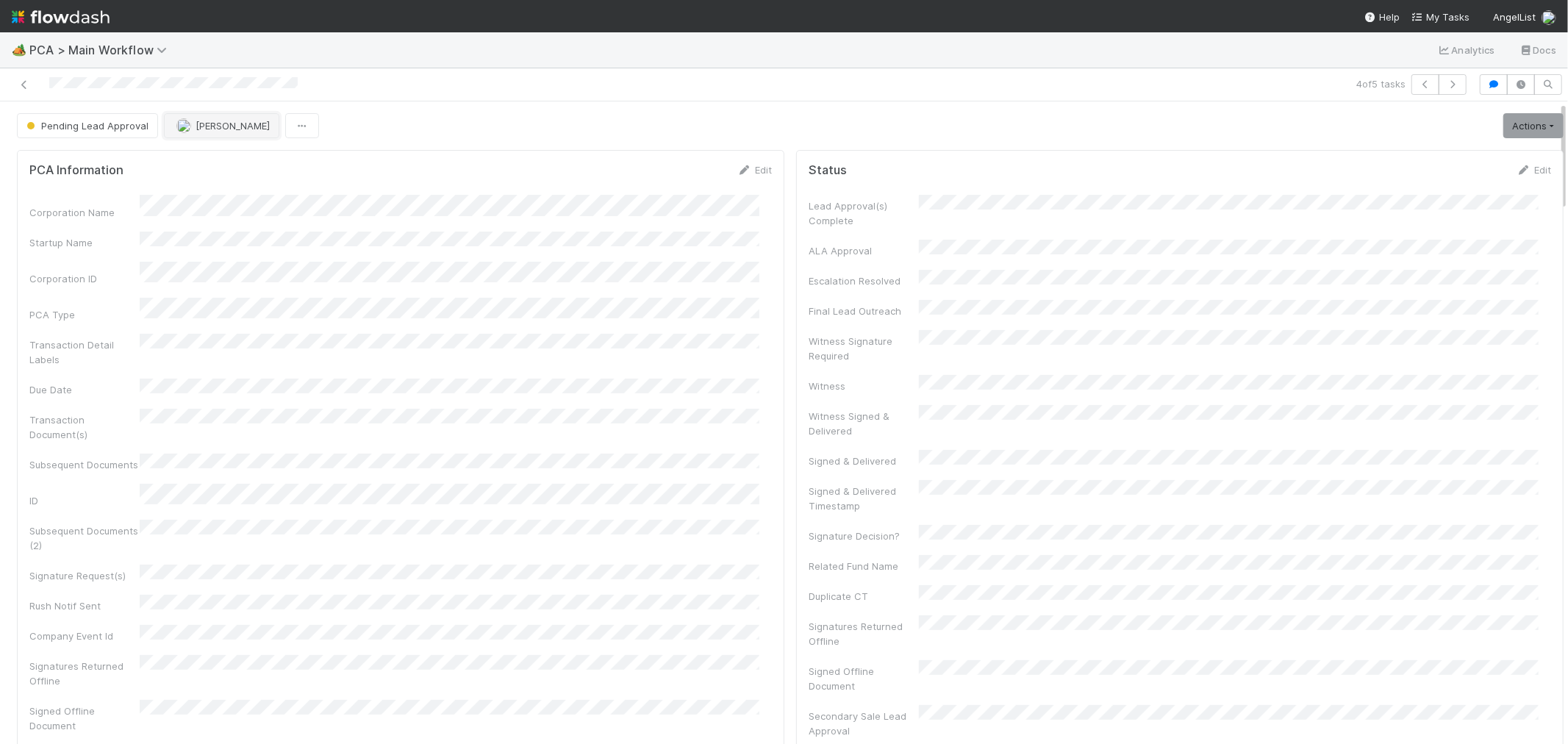
click at [217, 129] on span "[PERSON_NAME]" at bounding box center [233, 125] width 74 height 12
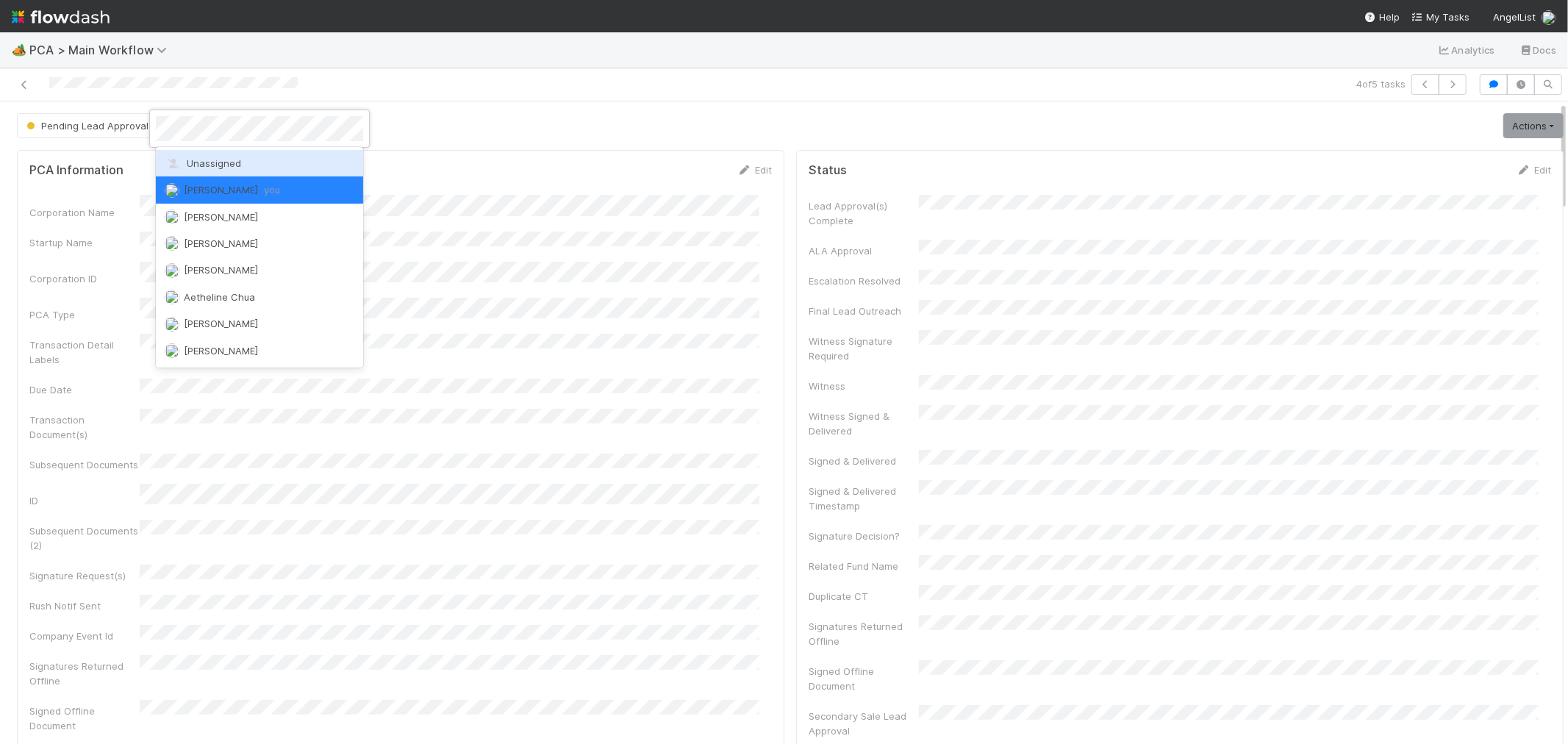
click at [223, 155] on div "Unassigned" at bounding box center [259, 163] width 207 height 27
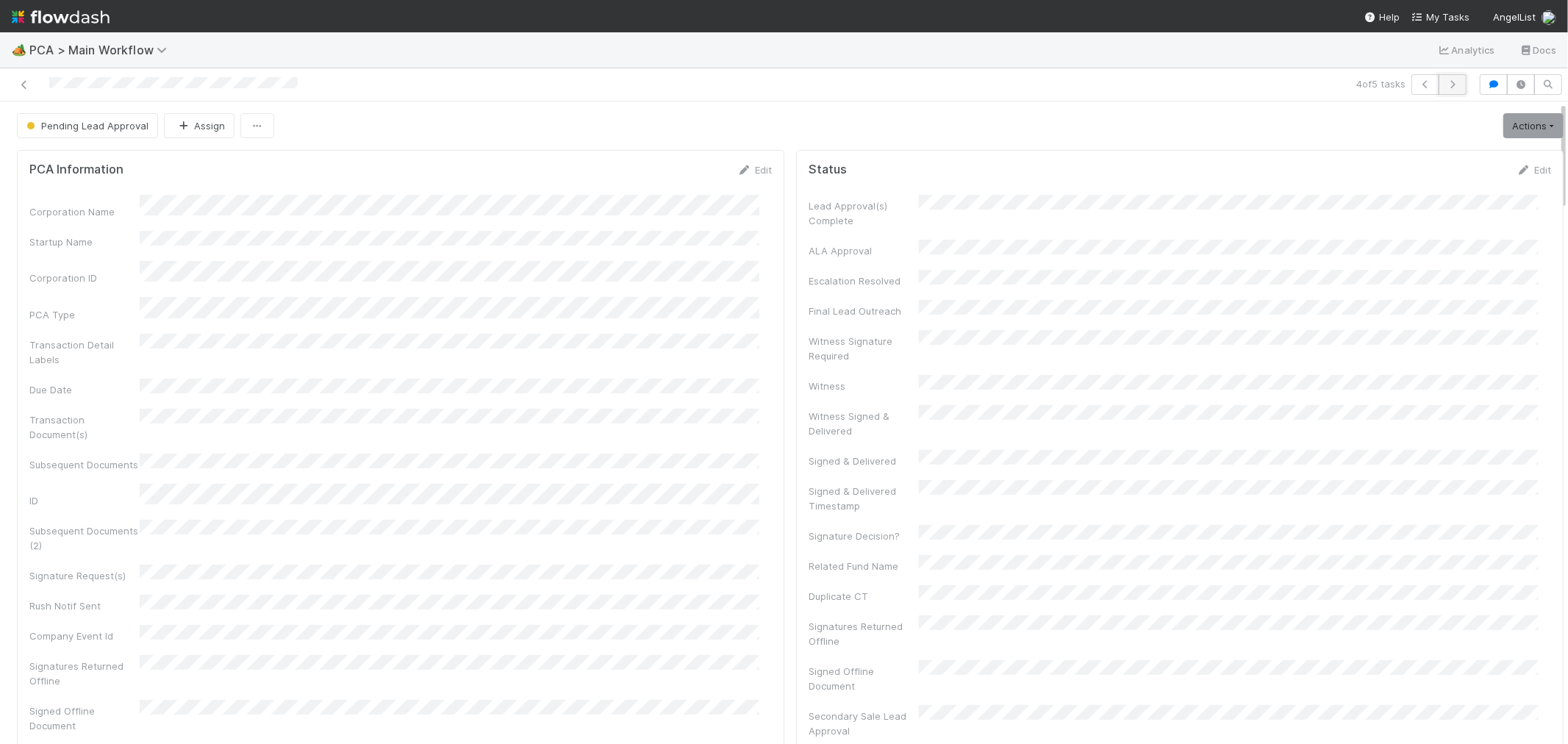
click at [1447, 86] on icon "button" at bounding box center [1453, 84] width 15 height 9
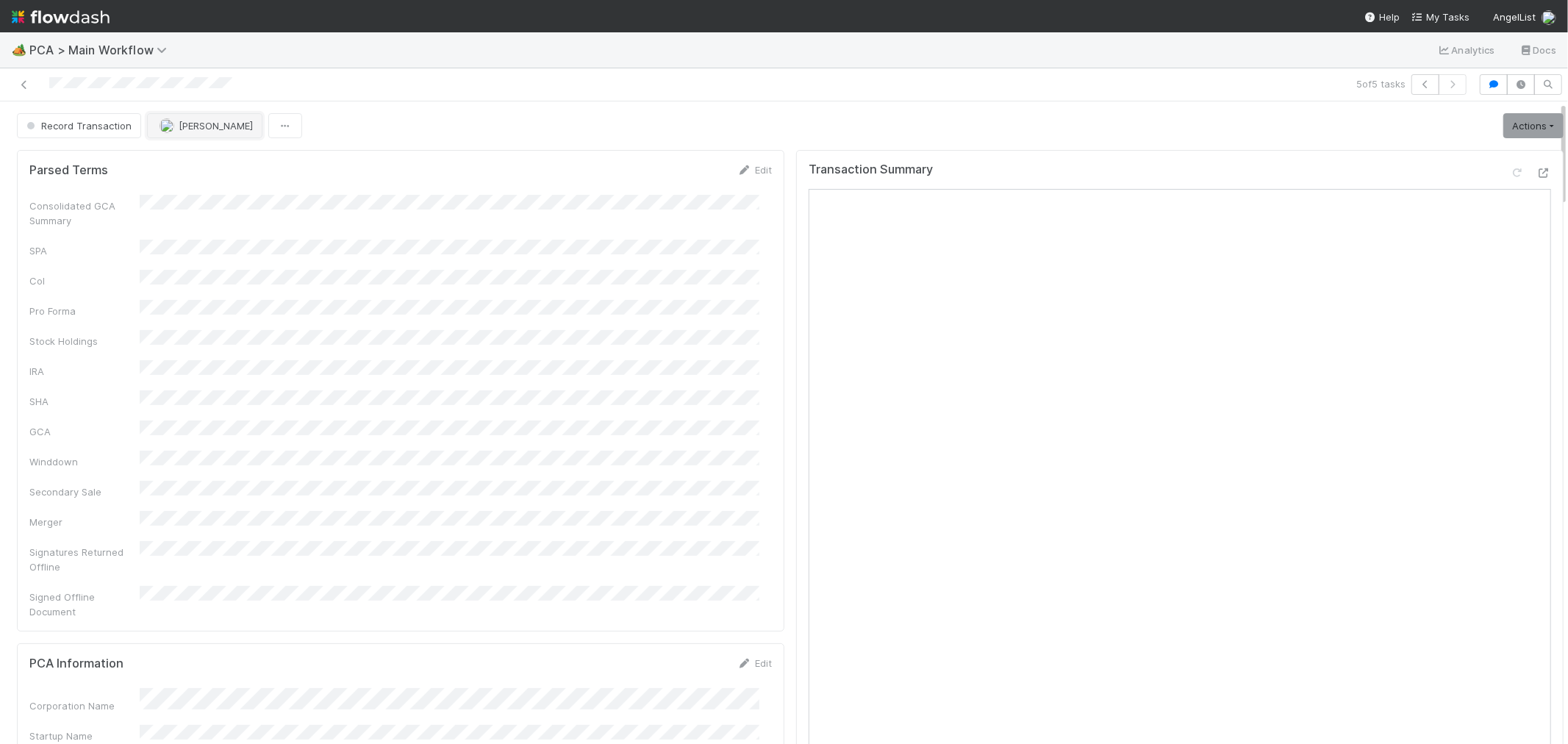
click at [208, 133] on button "[PERSON_NAME]" at bounding box center [205, 126] width 115 height 25
click at [210, 166] on span "[PERSON_NAME]" at bounding box center [204, 163] width 74 height 12
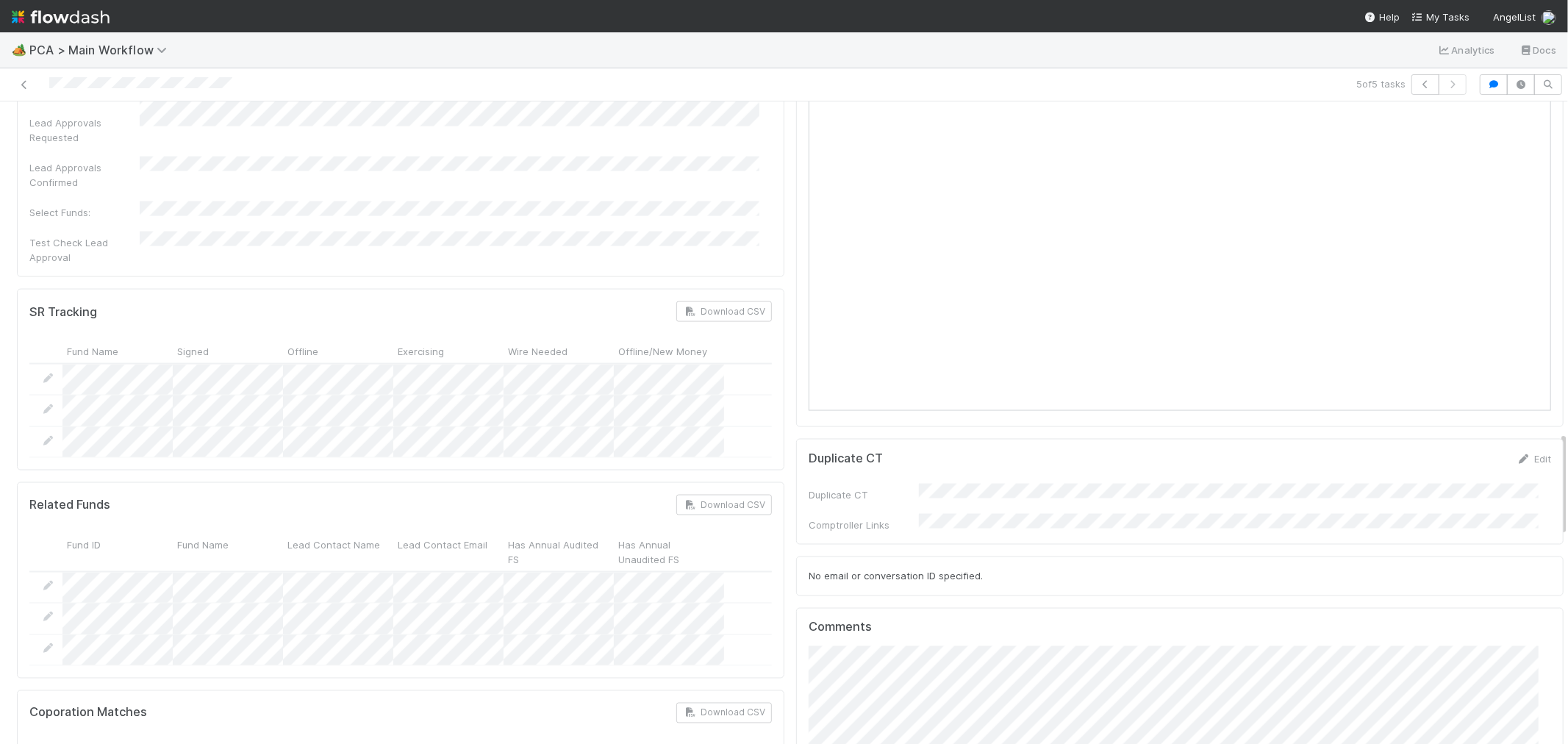
scroll to position [2286, 0]
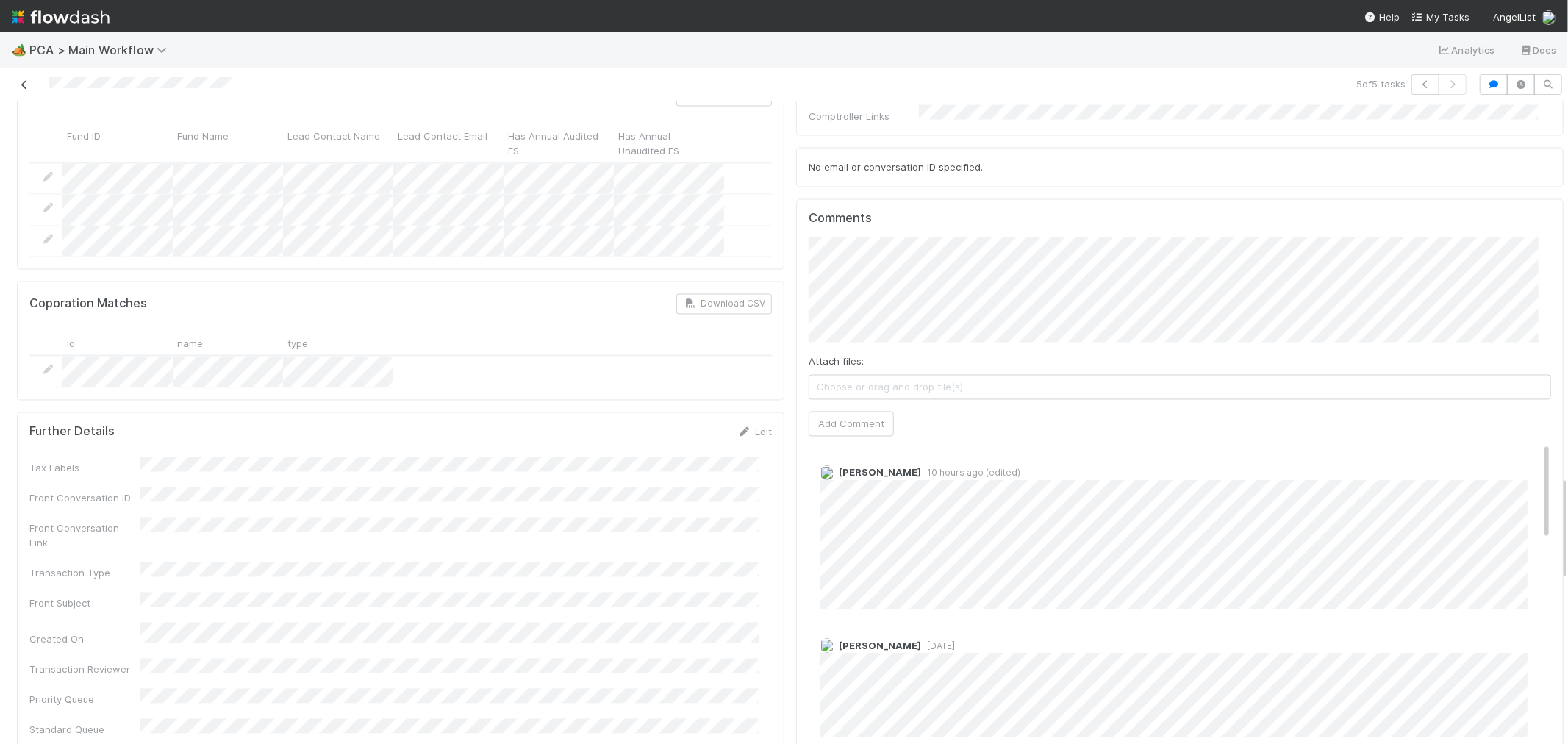
click at [26, 86] on icon at bounding box center [24, 85] width 15 height 9
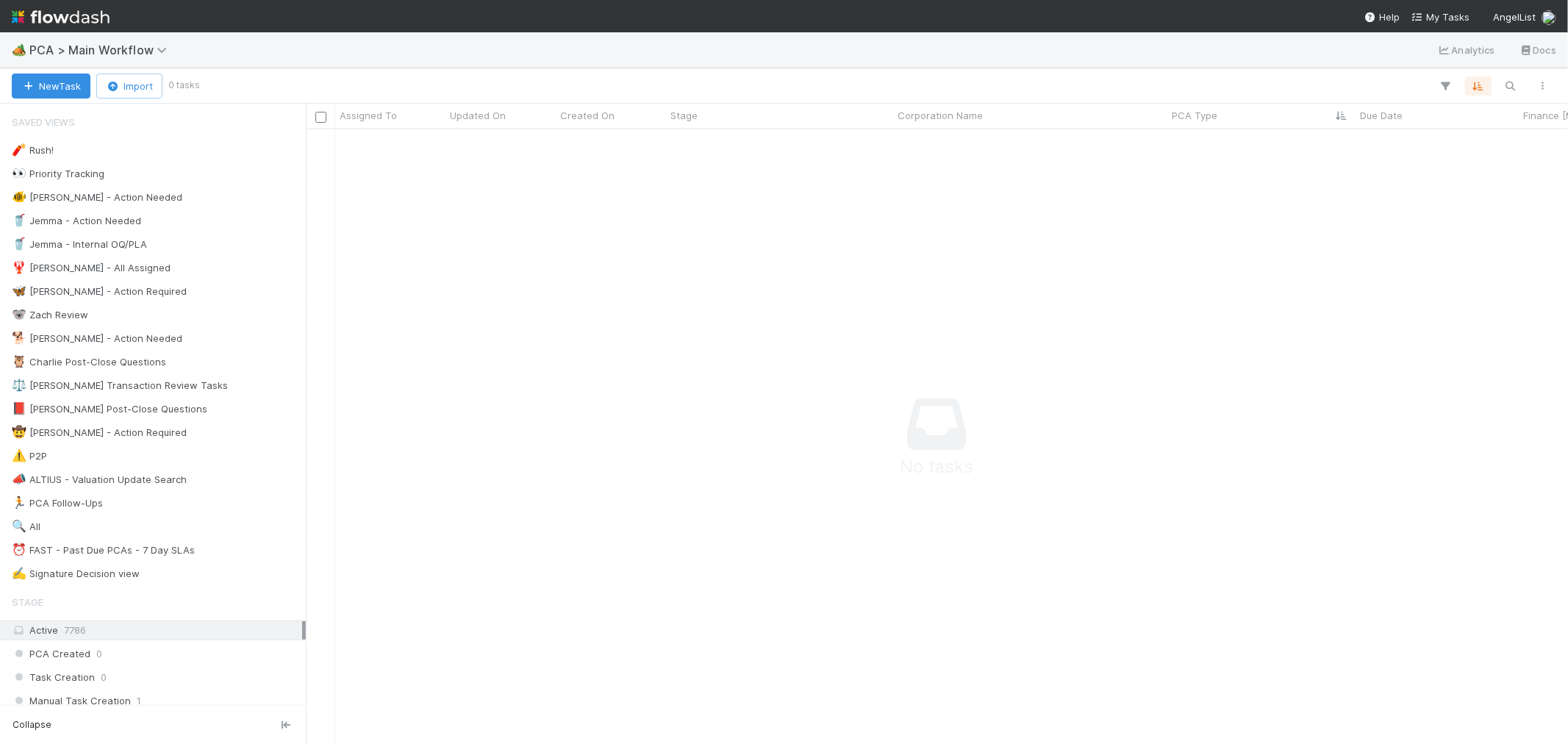
scroll to position [590, 1238]
click at [76, 5] on img at bounding box center [61, 17] width 98 height 25
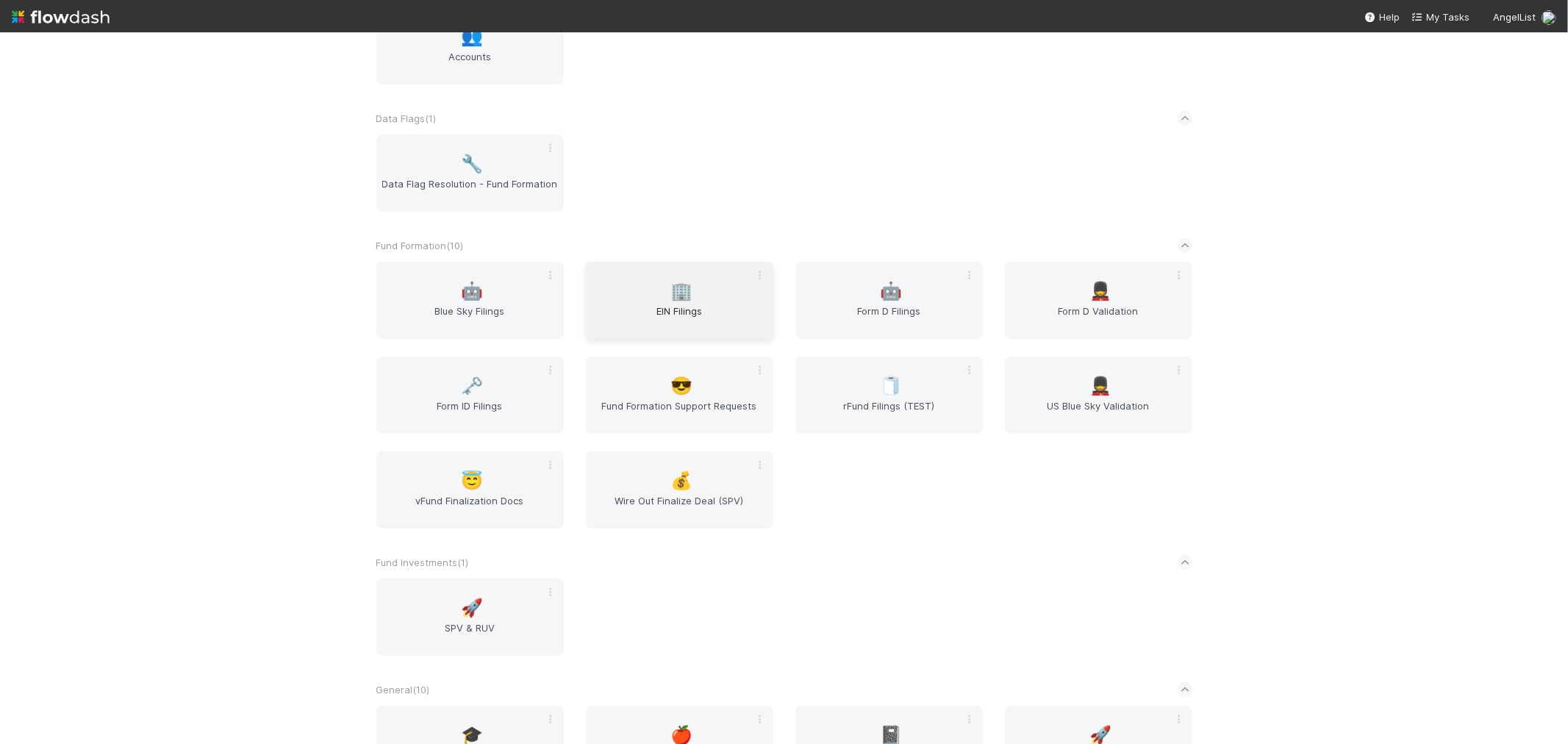
scroll to position [489, 0]
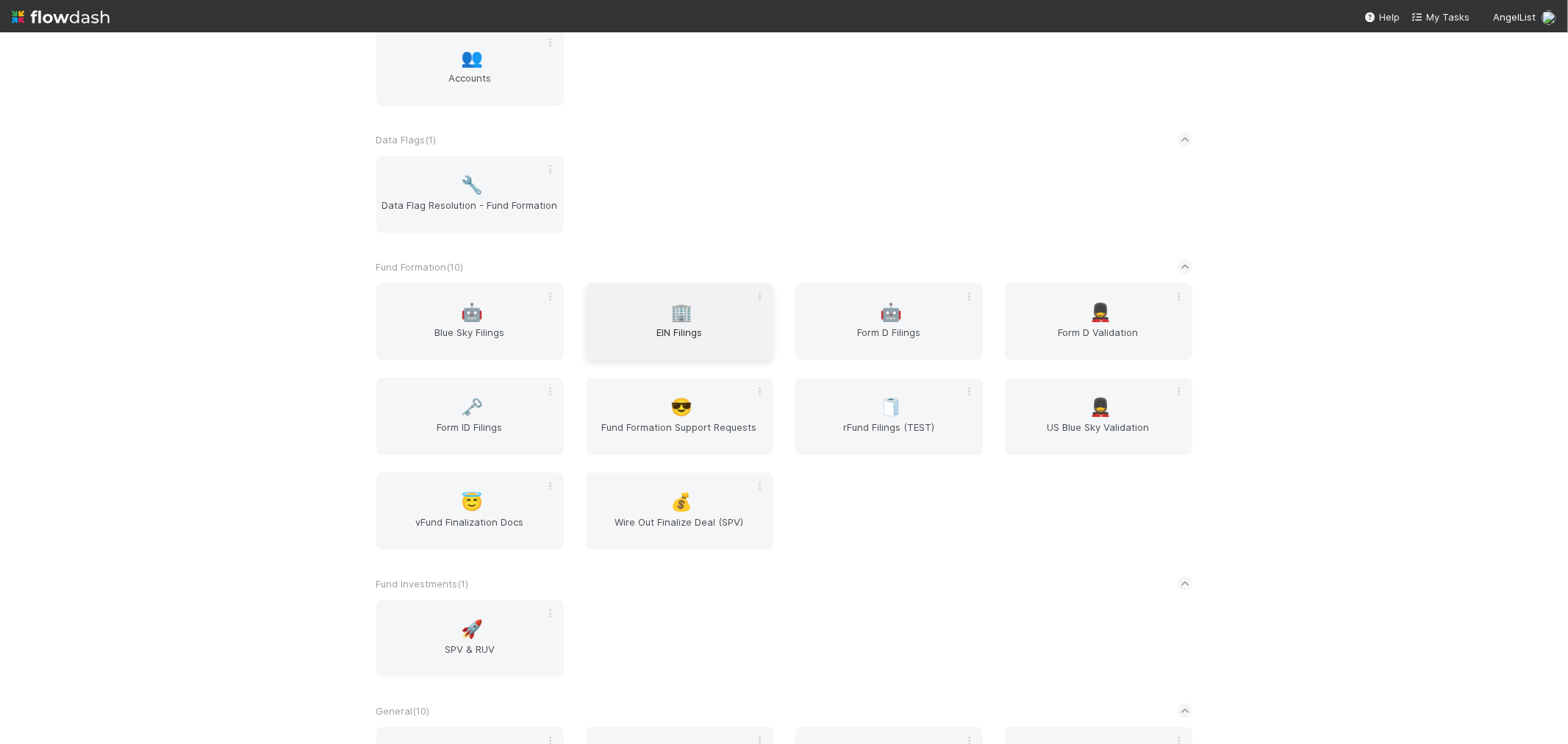
click at [704, 336] on span "EIN Filings" at bounding box center [680, 339] width 176 height 29
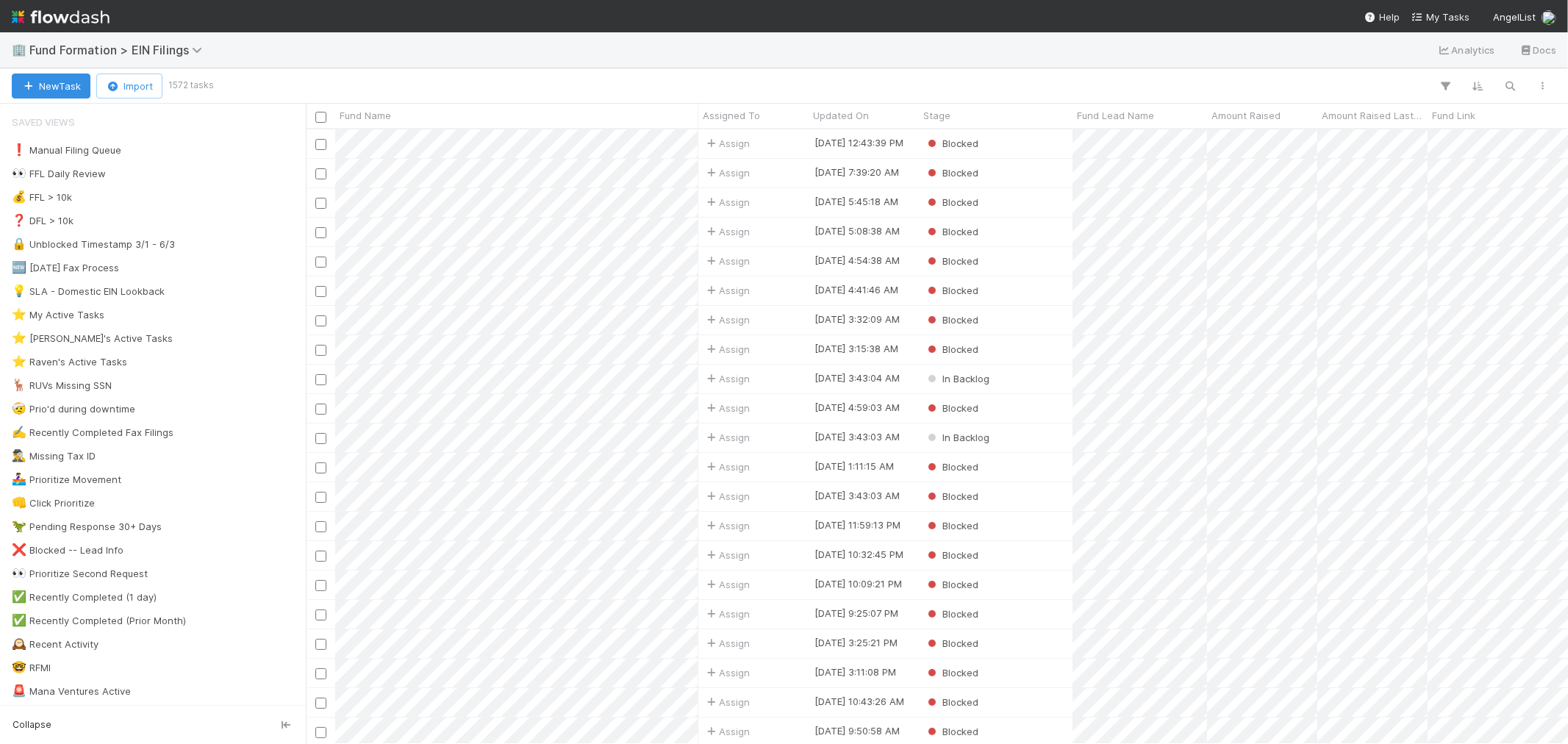
scroll to position [601, 1250]
click at [133, 358] on span "8" at bounding box center [136, 362] width 6 height 18
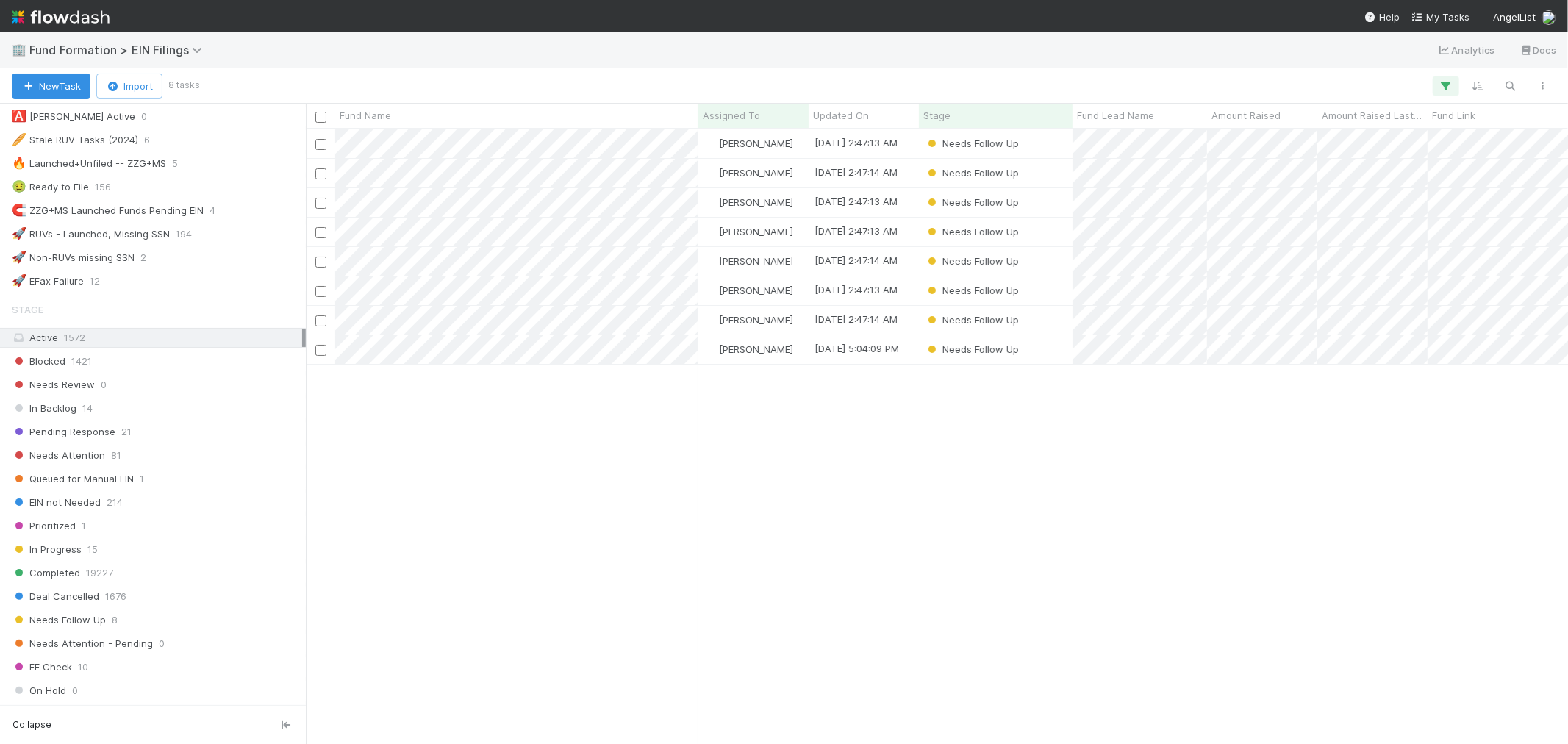
scroll to position [898, 0]
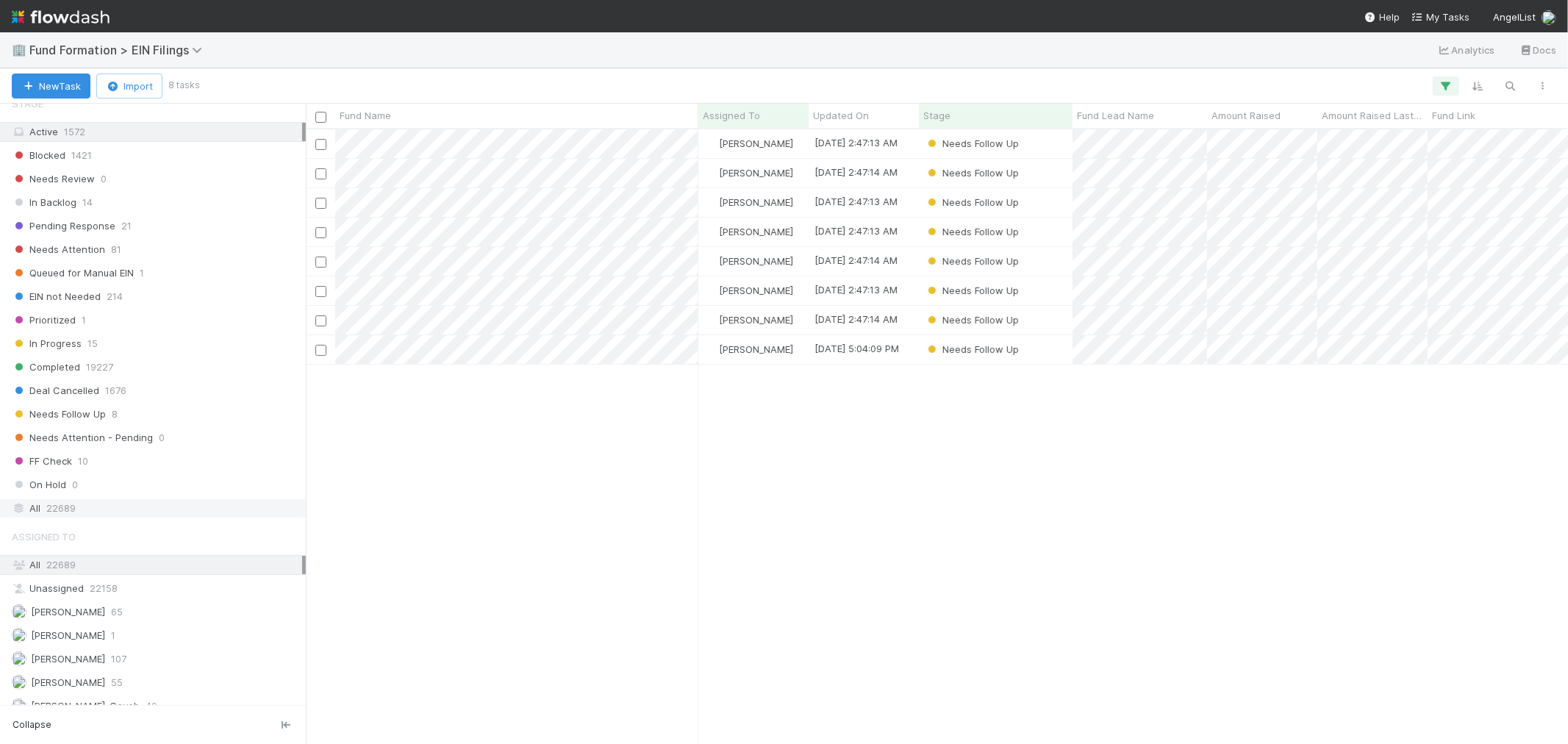
click at [116, 517] on div "All 22689" at bounding box center [157, 508] width 290 height 18
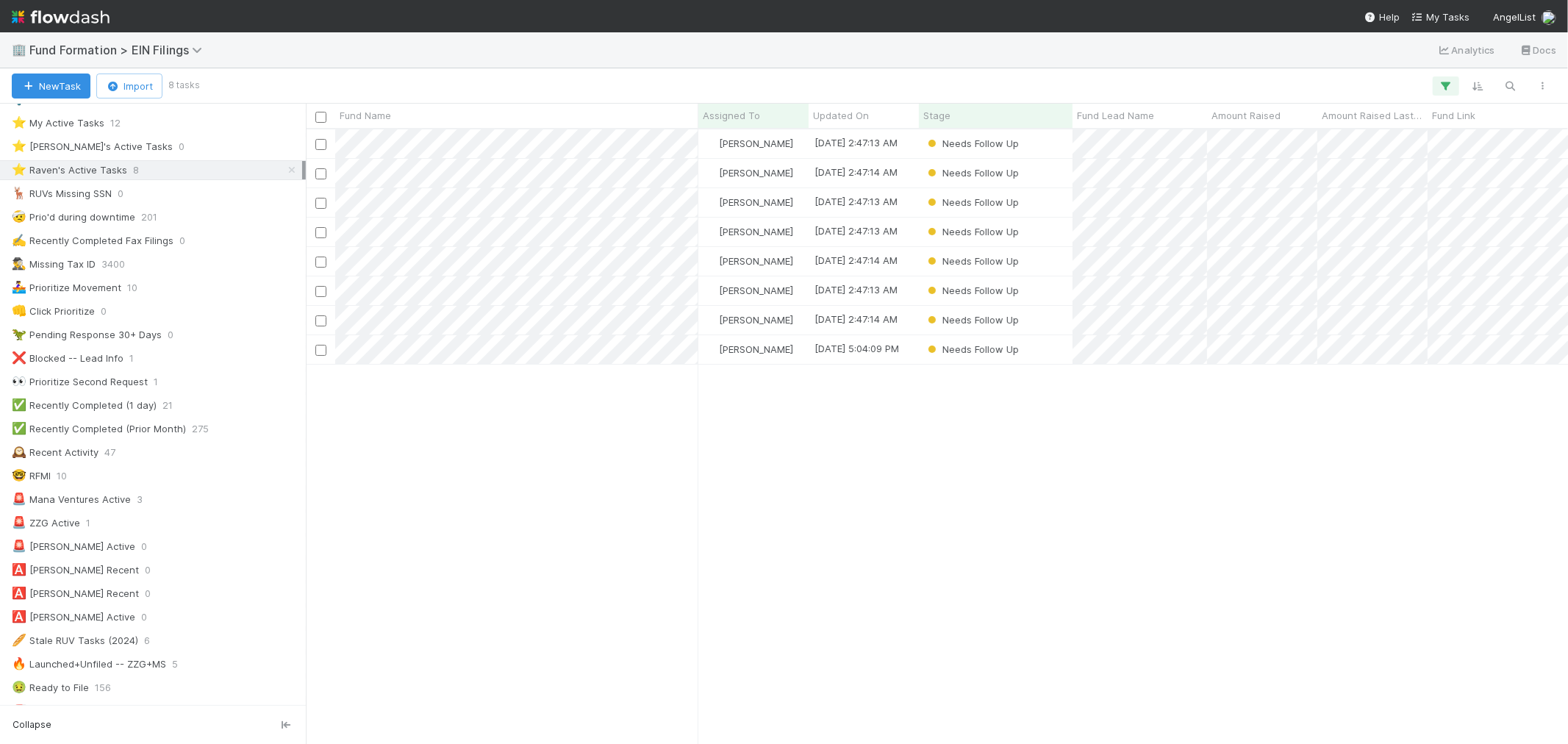
scroll to position [163, 0]
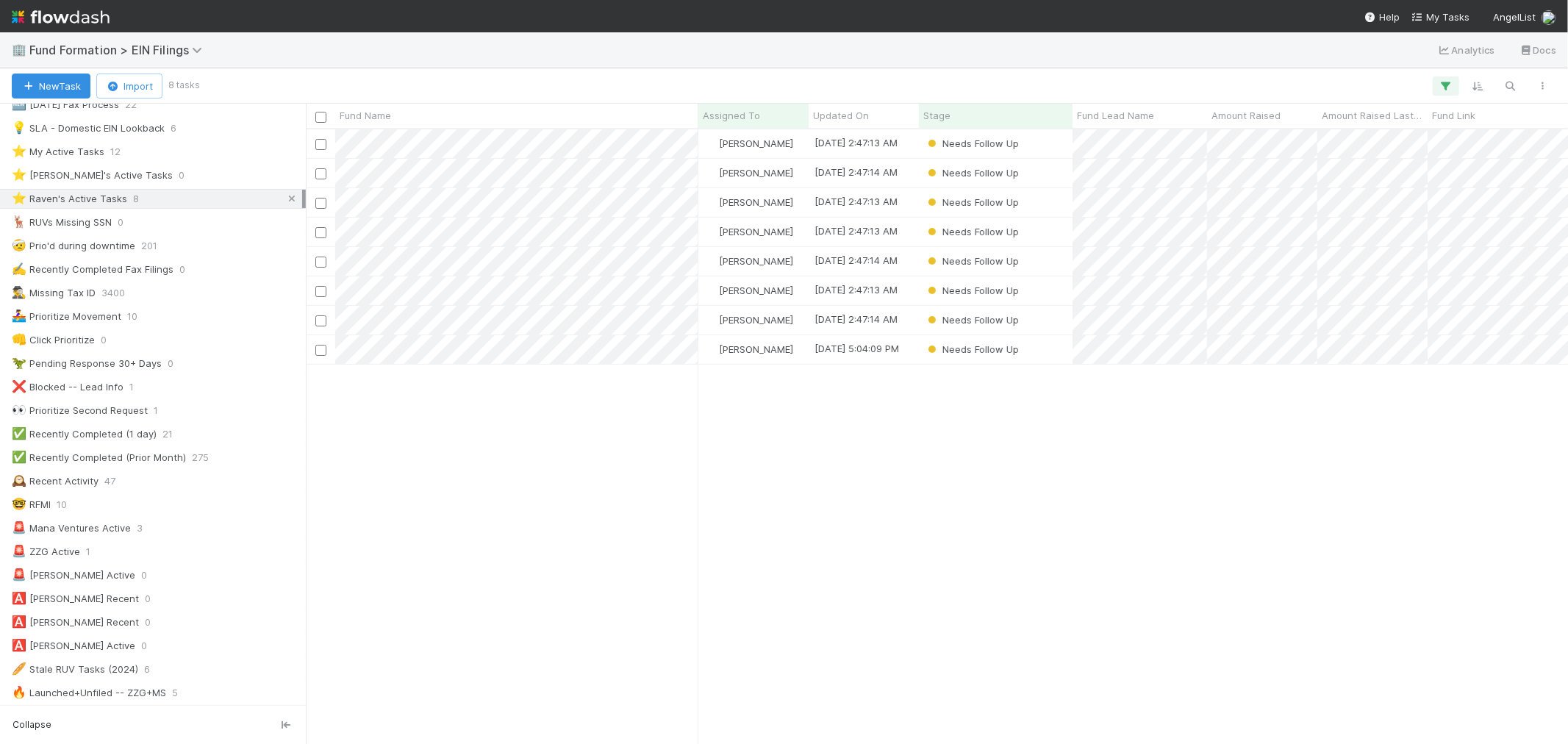
click at [285, 199] on icon at bounding box center [292, 199] width 15 height 9
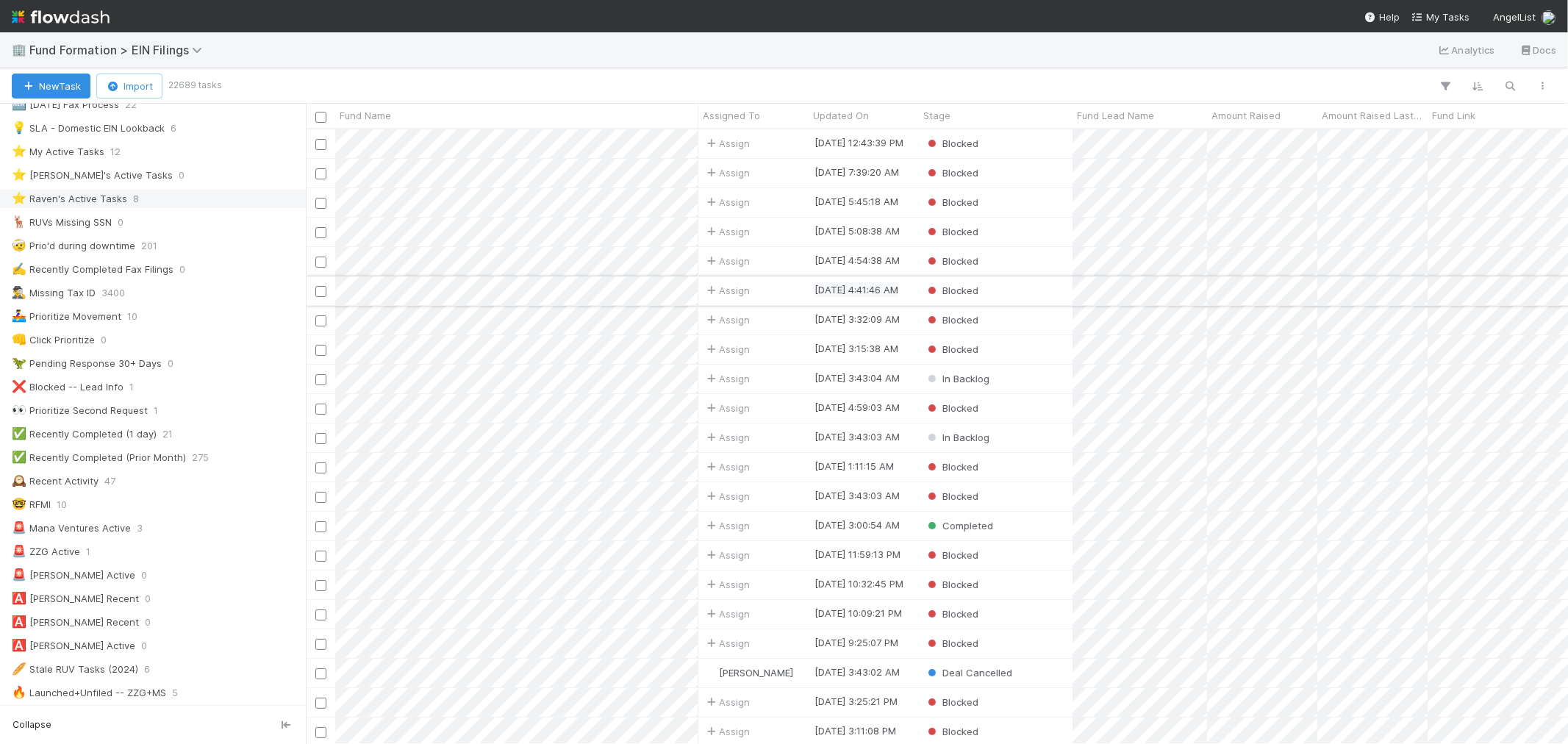
scroll to position [601, 1250]
click at [882, 116] on div "Updated On" at bounding box center [864, 115] width 102 height 15
click at [873, 162] on div "Sort Newest → Oldest" at bounding box center [897, 166] width 168 height 22
click at [1048, 209] on div "Completed" at bounding box center [996, 203] width 154 height 28
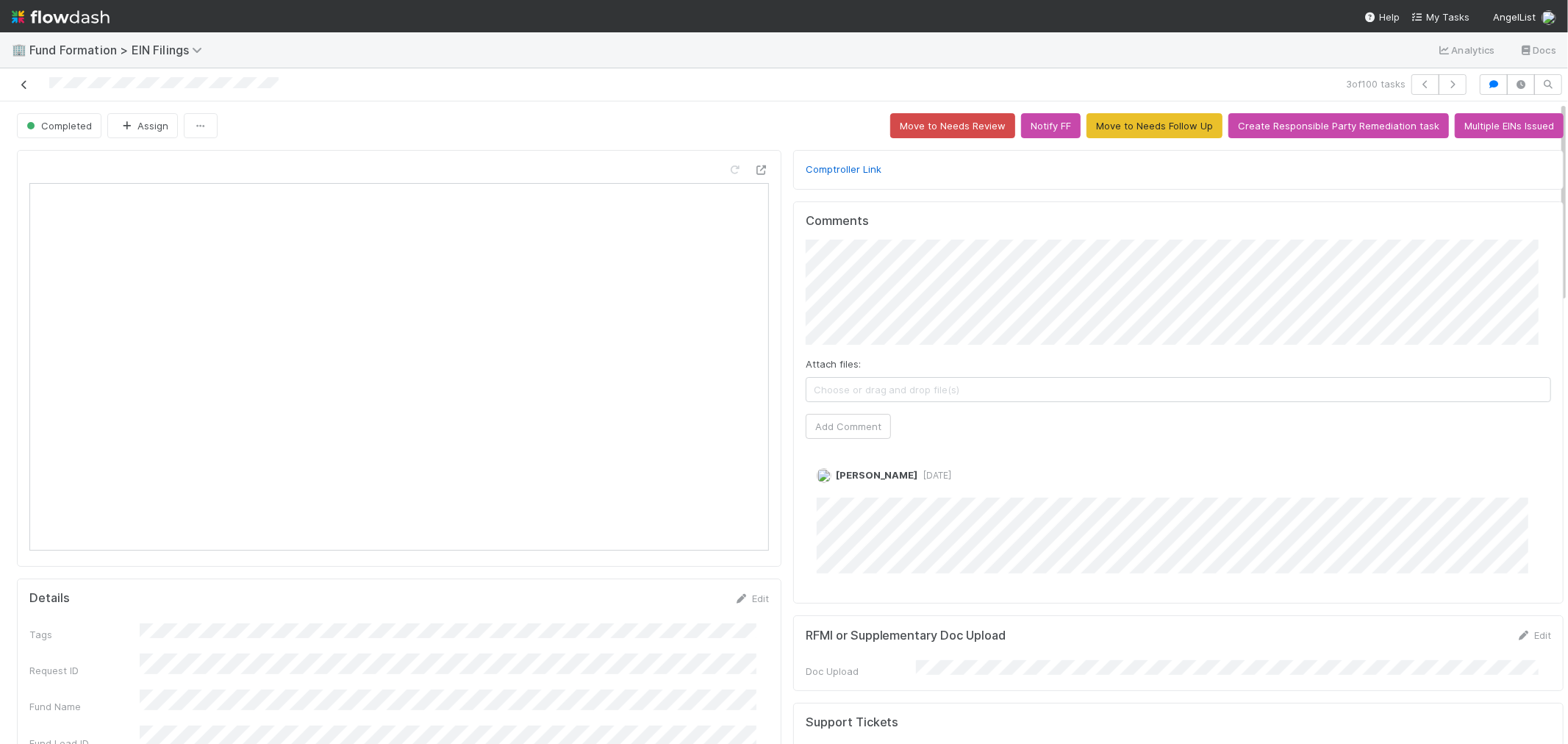
click at [24, 88] on icon at bounding box center [24, 85] width 15 height 9
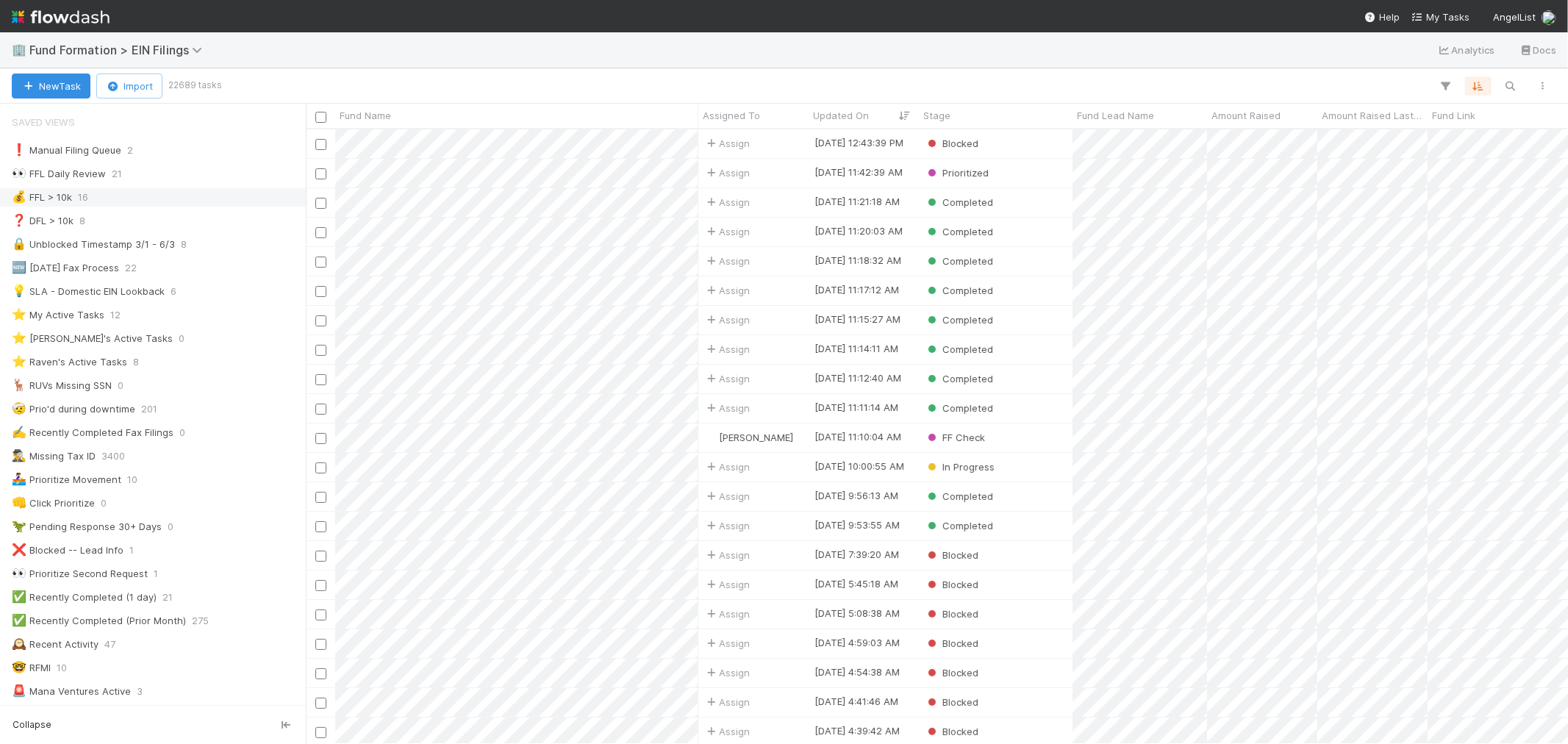
scroll to position [601, 1250]
click at [99, 358] on div "⭐ Raven's Active Tasks" at bounding box center [69, 362] width 115 height 18
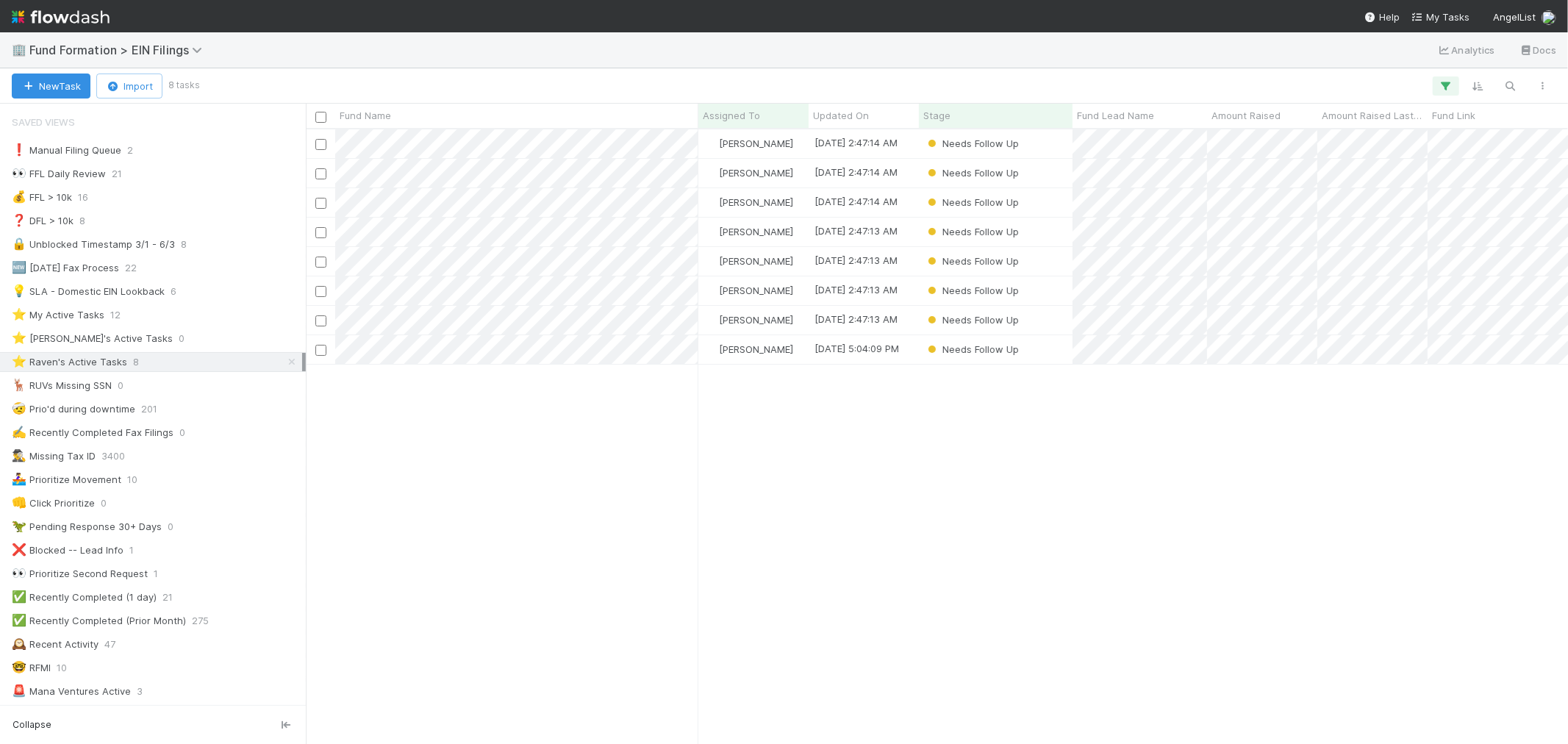
scroll to position [601, 1250]
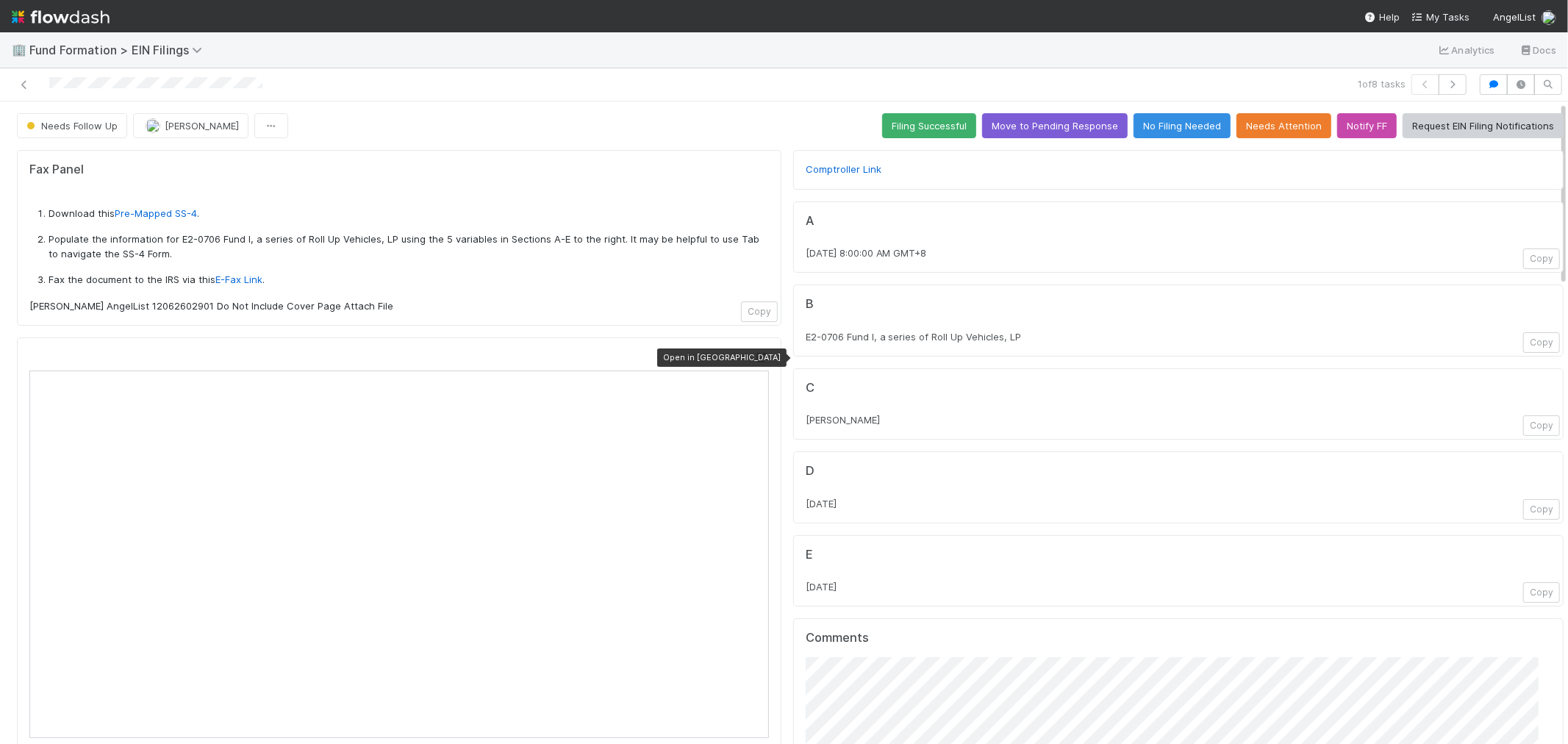
click at [754, 359] on icon at bounding box center [762, 358] width 15 height 9
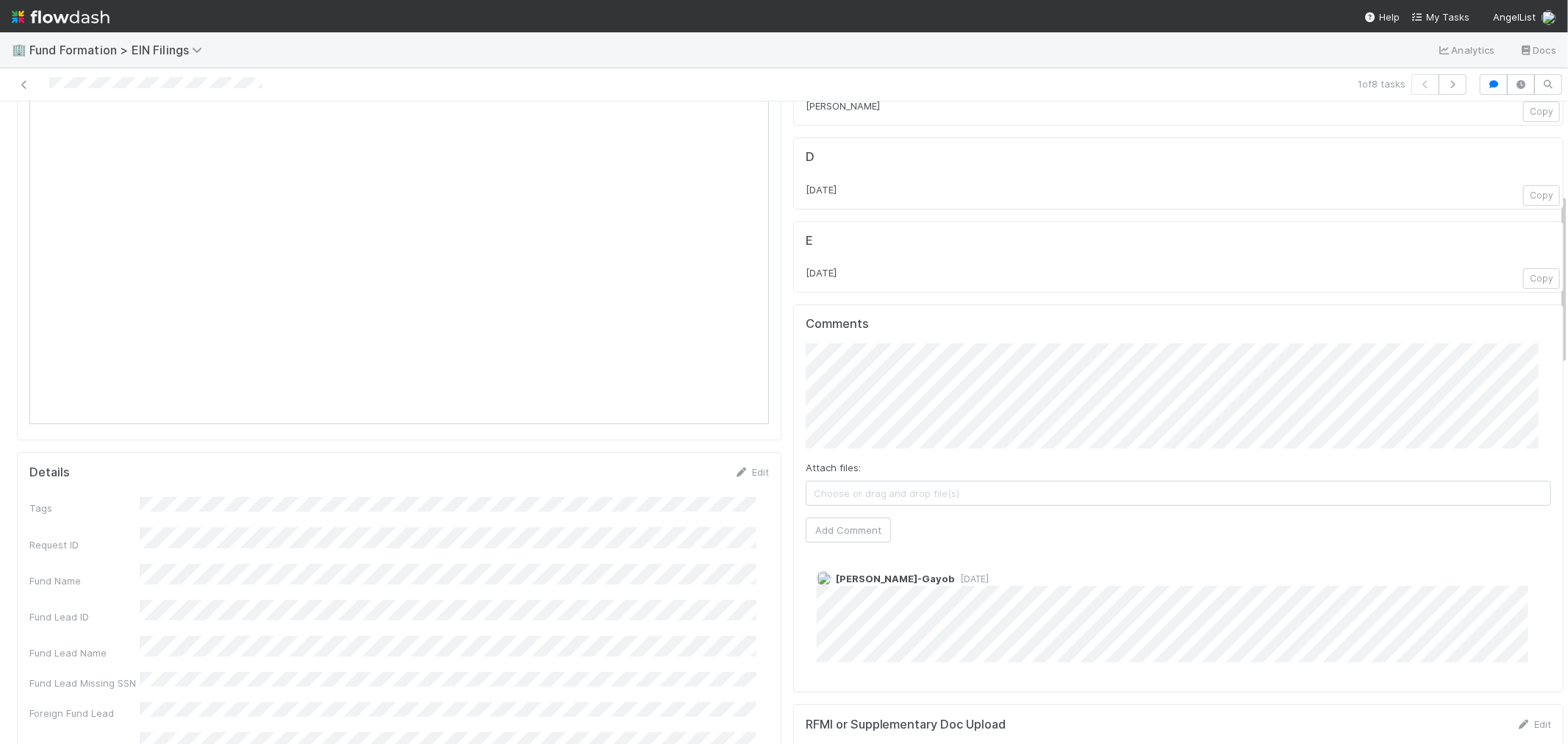
scroll to position [163, 0]
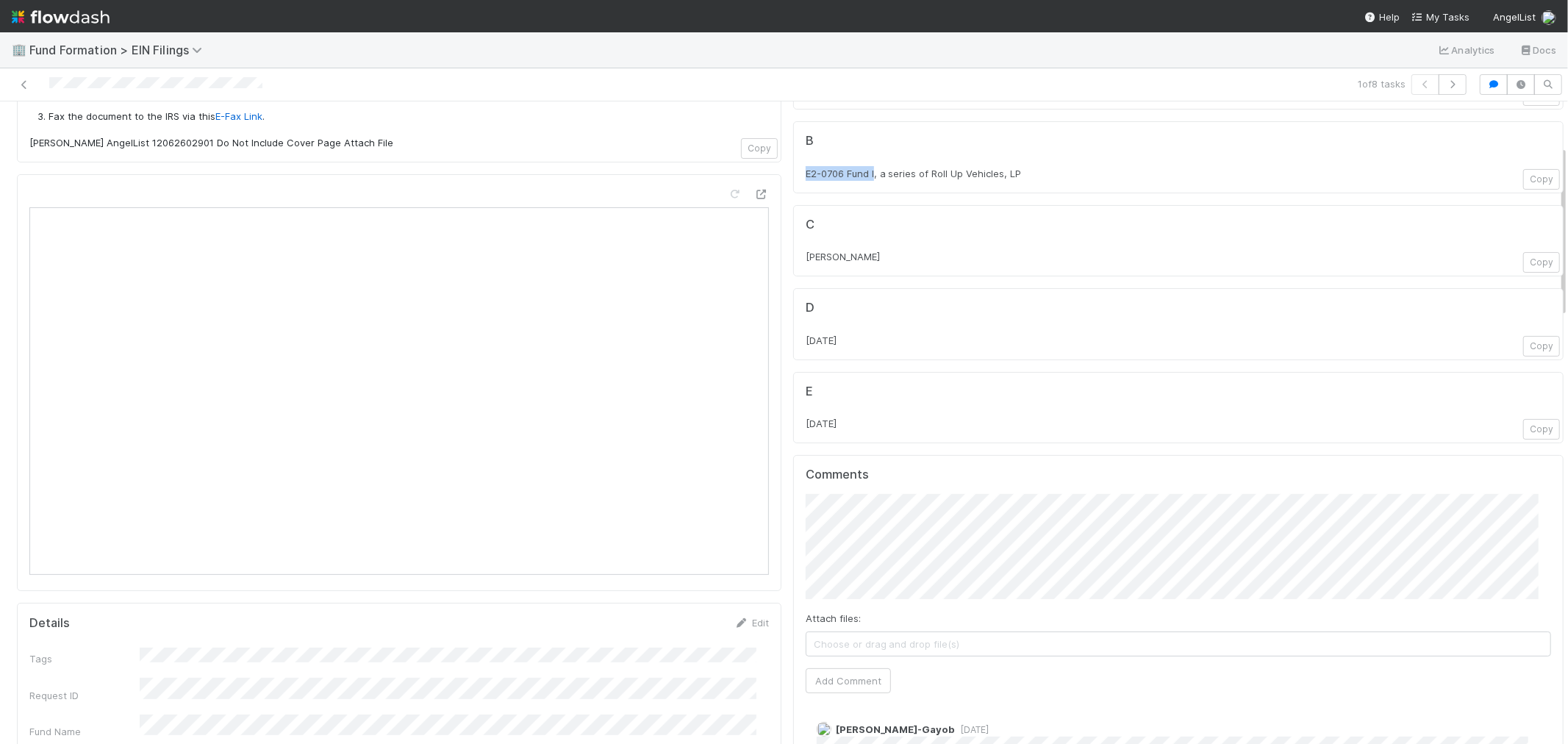
drag, startPoint x: 789, startPoint y: 177, endPoint x: 863, endPoint y: 171, distance: 74.2
click at [863, 171] on div "B E2-0706 Fund I, a series of Roll Up Vehicles, LP Copy" at bounding box center [1178, 157] width 770 height 72
copy span "E2-0706 Fund I"
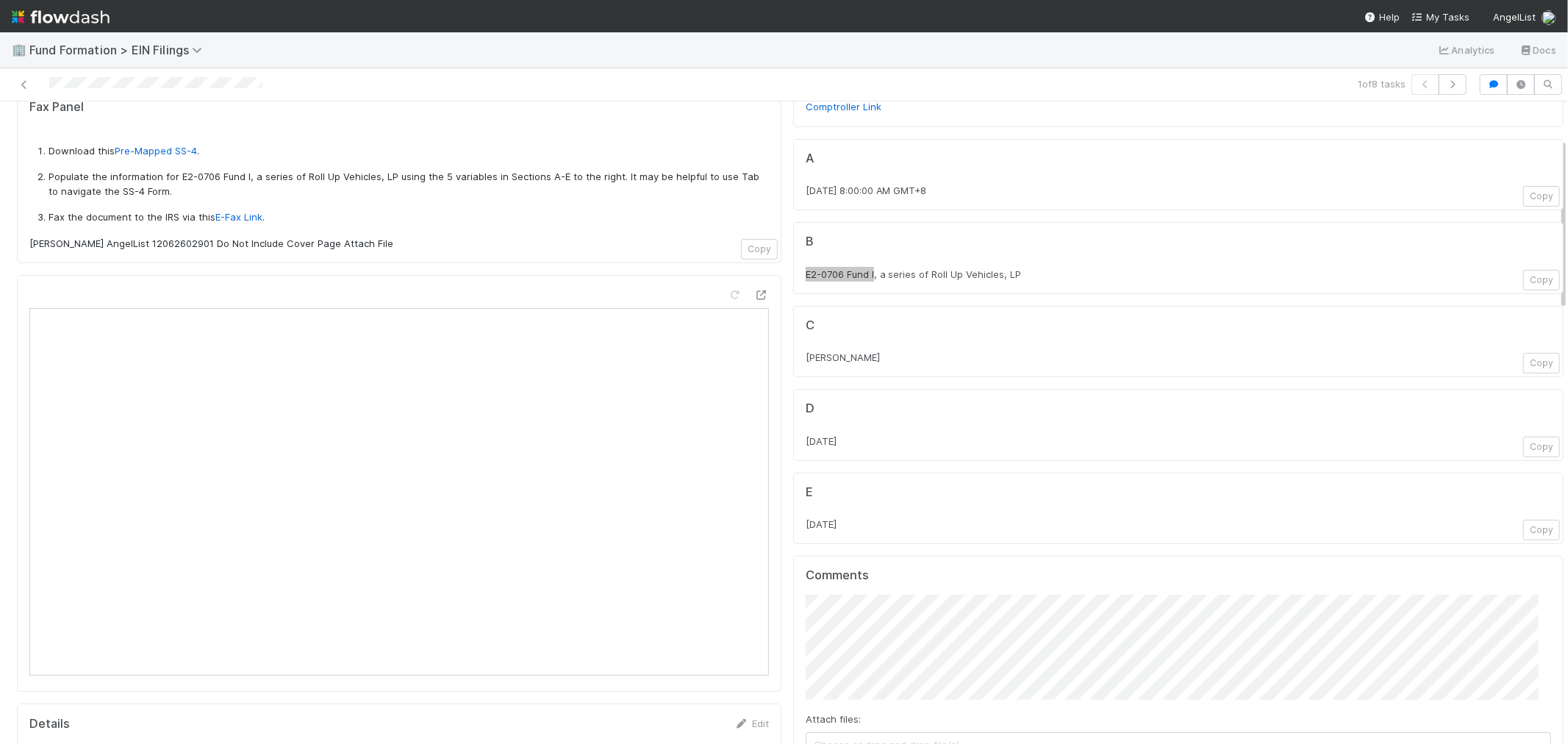
scroll to position [0, 0]
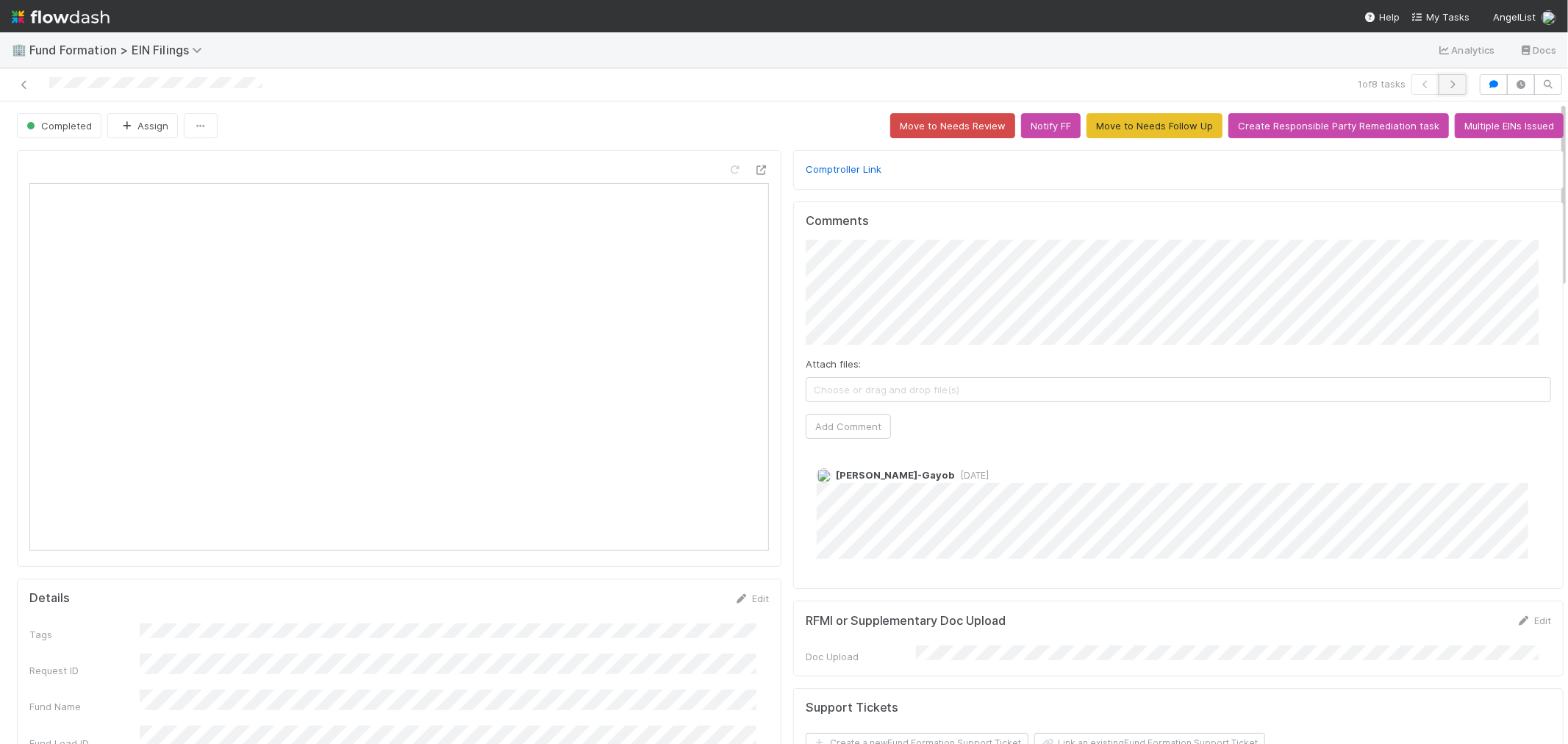
click at [1443, 90] on button "button" at bounding box center [1452, 84] width 28 height 20
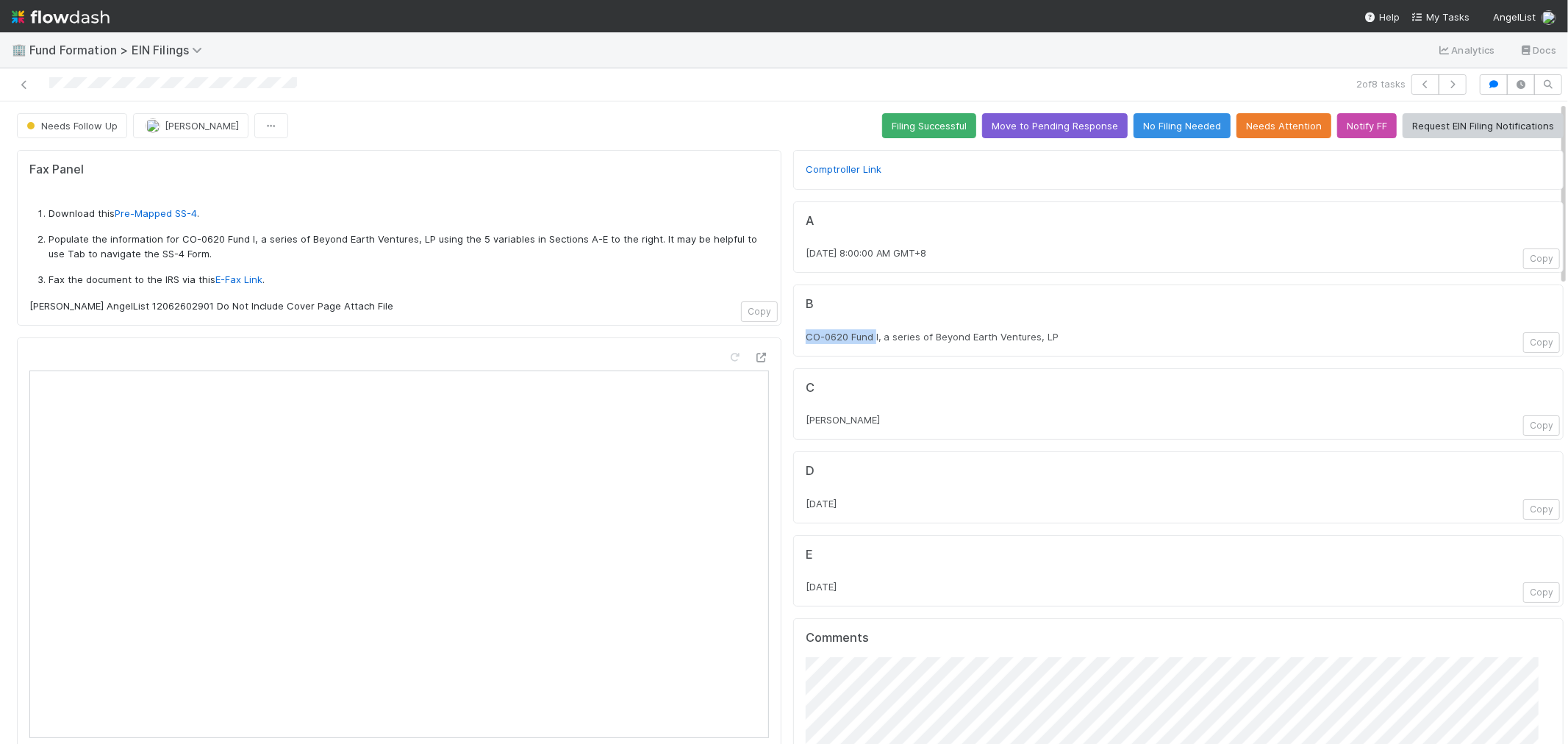
drag, startPoint x: 789, startPoint y: 337, endPoint x: 864, endPoint y: 331, distance: 75.2
click at [864, 331] on div "B CO-0620 Fund I, a series of Beyond Earth Ventures, LP Copy" at bounding box center [1178, 320] width 770 height 72
copy span "CO-0620 Fund"
click at [754, 361] on icon at bounding box center [762, 358] width 15 height 9
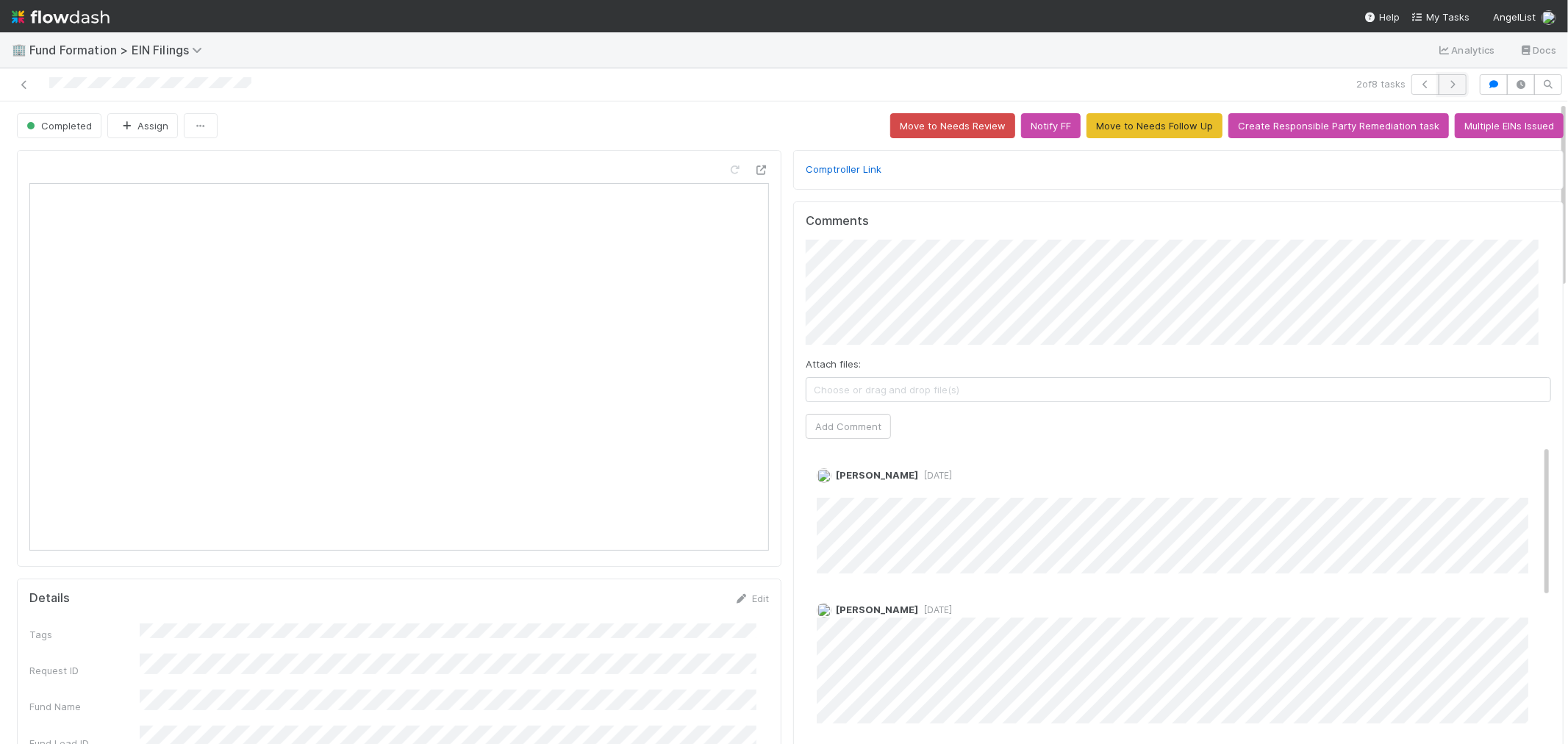
click at [1444, 90] on button "button" at bounding box center [1452, 84] width 28 height 20
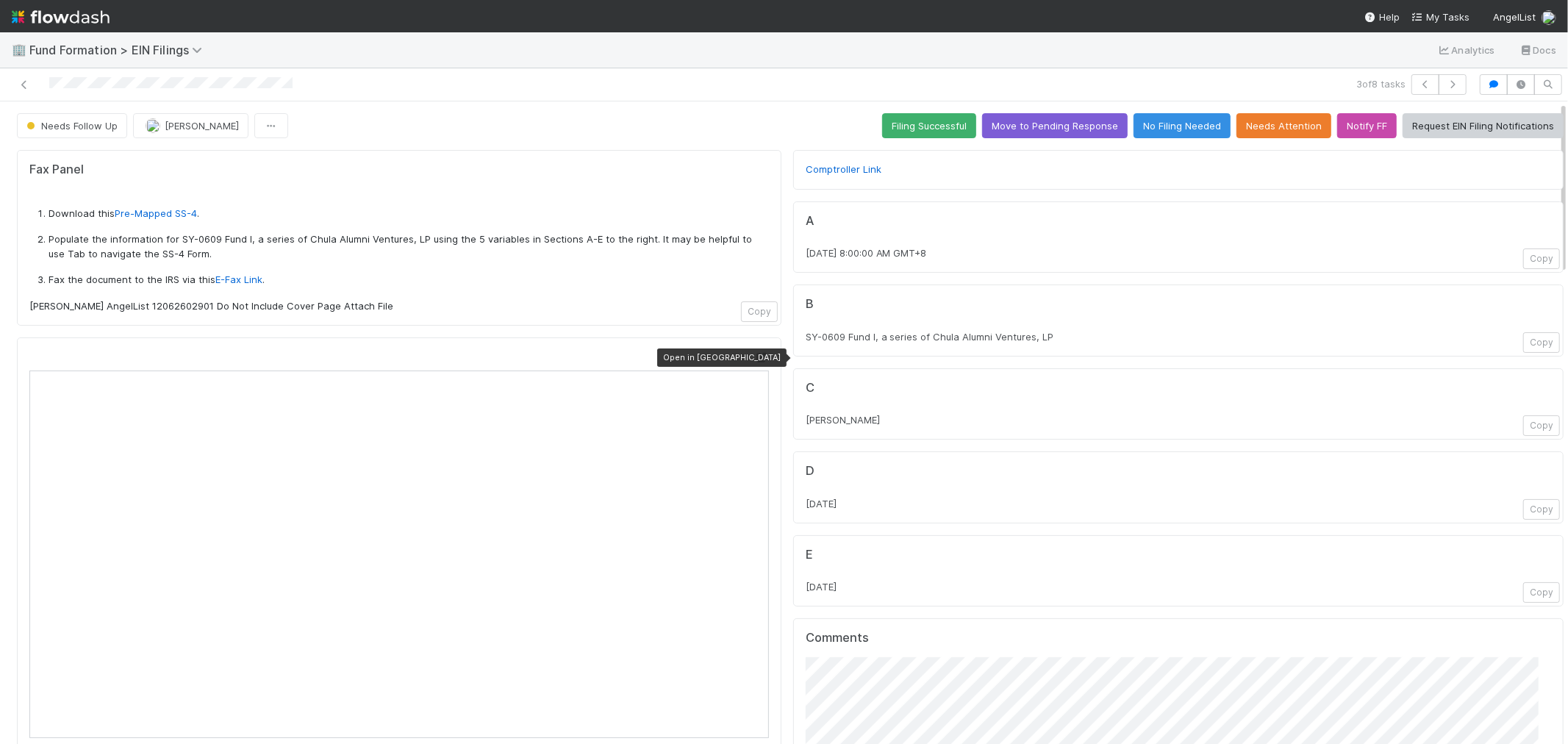
click at [754, 355] on icon at bounding box center [762, 358] width 15 height 9
click at [1356, 126] on button "Notify FF" at bounding box center [1367, 126] width 60 height 25
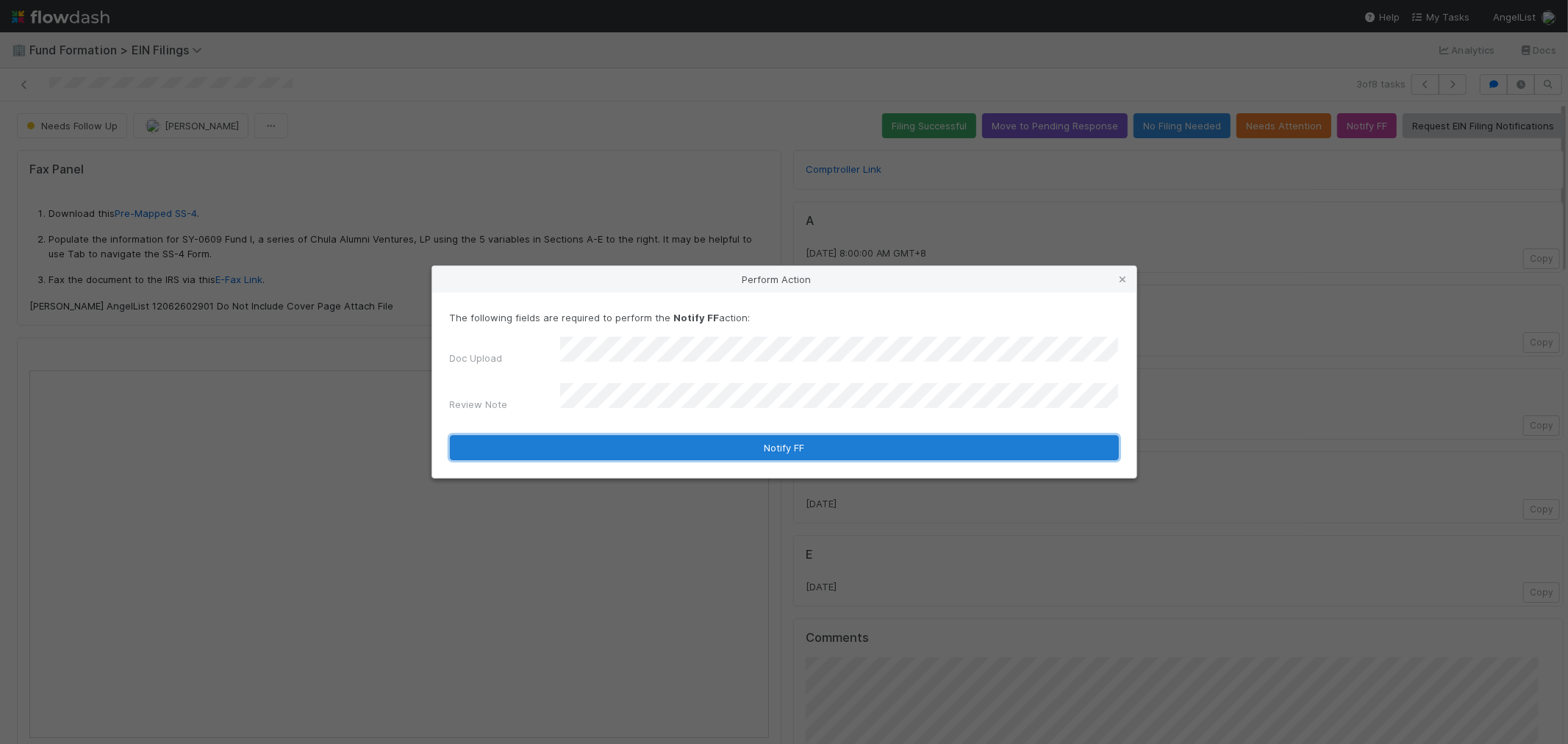
click at [917, 435] on button "Notify FF" at bounding box center [784, 448] width 669 height 25
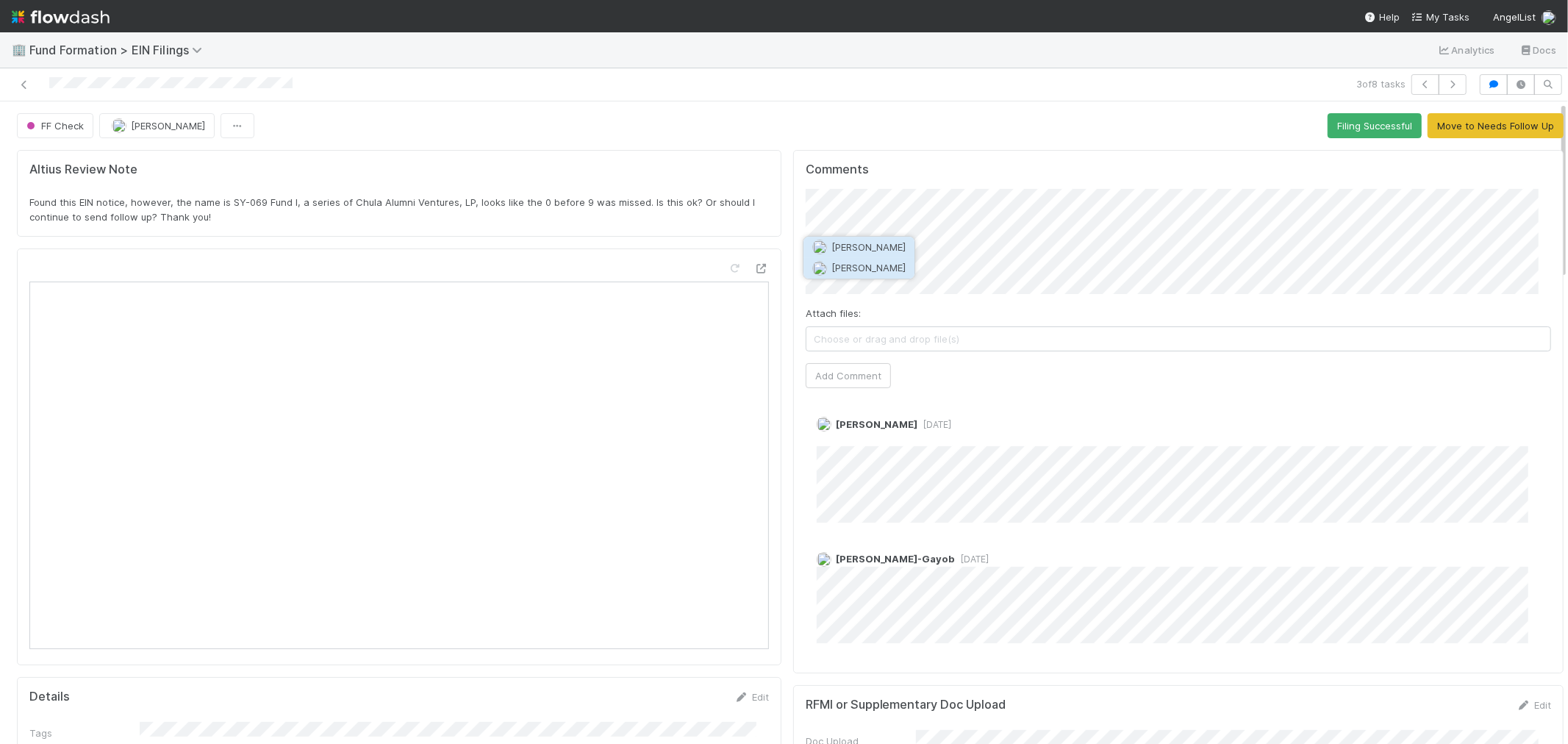
click at [892, 277] on button "[PERSON_NAME]" at bounding box center [858, 268] width 111 height 20
click at [841, 373] on button "Add Comment" at bounding box center [848, 376] width 85 height 25
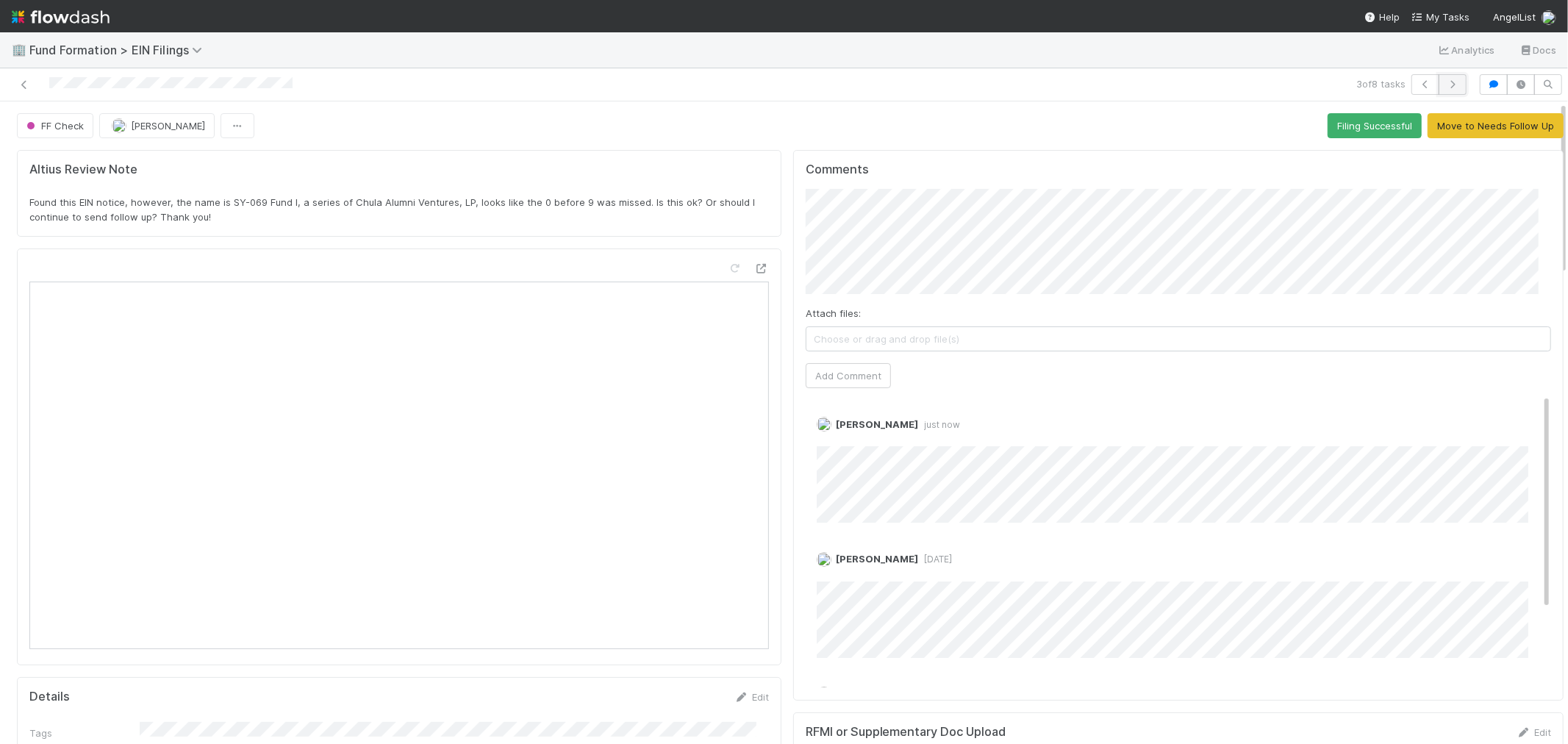
click at [1446, 83] on icon "button" at bounding box center [1453, 84] width 15 height 9
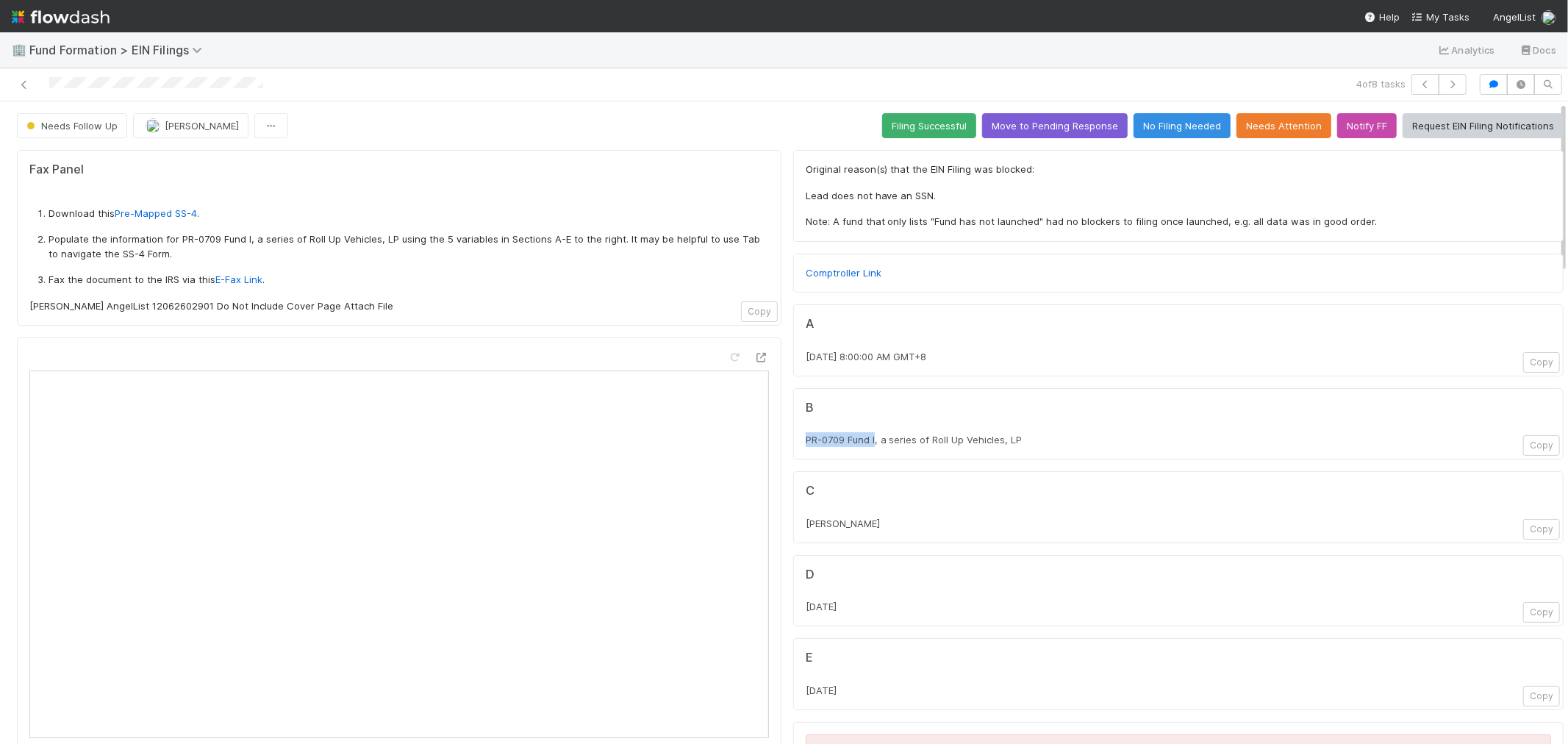
drag, startPoint x: 792, startPoint y: 442, endPoint x: 864, endPoint y: 441, distance: 72.0
click at [864, 441] on span "PR-0709 Fund I, a series of Roll Up Vehicles, LP" at bounding box center [914, 439] width 217 height 12
copy span "PR-0709 Fund I"
click at [754, 350] on div at bounding box center [762, 357] width 15 height 15
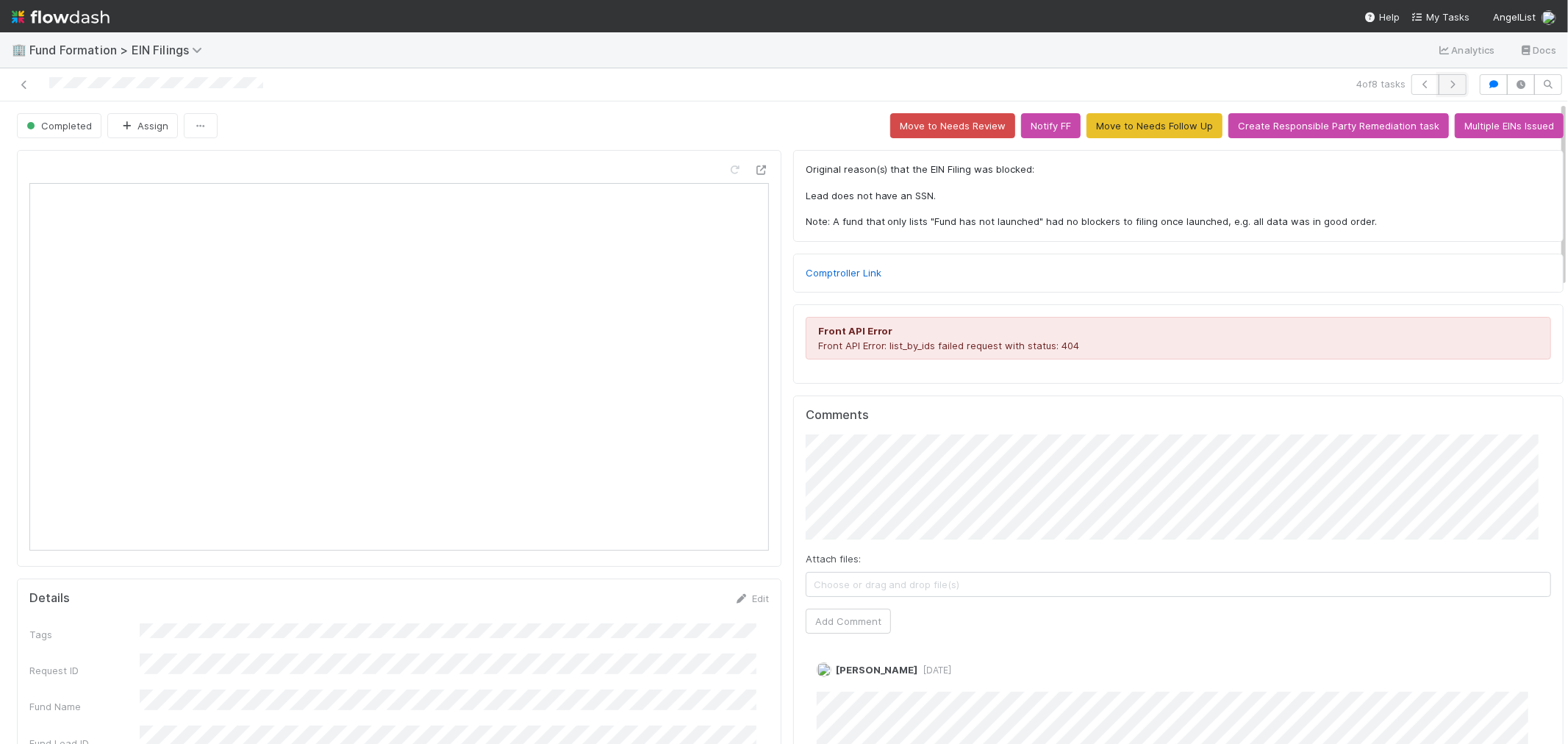
click at [1449, 78] on button "button" at bounding box center [1452, 84] width 28 height 20
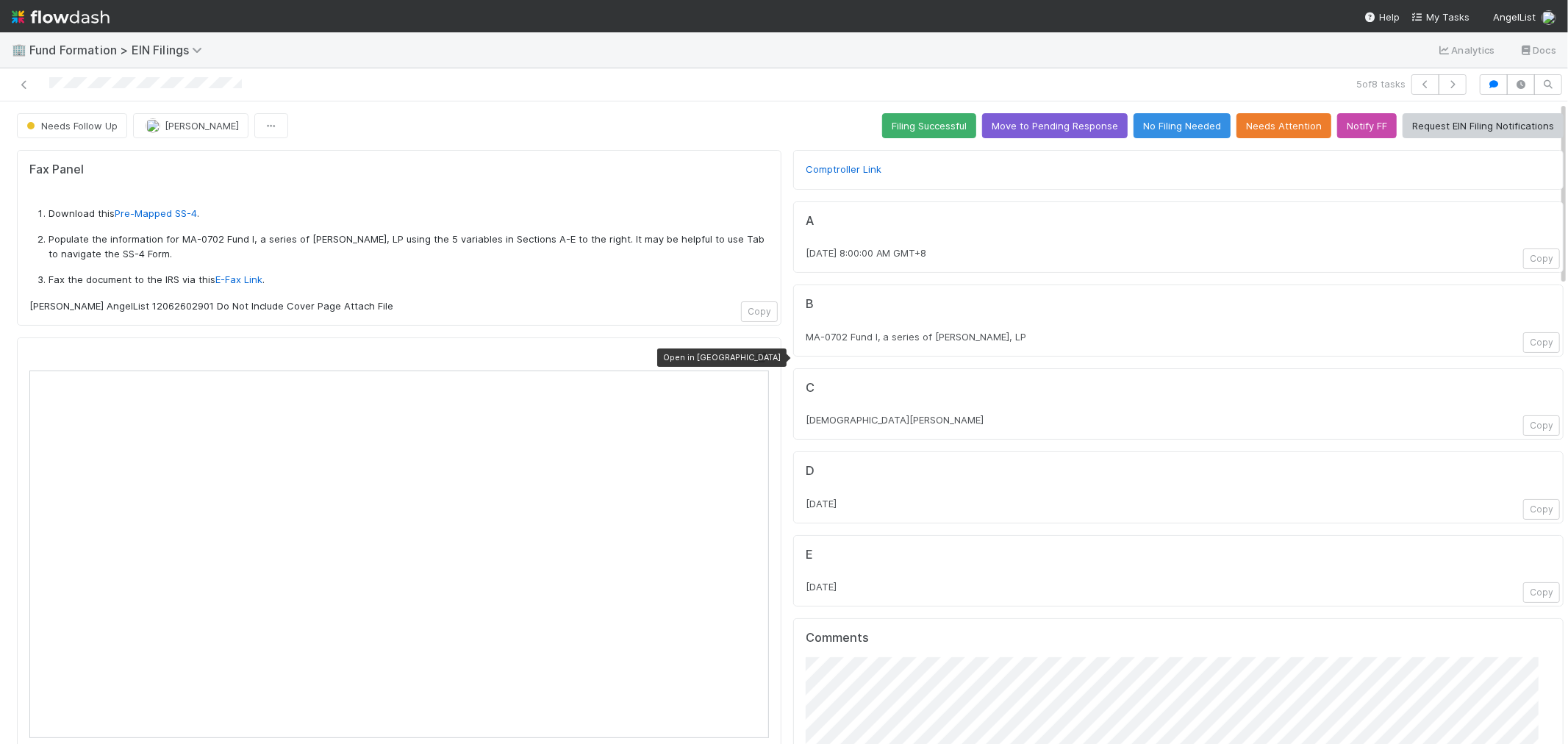
click at [754, 356] on icon at bounding box center [762, 358] width 15 height 9
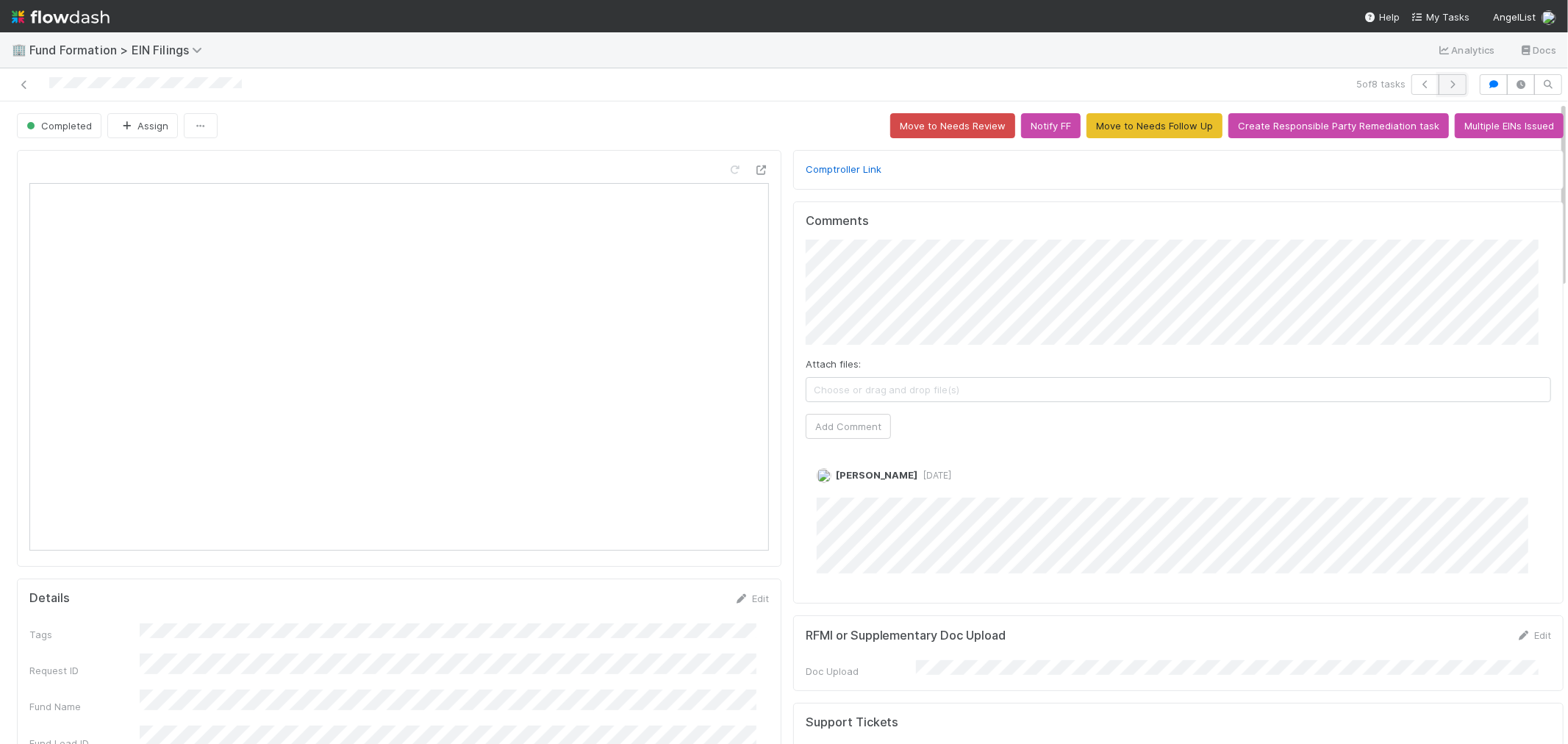
click at [1446, 80] on icon "button" at bounding box center [1453, 84] width 15 height 9
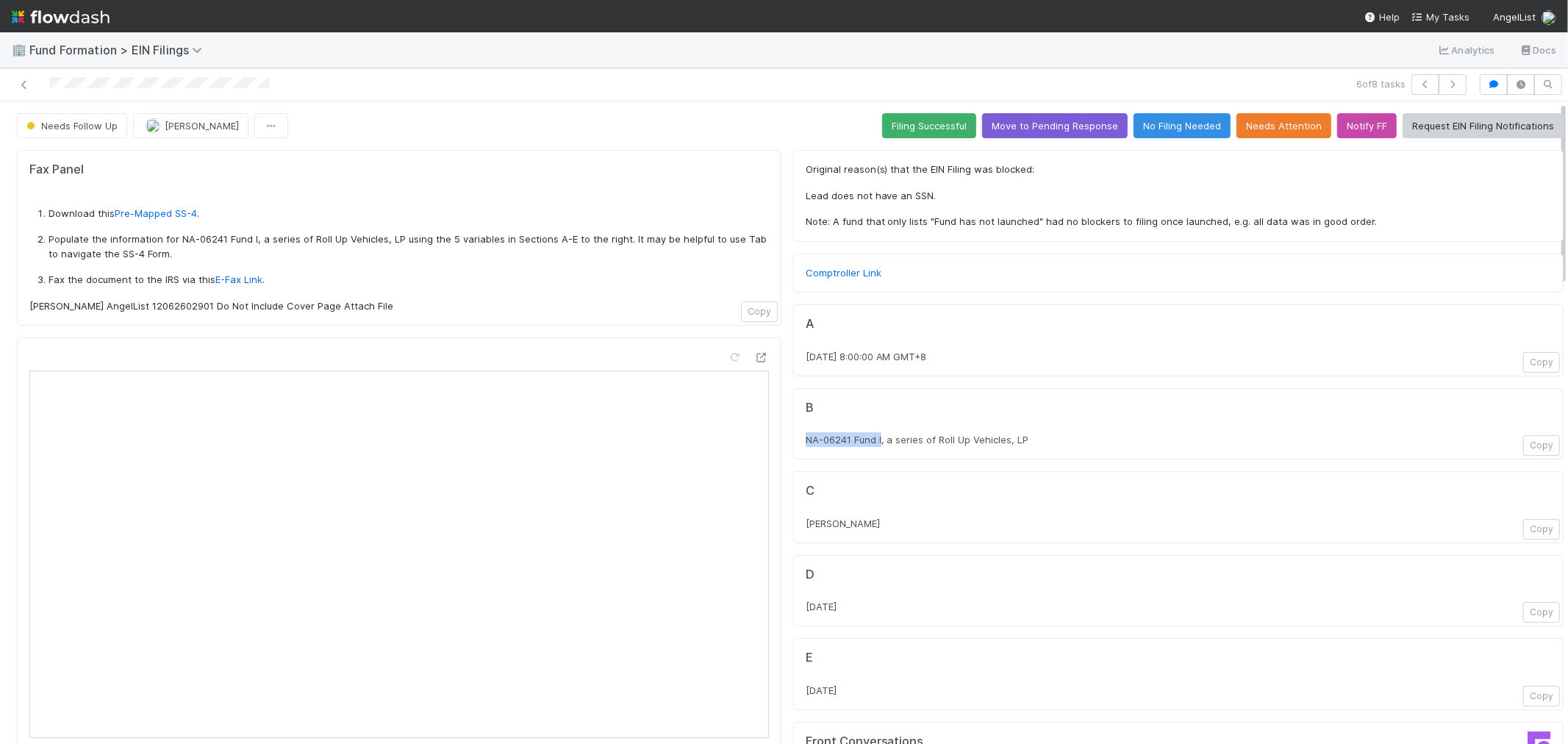
drag, startPoint x: 790, startPoint y: 442, endPoint x: 869, endPoint y: 438, distance: 79.1
click at [869, 438] on div "B NA-06241 Fund I, a series of Roll Up Vehicles, LP Copy" at bounding box center [1178, 423] width 770 height 72
copy span "NA-06241 Fund I"
click at [754, 357] on icon at bounding box center [762, 358] width 15 height 9
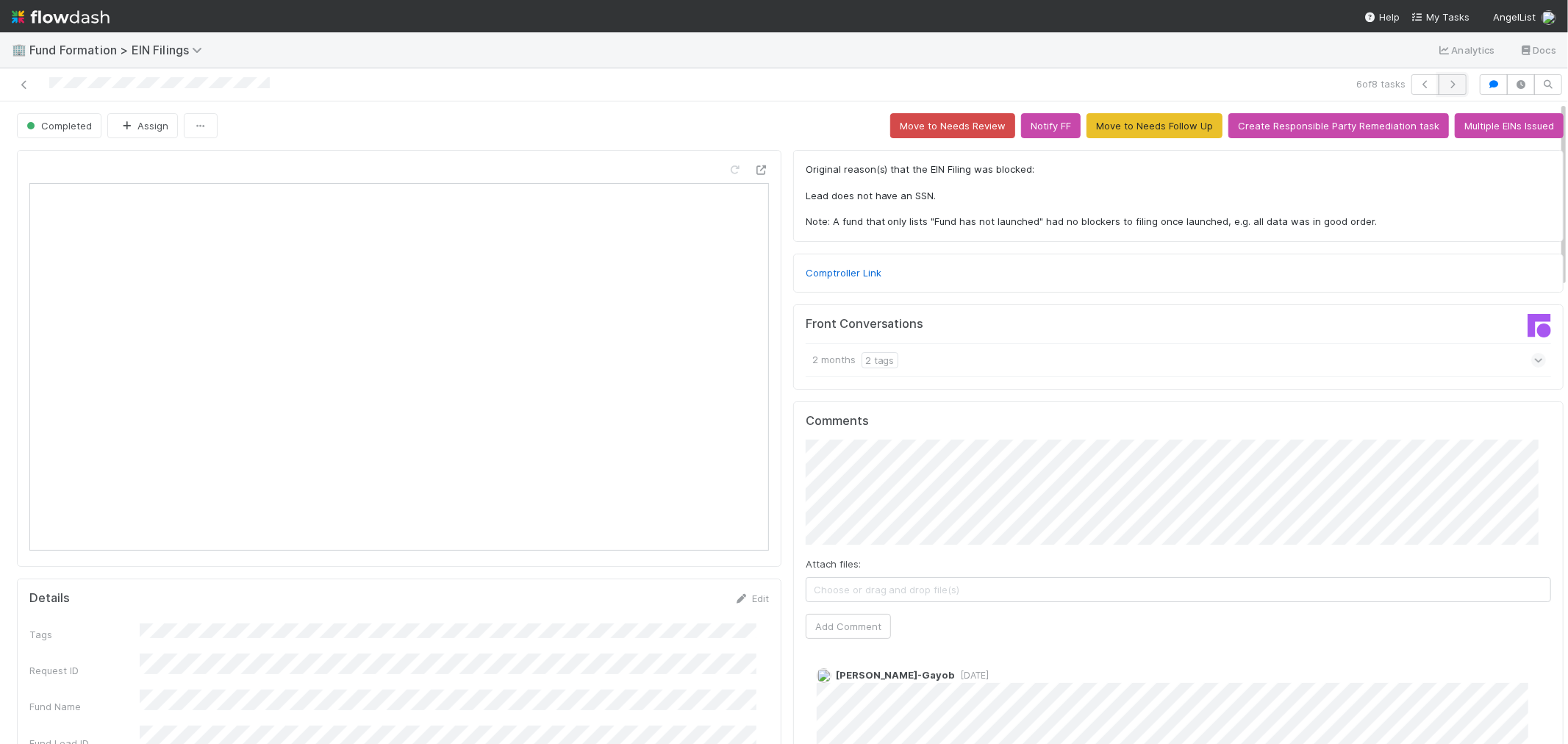
click at [1439, 90] on button "button" at bounding box center [1452, 84] width 28 height 20
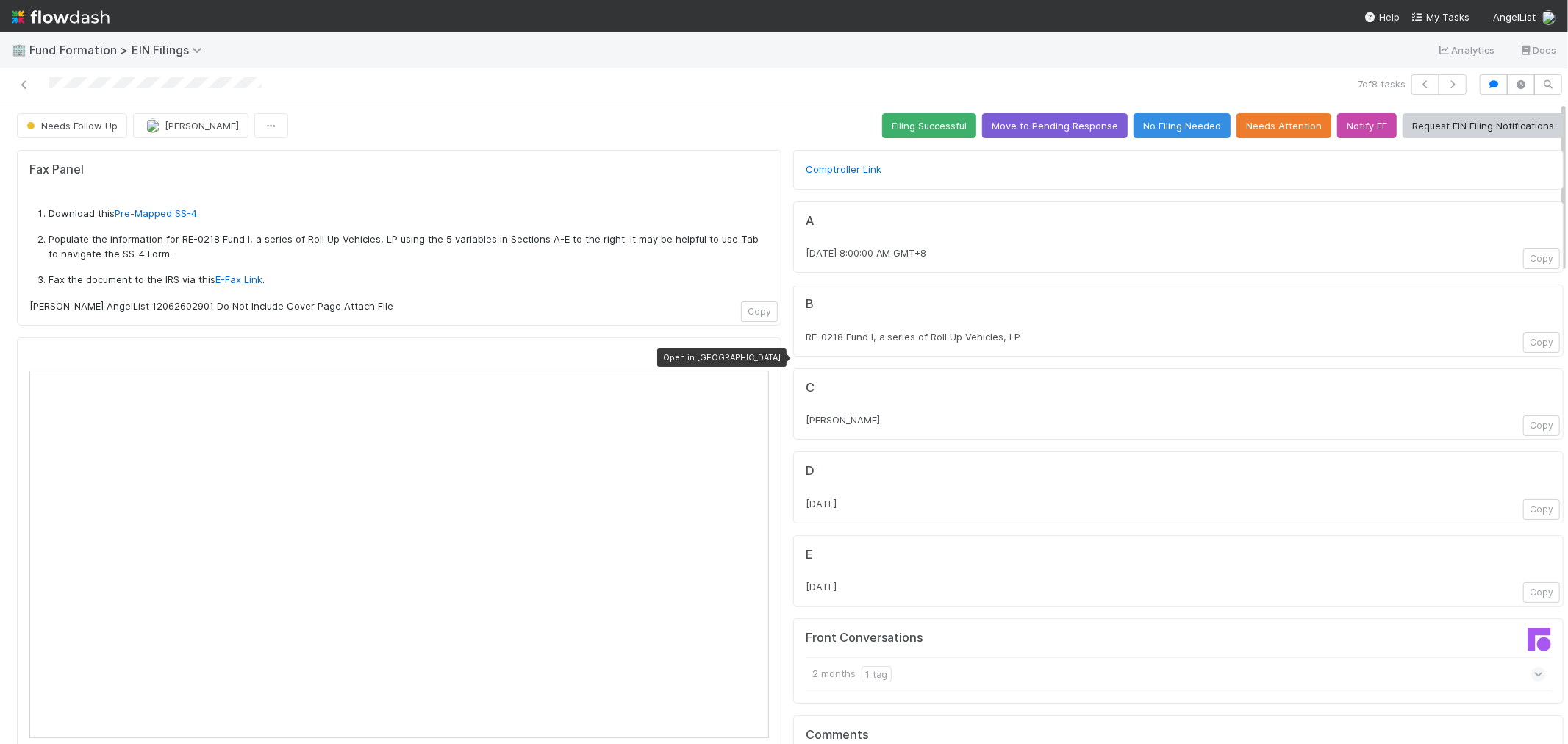
click at [754, 362] on icon at bounding box center [762, 358] width 15 height 9
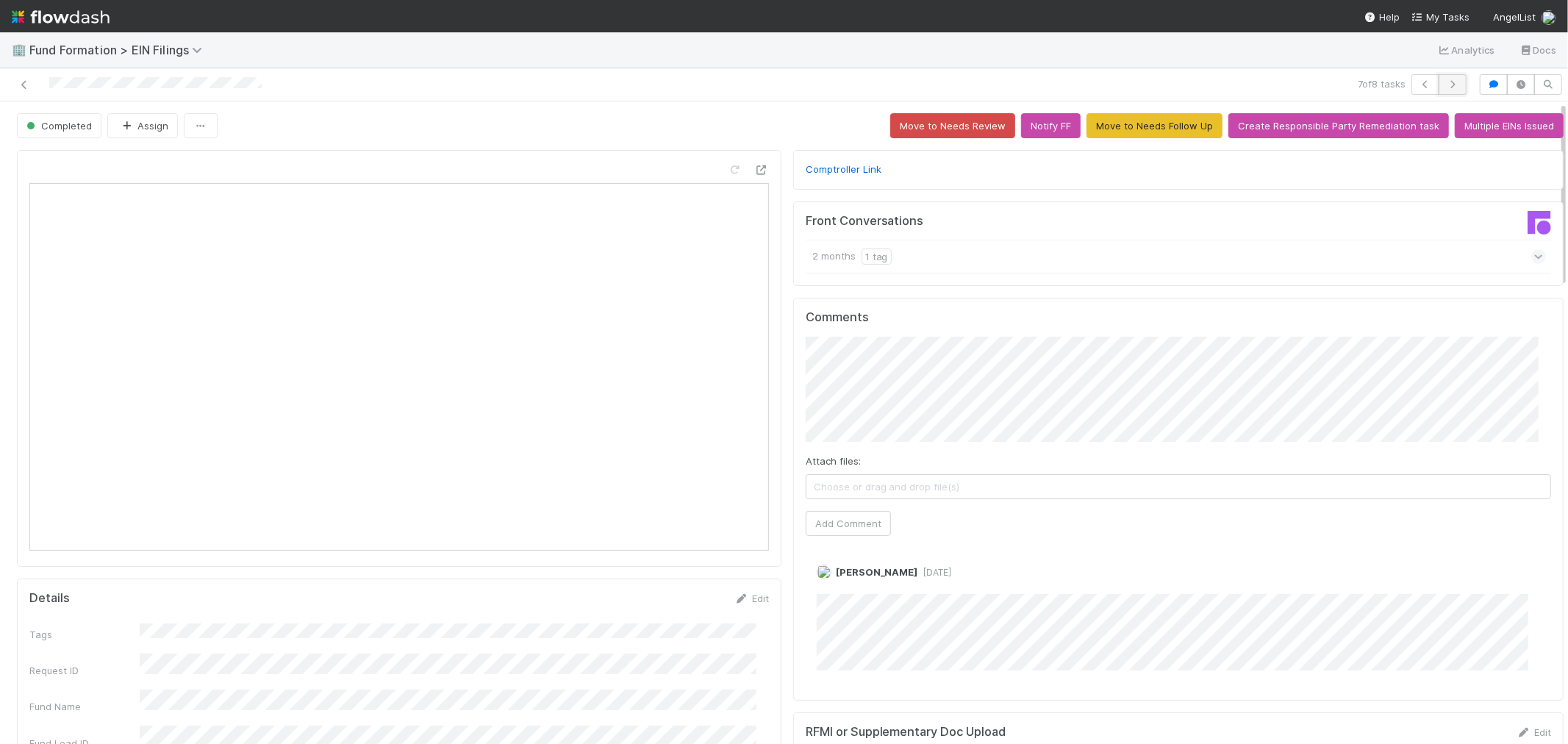
click at [1439, 87] on button "button" at bounding box center [1452, 84] width 28 height 20
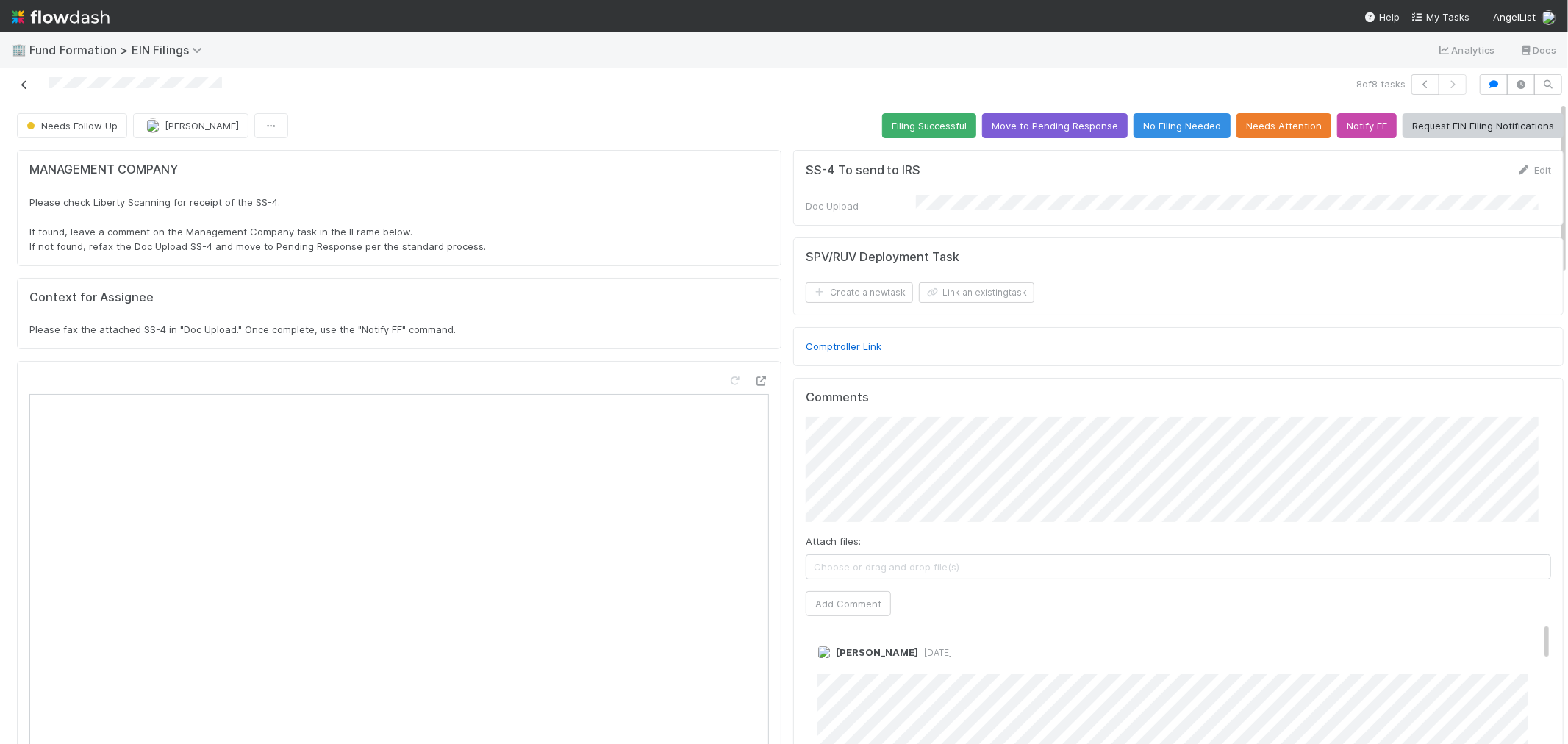
click at [24, 83] on icon at bounding box center [24, 85] width 15 height 9
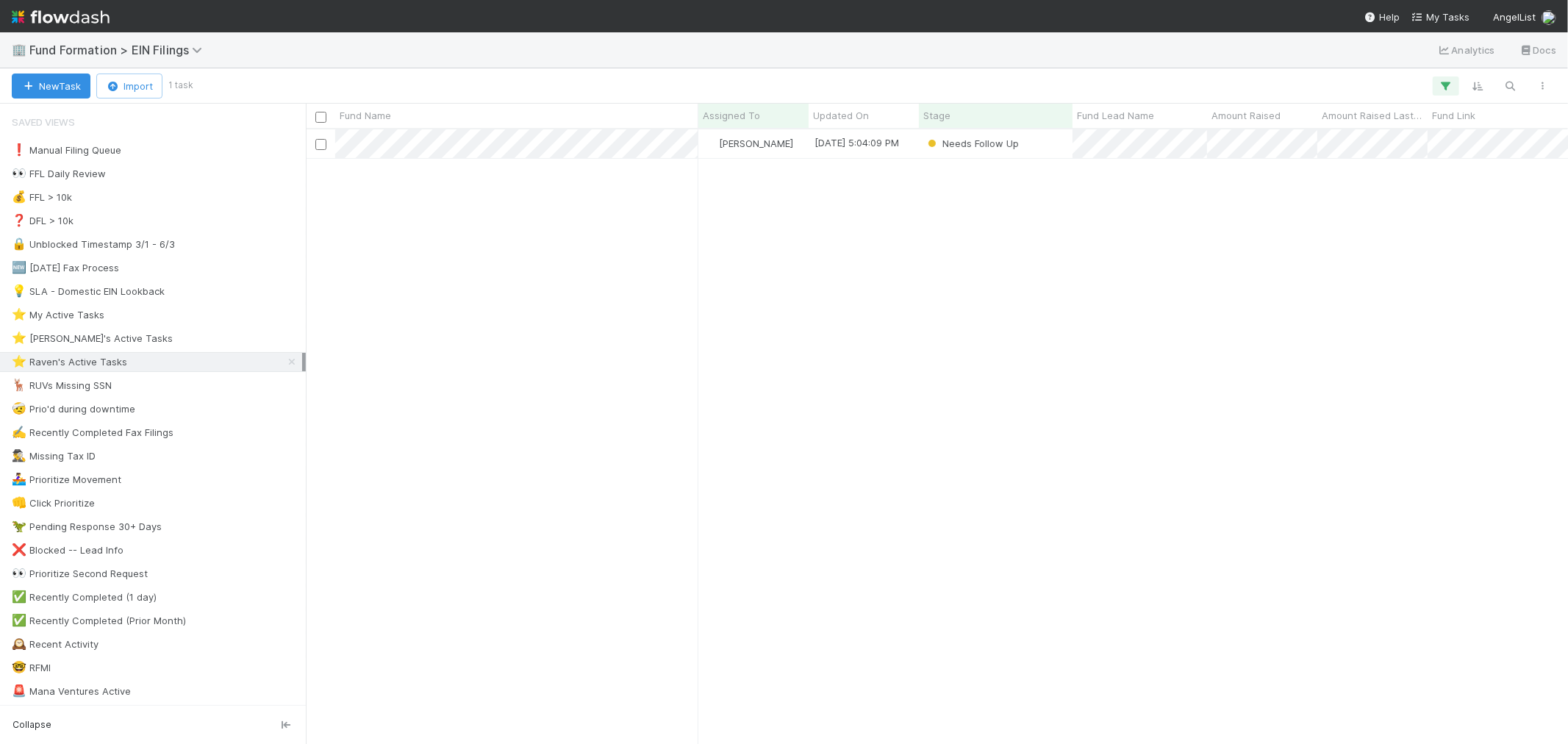
scroll to position [601, 1250]
click at [73, 5] on img at bounding box center [61, 17] width 98 height 25
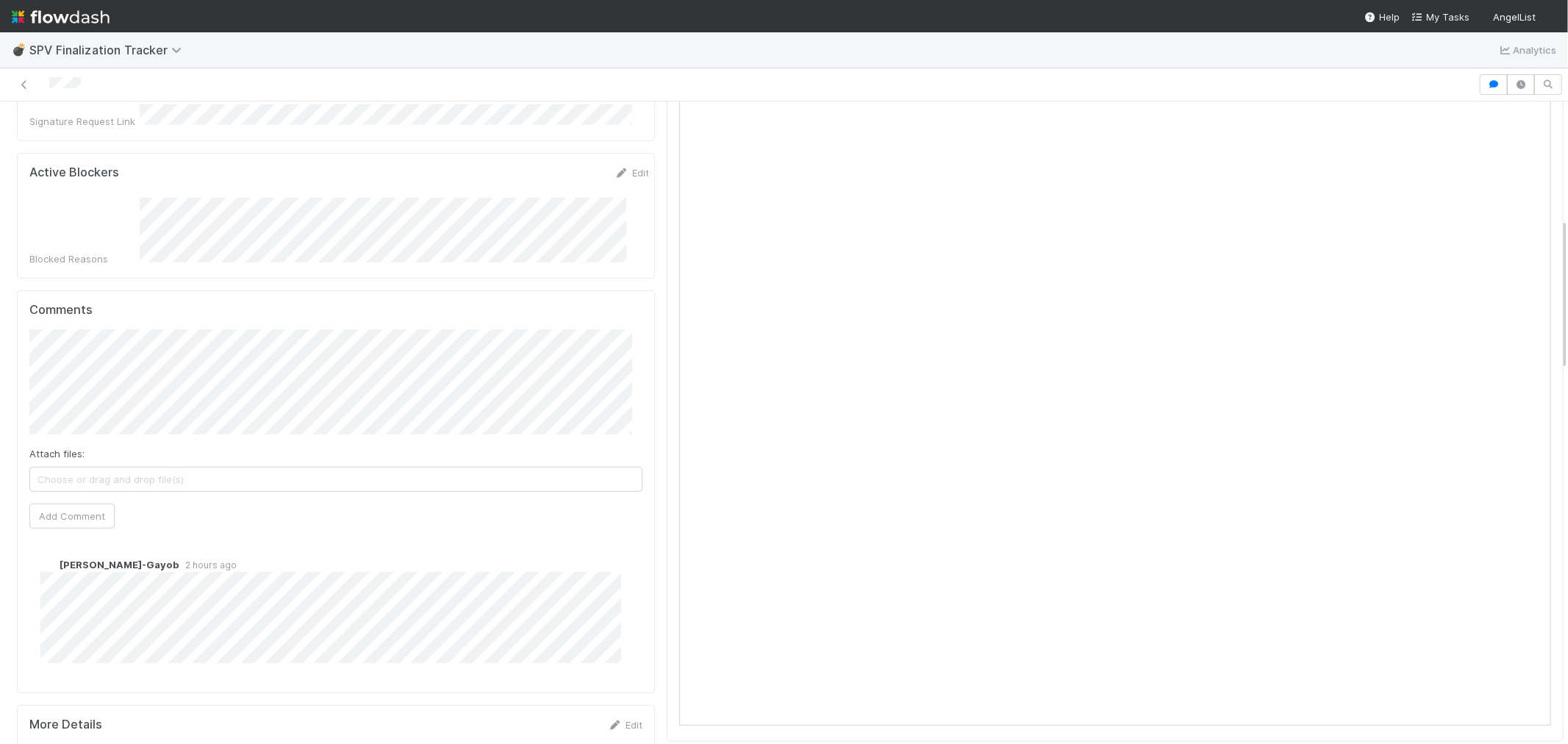
scroll to position [653, 0]
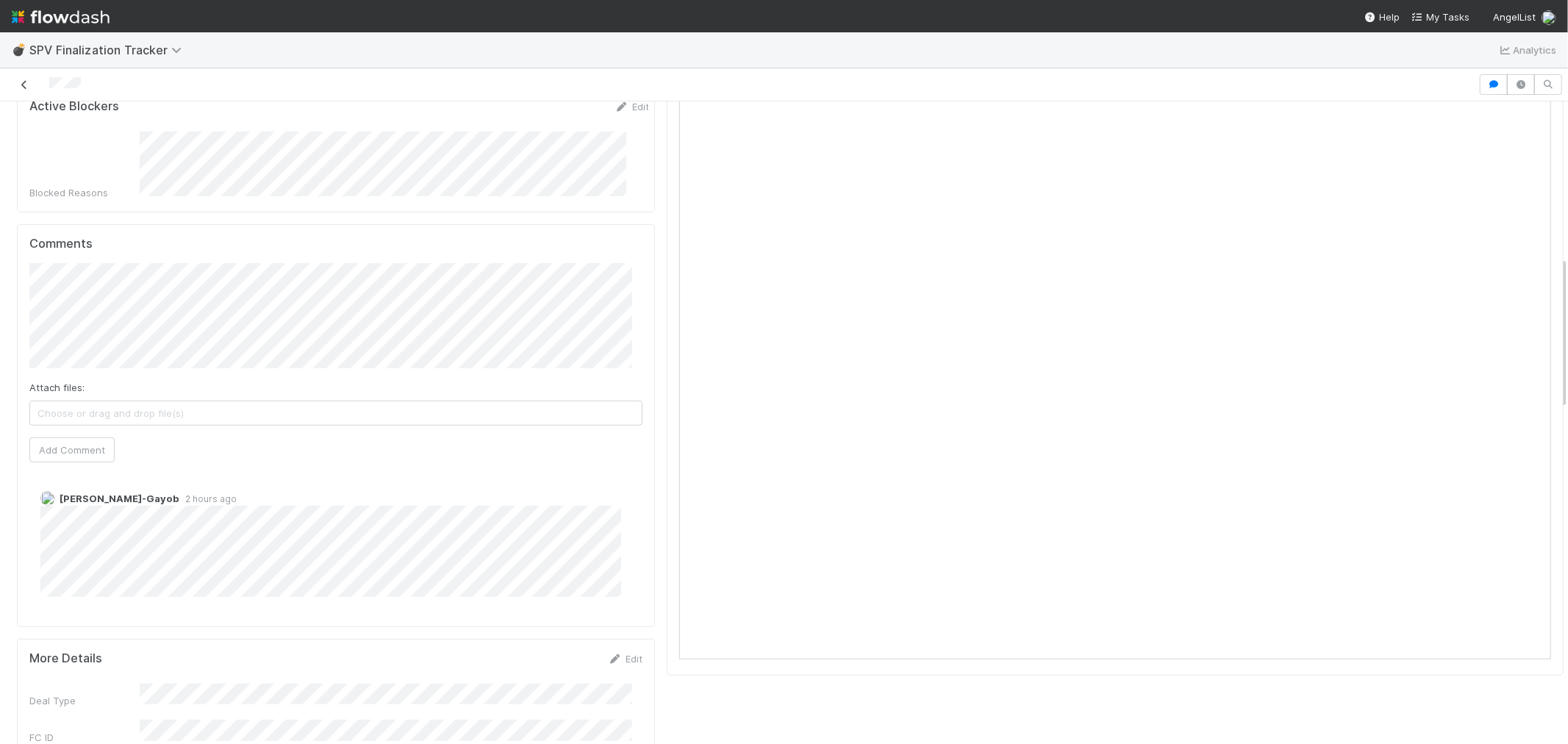
click at [28, 87] on icon at bounding box center [24, 85] width 15 height 9
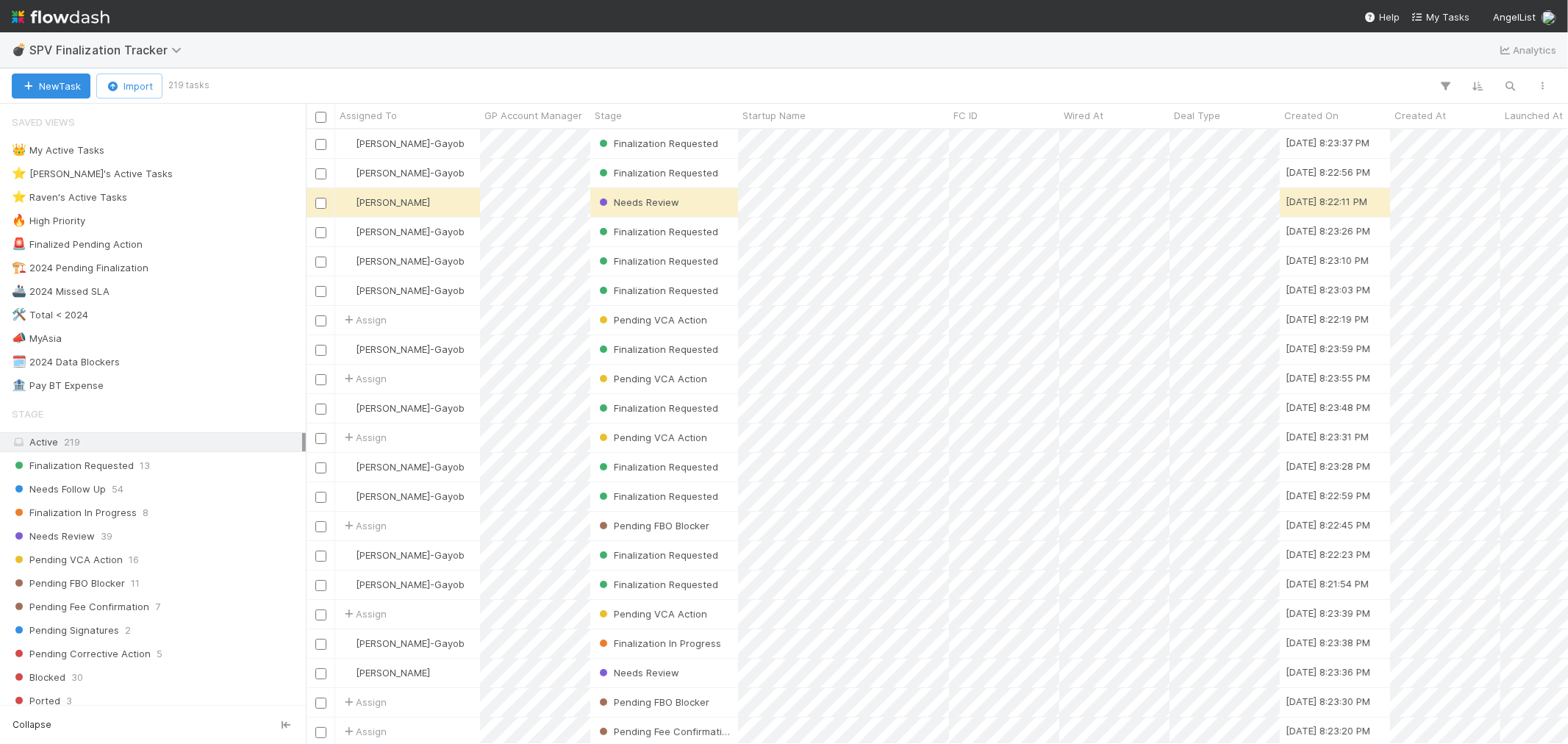
scroll to position [601, 1250]
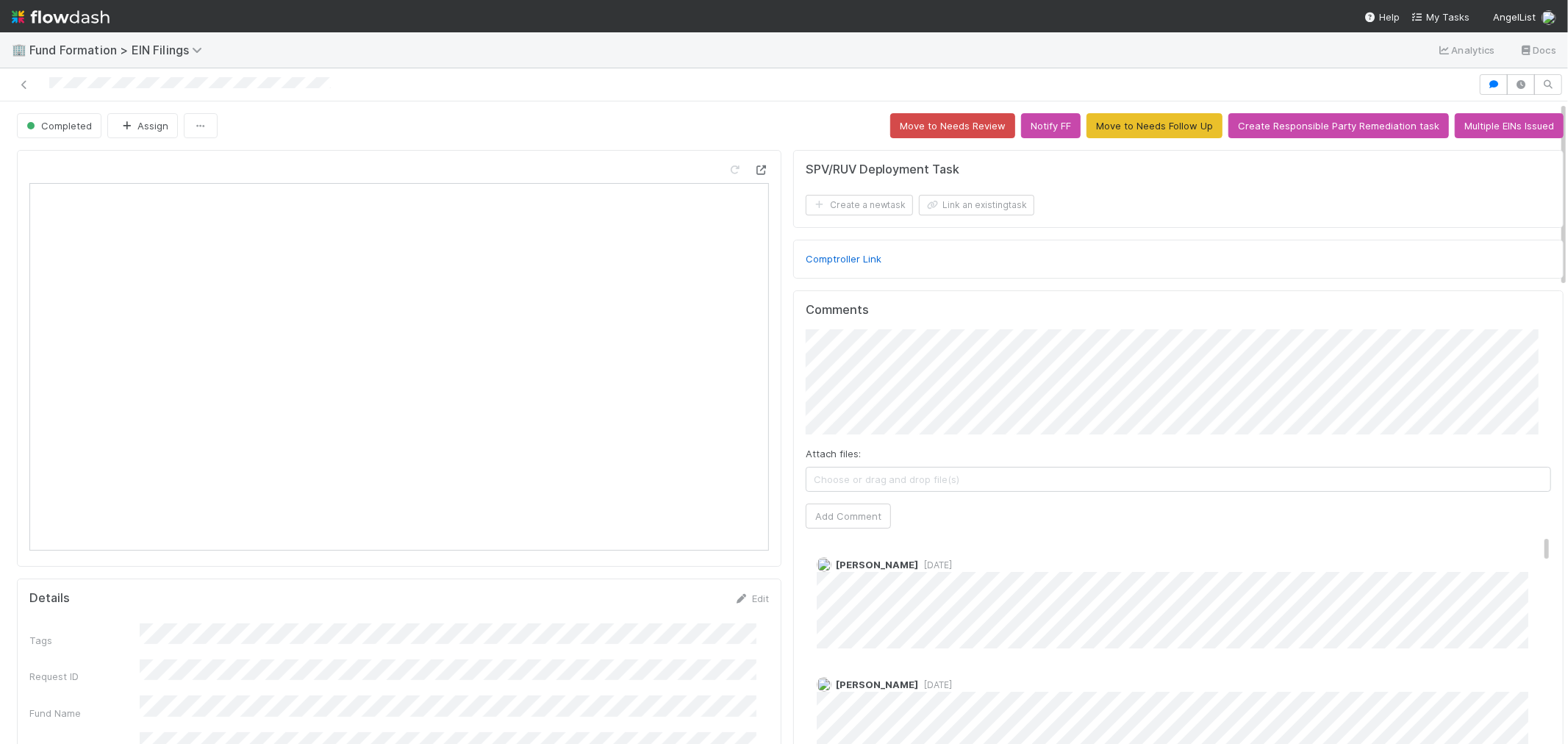
click at [754, 169] on icon at bounding box center [762, 170] width 15 height 9
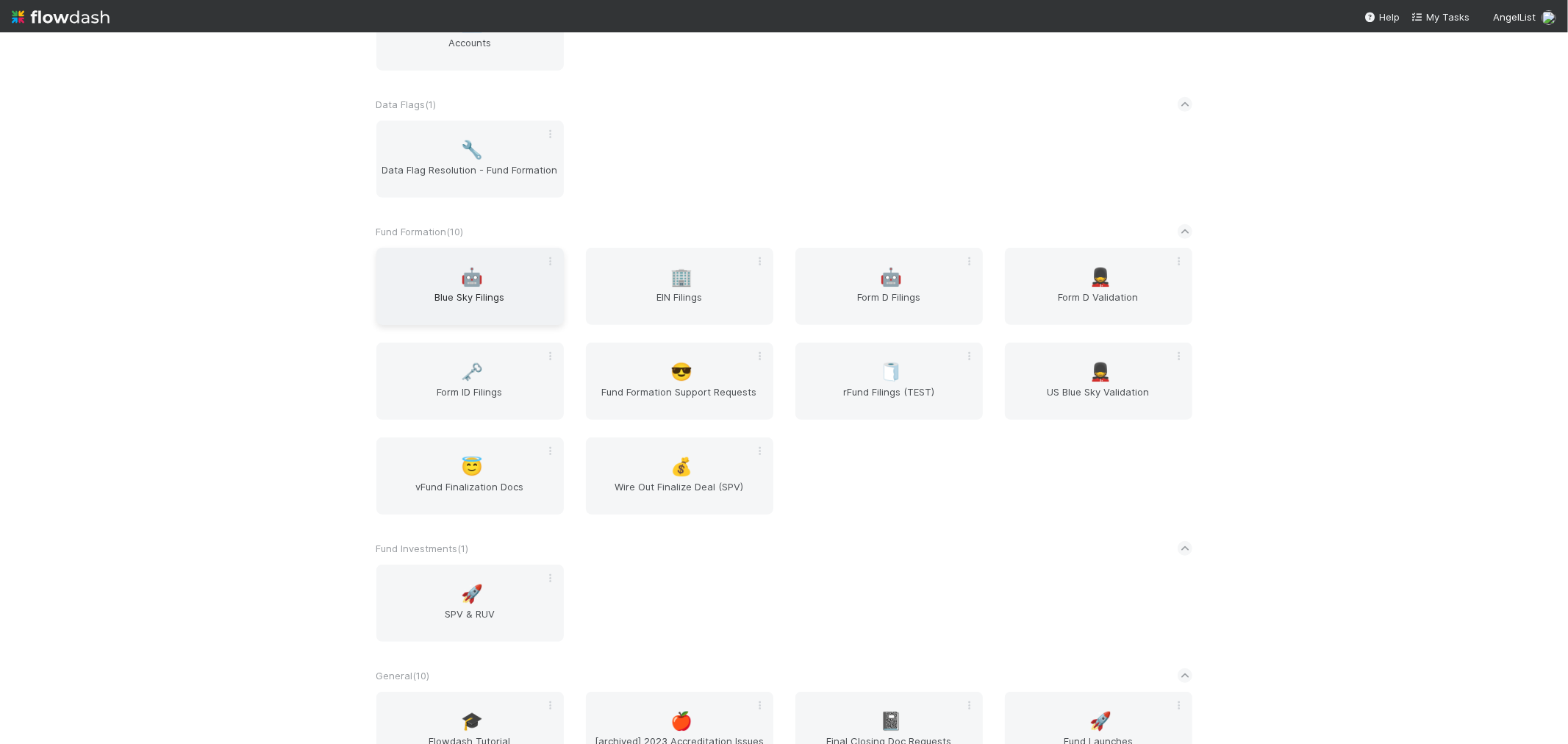
scroll to position [516, 0]
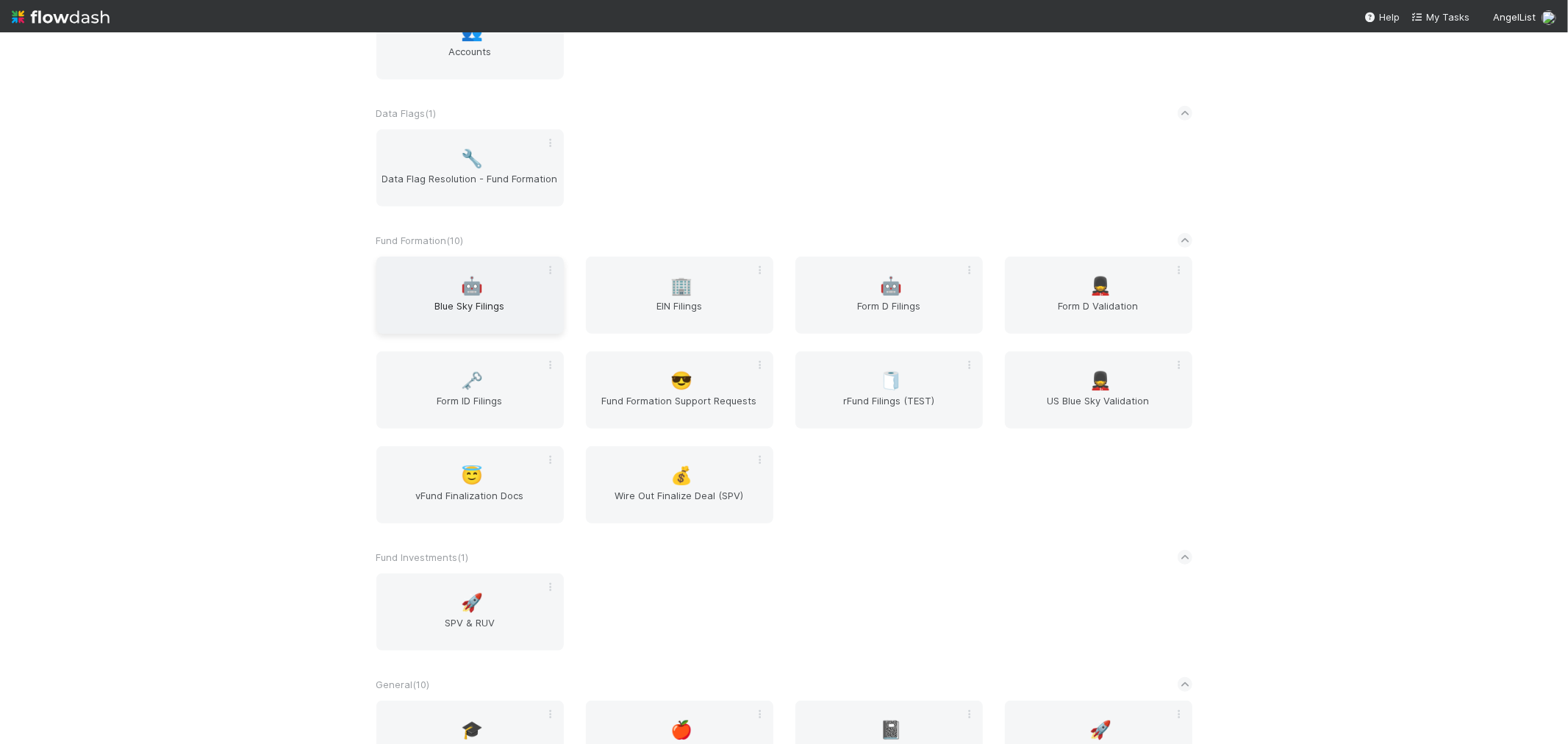
click at [466, 304] on span "Blue Sky Filings" at bounding box center [470, 313] width 176 height 29
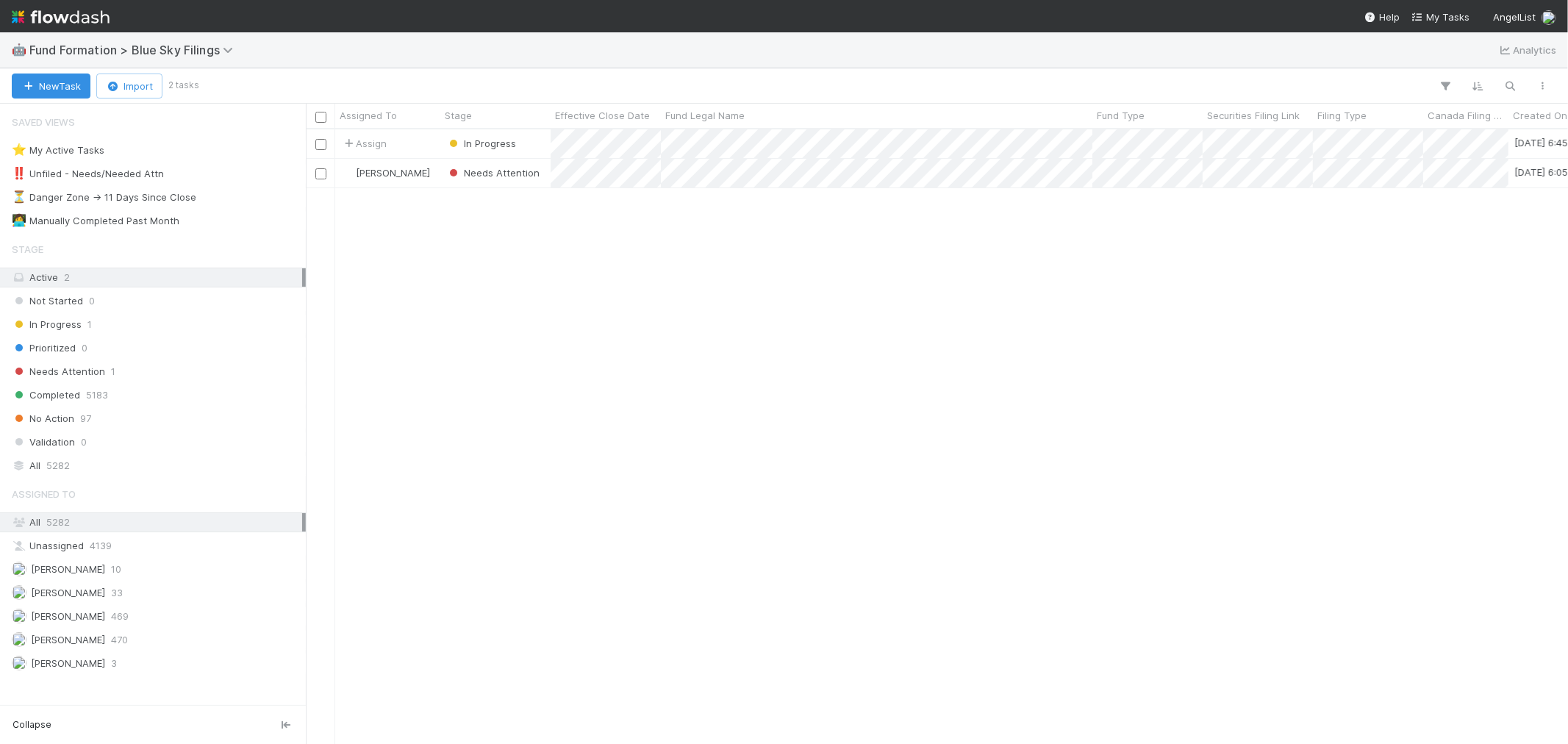
scroll to position [601, 1250]
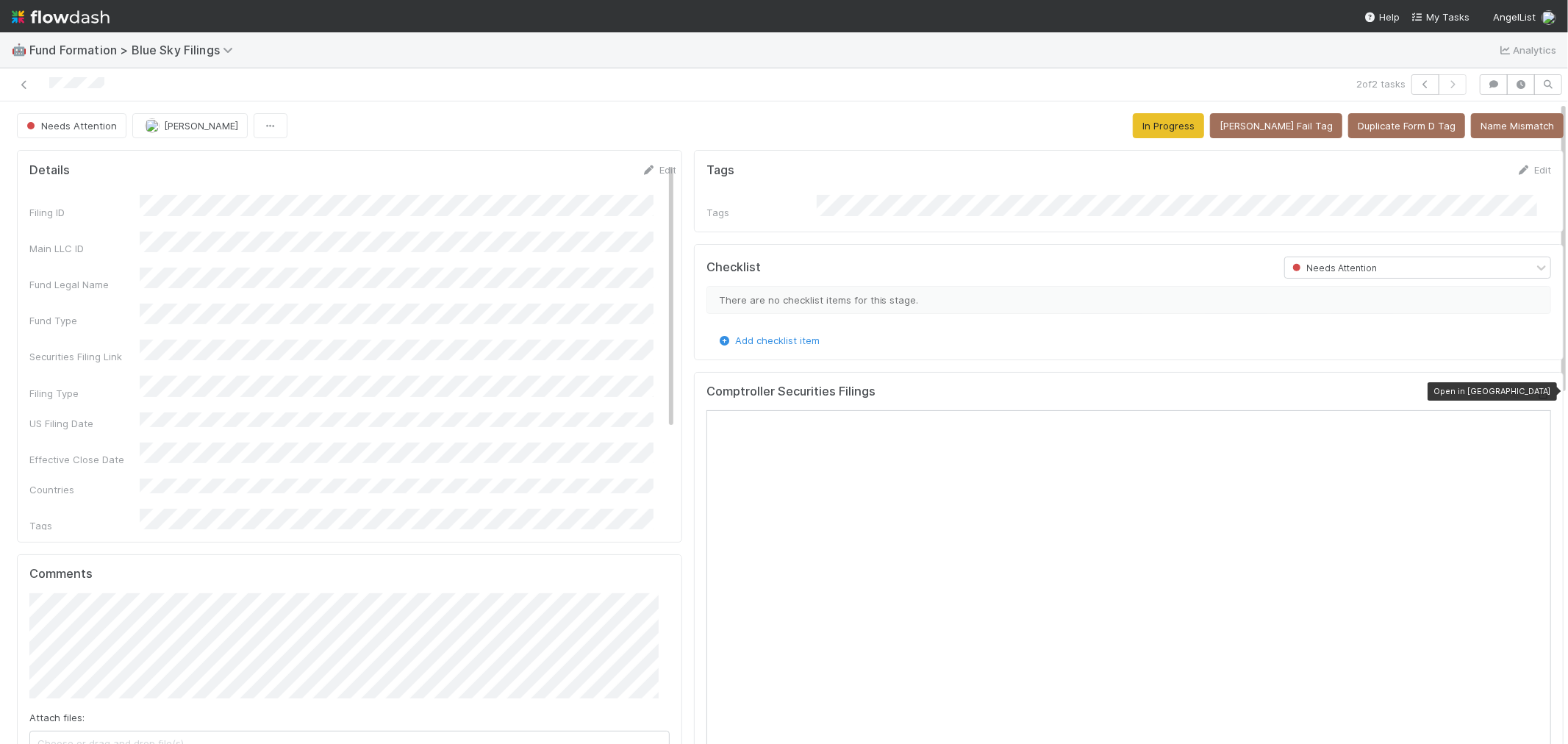
click at [1536, 389] on icon at bounding box center [1544, 394] width 15 height 9
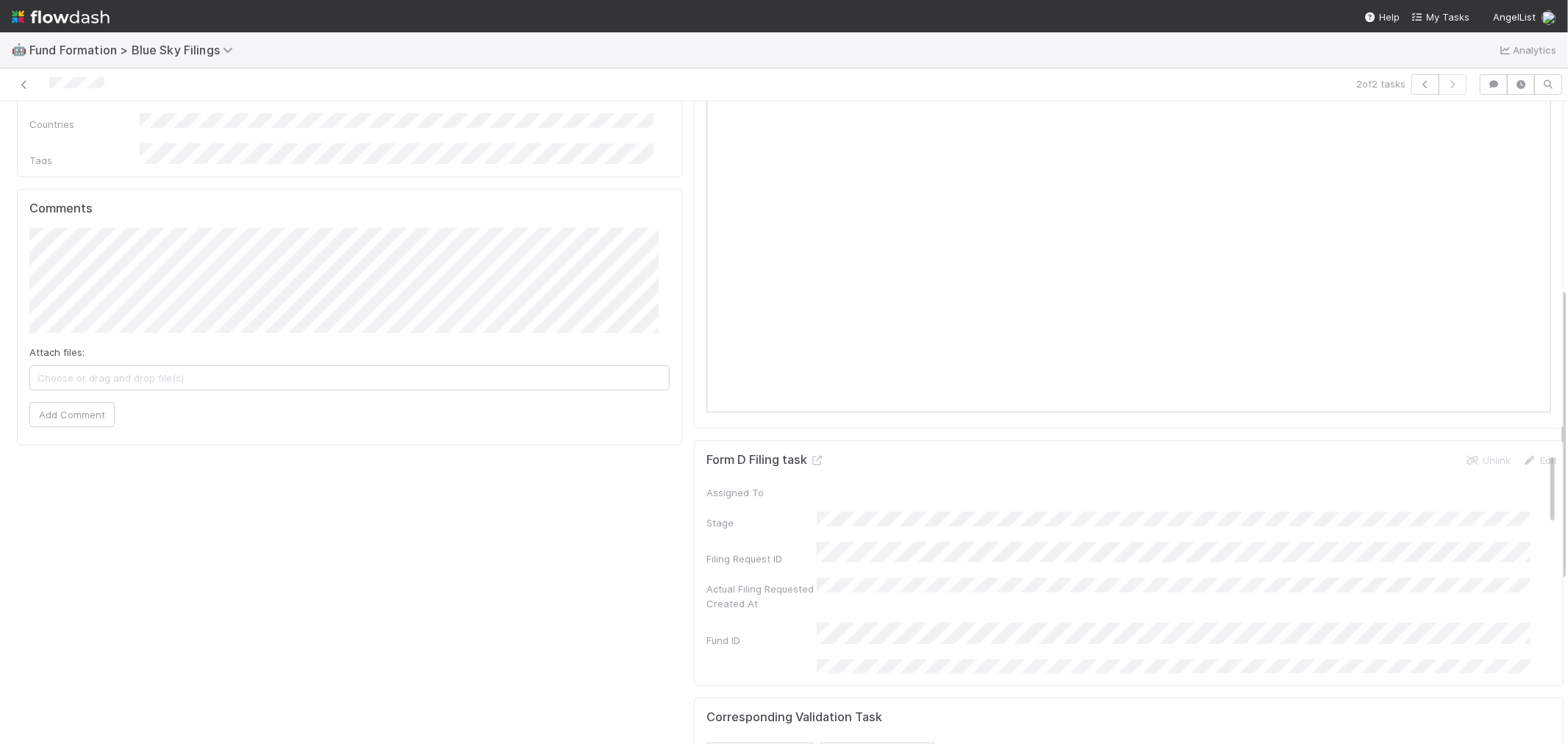
scroll to position [408, 0]
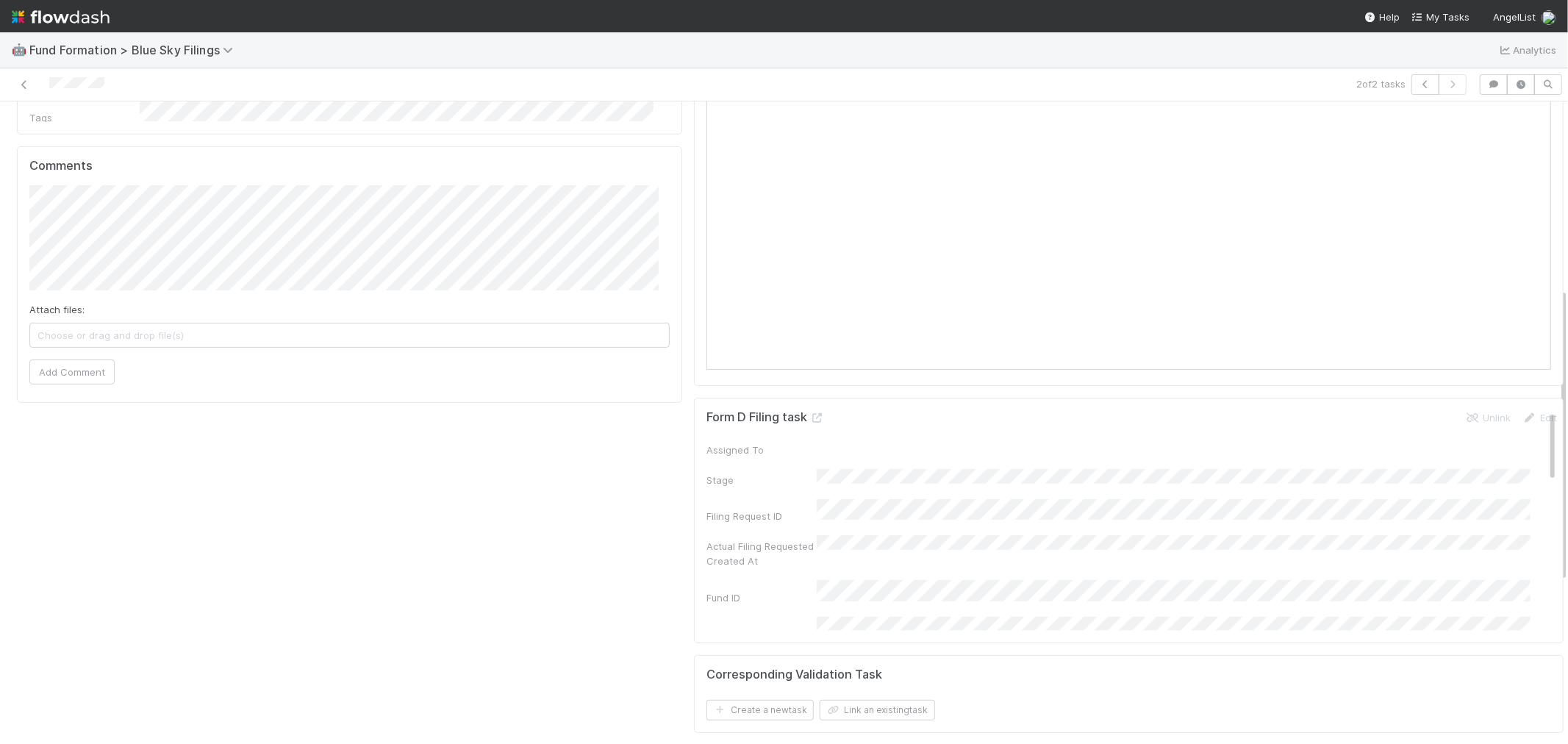
click at [238, 340] on span "Choose or drag and drop file(s)" at bounding box center [349, 335] width 639 height 24
click at [38, 372] on button "Add Comment" at bounding box center [72, 372] width 85 height 25
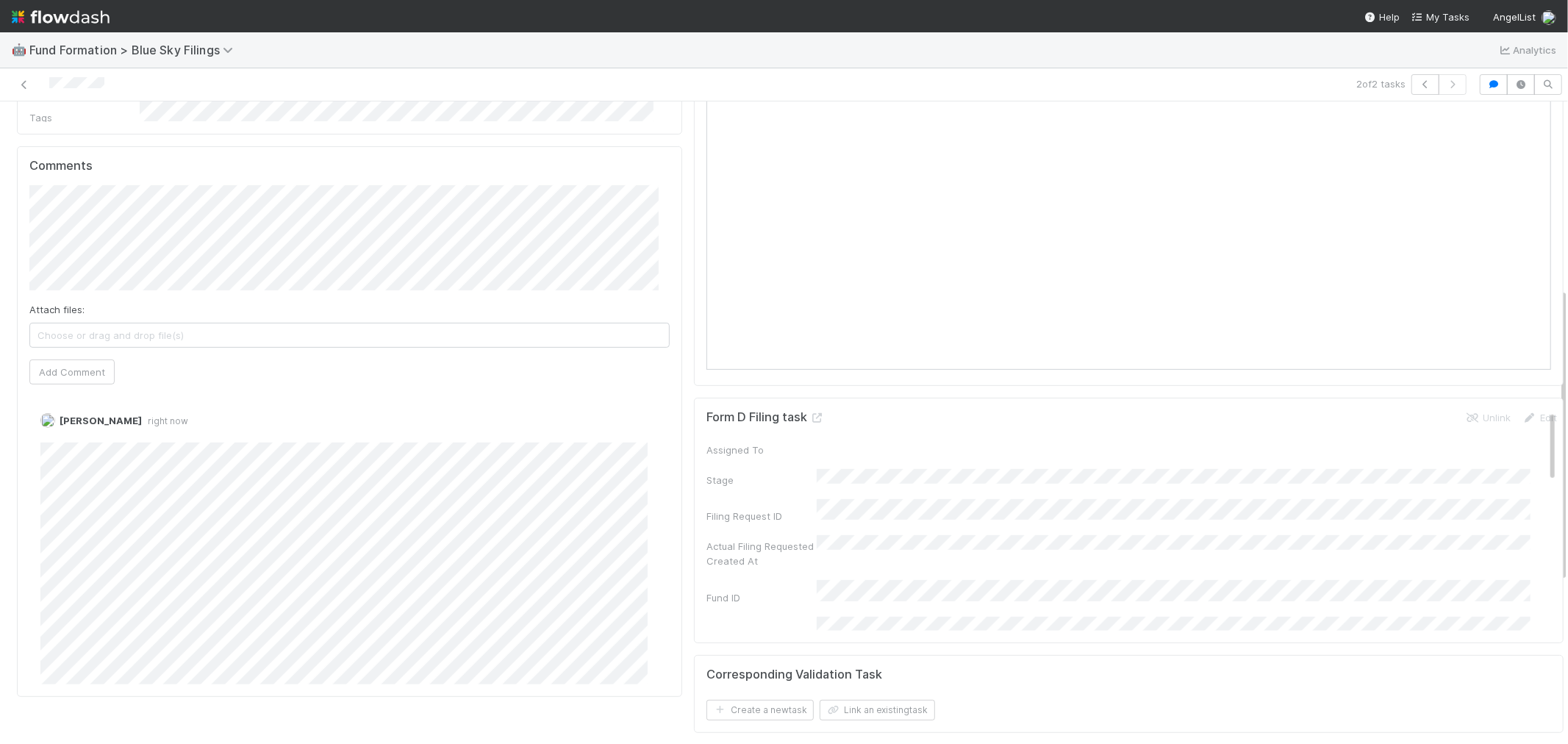
click at [194, 331] on span "Choose or drag and drop file(s)" at bounding box center [349, 335] width 639 height 24
click at [80, 370] on button "Add Comment" at bounding box center [72, 372] width 85 height 25
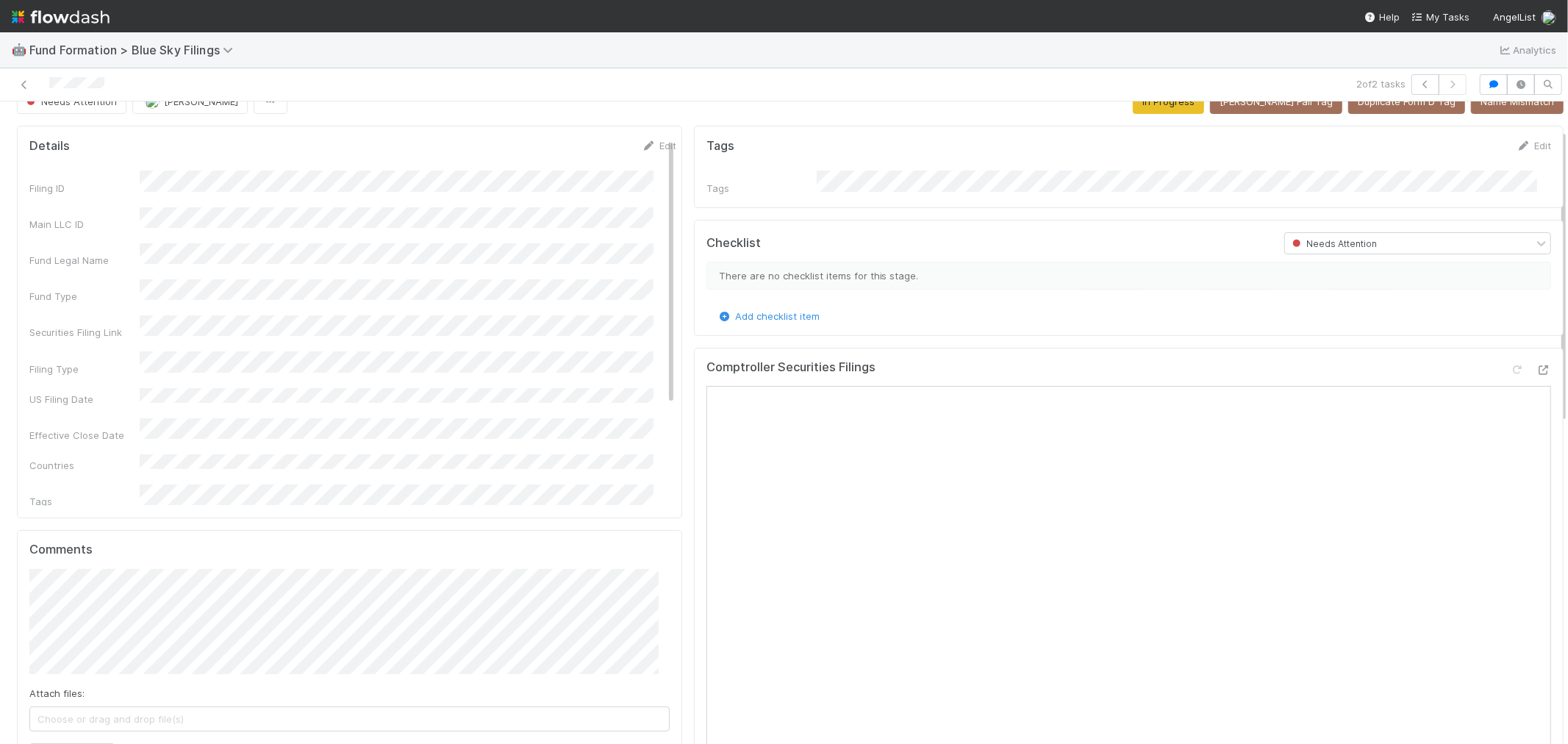
scroll to position [0, 0]
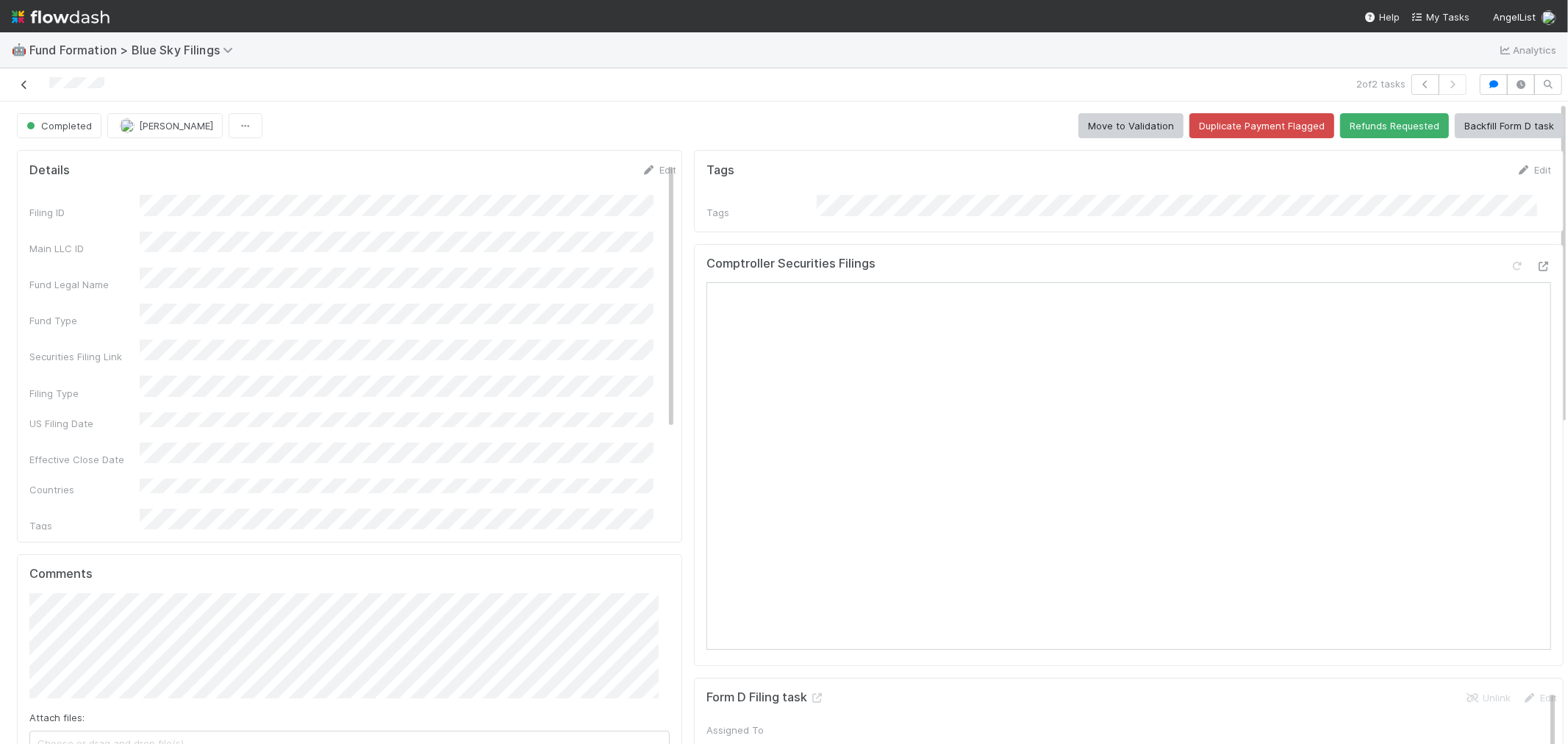
click at [24, 83] on icon at bounding box center [24, 85] width 15 height 9
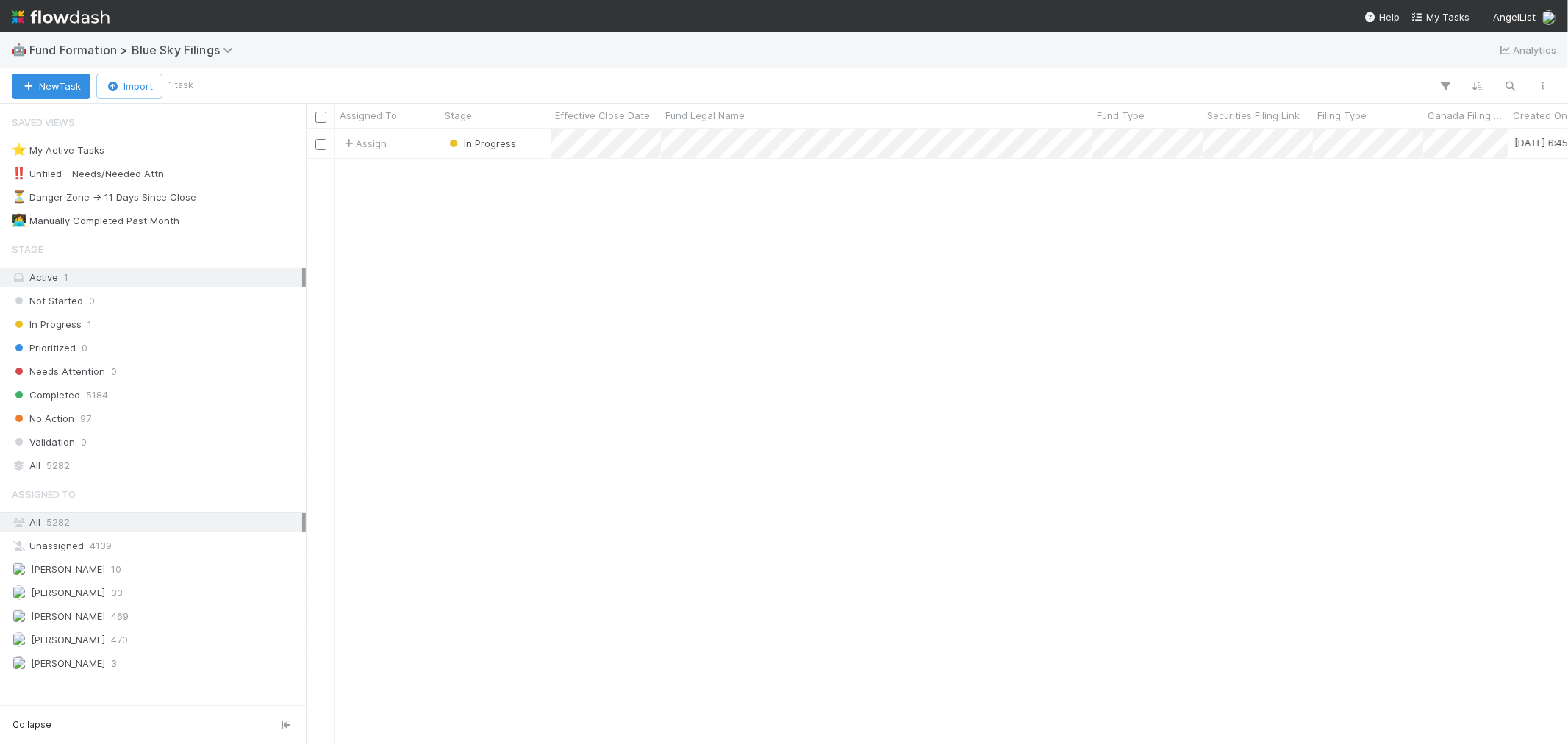
scroll to position [601, 1250]
